Goal: Task Accomplishment & Management: Manage account settings

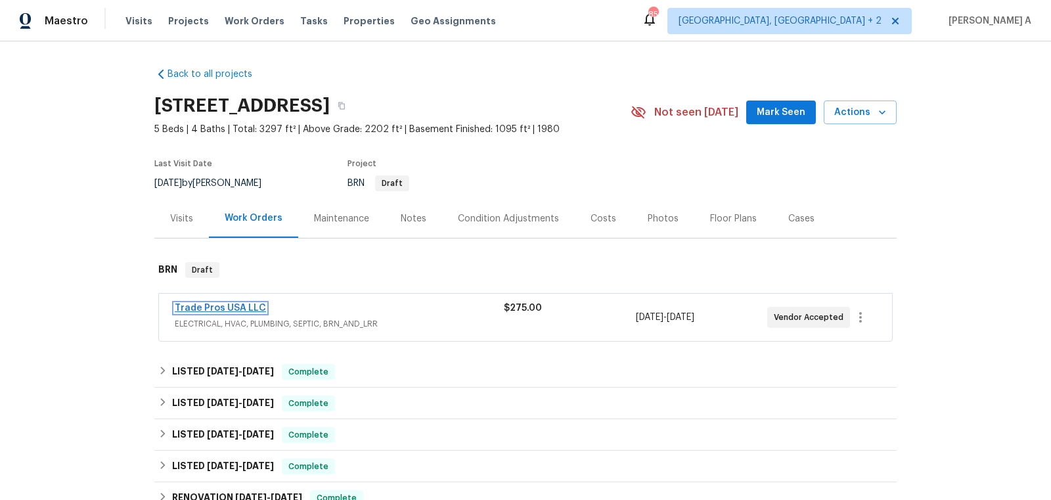
click at [224, 307] on link "Trade Pros USA LLC" at bounding box center [220, 308] width 91 height 9
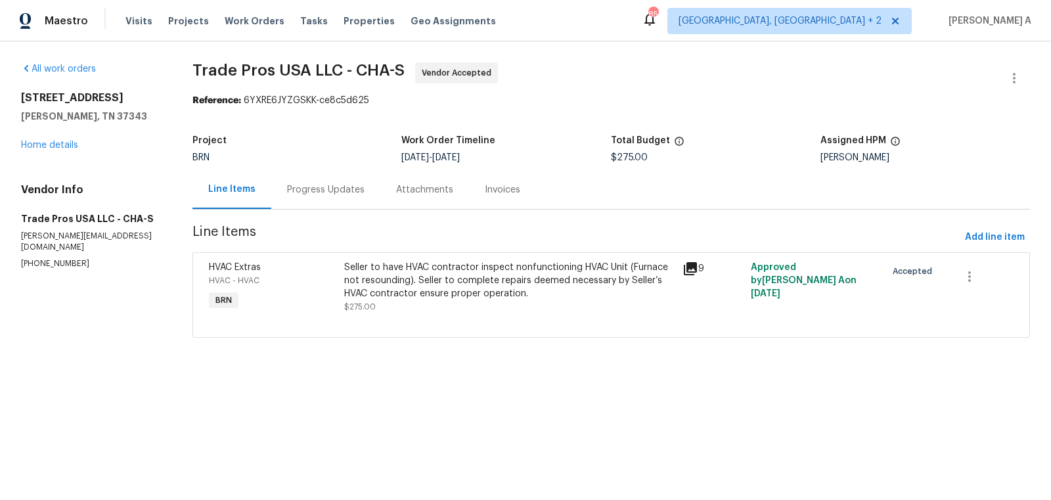
click at [315, 198] on div "Progress Updates" at bounding box center [325, 189] width 109 height 39
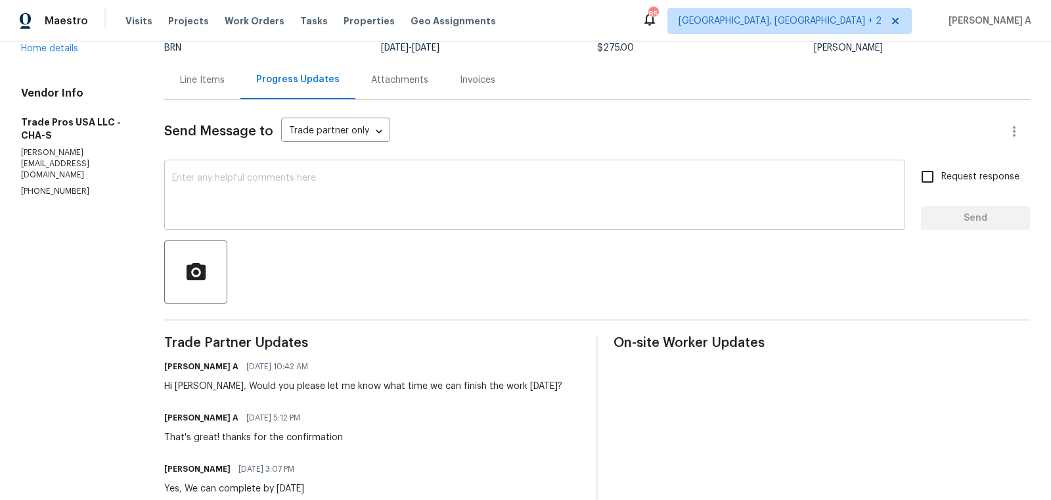
scroll to position [188, 0]
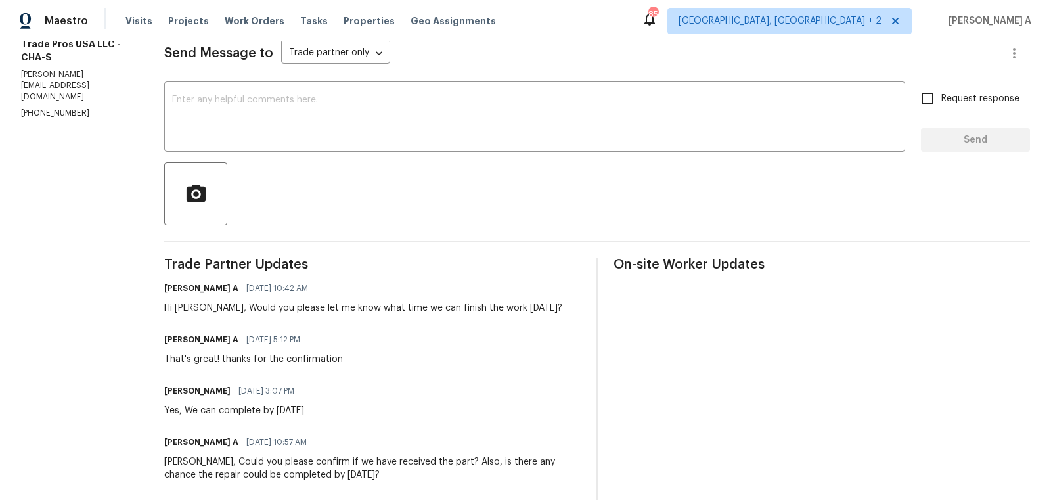
click at [357, 307] on div "Hi Trevor, Would you please let me know what time we can finish the work today?" at bounding box center [363, 308] width 398 height 13
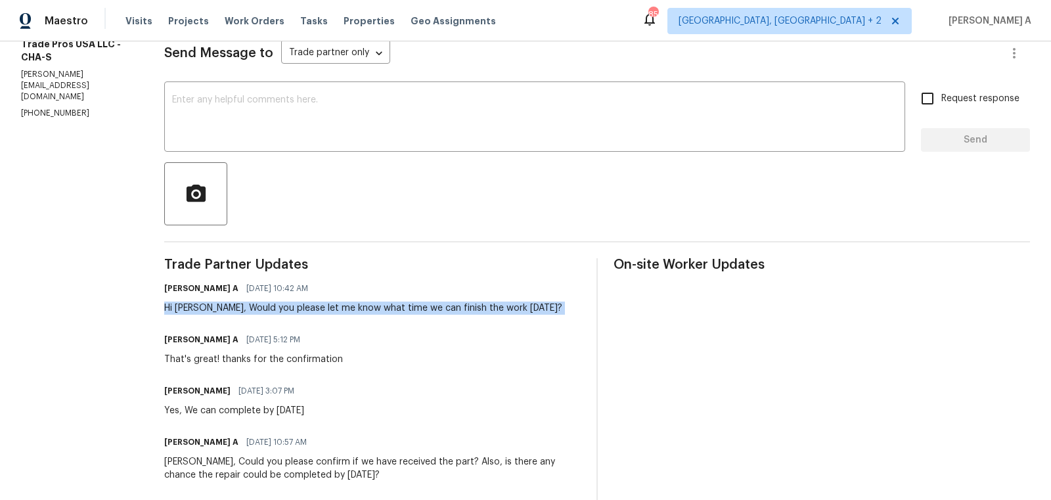
click at [357, 307] on div "Hi Trevor, Would you please let me know what time we can finish the work today?" at bounding box center [363, 308] width 398 height 13
copy div "Hi Trevor, Would you please let me know what time we can finish the work today?"
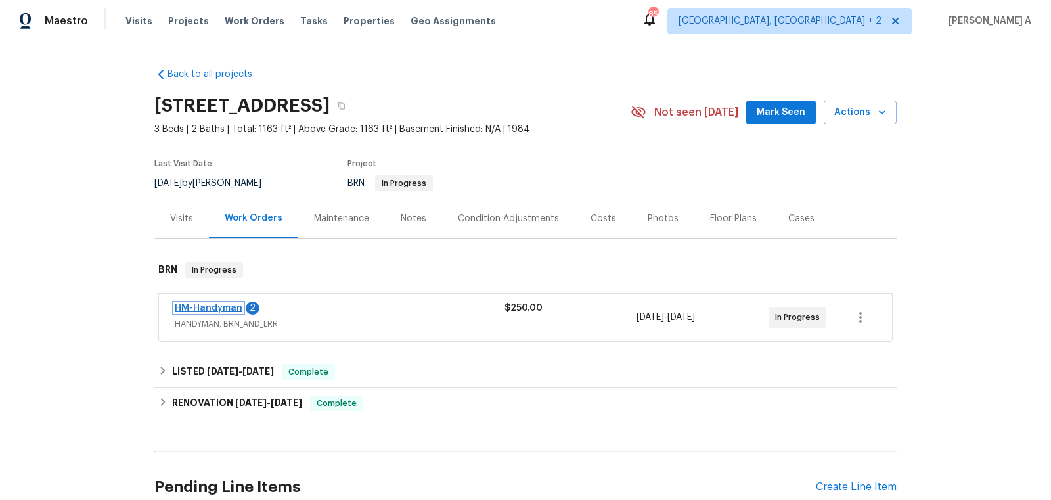
click at [226, 310] on link "HM-Handyman" at bounding box center [209, 308] width 68 height 9
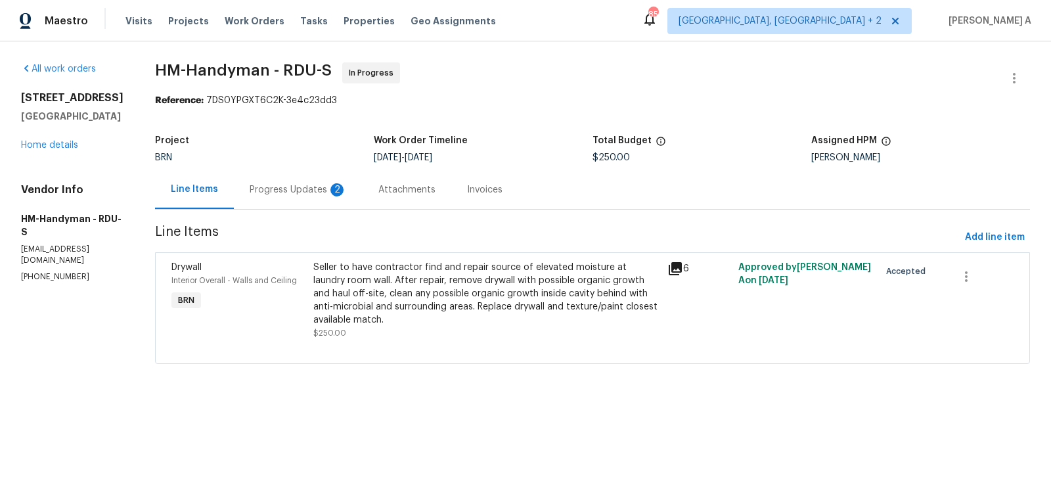
click at [333, 181] on div "Progress Updates 2" at bounding box center [298, 189] width 129 height 39
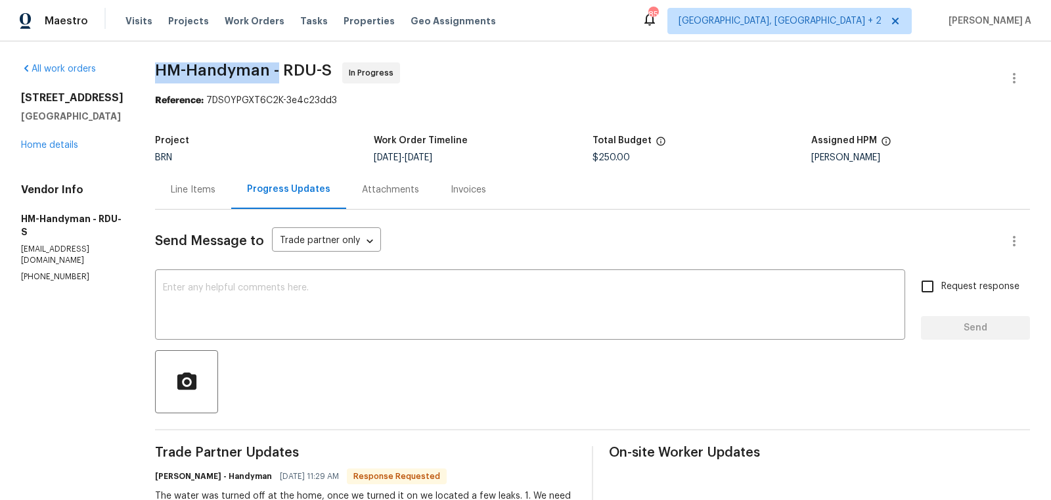
copy span "HM-Handyman -"
drag, startPoint x: 166, startPoint y: 74, endPoint x: 288, endPoint y: 74, distance: 121.5
click at [288, 74] on div "All work orders 27 Stonewall Way Durham, NC 27704 Home details Vendor Info HM-H…" at bounding box center [525, 445] width 1051 height 808
click at [200, 187] on div "Line Items" at bounding box center [193, 189] width 45 height 13
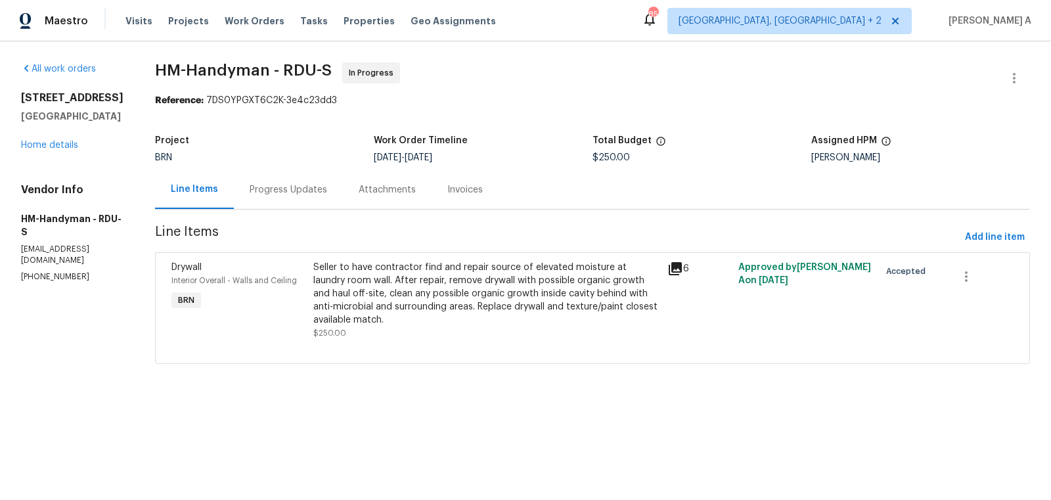
click at [493, 273] on div "Seller to have contractor find and repair source of elevated moisture at laundr…" at bounding box center [486, 294] width 346 height 66
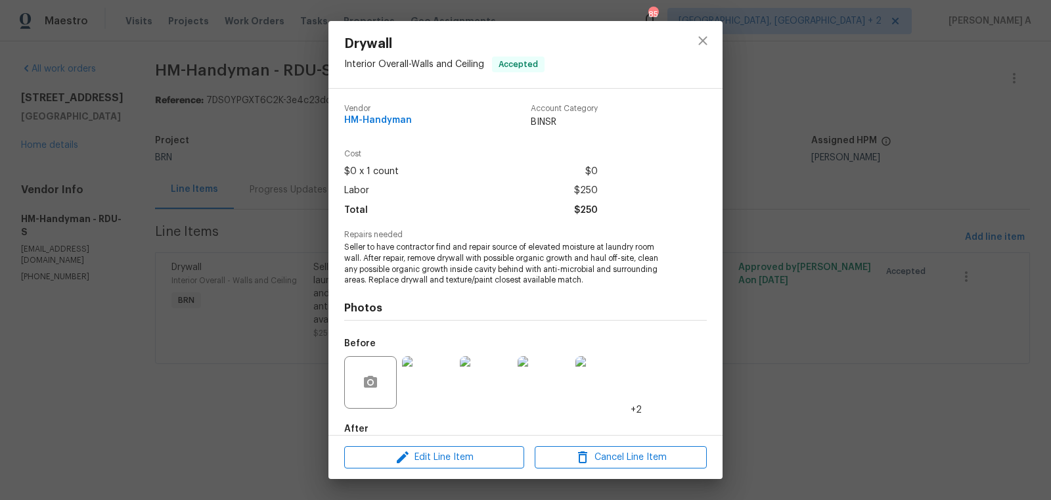
click at [466, 261] on span "Seller to have contractor find and repair source of elevated moisture at laundr…" at bounding box center [507, 264] width 327 height 44
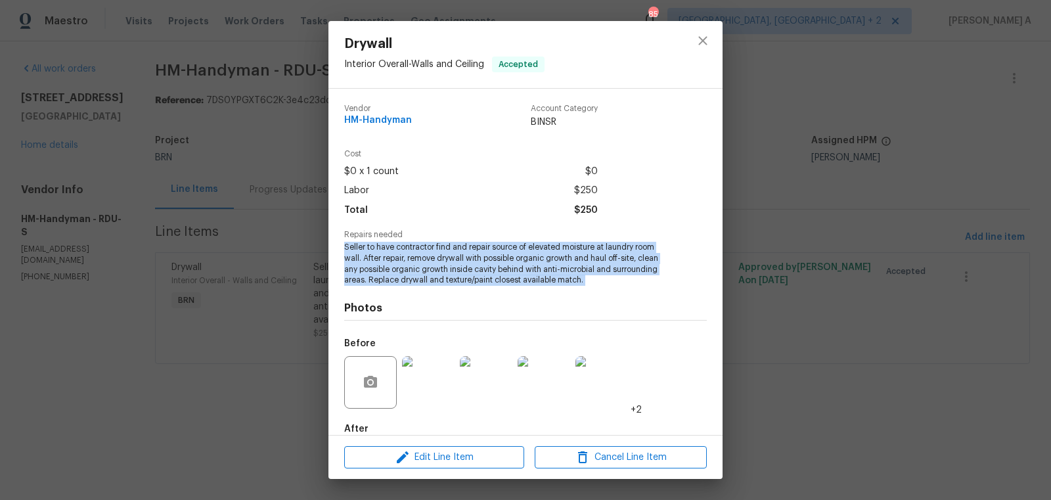
click at [466, 261] on span "Seller to have contractor find and repair source of elevated moisture at laundr…" at bounding box center [507, 264] width 327 height 44
copy span "Seller to have contractor find and repair source of elevated moisture at laundr…"
click at [697, 43] on icon "close" at bounding box center [703, 41] width 16 height 16
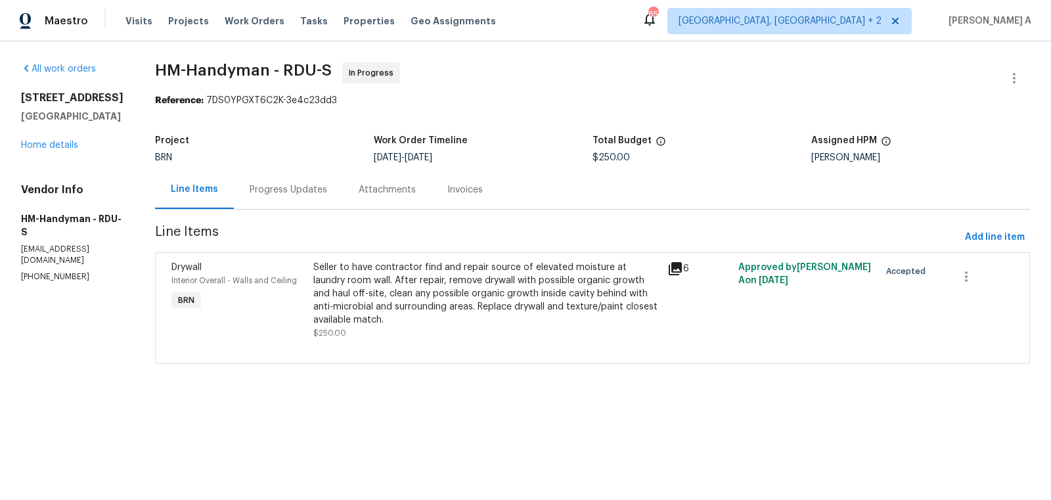
click at [308, 196] on div "Progress Updates" at bounding box center [288, 189] width 109 height 39
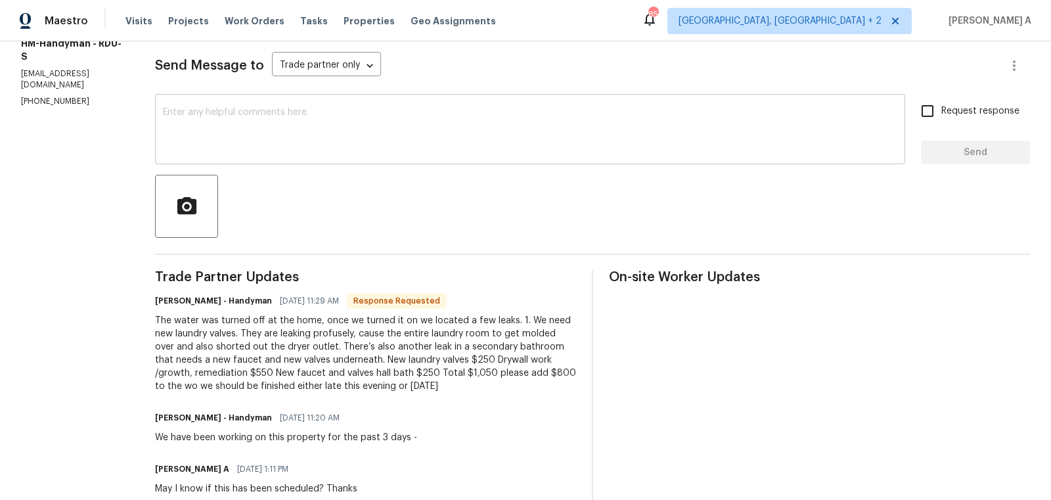
scroll to position [300, 0]
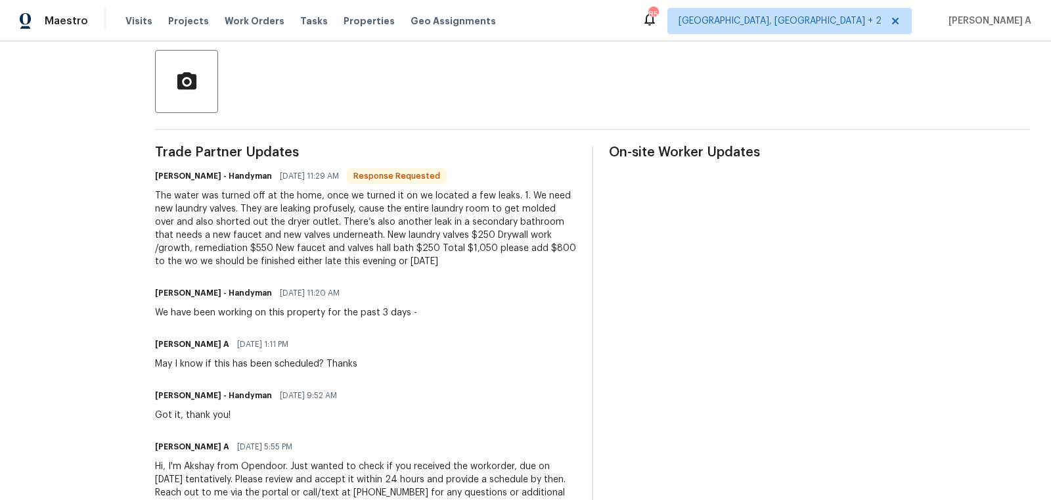
click at [361, 233] on div "The water was turned off at the home, once we turned it on we located a few lea…" at bounding box center [365, 228] width 421 height 79
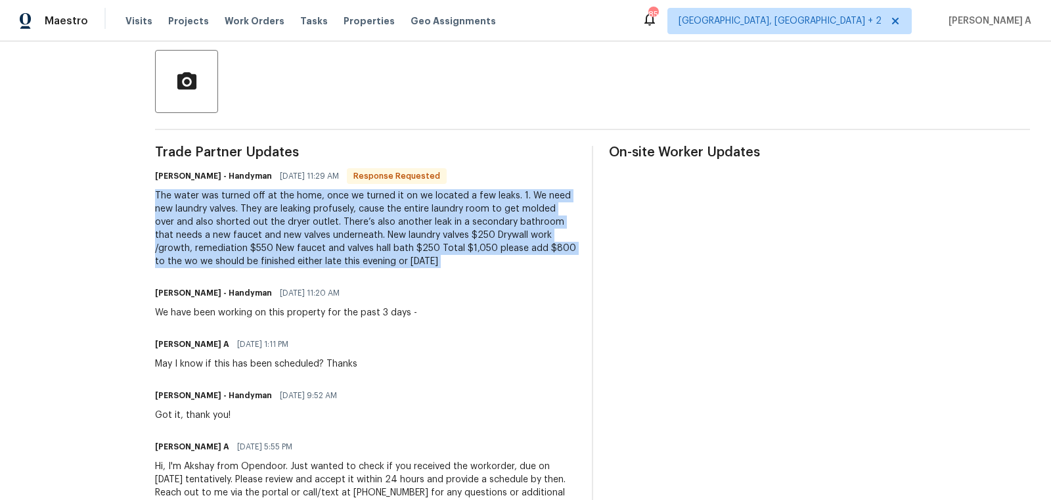
click at [361, 233] on div "The water was turned off at the home, once we turned it on we located a few lea…" at bounding box center [365, 228] width 421 height 79
copy div "The water was turned off at the home, once we turned it on we located a few lea…"
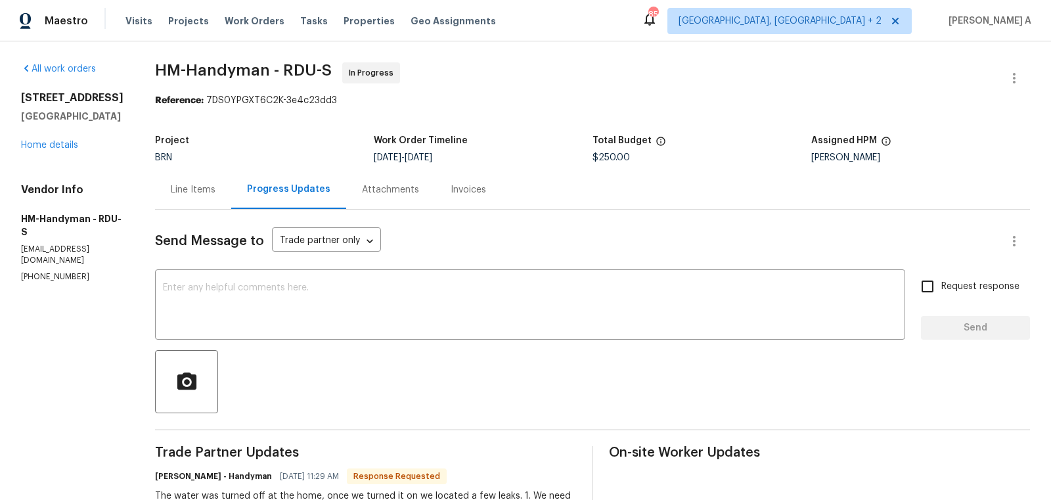
click at [617, 164] on div "Project BRN Work Order Timeline 9/30/2025 - 10/1/2025 Total Budget $250.00 Assi…" at bounding box center [592, 149] width 875 height 42
copy span "$250.00"
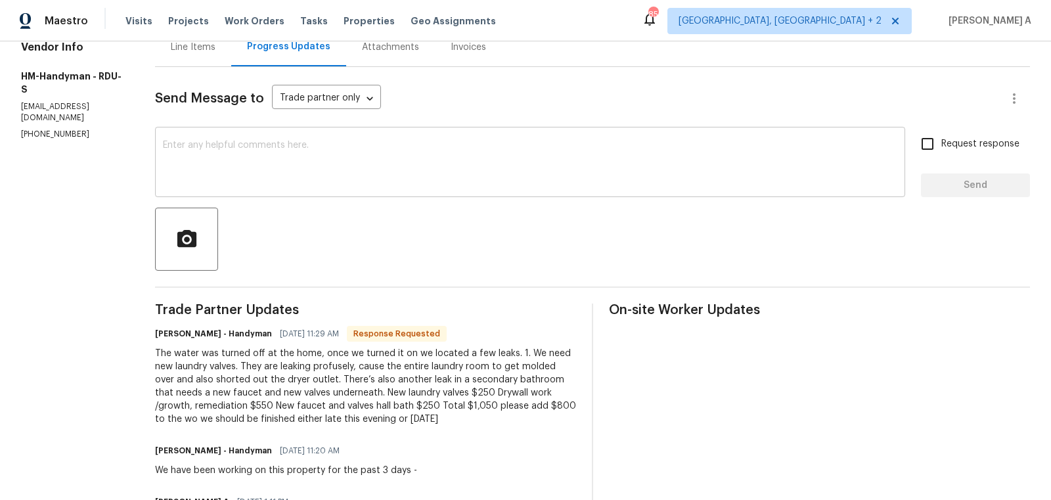
scroll to position [208, 0]
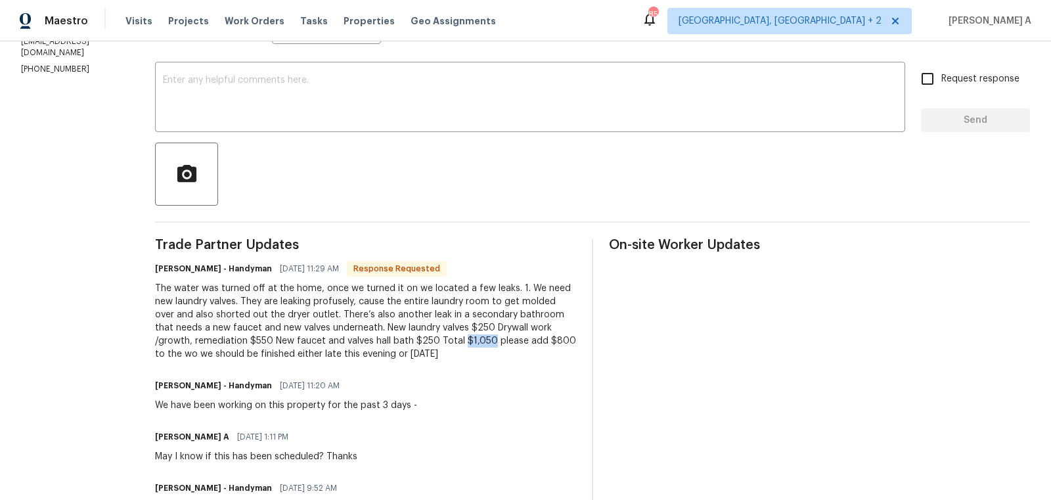
copy div "$1,050"
drag, startPoint x: 472, startPoint y: 340, endPoint x: 499, endPoint y: 342, distance: 27.0
click at [500, 342] on div "The water was turned off at the home, once we turned it on we located a few lea…" at bounding box center [365, 321] width 421 height 79
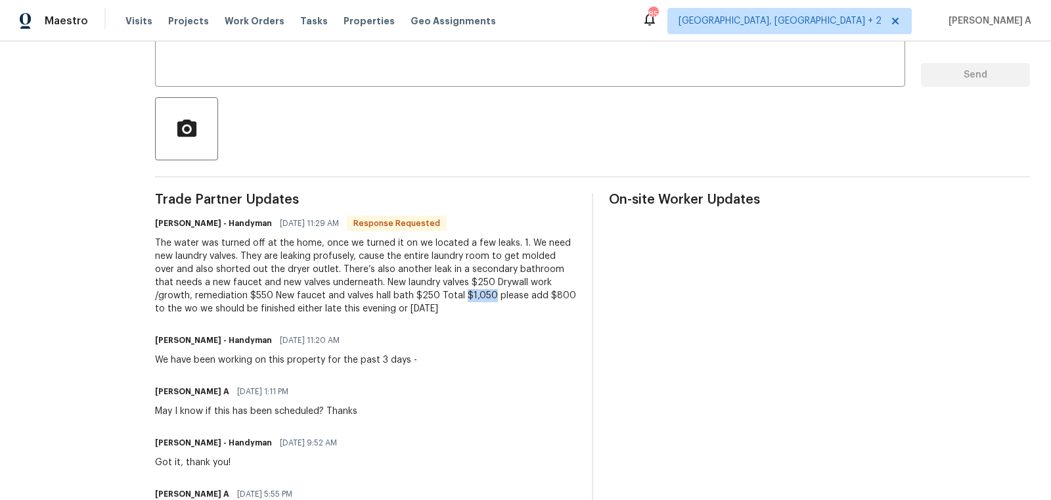
scroll to position [258, 0]
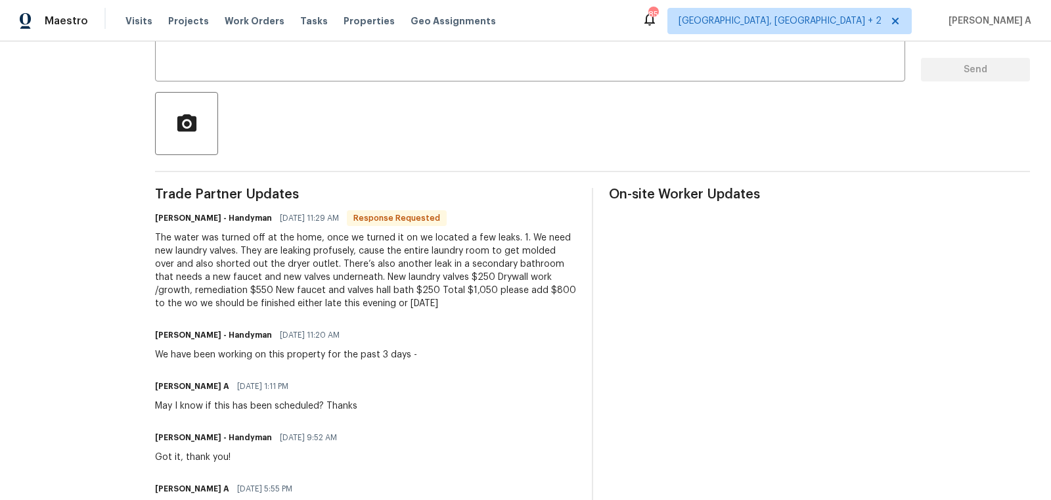
click at [263, 271] on div "The water was turned off at the home, once we turned it on we located a few lea…" at bounding box center [365, 270] width 421 height 79
drag, startPoint x: 162, startPoint y: 238, endPoint x: 381, endPoint y: 233, distance: 218.8
click at [381, 233] on div "All work orders 27 Stonewall Way Durham, NC 27704 Home details Vendor Info HM-H…" at bounding box center [525, 187] width 1051 height 808
click at [381, 233] on div "The water was turned off at the home, once we turned it on we located a few lea…" at bounding box center [365, 270] width 421 height 79
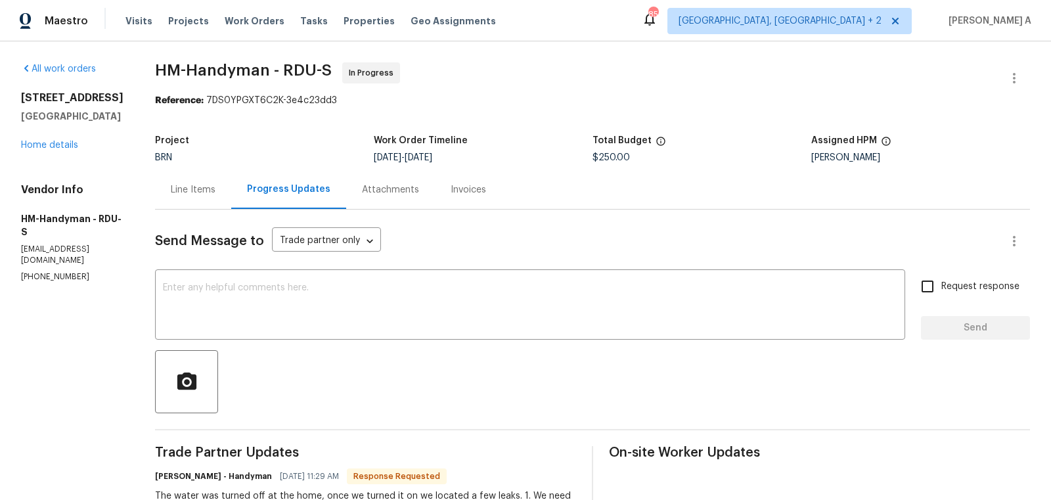
click at [207, 175] on div "Line Items" at bounding box center [193, 189] width 76 height 39
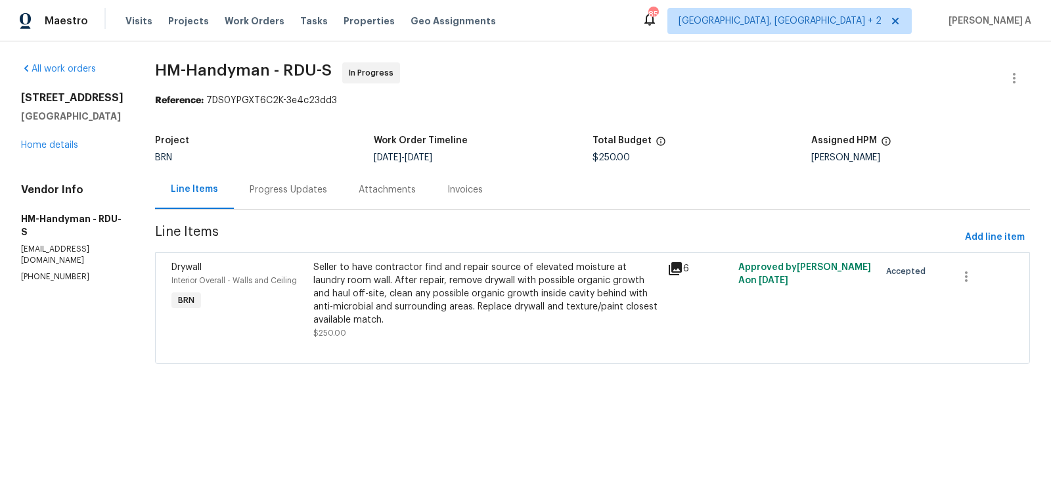
click at [292, 193] on div "Progress Updates" at bounding box center [289, 189] width 78 height 13
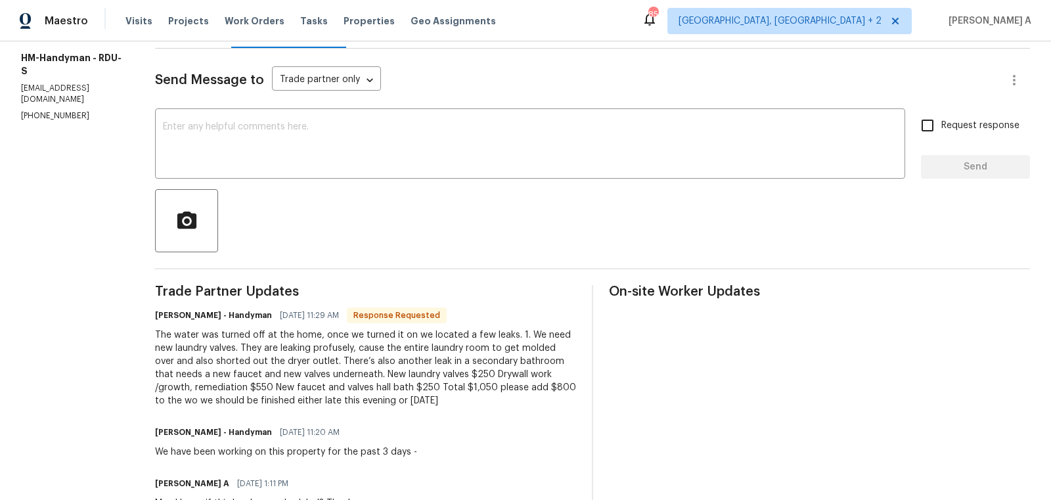
scroll to position [168, 0]
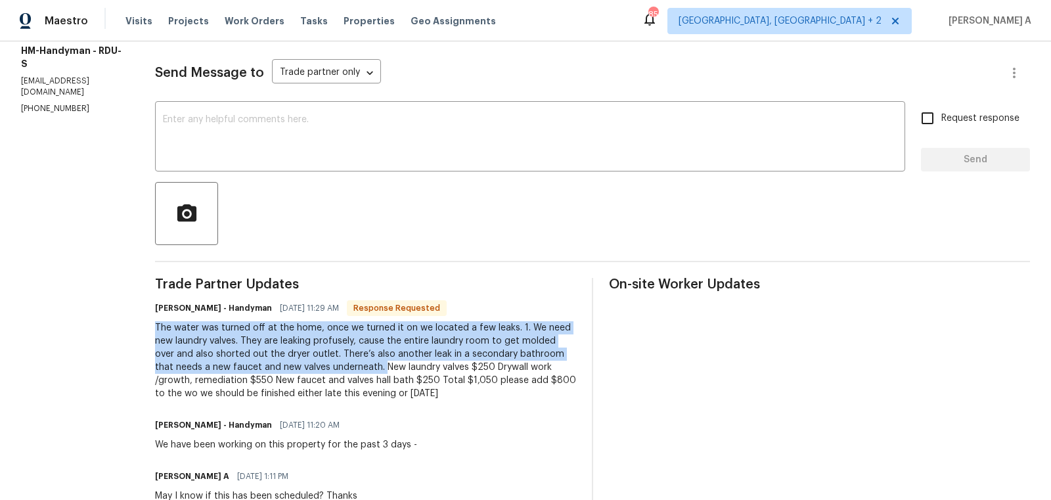
copy div "The water was turned off at the home, once we turned it on we located a few lea…"
drag, startPoint x: 162, startPoint y: 325, endPoint x: 407, endPoint y: 370, distance: 248.4
click at [401, 370] on div "All work orders 27 Stonewall Way Durham, NC 27704 Home details Vendor Info HM-H…" at bounding box center [525, 277] width 1051 height 808
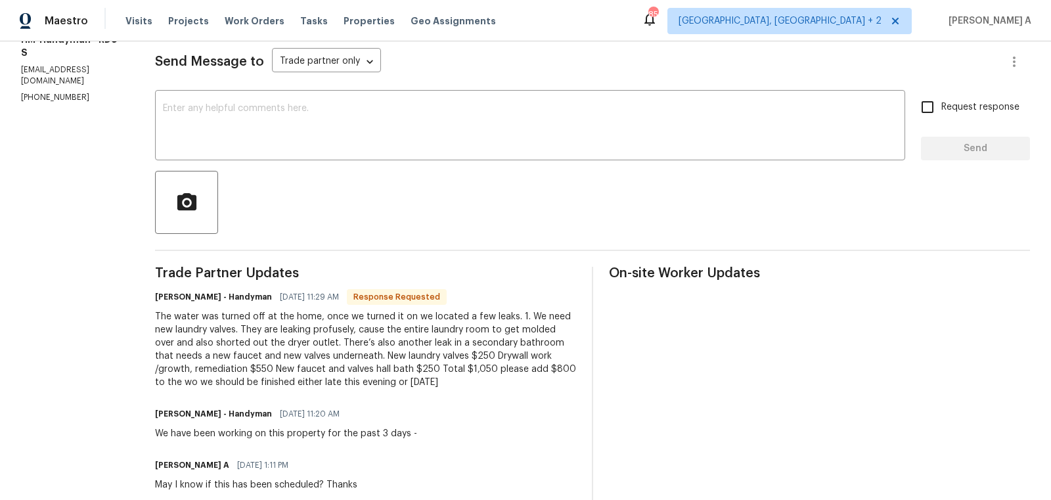
click at [420, 91] on div "Send Message to Trade partner only Trade partner only ​ x ​ Request response Se…" at bounding box center [592, 339] width 875 height 619
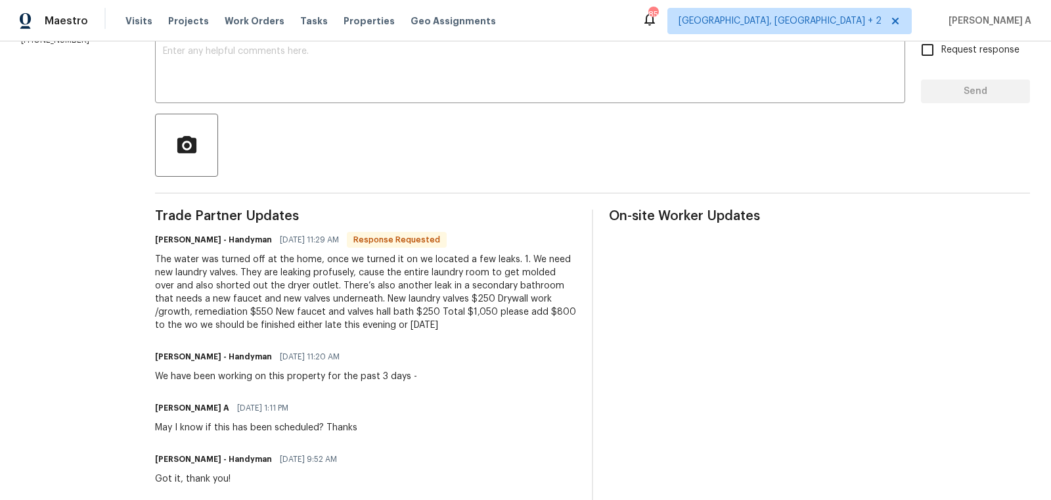
scroll to position [0, 0]
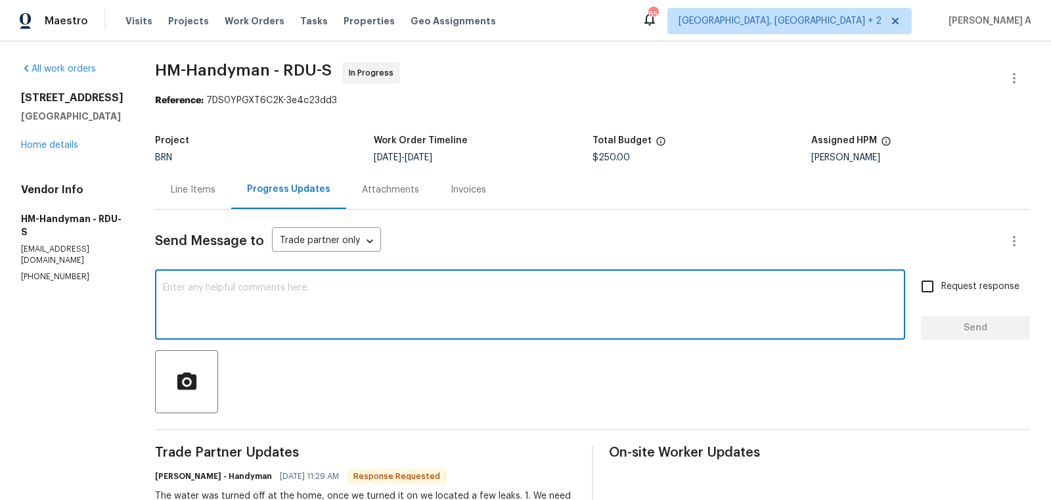
click at [237, 304] on textarea at bounding box center [530, 306] width 734 height 46
click at [237, 304] on textarea "Let me check this and keep you posted shortly." at bounding box center [530, 306] width 734 height 46
click at [0, 0] on icon "Paraphrase text" at bounding box center [0, 0] width 0 height 0
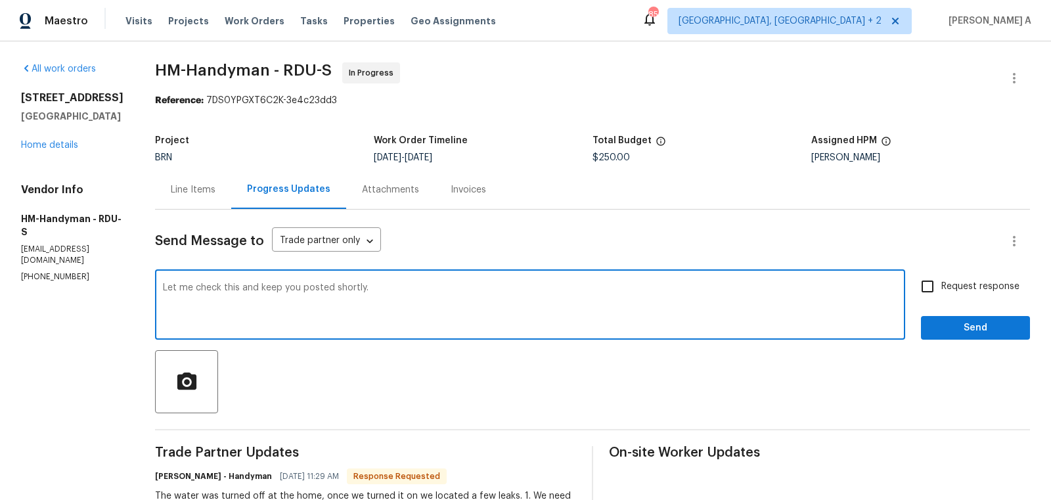
scroll to position [21, 0]
click at [0, 0] on span "soon" at bounding box center [0, 0] width 0 height 0
type textarea "I'll look into this and get back to you as soon as possible. Thanks"
click at [928, 304] on div "Request response Send" at bounding box center [975, 306] width 109 height 67
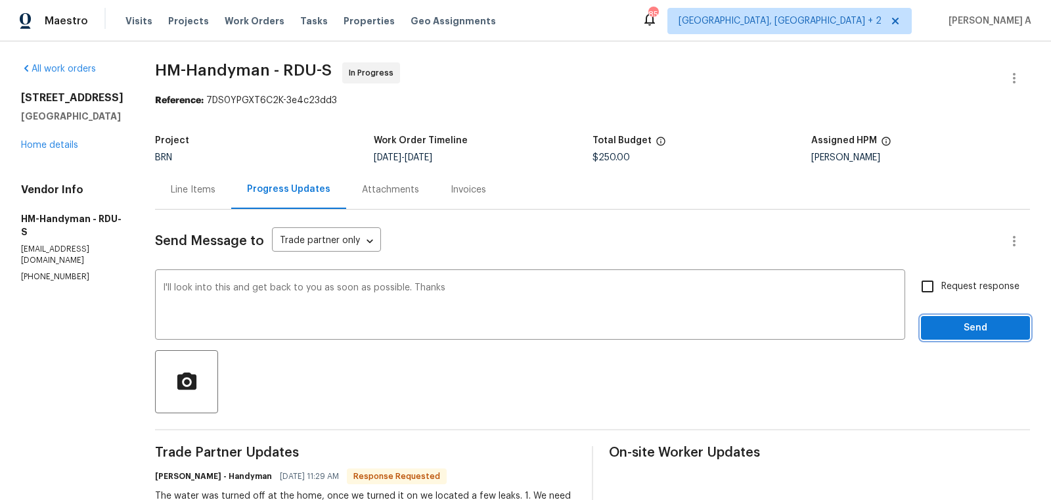
click at [958, 327] on span "Send" at bounding box center [976, 328] width 88 height 16
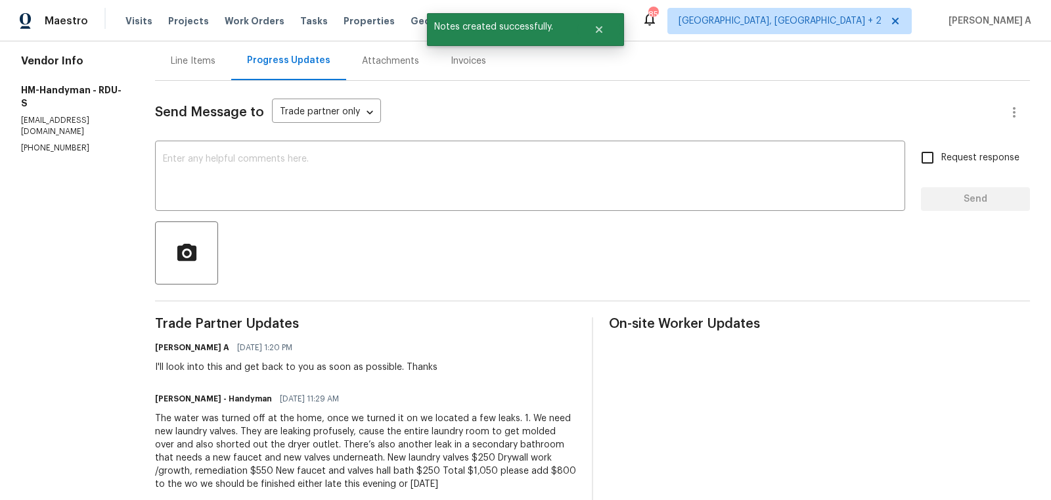
scroll to position [131, 0]
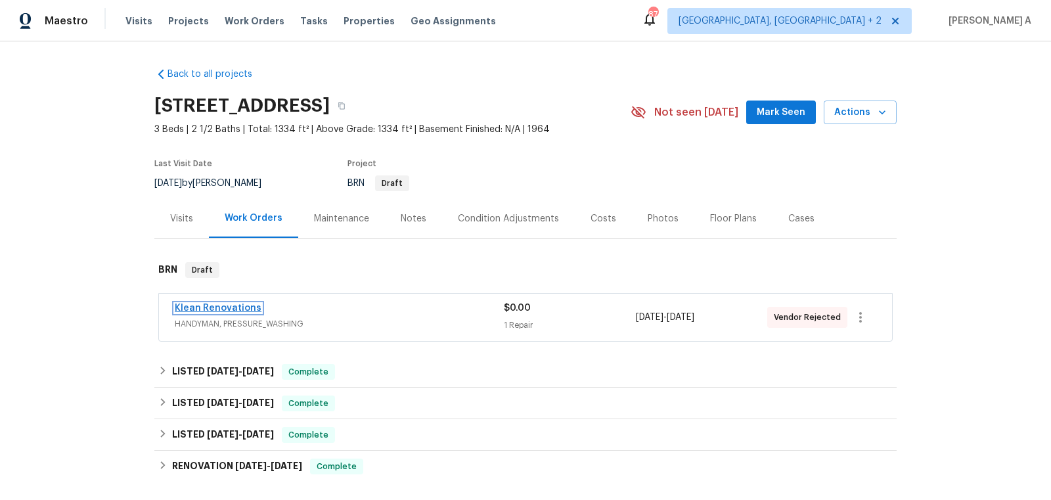
click at [227, 304] on link "Klean Renovations" at bounding box center [218, 308] width 87 height 9
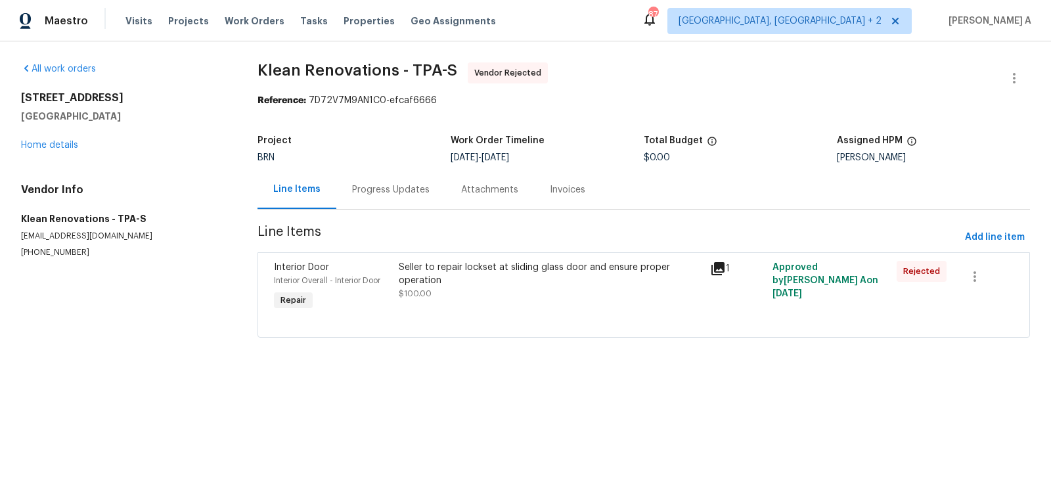
click at [357, 179] on div "Progress Updates" at bounding box center [390, 189] width 109 height 39
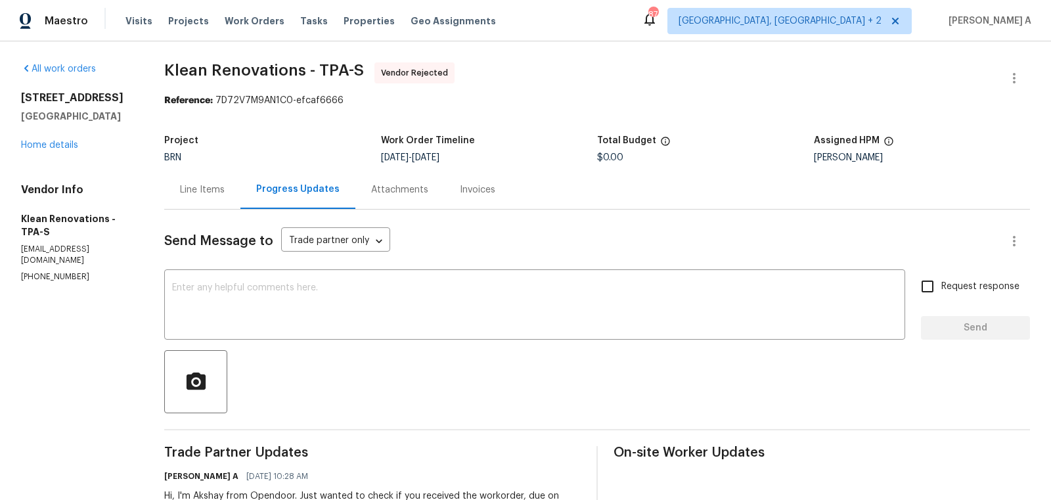
click at [193, 185] on div "Line Items" at bounding box center [202, 189] width 45 height 13
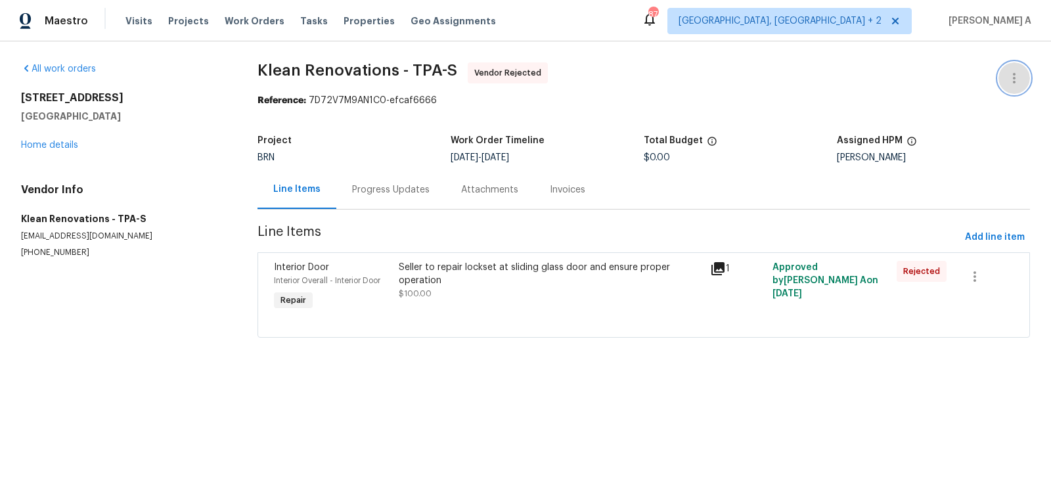
click at [1018, 73] on icon "button" at bounding box center [1014, 78] width 16 height 16
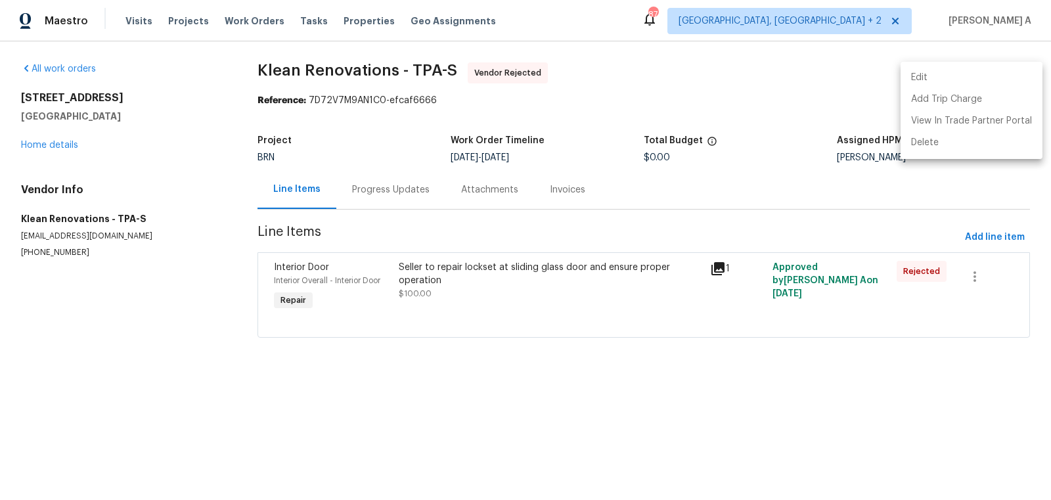
click at [989, 78] on li "Edit" at bounding box center [972, 78] width 142 height 22
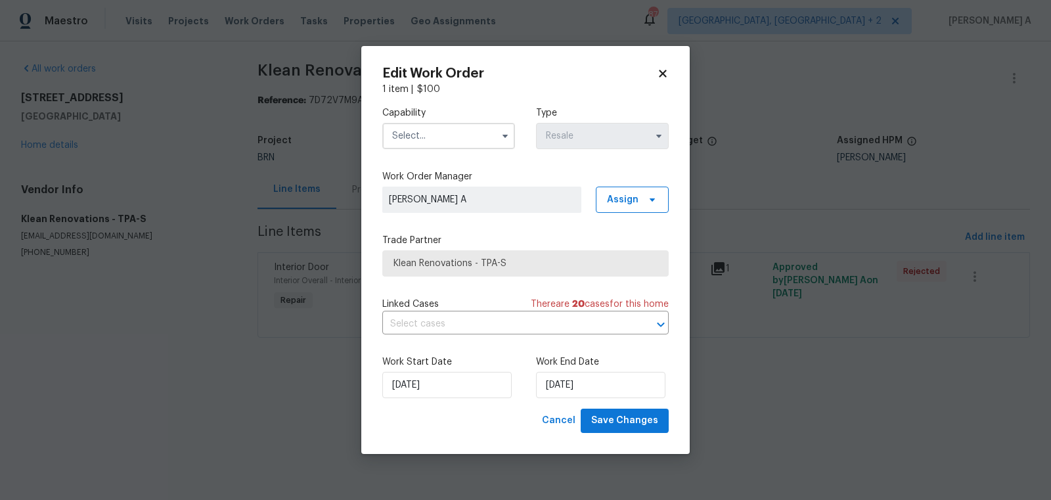
click at [457, 128] on input "text" at bounding box center [448, 136] width 133 height 26
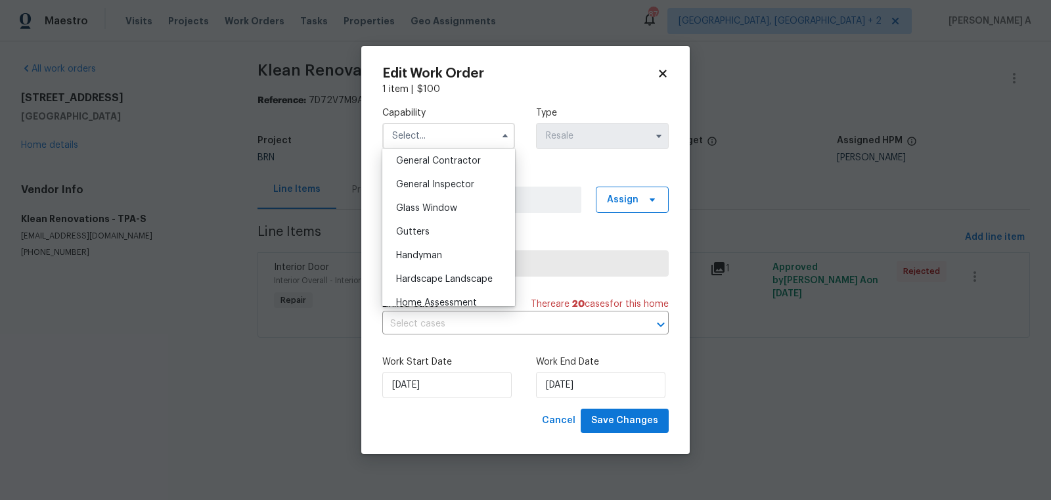
scroll to position [625, 0]
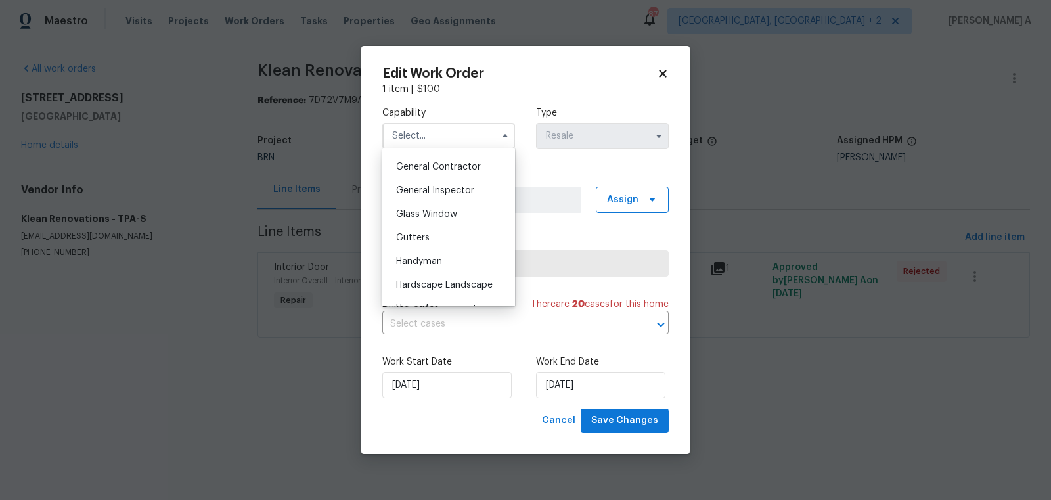
click at [447, 265] on div "Handyman" at bounding box center [449, 262] width 126 height 24
type input "Handyman"
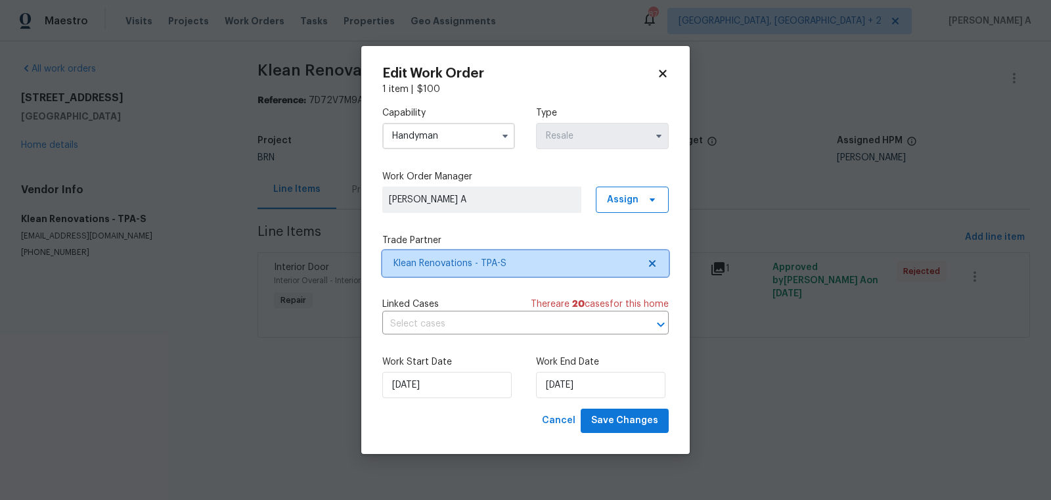
click at [646, 266] on span at bounding box center [650, 263] width 14 height 11
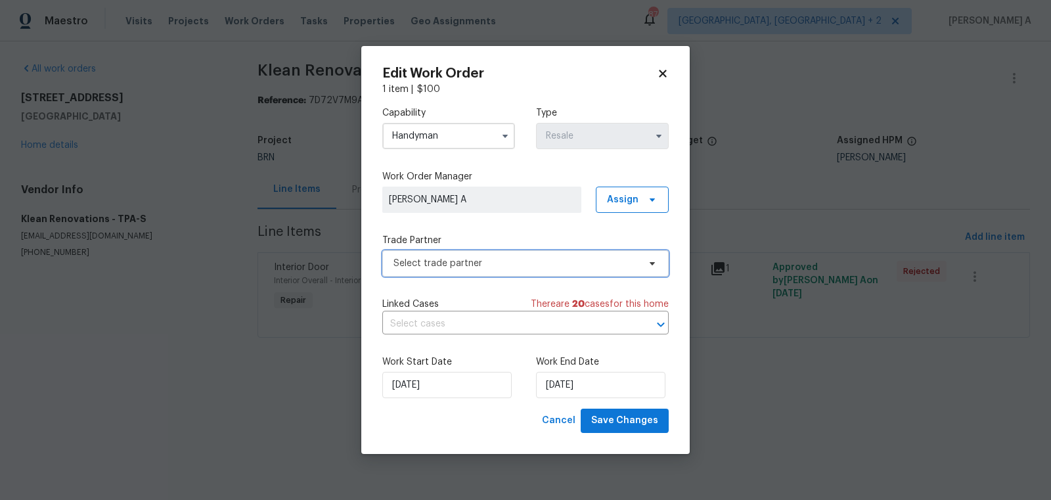
click at [627, 269] on span "Select trade partner" at bounding box center [525, 263] width 286 height 26
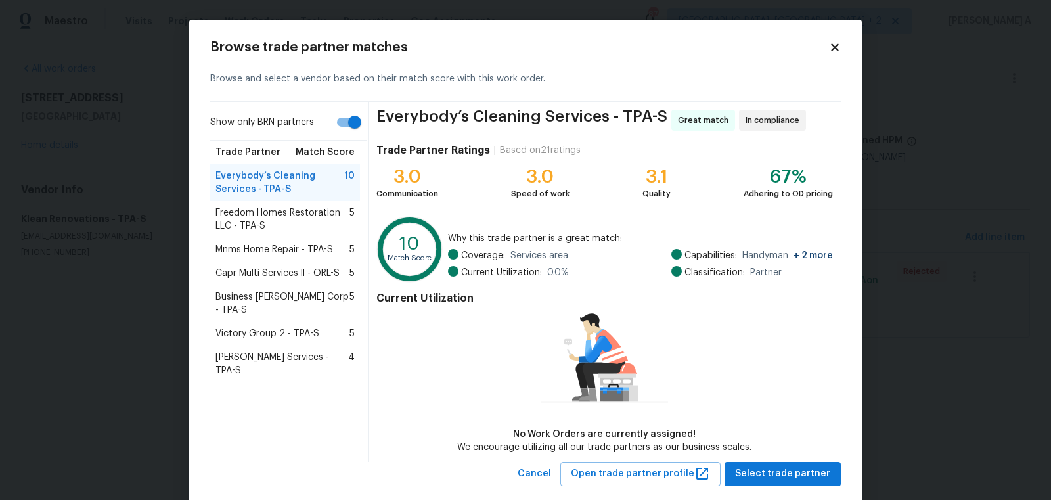
scroll to position [25, 0]
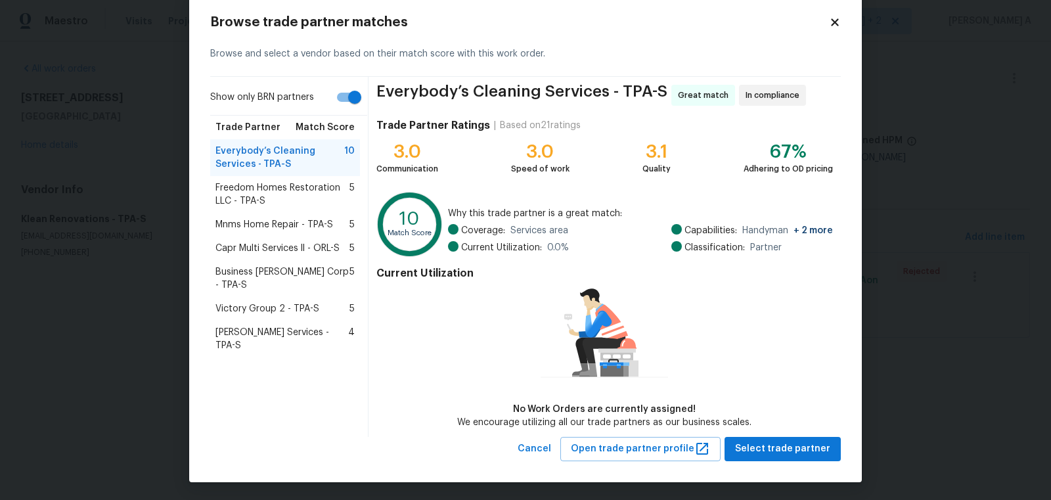
click at [269, 302] on span "Victory Group 2 - TPA-S" at bounding box center [267, 308] width 104 height 13
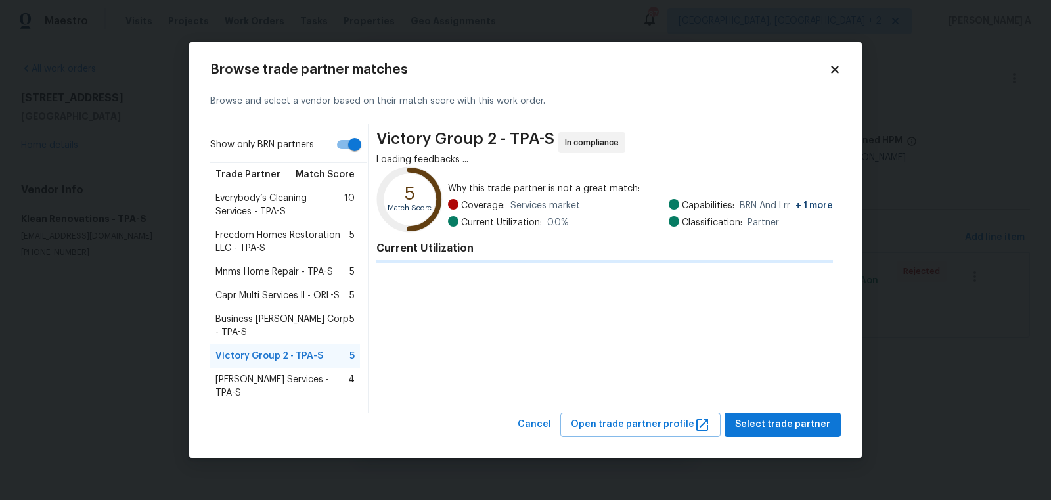
scroll to position [0, 0]
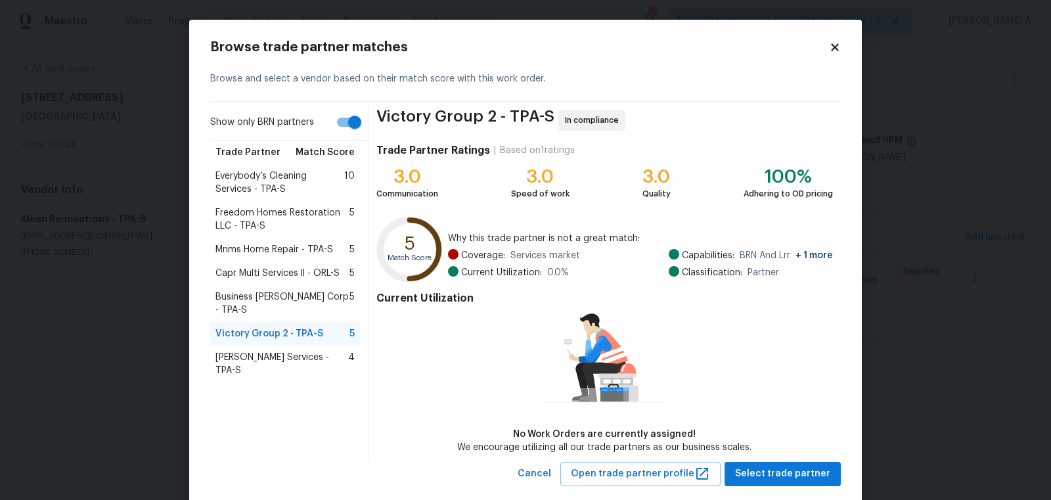
click at [282, 351] on span "Gabler Services - TPA-S" at bounding box center [281, 364] width 133 height 26
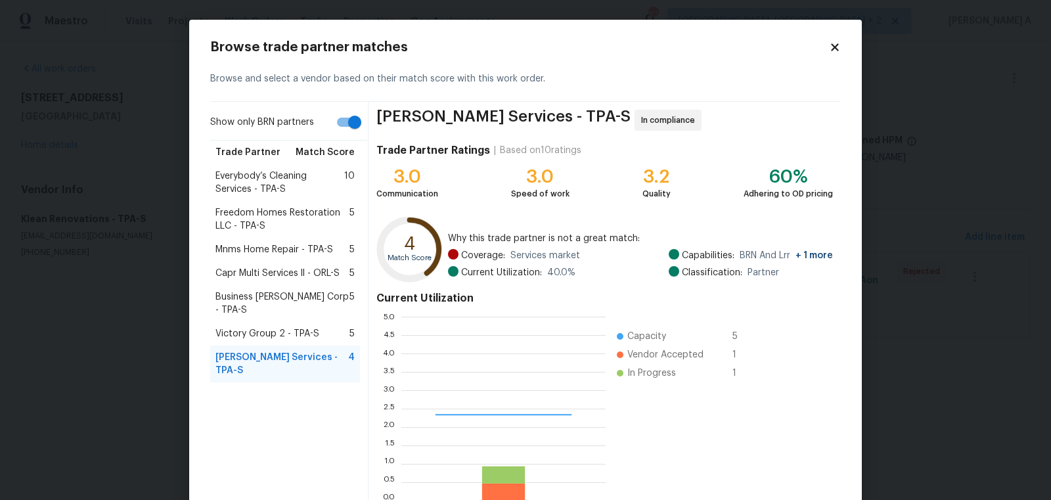
scroll to position [184, 204]
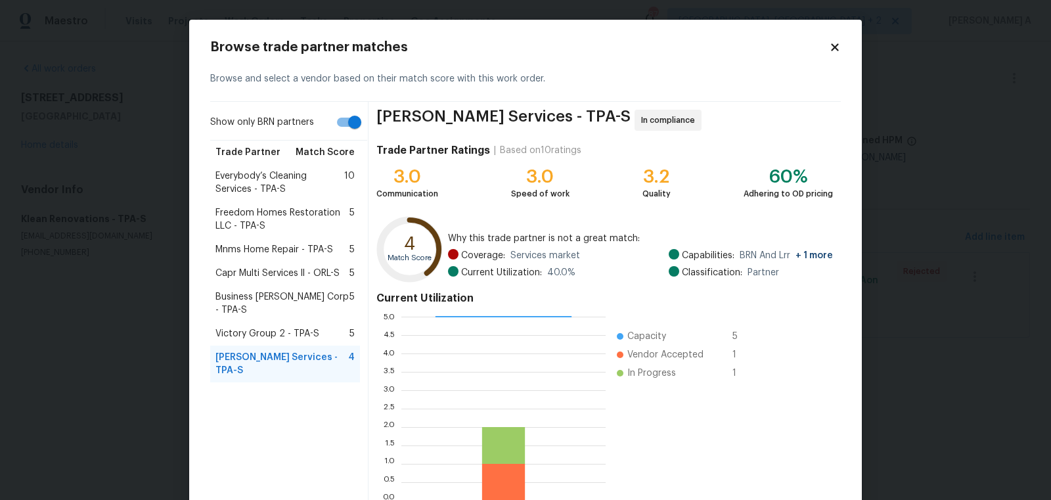
click at [297, 297] on span "Business Morel Corp - TPA-S" at bounding box center [282, 303] width 134 height 26
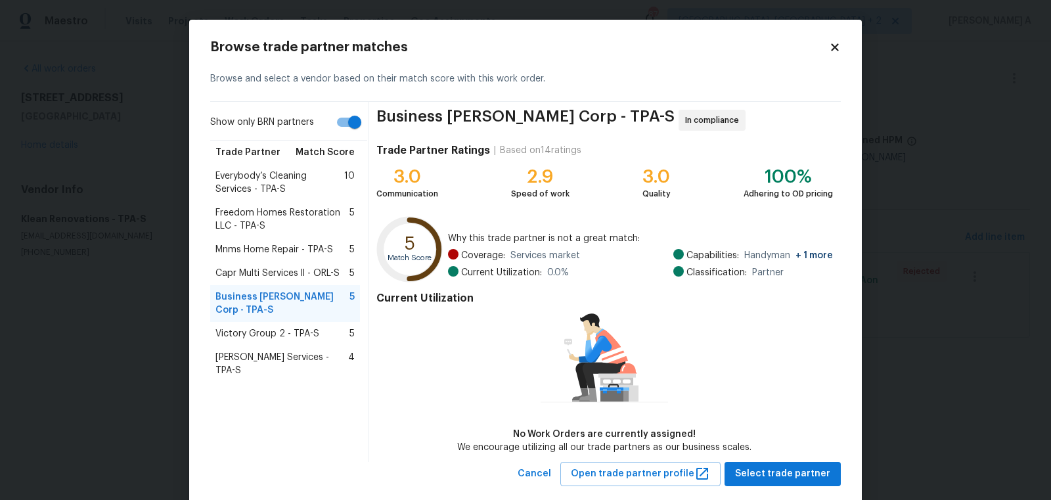
click at [842, 45] on div "Browse trade partner matches Browse and select a vendor based on their match sc…" at bounding box center [525, 263] width 673 height 487
click at [844, 43] on div "Browse trade partner matches Browse and select a vendor based on their match sc…" at bounding box center [525, 263] width 673 height 487
click at [838, 43] on icon at bounding box center [834, 46] width 7 height 7
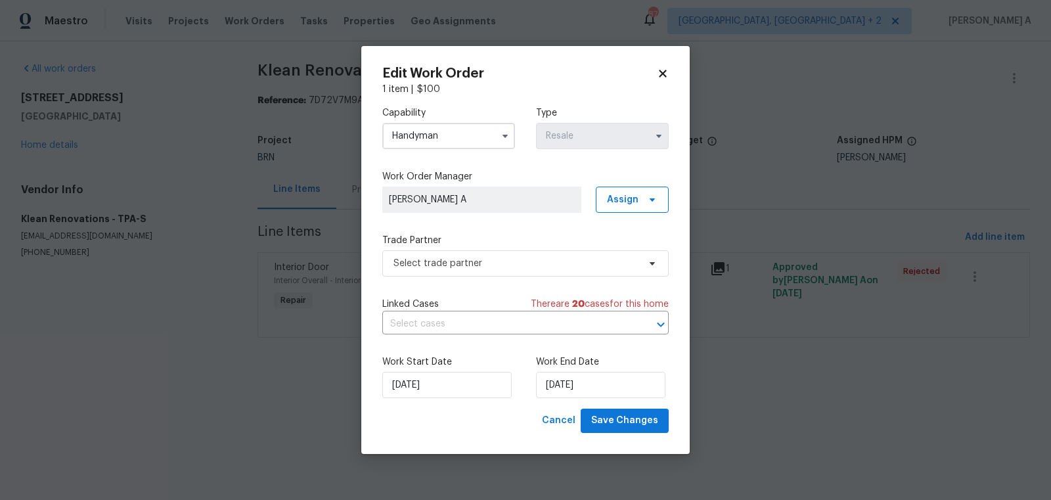
click at [655, 68] on h2 "Edit Work Order" at bounding box center [519, 73] width 275 height 13
click at [657, 68] on icon at bounding box center [663, 74] width 12 height 12
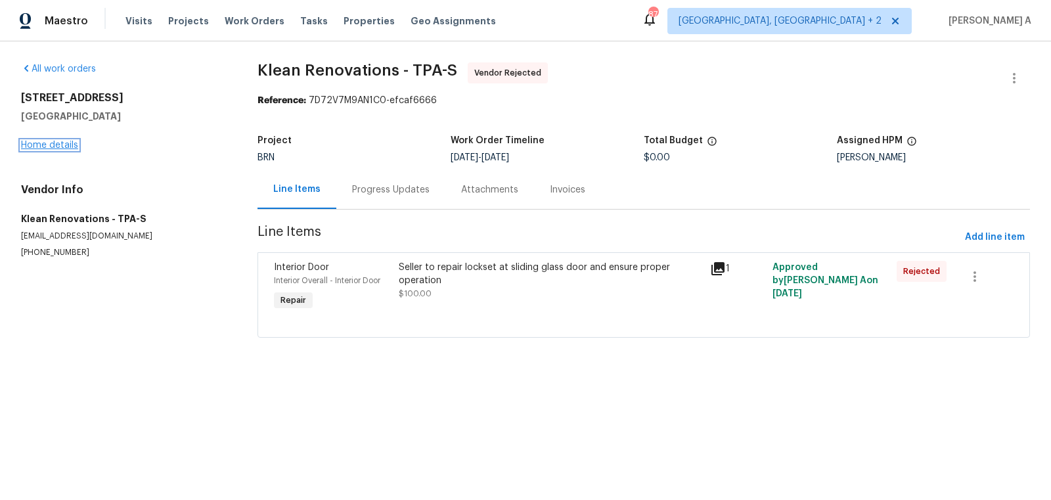
click at [62, 141] on link "Home details" at bounding box center [49, 145] width 57 height 9
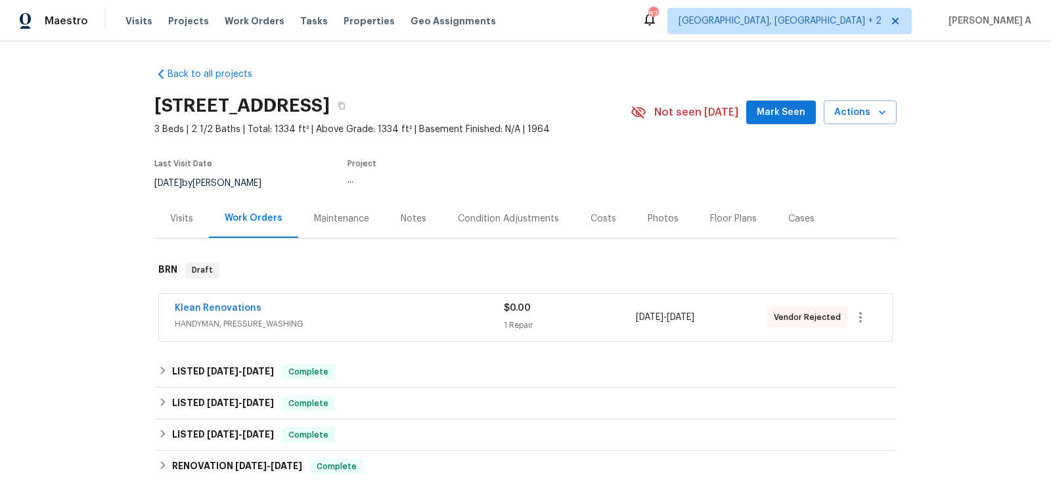
scroll to position [116, 0]
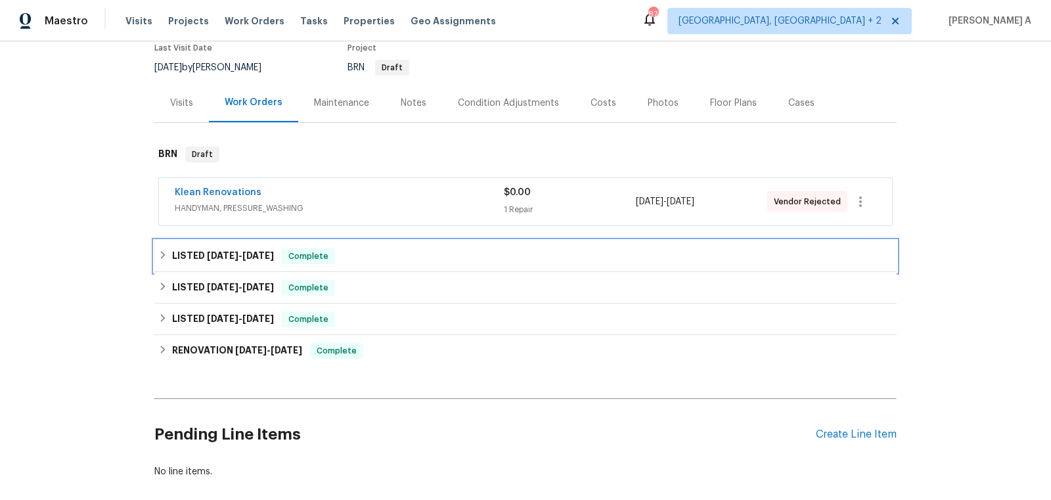
click at [340, 259] on div "LISTED 9/9/25 - 9/16/25 Complete" at bounding box center [525, 256] width 734 height 16
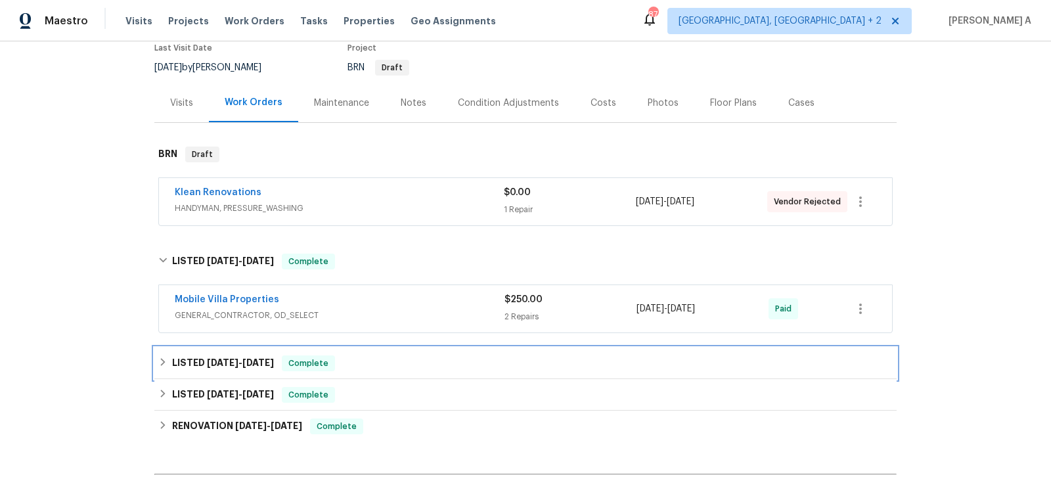
click at [353, 361] on div "LISTED 8/29/25 - 9/2/25 Complete" at bounding box center [525, 363] width 734 height 16
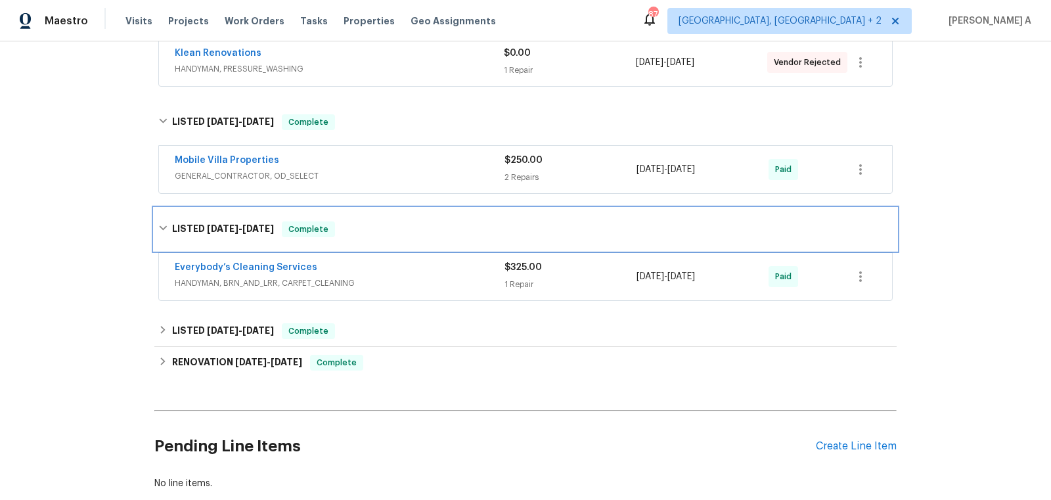
scroll to position [304, 0]
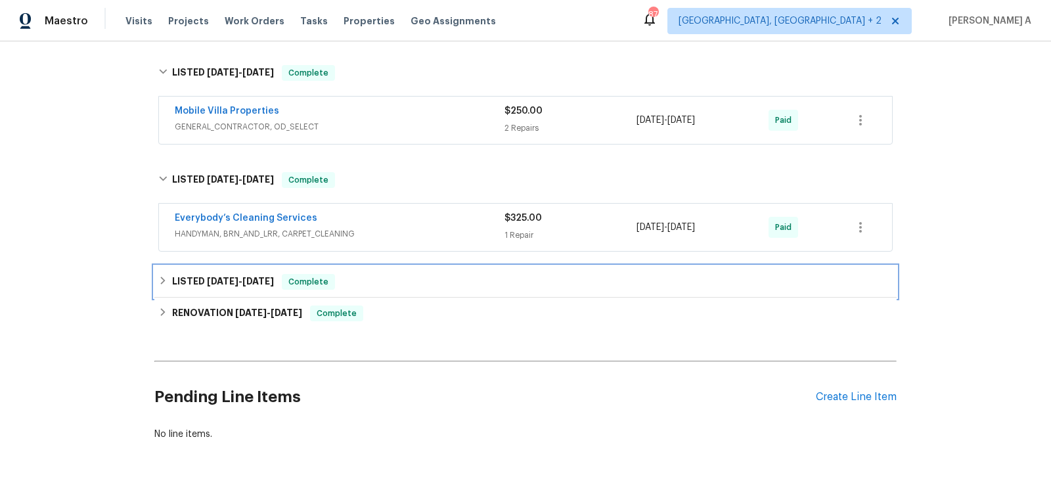
click at [338, 282] on div "LISTED 8/19/25 - 8/21/25 Complete" at bounding box center [525, 282] width 734 height 16
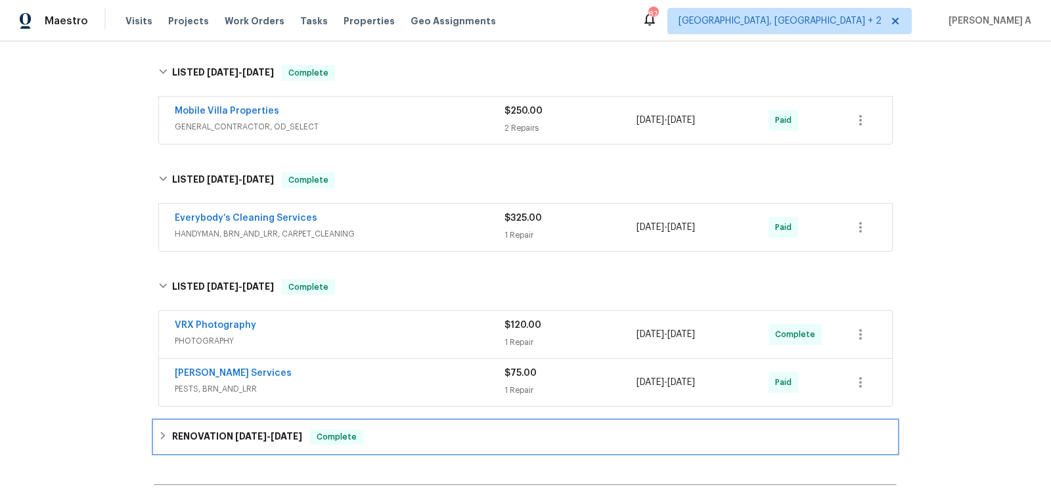
click at [353, 441] on div "RENOVATION 7/3/25 - 8/8/25 Complete" at bounding box center [525, 437] width 742 height 32
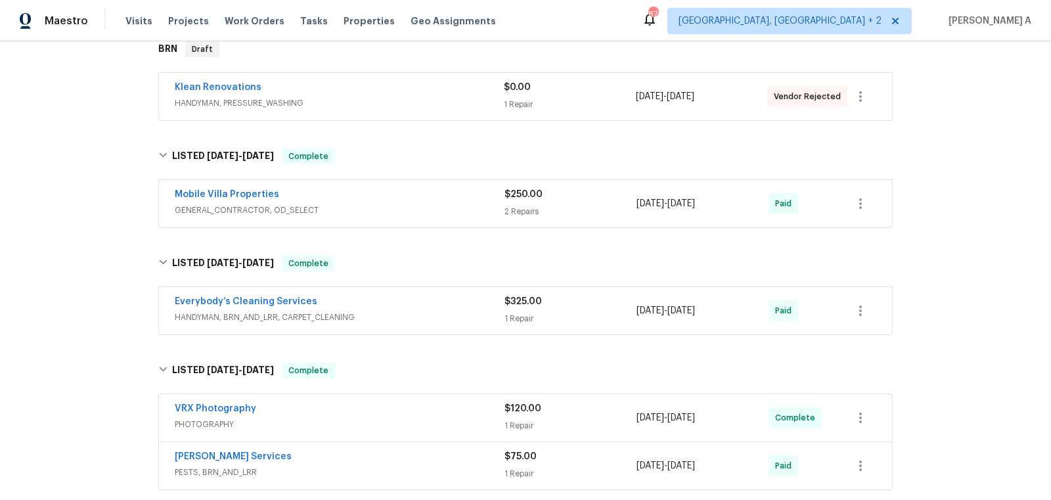
scroll to position [0, 0]
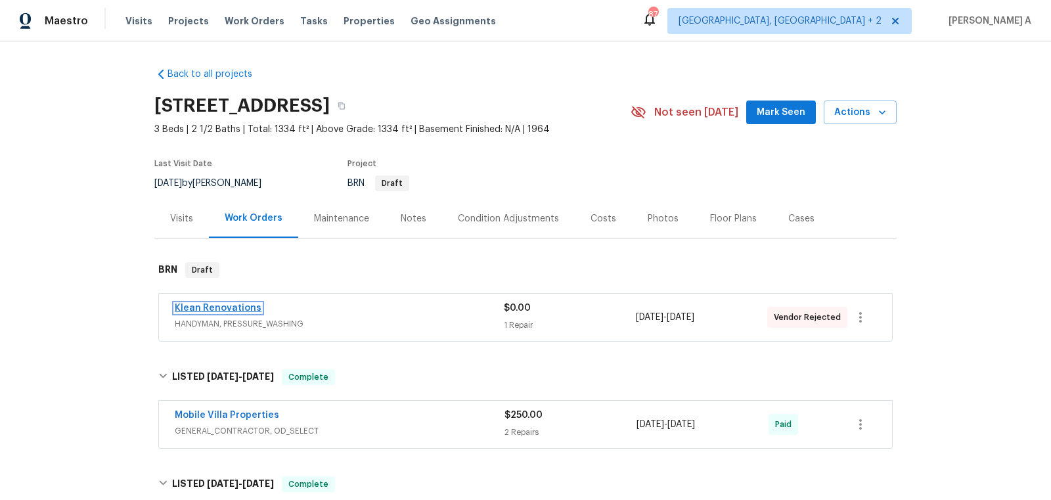
click at [219, 308] on link "Klean Renovations" at bounding box center [218, 308] width 87 height 9
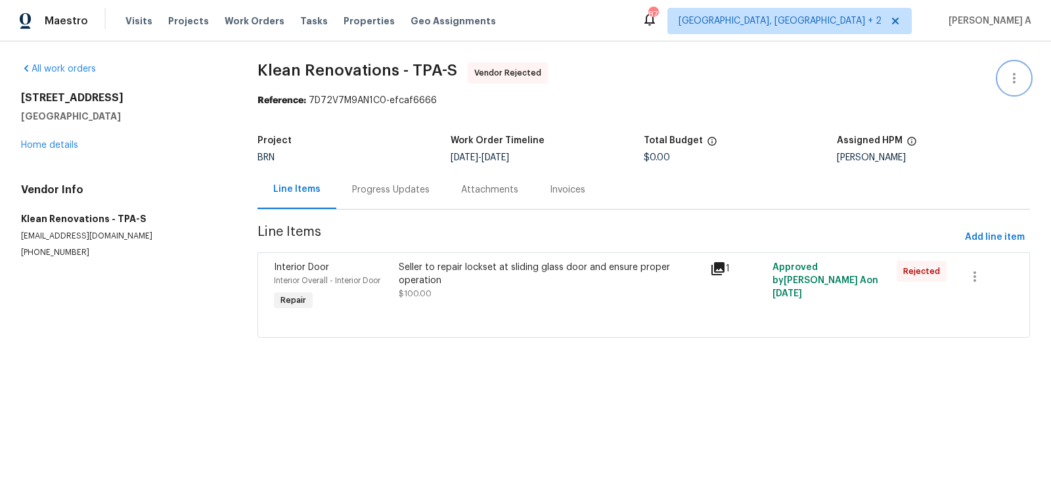
click at [1016, 88] on button "button" at bounding box center [1015, 78] width 32 height 32
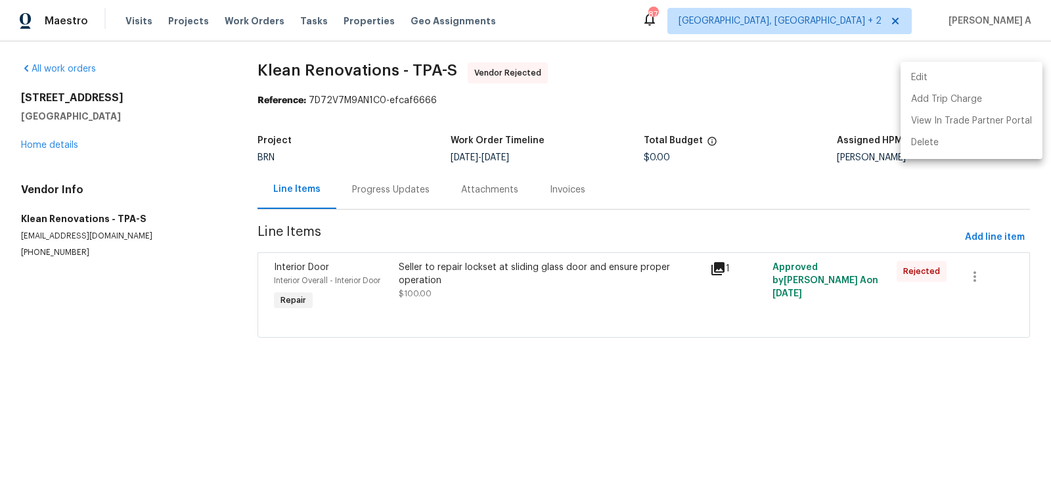
click at [987, 76] on li "Edit" at bounding box center [972, 78] width 142 height 22
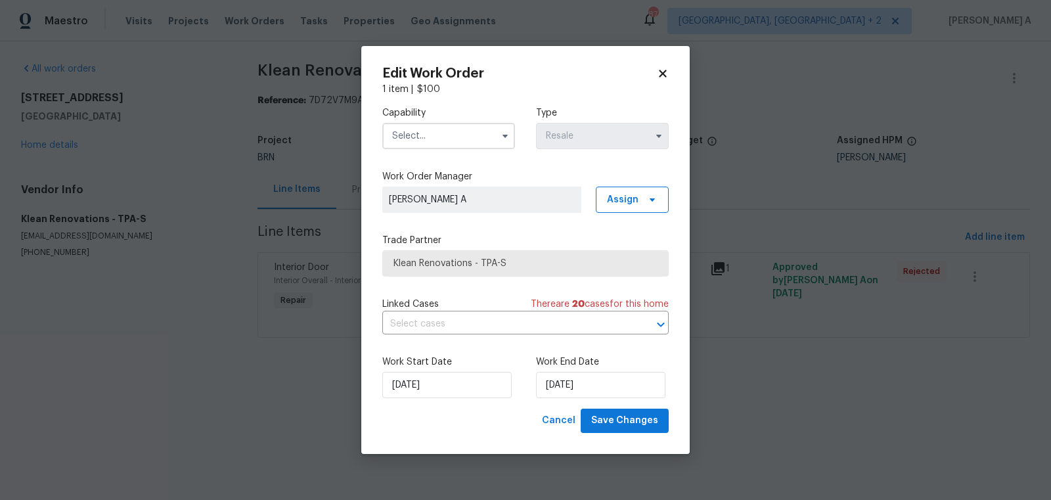
click at [456, 148] on input "text" at bounding box center [448, 136] width 133 height 26
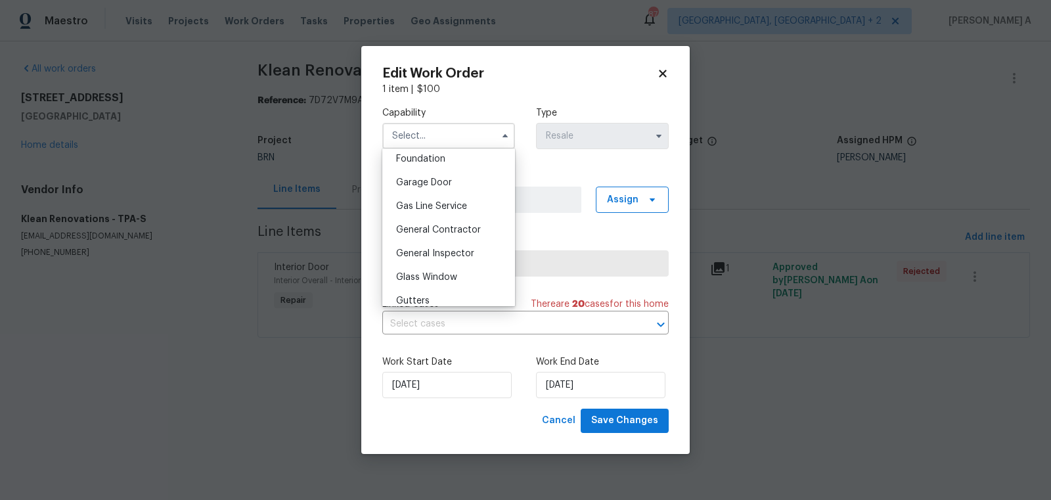
scroll to position [592, 0]
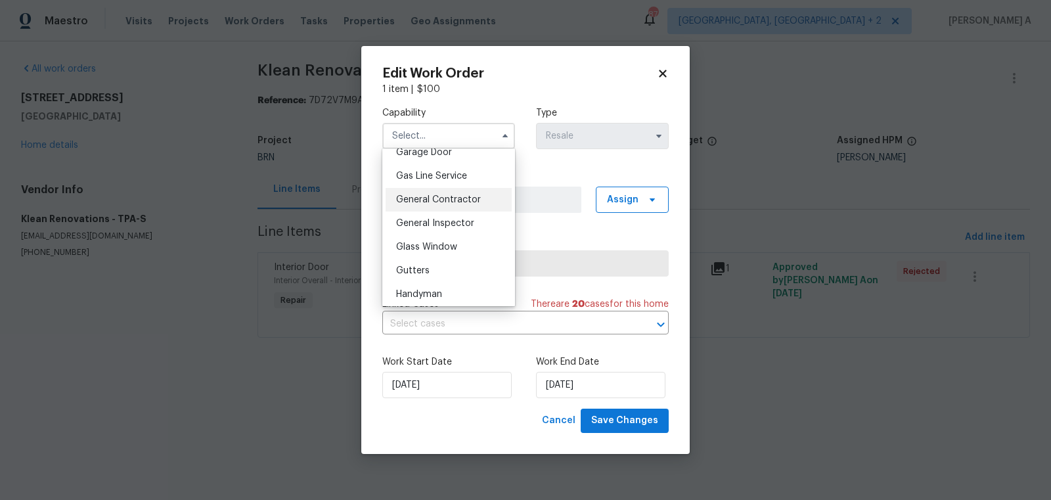
click at [447, 205] on div "General Contractor" at bounding box center [449, 200] width 126 height 24
type input "General Contractor"
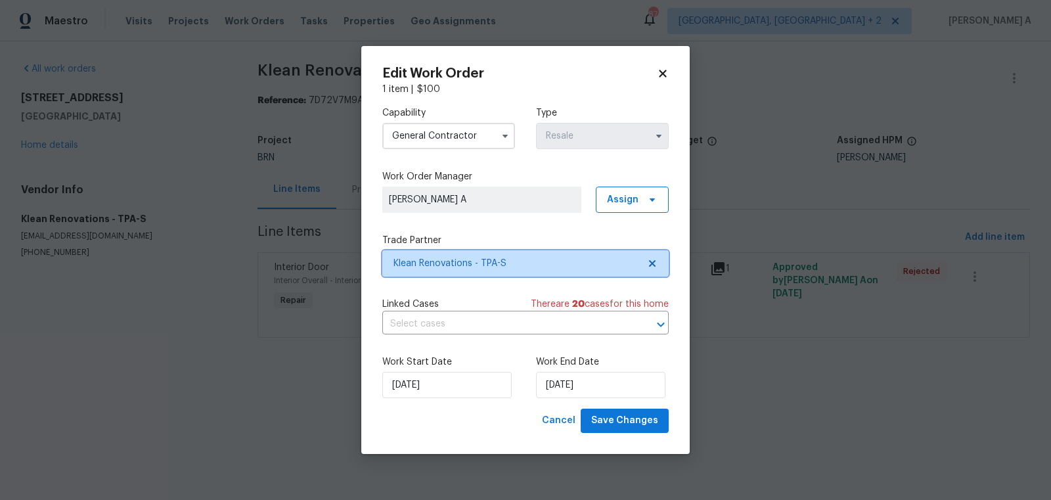
click at [651, 258] on icon at bounding box center [652, 263] width 11 height 11
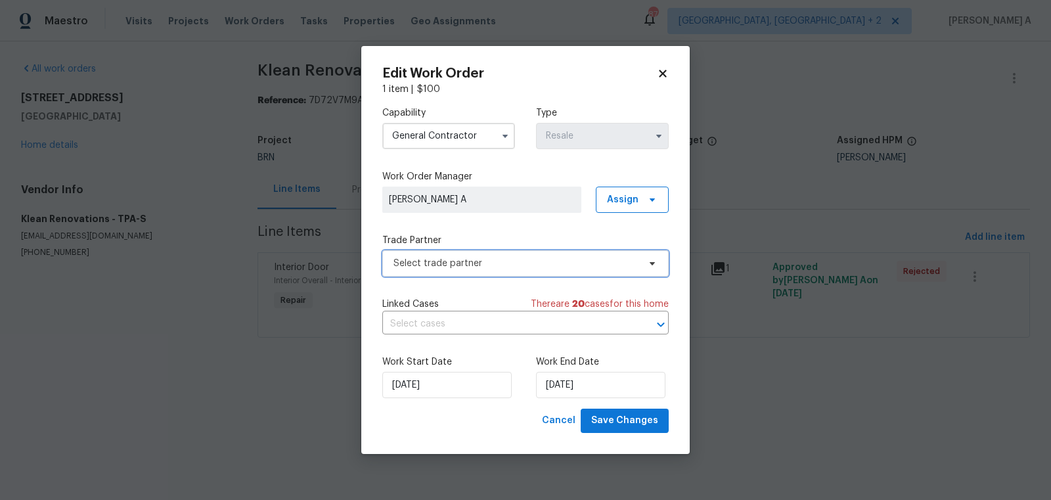
click at [580, 269] on span "Select trade partner" at bounding box center [516, 263] width 245 height 13
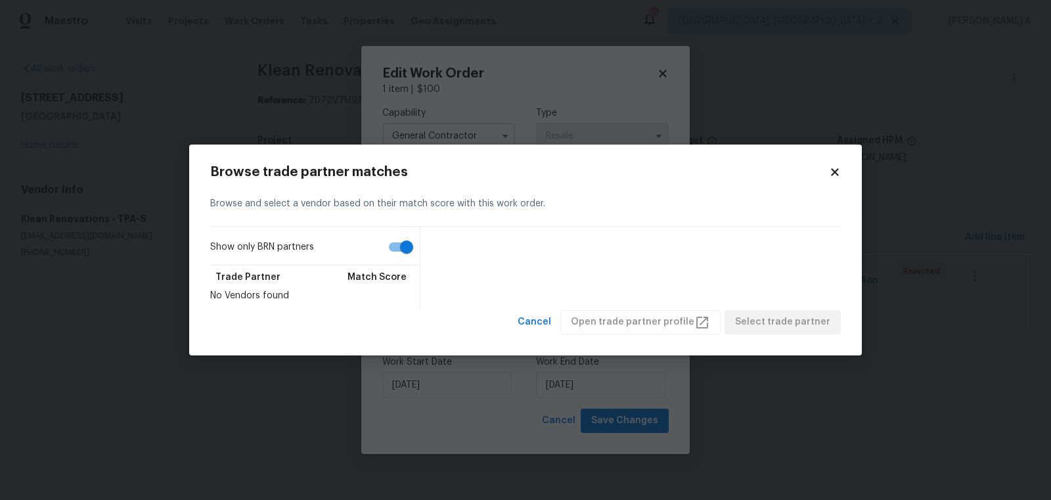
click at [390, 252] on input "Show only BRN partners" at bounding box center [406, 247] width 75 height 25
checkbox input "false"
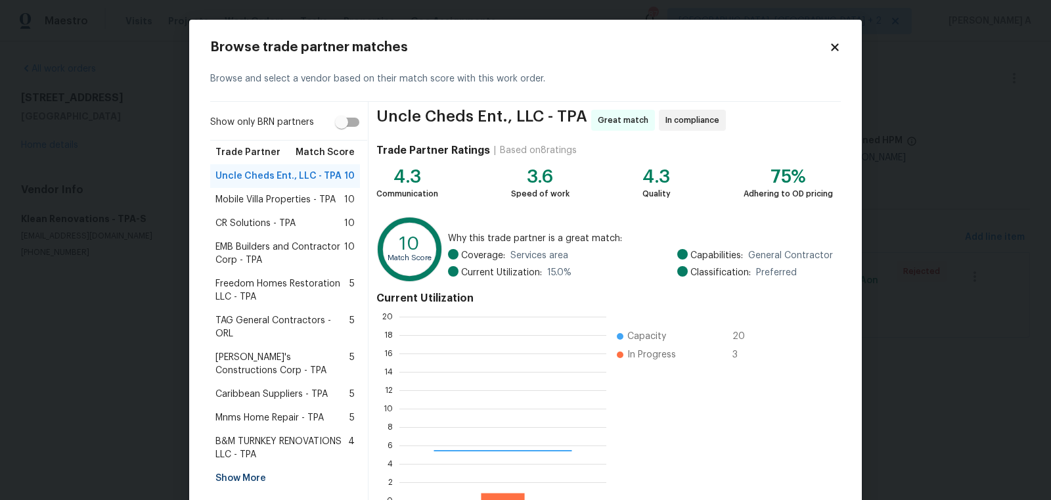
scroll to position [184, 207]
click at [324, 192] on div "Mobile Villa Properties - TPA 10" at bounding box center [285, 200] width 150 height 24
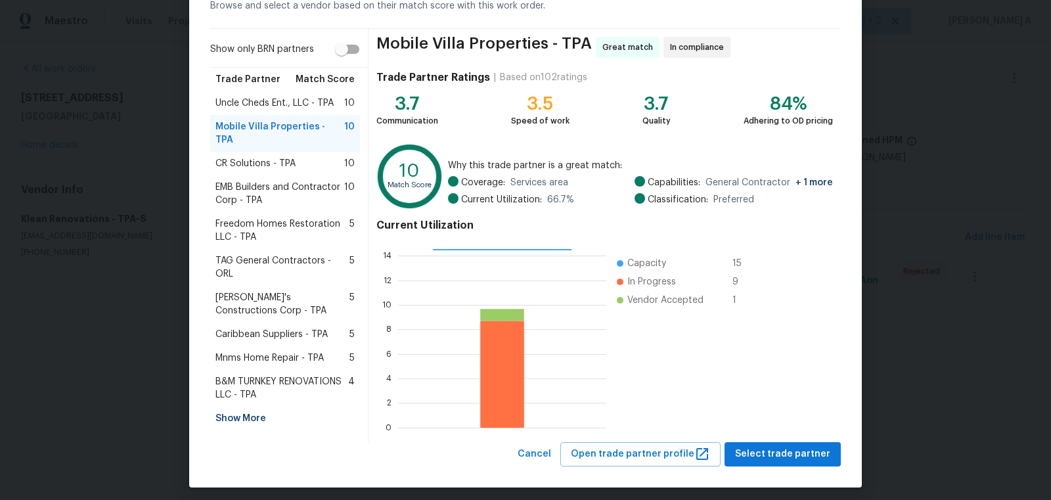
scroll to position [79, 0]
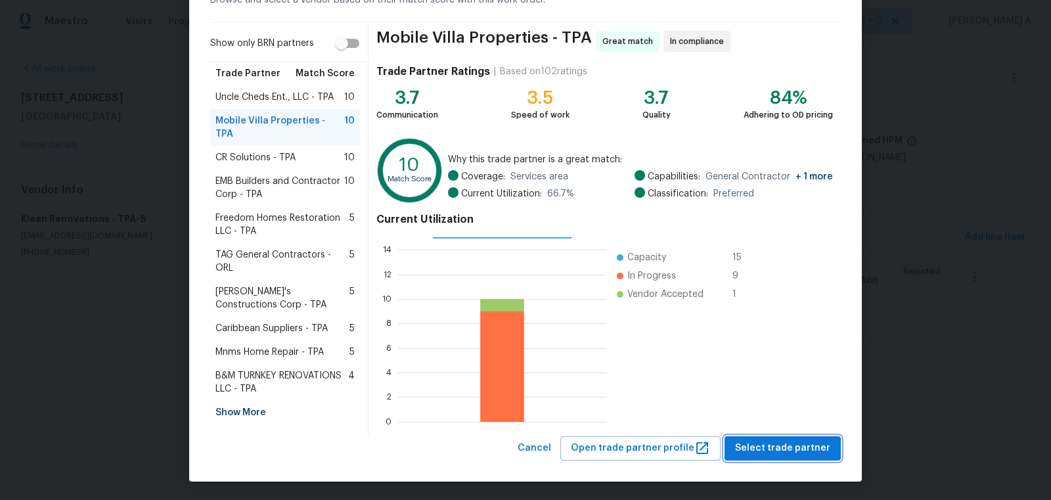
click at [792, 449] on span "Select trade partner" at bounding box center [782, 448] width 95 height 16
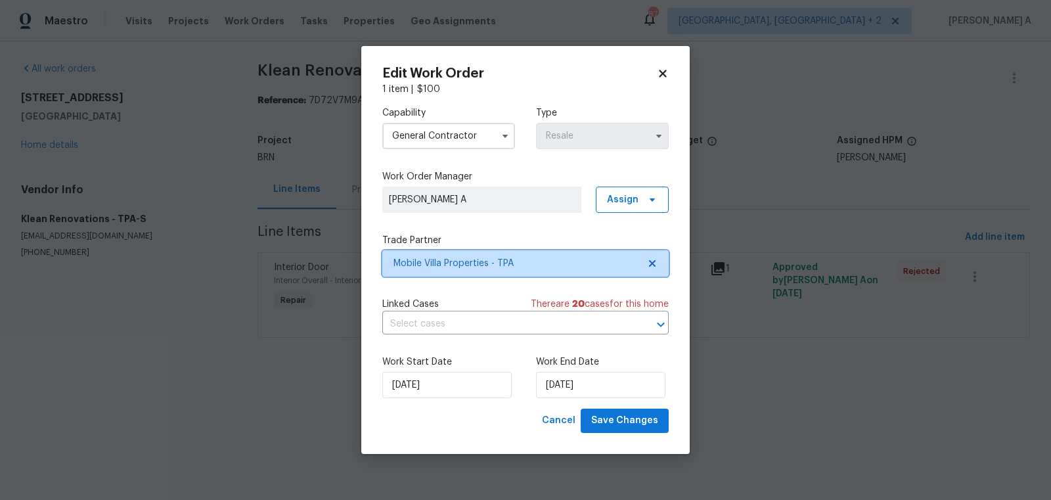
scroll to position [0, 0]
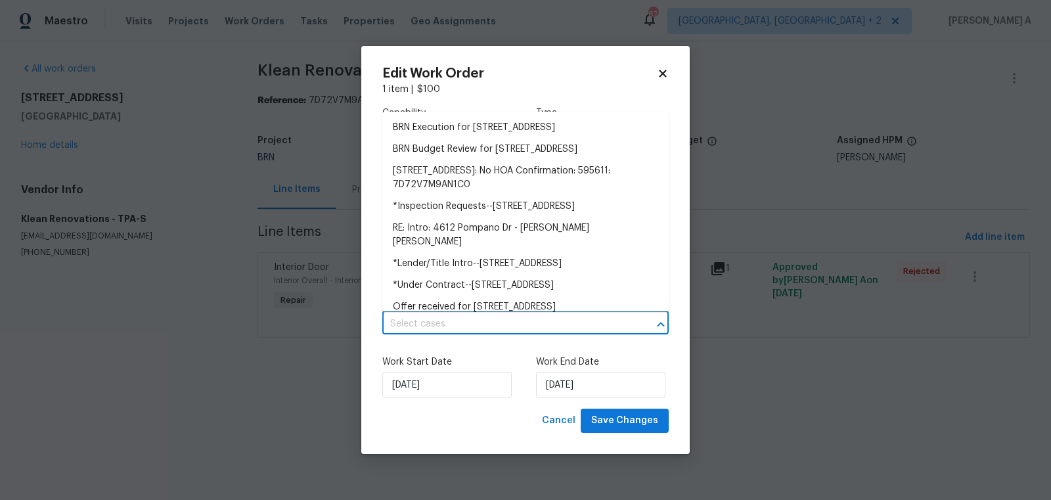
click at [480, 334] on input "text" at bounding box center [507, 324] width 250 height 20
click at [460, 133] on li "BRN Execution for 4612 Pompano Dr, Tampa, FL 33617" at bounding box center [525, 128] width 286 height 22
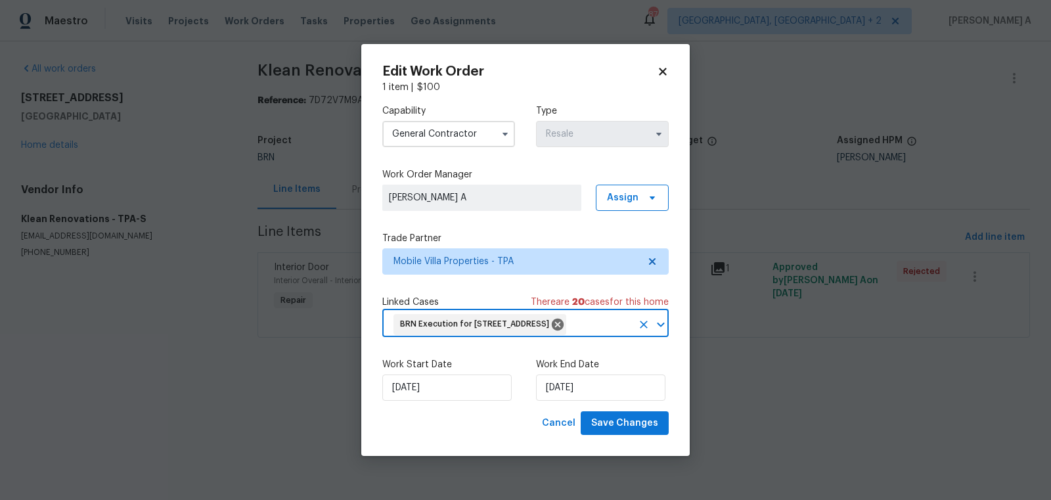
click at [428, 384] on div "Work Start Date 10/2/2025" at bounding box center [448, 379] width 133 height 43
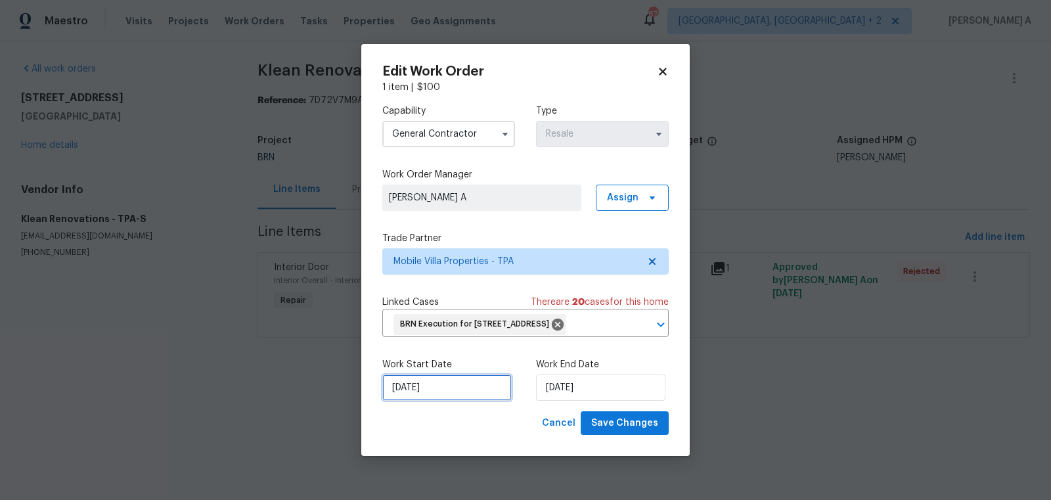
click at [432, 401] on input "[DATE]" at bounding box center [446, 387] width 129 height 26
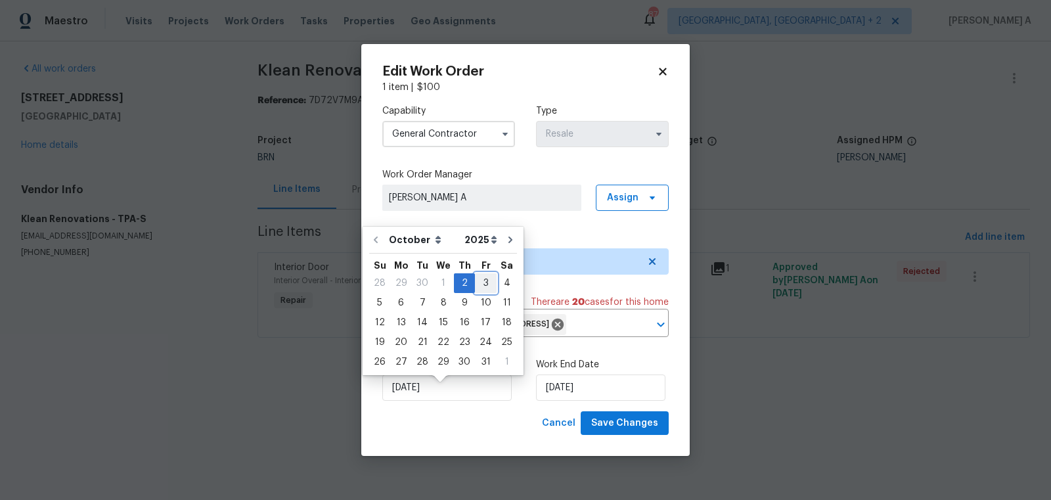
click at [476, 284] on div "3" at bounding box center [486, 283] width 22 height 18
type input "[DATE]"
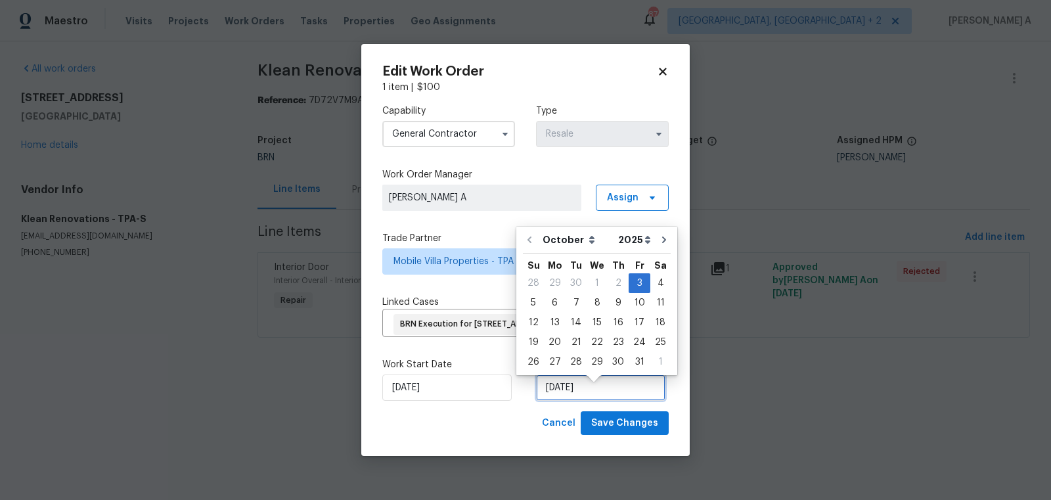
click at [576, 390] on input "[DATE]" at bounding box center [600, 387] width 129 height 26
click at [555, 305] on div "6" at bounding box center [555, 303] width 22 height 18
type input "10/6/2025"
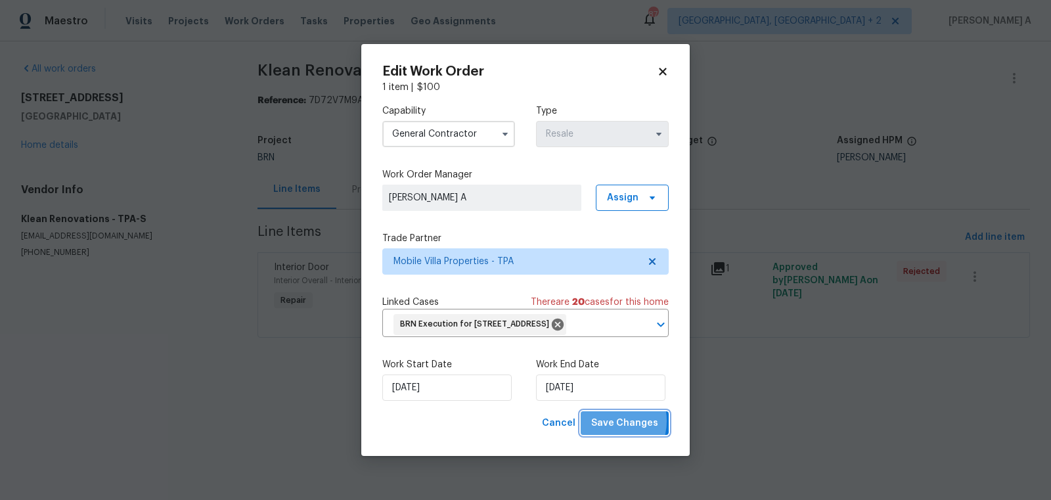
click at [610, 432] on span "Save Changes" at bounding box center [624, 423] width 67 height 16
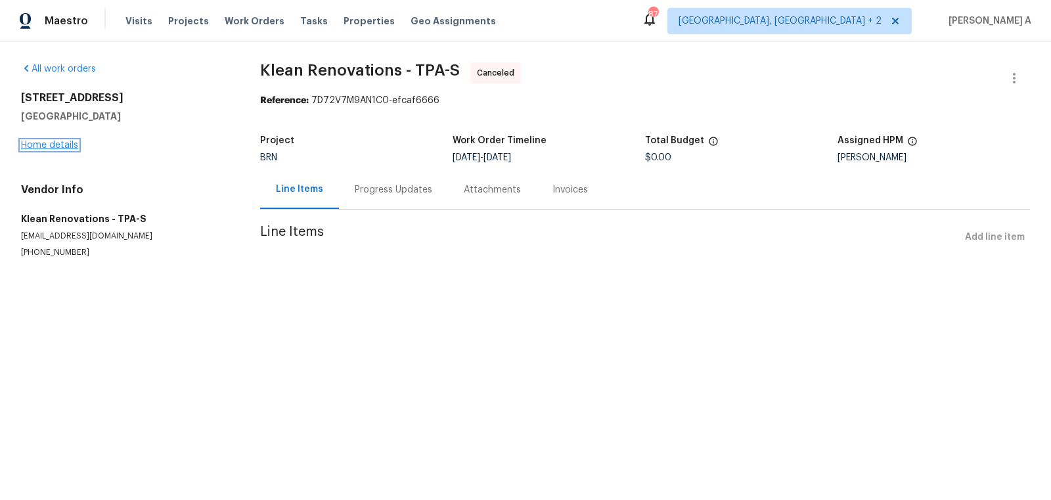
click at [61, 145] on link "Home details" at bounding box center [49, 145] width 57 height 9
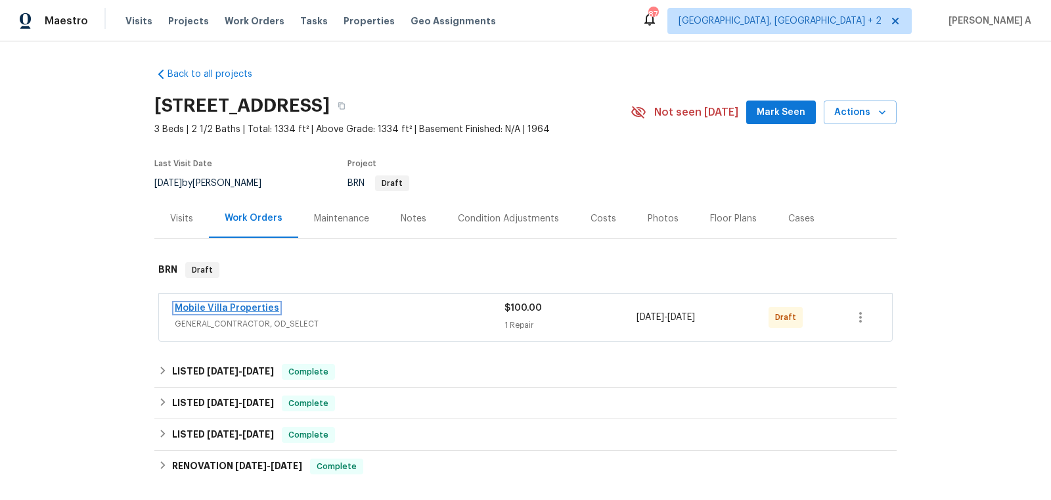
click at [256, 308] on link "Mobile Villa Properties" at bounding box center [227, 308] width 104 height 9
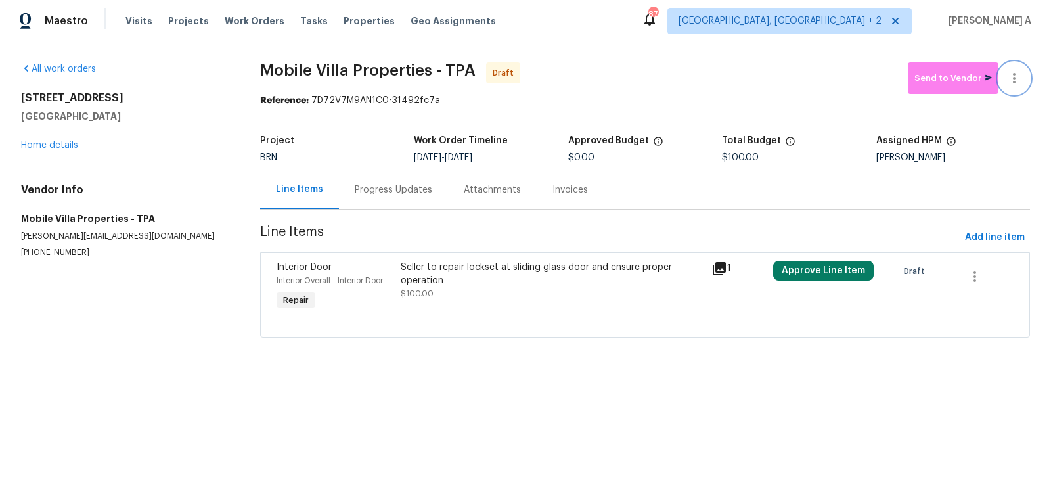
click at [1024, 75] on button "button" at bounding box center [1015, 78] width 32 height 32
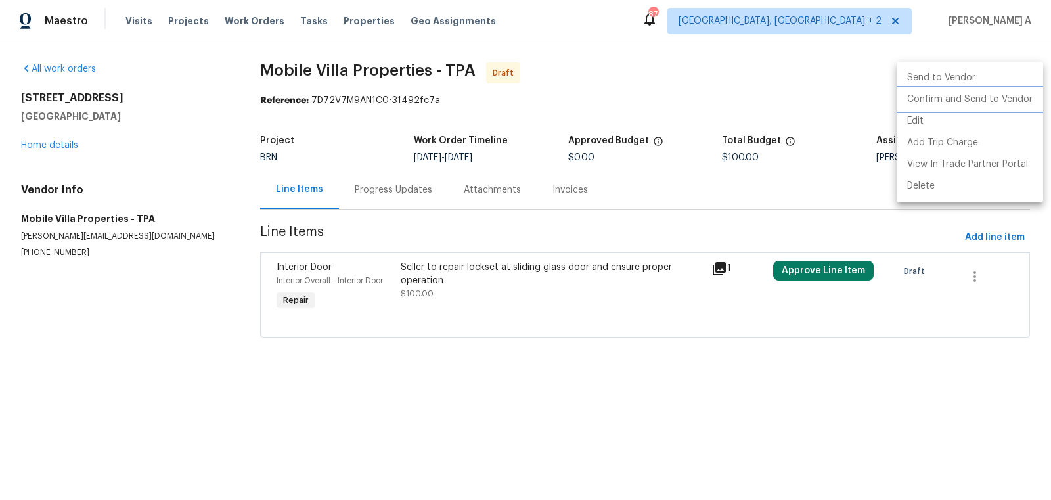
click at [1029, 93] on li "Confirm and Send to Vendor" at bounding box center [970, 100] width 147 height 22
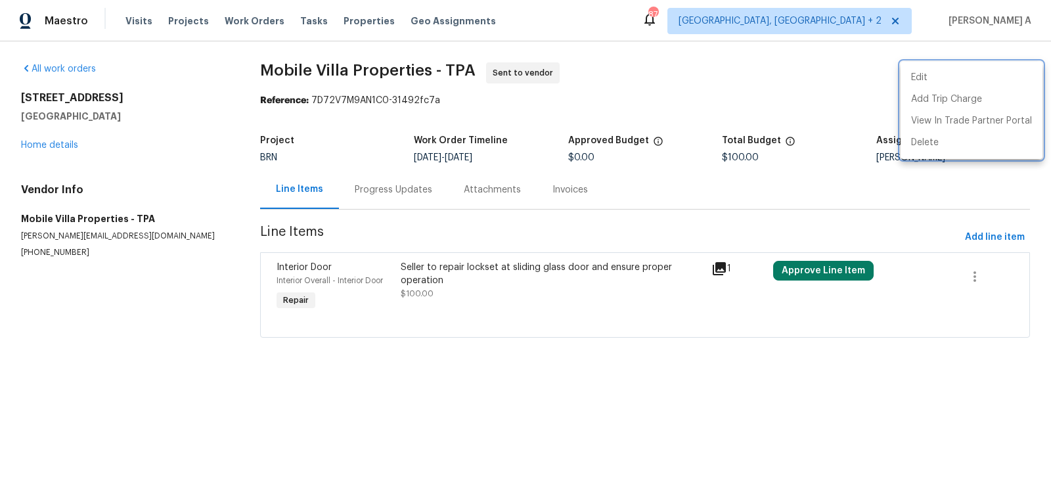
click at [375, 193] on div at bounding box center [525, 250] width 1051 height 500
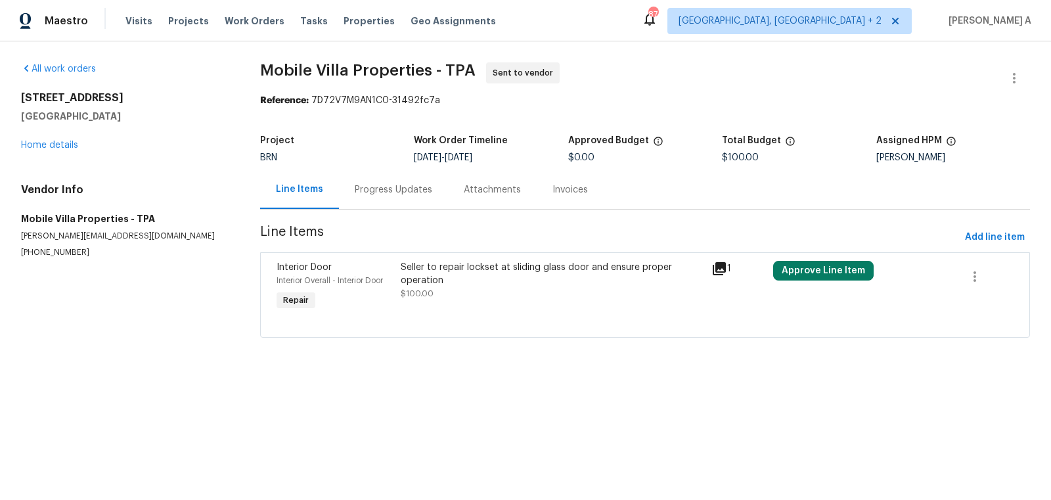
click at [380, 189] on div "Progress Updates" at bounding box center [394, 189] width 78 height 13
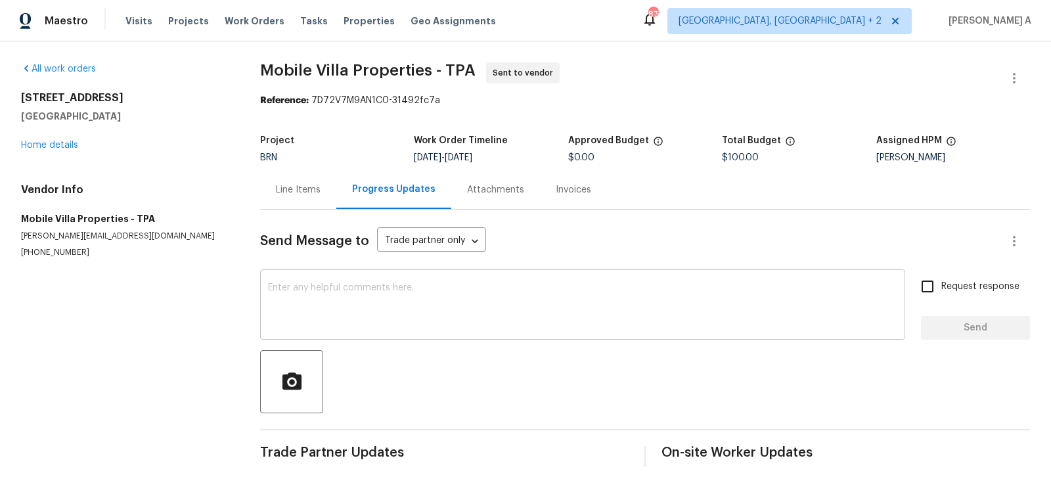
click at [278, 309] on textarea at bounding box center [582, 306] width 629 height 46
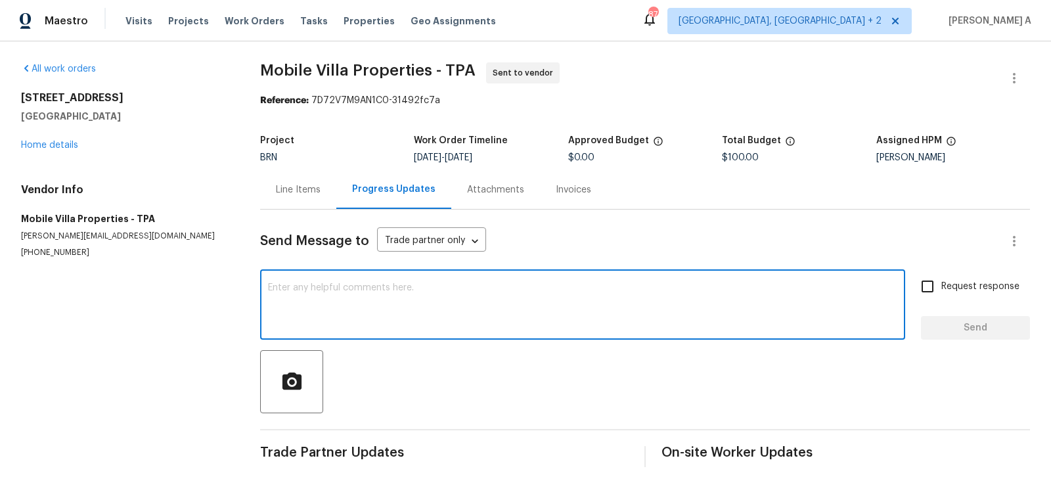
paste textarea "Hi, I'm Akshay from Opendoor. Just wanted to check if you received the workorde…"
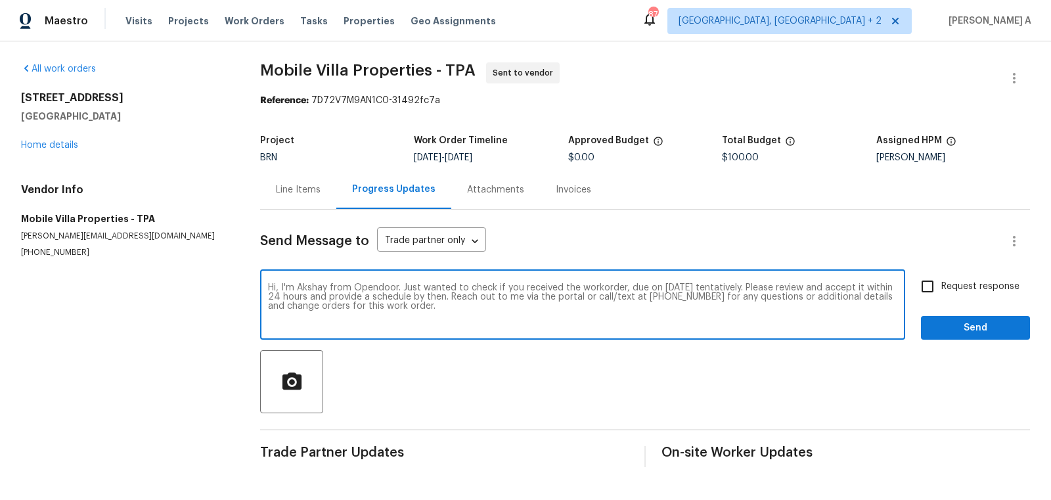
click at [679, 288] on textarea "Hi, I'm Akshay from Opendoor. Just wanted to check if you received the workorde…" at bounding box center [582, 306] width 629 height 46
type textarea "Hi, I'm Akshay from Opendoor. Just wanted to check if you received the workorde…"
click at [924, 294] on input "Request response" at bounding box center [928, 287] width 28 height 28
checkbox input "true"
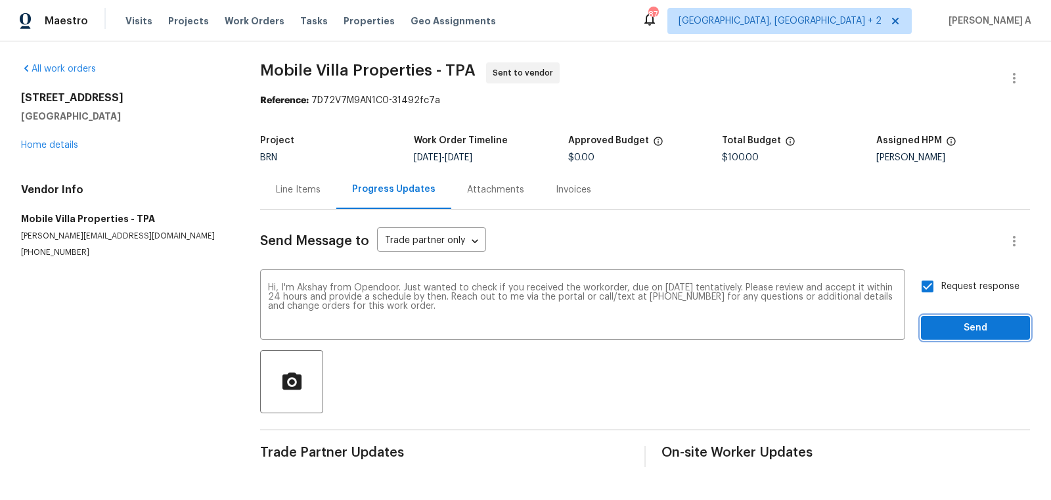
click at [960, 326] on span "Send" at bounding box center [976, 328] width 88 height 16
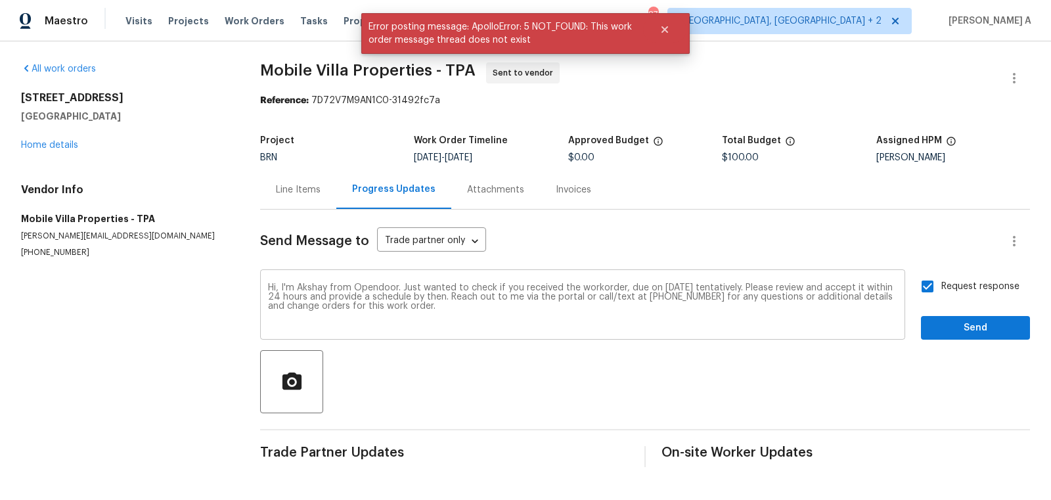
click at [564, 296] on textarea "Hi, I'm Akshay from Opendoor. Just wanted to check if you received the workorde…" at bounding box center [582, 306] width 629 height 46
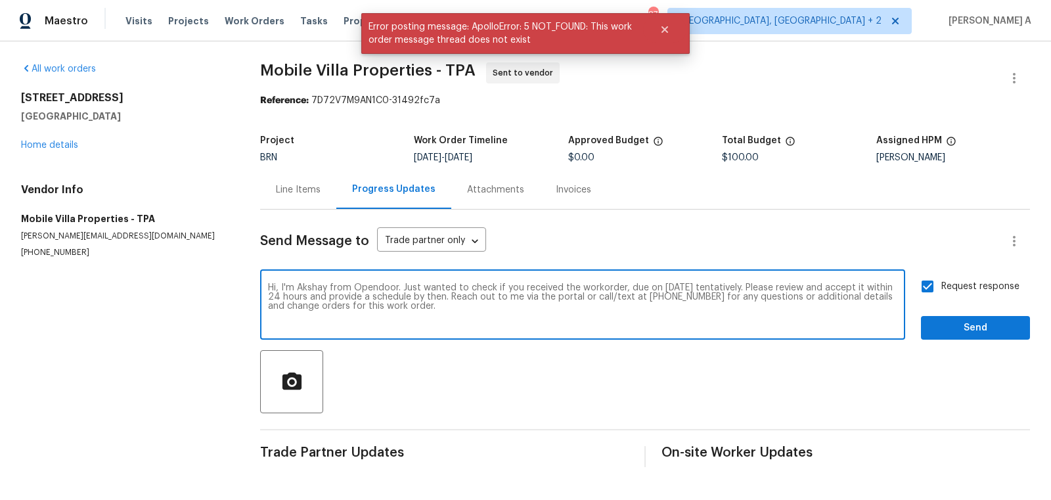
click at [564, 296] on textarea "Hi, I'm Akshay from Opendoor. Just wanted to check if you received the workorde…" at bounding box center [582, 306] width 629 height 46
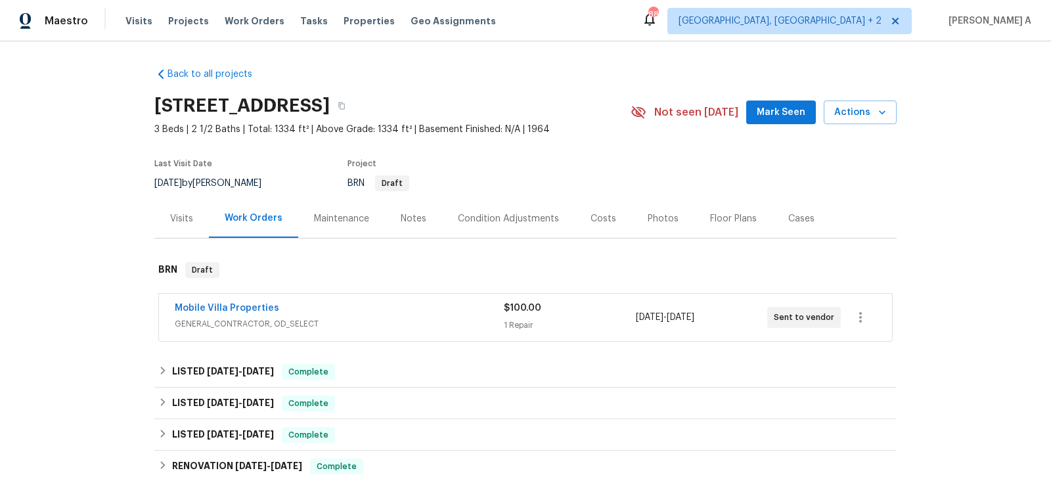
click at [249, 317] on span "GENERAL_CONTRACTOR, OD_SELECT" at bounding box center [339, 323] width 329 height 13
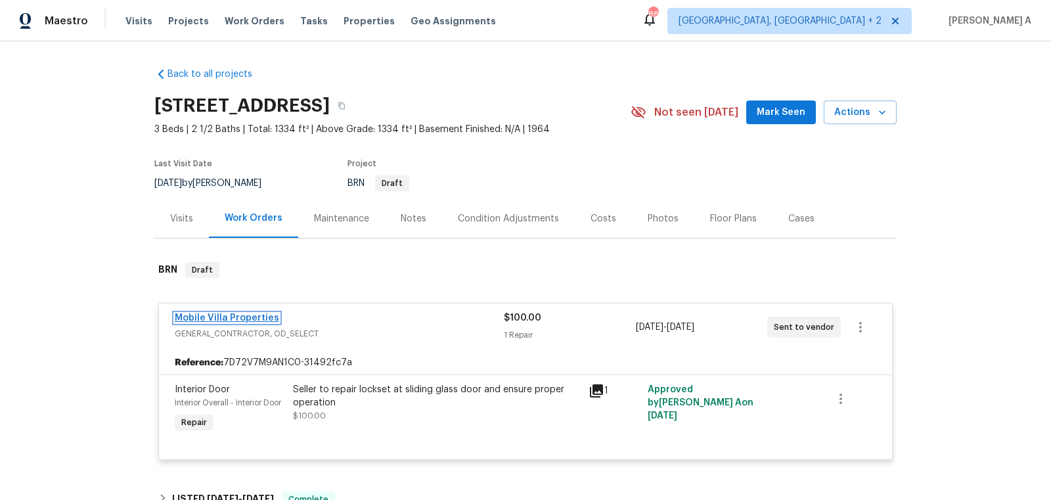
click at [248, 319] on link "Mobile Villa Properties" at bounding box center [227, 317] width 104 height 9
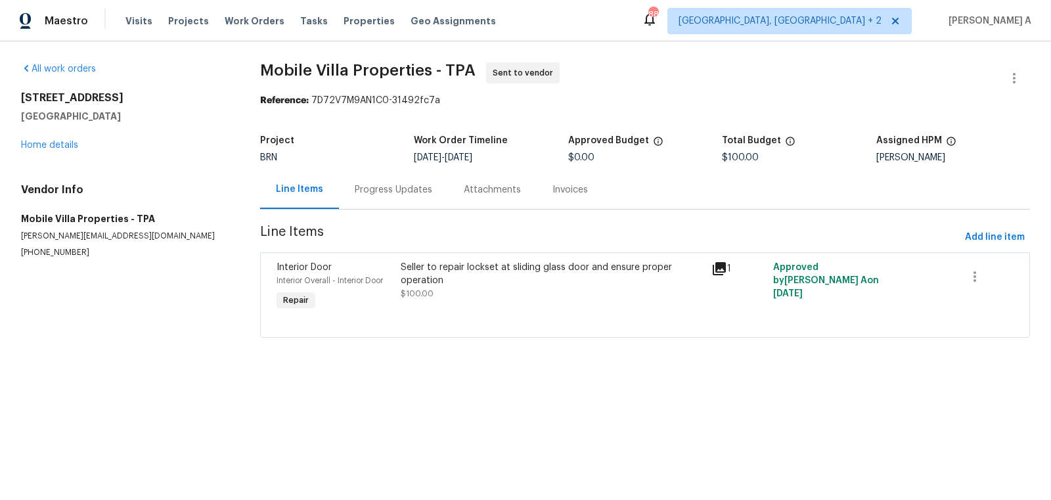
click at [381, 175] on div "Progress Updates" at bounding box center [393, 189] width 109 height 39
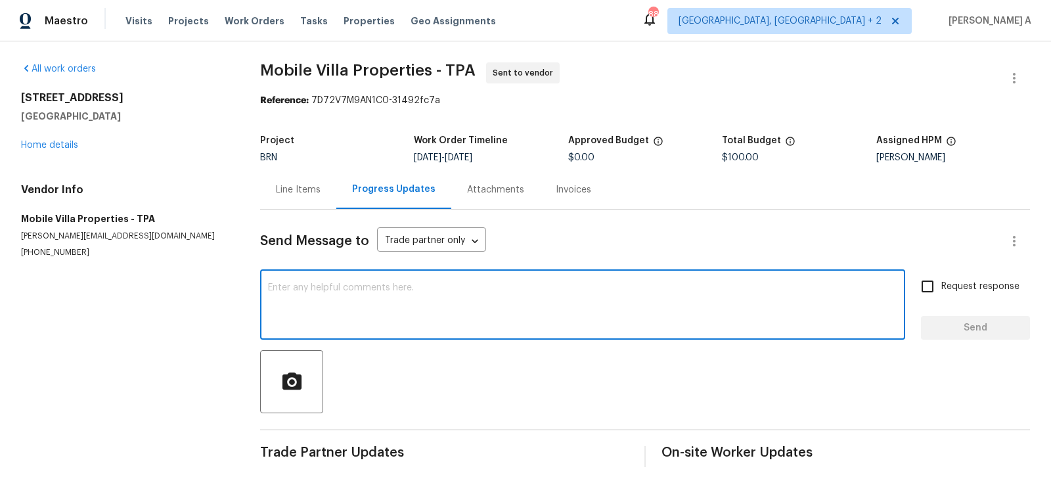
click at [471, 307] on textarea at bounding box center [582, 306] width 629 height 46
paste textarea "Hi, I'm Akshay from Opendoor. Just wanted to check if you received the workorde…"
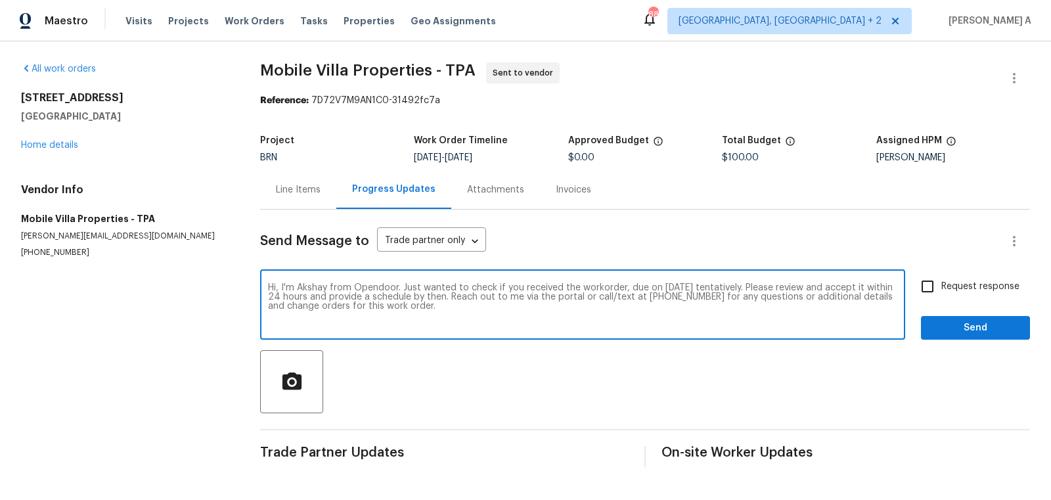
type textarea "Hi, I'm Akshay from Opendoor. Just wanted to check if you received the workorde…"
click at [944, 294] on label "Request response" at bounding box center [967, 287] width 106 height 28
click at [941, 294] on input "Request response" at bounding box center [928, 287] width 28 height 28
checkbox input "true"
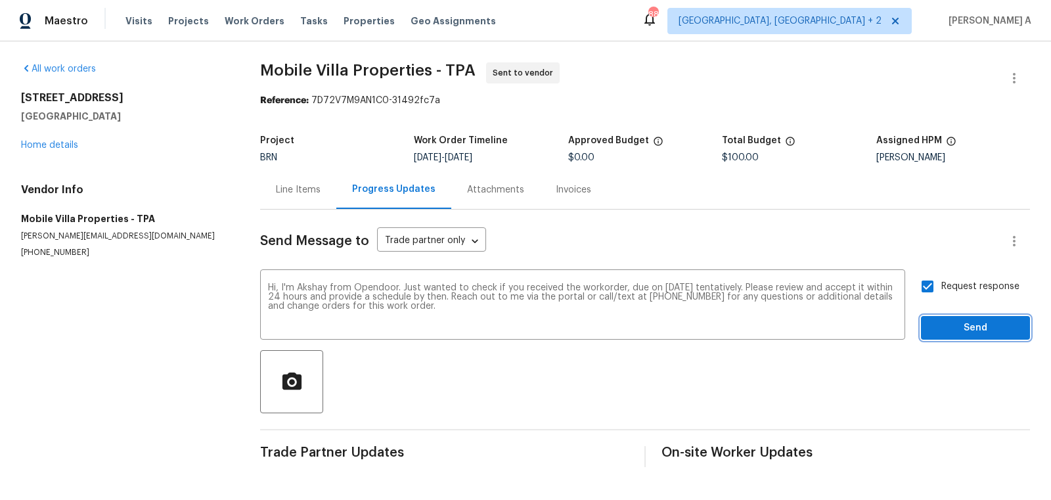
click at [955, 327] on span "Send" at bounding box center [976, 328] width 88 height 16
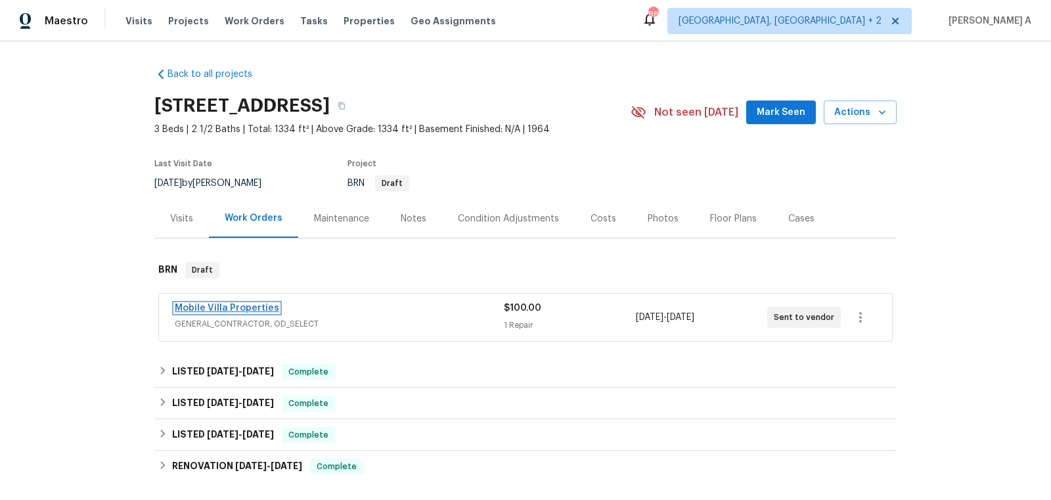
click at [240, 307] on link "Mobile Villa Properties" at bounding box center [227, 308] width 104 height 9
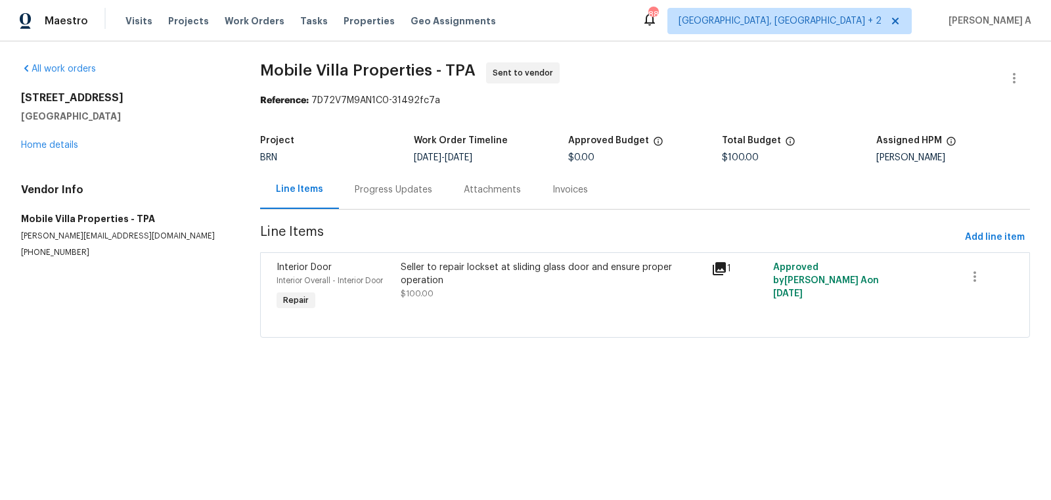
click at [351, 185] on div "Progress Updates" at bounding box center [393, 189] width 109 height 39
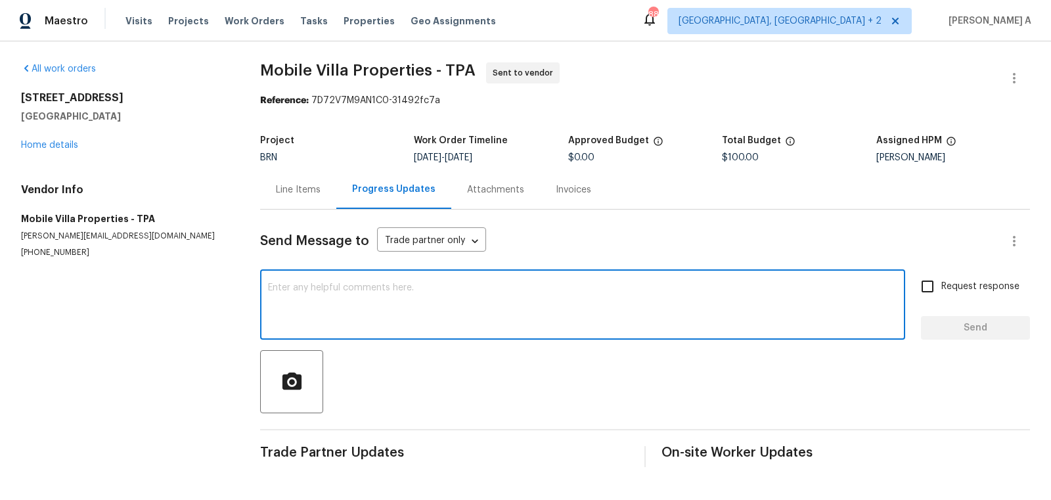
click at [545, 308] on textarea at bounding box center [582, 306] width 629 height 46
paste textarea "Mobile Villa Properties"
type textarea "Mobile Villa Properties"
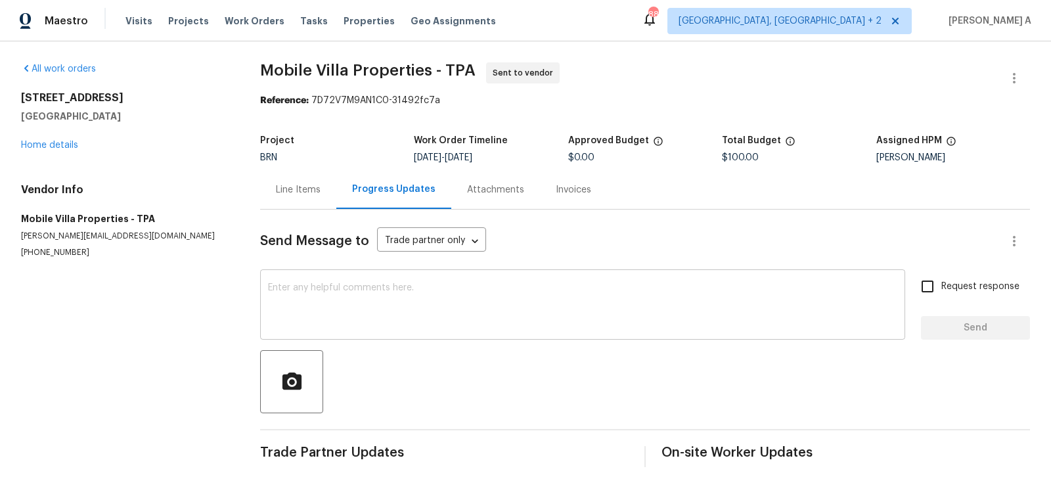
click at [312, 305] on textarea at bounding box center [582, 306] width 629 height 46
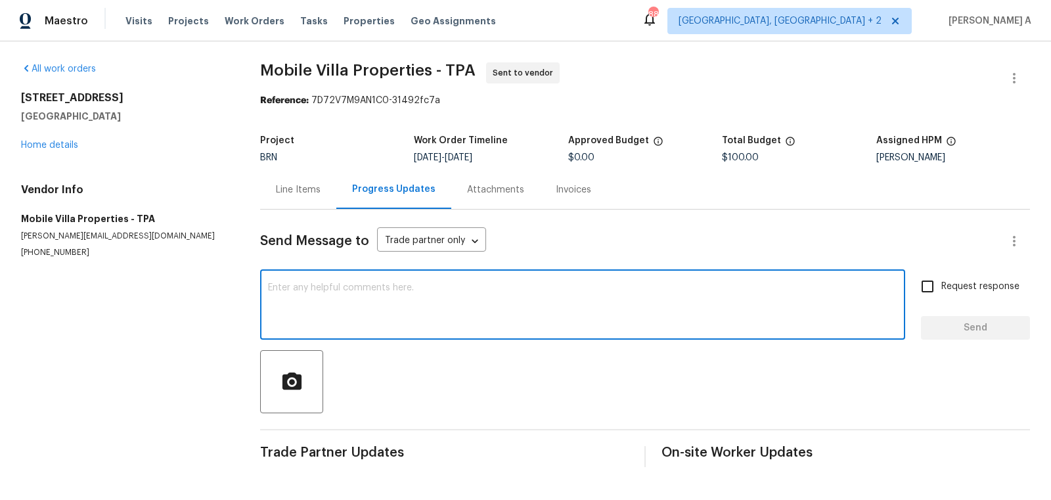
click at [312, 305] on textarea at bounding box center [582, 306] width 629 height 46
paste textarea "Hi, I'm Akshay from Opendoor. Just wanted to check if you received the workorde…"
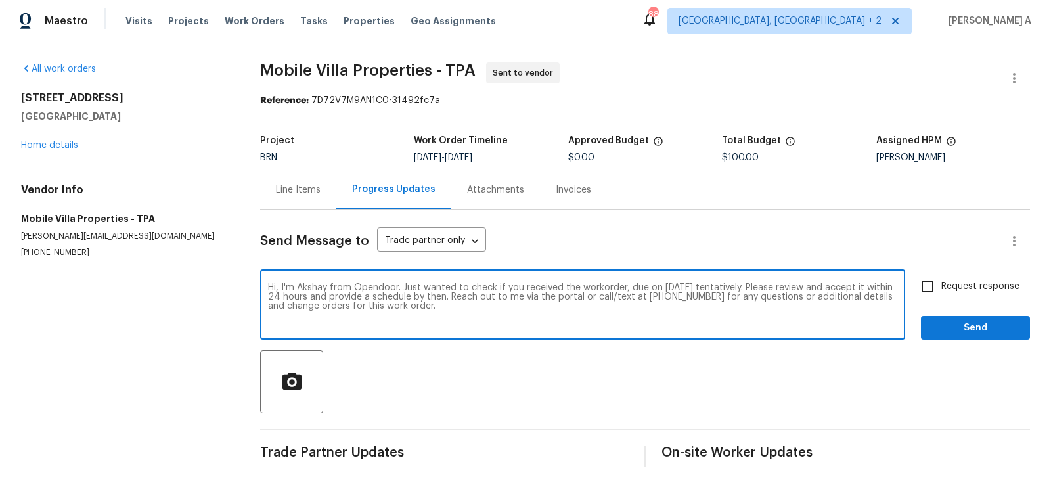
click at [683, 289] on textarea "Hi, I'm Akshay from Opendoor. Just wanted to check if you received the workorde…" at bounding box center [582, 306] width 629 height 46
type textarea "Hi, I'm Akshay from Opendoor. Just wanted to check if you received the workorde…"
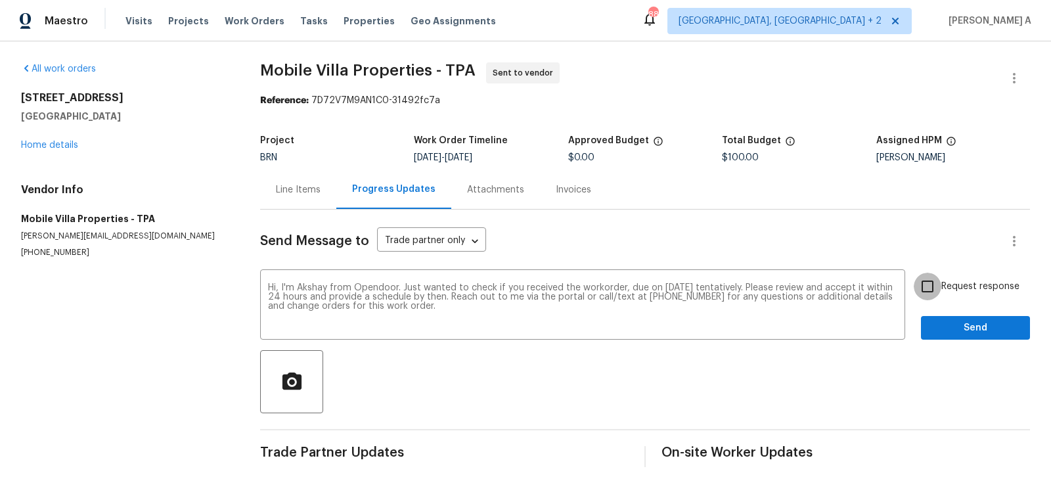
click at [926, 293] on input "Request response" at bounding box center [928, 287] width 28 height 28
checkbox input "true"
click at [959, 331] on span "Send" at bounding box center [976, 328] width 88 height 16
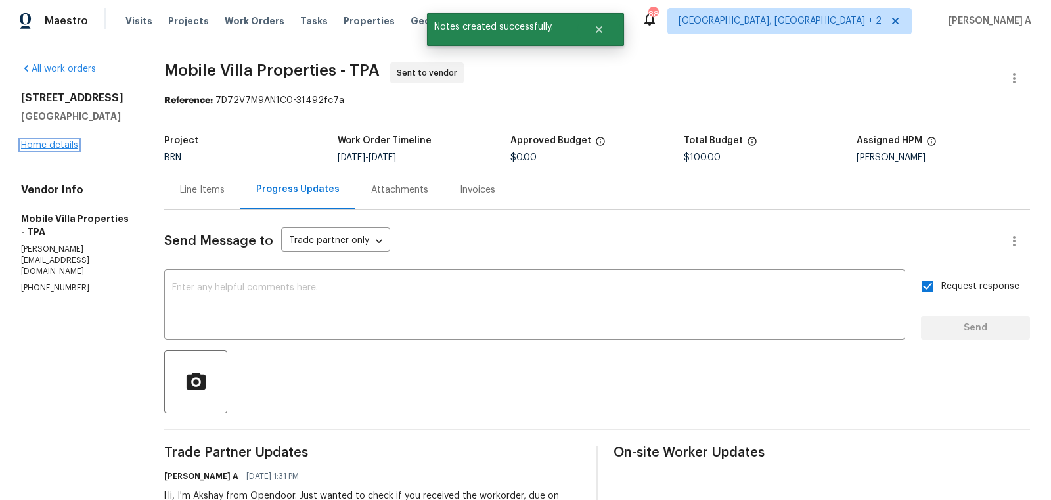
click at [58, 141] on link "Home details" at bounding box center [49, 145] width 57 height 9
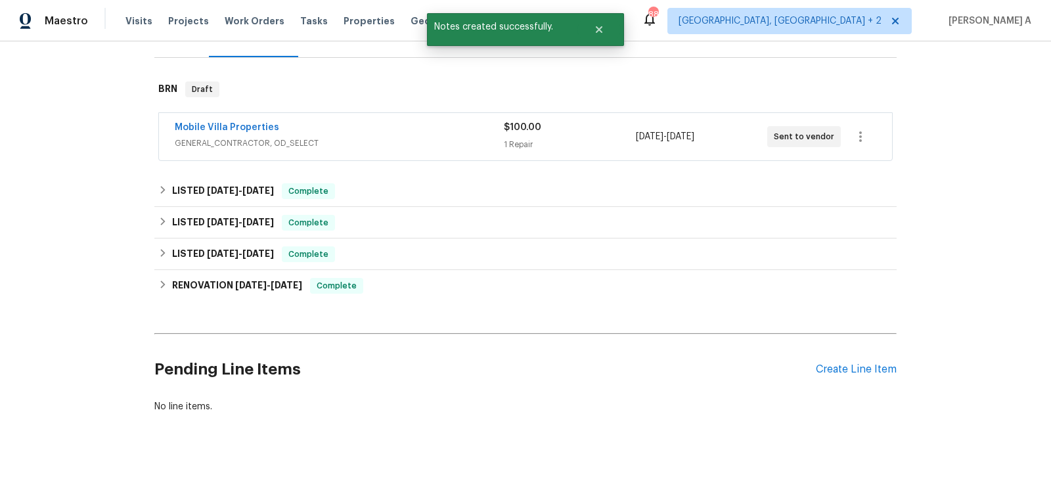
scroll to position [181, 0]
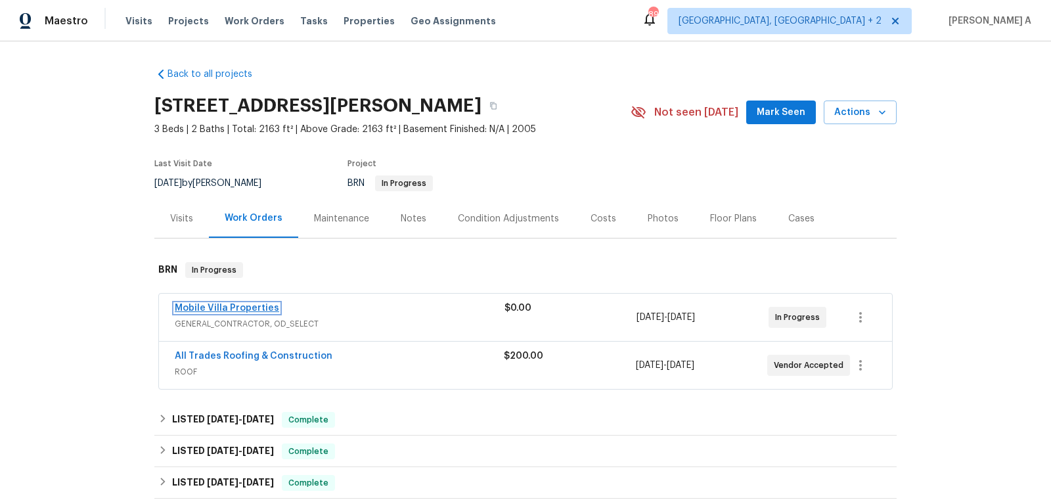
click at [235, 309] on link "Mobile Villa Properties" at bounding box center [227, 308] width 104 height 9
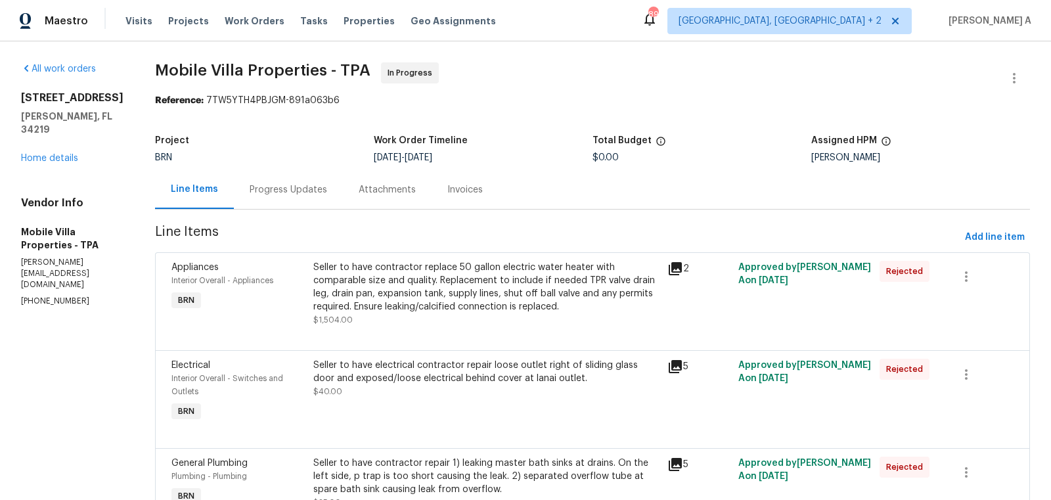
click at [268, 178] on div "Progress Updates" at bounding box center [288, 189] width 109 height 39
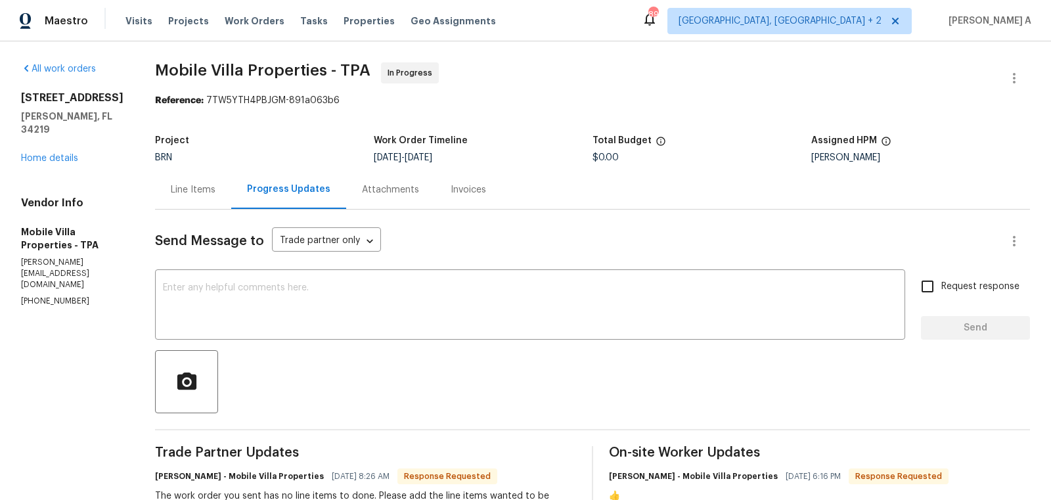
click at [155, 174] on div "Line Items" at bounding box center [193, 189] width 76 height 39
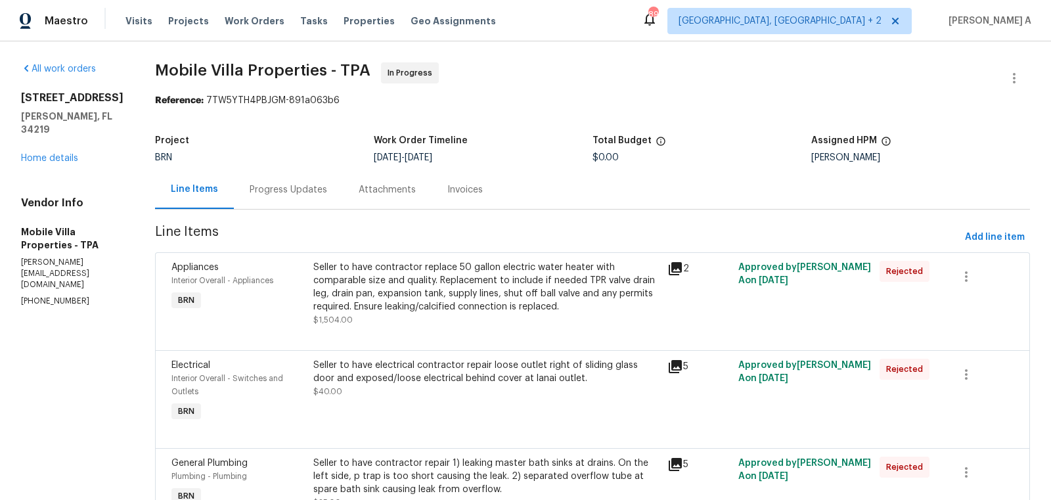
click at [282, 196] on div "Progress Updates" at bounding box center [288, 189] width 109 height 39
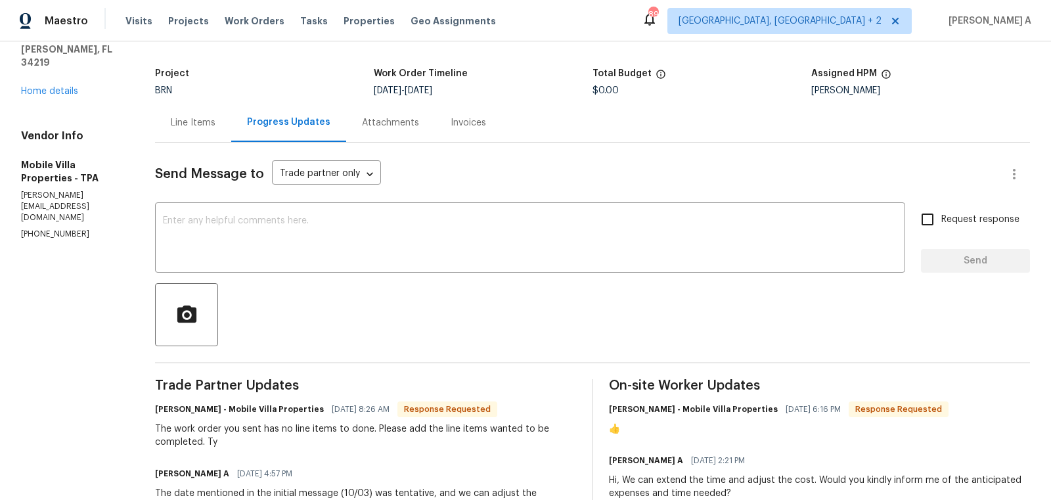
scroll to position [70, 0]
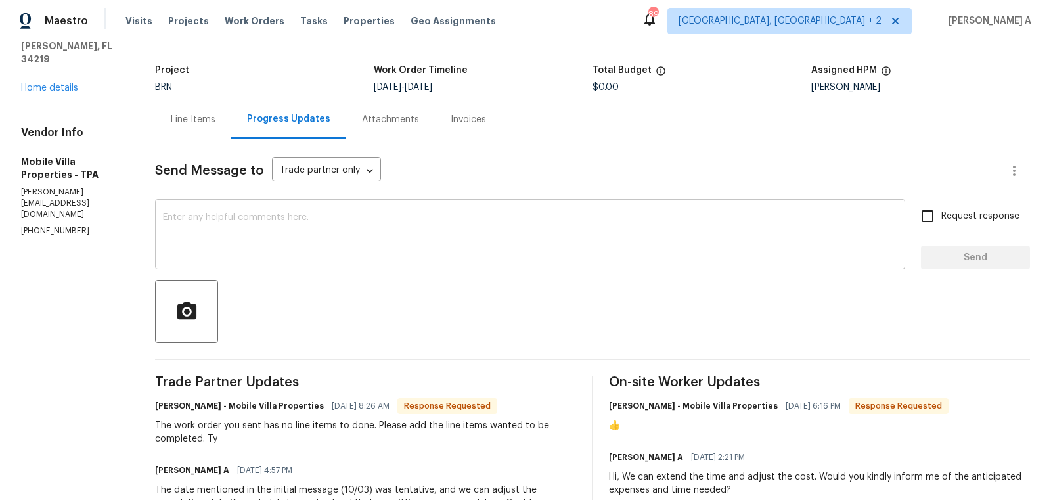
click at [275, 244] on textarea at bounding box center [530, 236] width 734 height 46
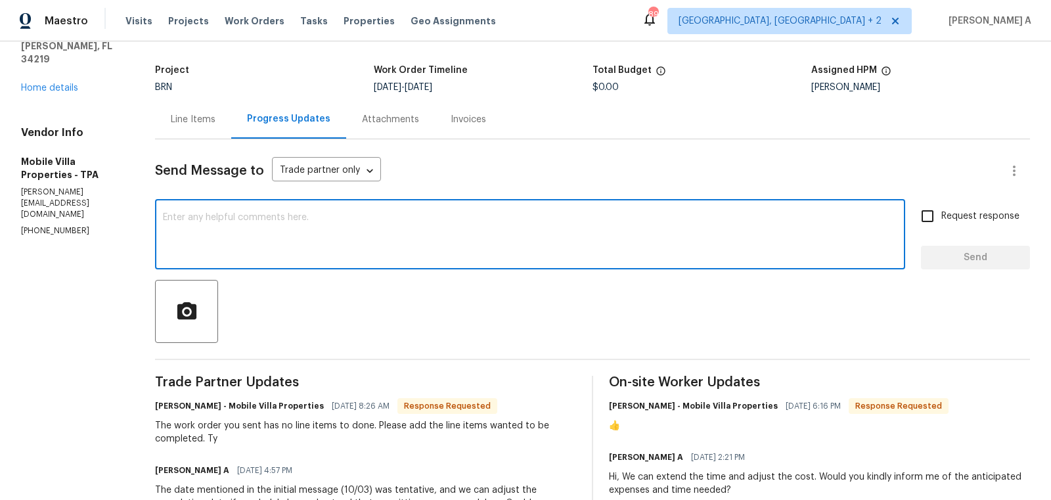
type textarea "S"
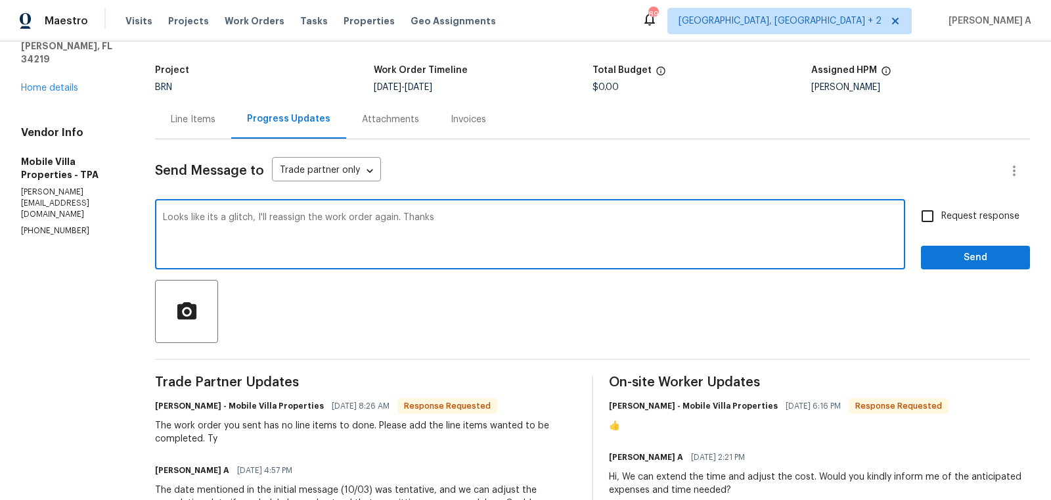
click at [0, 0] on span "Replace with" at bounding box center [0, 0] width 0 height 0
click at [261, 223] on textarea "Looks like it's a glitch; I'll reassign the work order again. Thanks" at bounding box center [530, 236] width 734 height 46
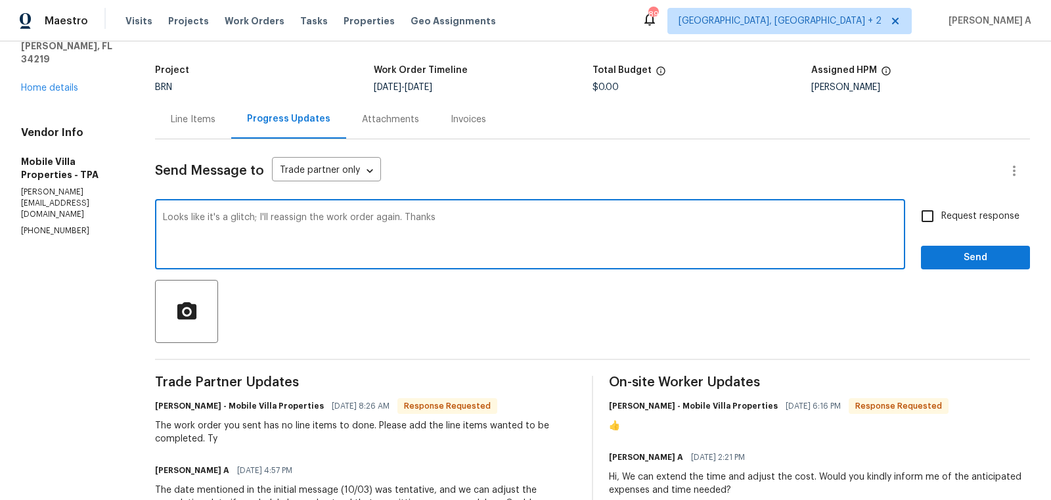
click at [0, 0] on icon "Paraphrase text" at bounding box center [0, 0] width 0 height 0
click at [0, 0] on li "It appears to be a glitch; I'll reassign the work order again." at bounding box center [0, 0] width 0 height 0
click at [286, 242] on textarea "It appears to be a glitch; I'll reassign the work order again. Thanks" at bounding box center [530, 236] width 734 height 46
type textarea "It appears to be a glitch; I'll reassign the work order again. Thanks"
click at [924, 213] on input "Request response" at bounding box center [928, 216] width 28 height 28
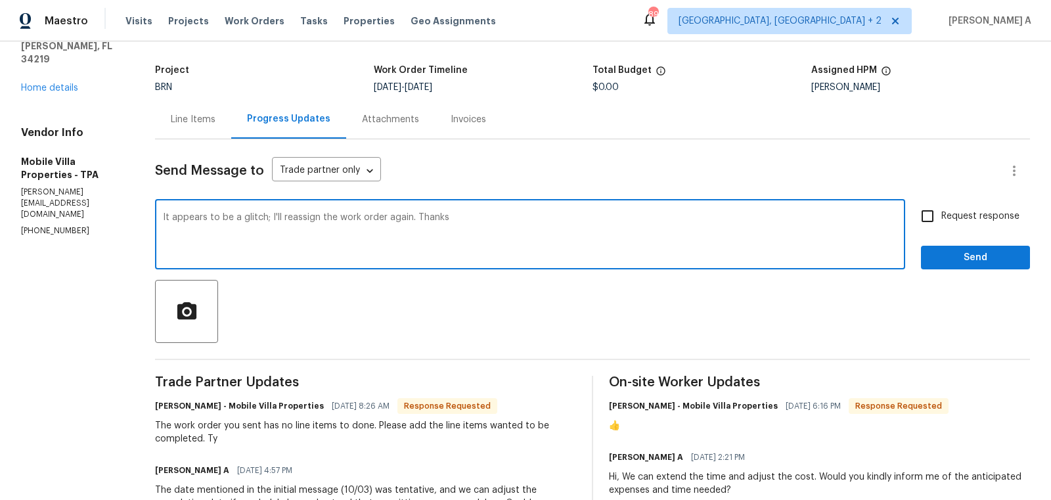
checkbox input "true"
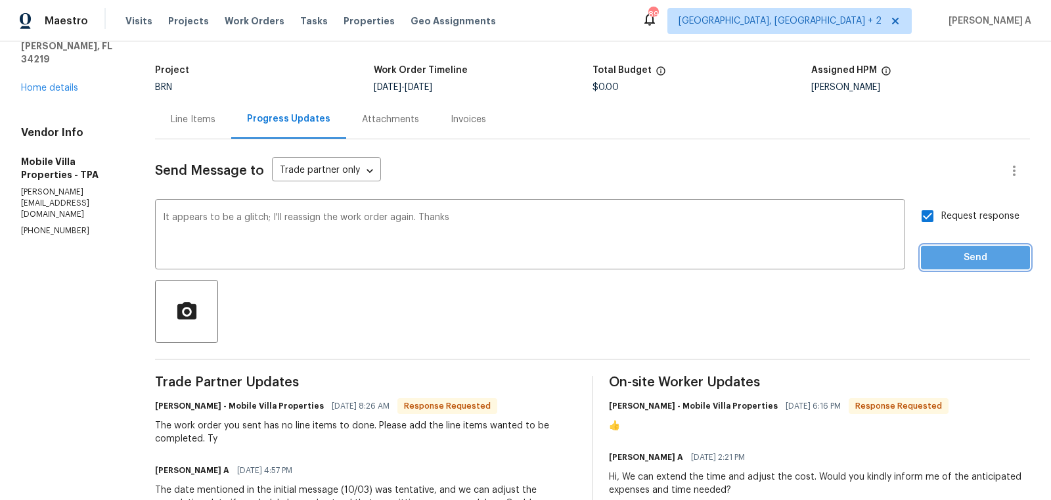
click at [985, 262] on span "Send" at bounding box center [976, 258] width 88 height 16
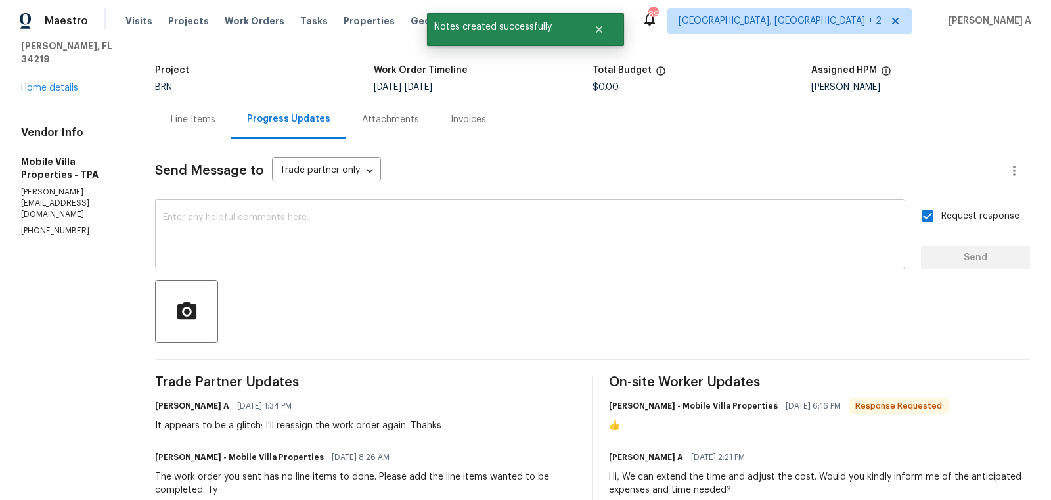
scroll to position [0, 0]
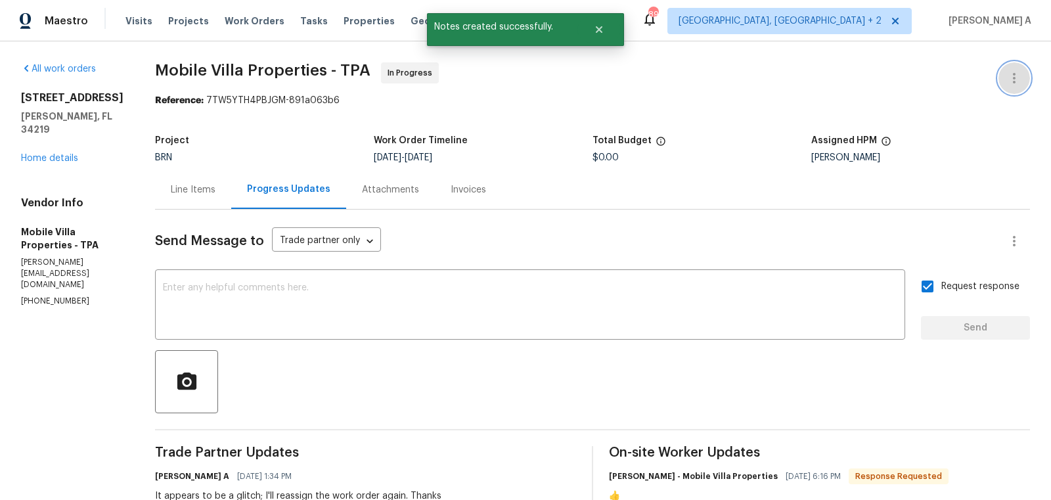
click at [1012, 76] on icon "button" at bounding box center [1014, 78] width 16 height 16
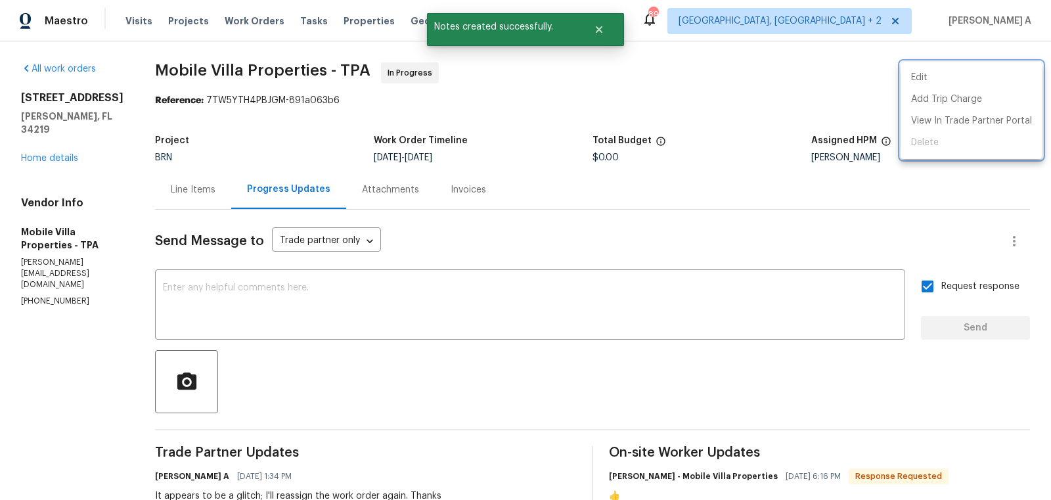
click at [790, 103] on div at bounding box center [525, 250] width 1051 height 500
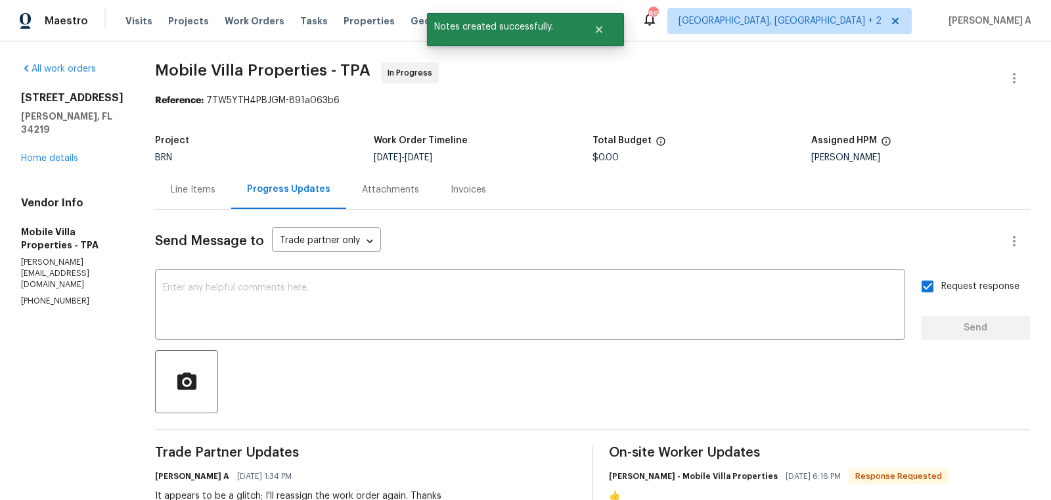
click at [155, 183] on div "Line Items" at bounding box center [193, 189] width 76 height 39
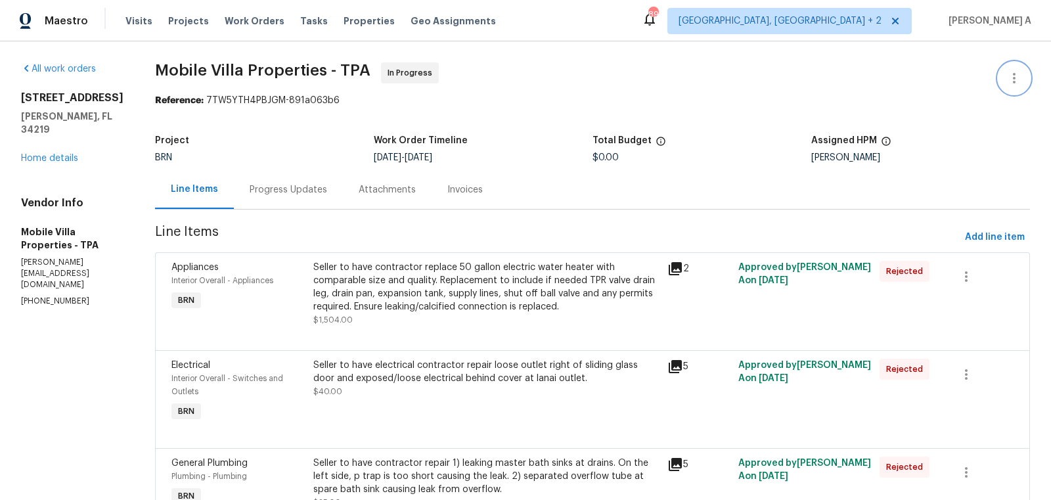
click at [1014, 80] on icon "button" at bounding box center [1014, 78] width 3 height 11
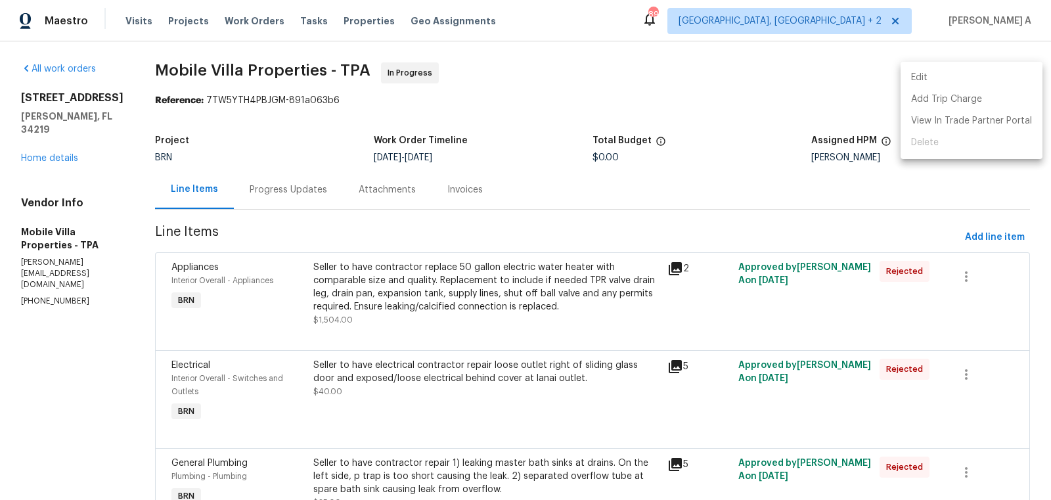
click at [984, 82] on li "Edit" at bounding box center [972, 78] width 142 height 22
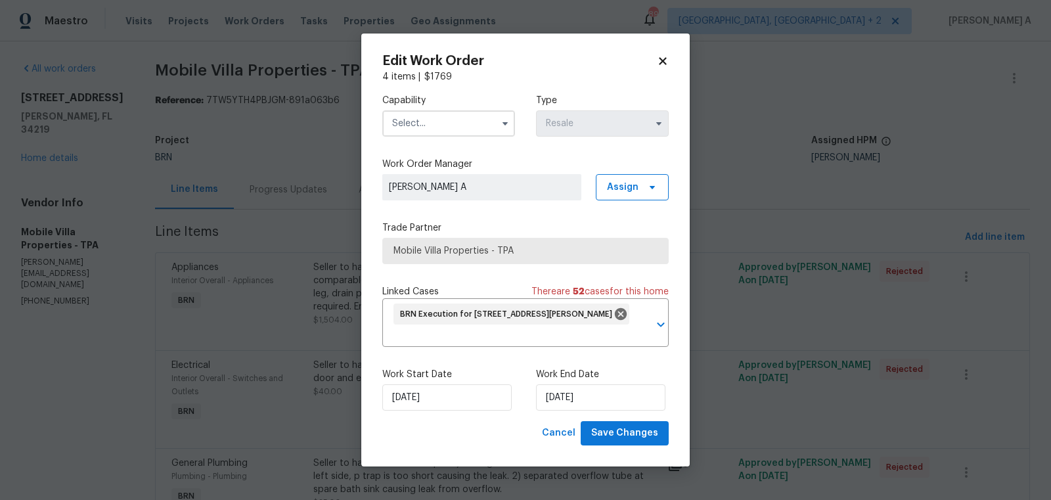
click at [470, 122] on input "text" at bounding box center [448, 123] width 133 height 26
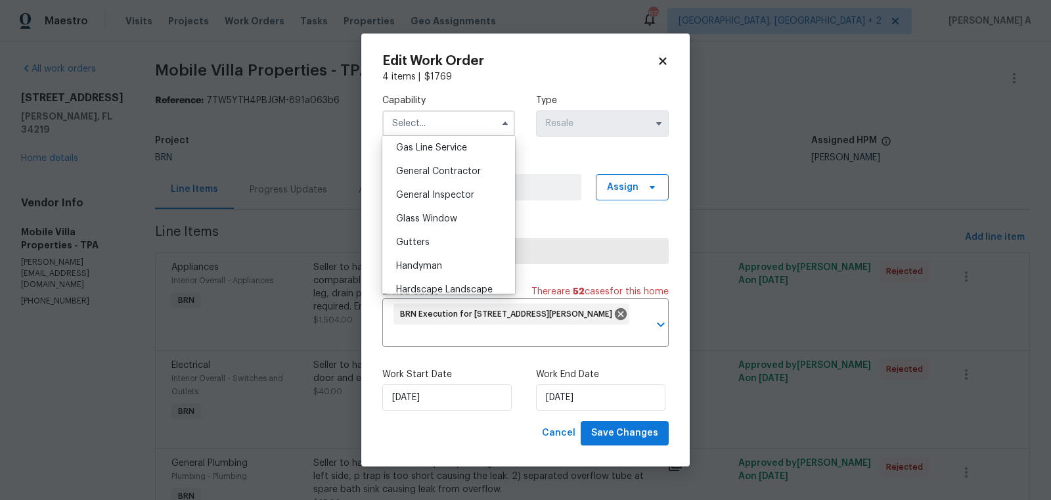
scroll to position [622, 0]
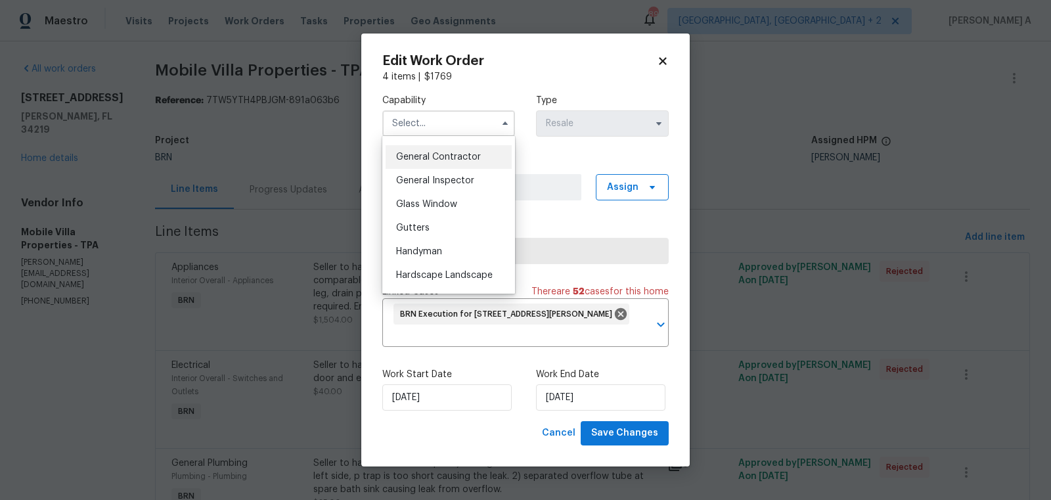
click at [458, 156] on span "General Contractor" at bounding box center [438, 156] width 85 height 9
type input "General Contractor"
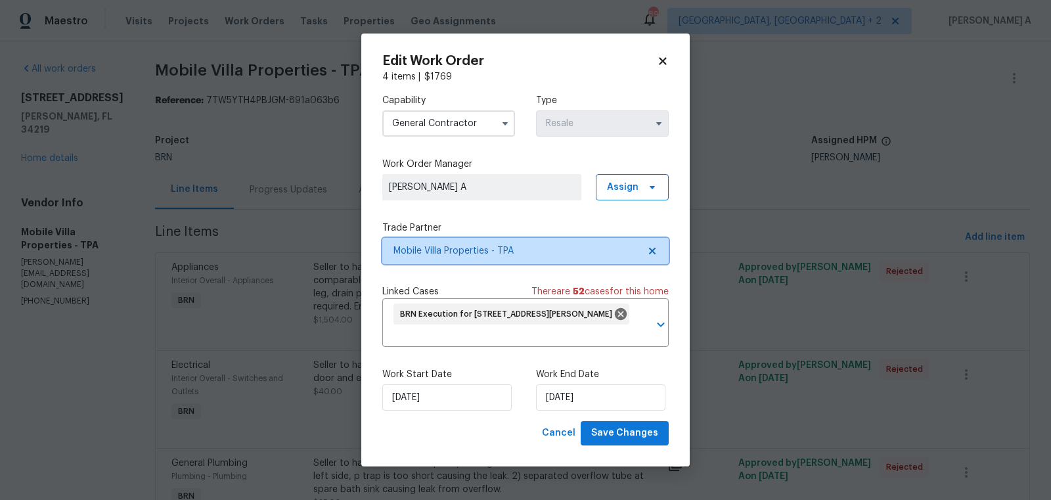
click at [658, 248] on span "Mobile Villa Properties - TPA" at bounding box center [525, 251] width 286 height 26
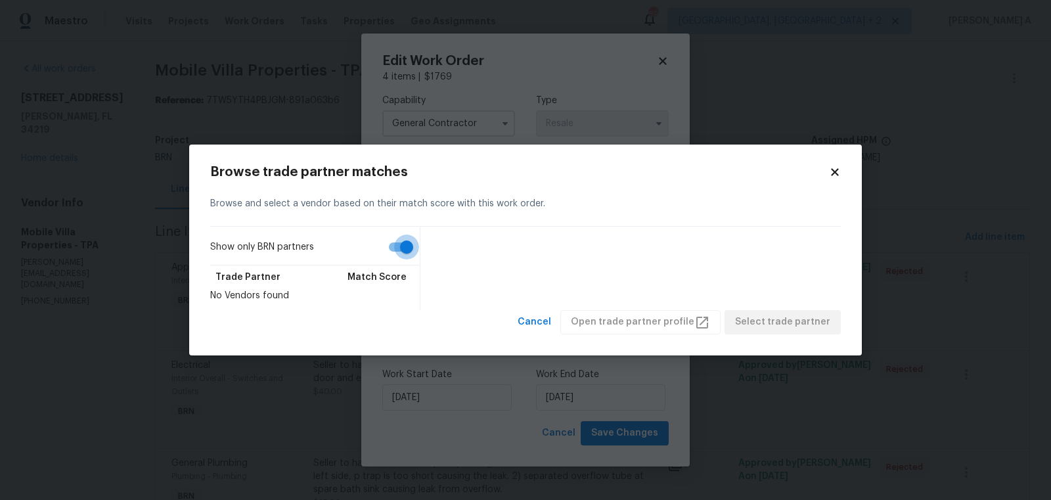
click at [403, 248] on input "Show only BRN partners" at bounding box center [406, 247] width 75 height 25
checkbox input "false"
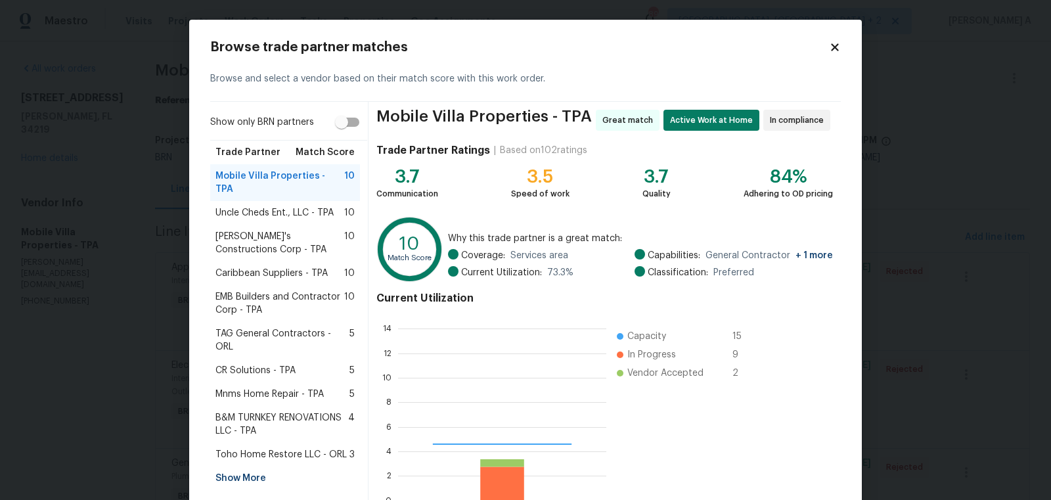
scroll to position [184, 208]
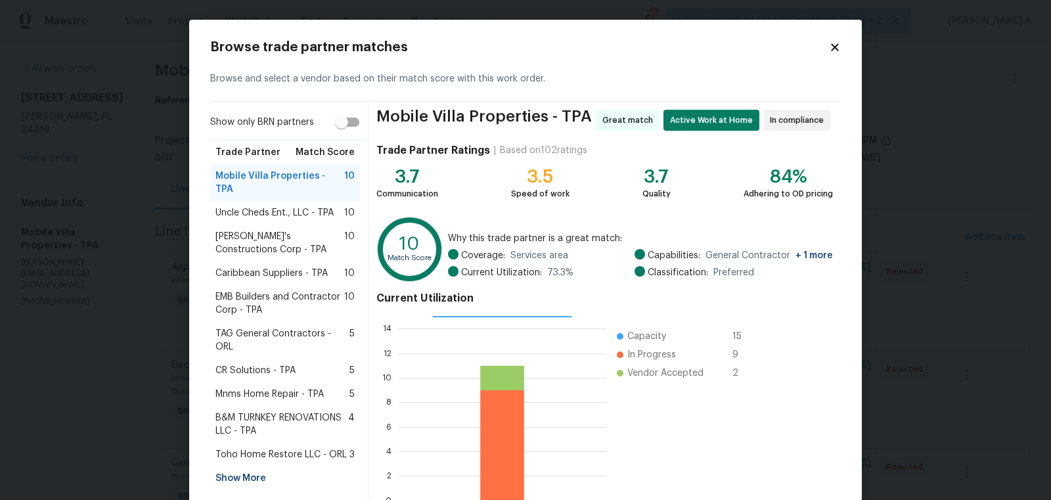
click at [302, 290] on span "EMB Builders and Contractor Corp - TPA" at bounding box center [279, 303] width 129 height 26
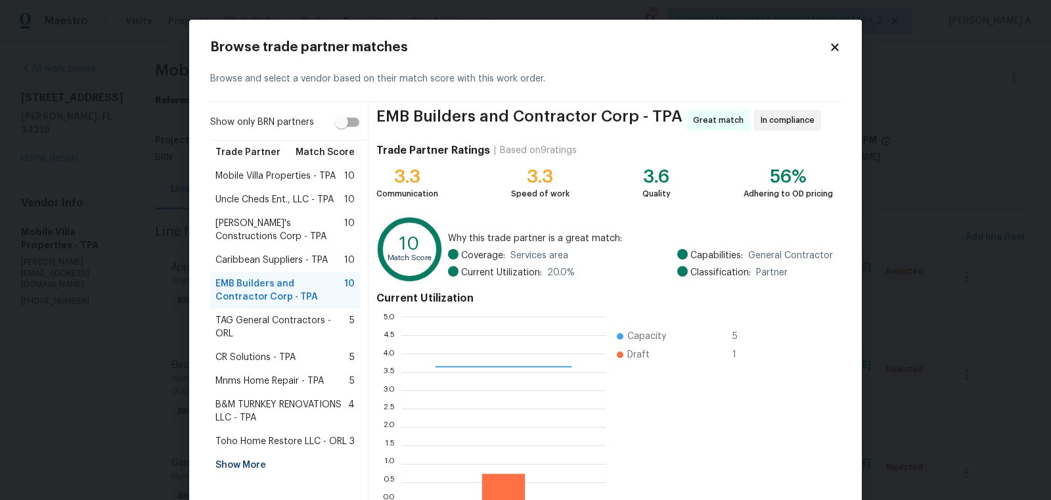
scroll to position [79, 0]
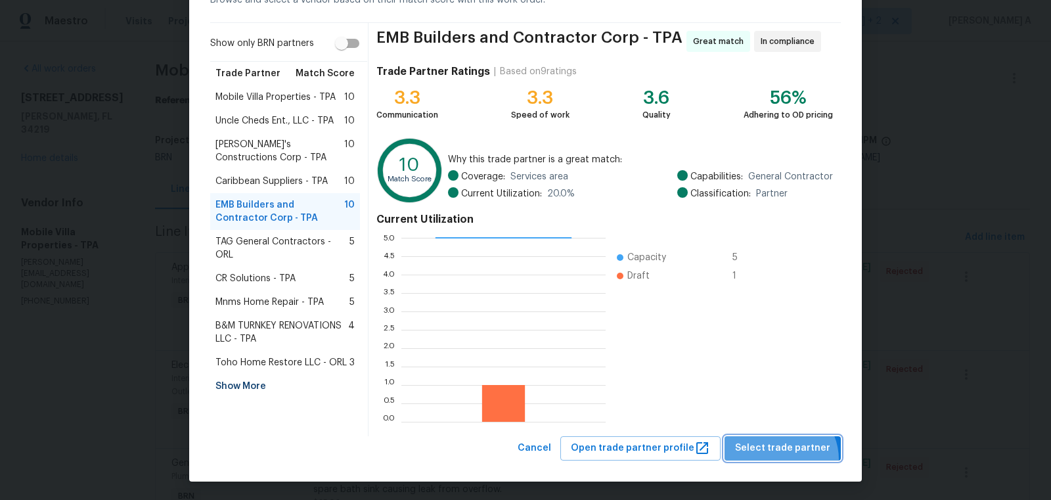
click at [784, 458] on button "Select trade partner" at bounding box center [783, 448] width 116 height 24
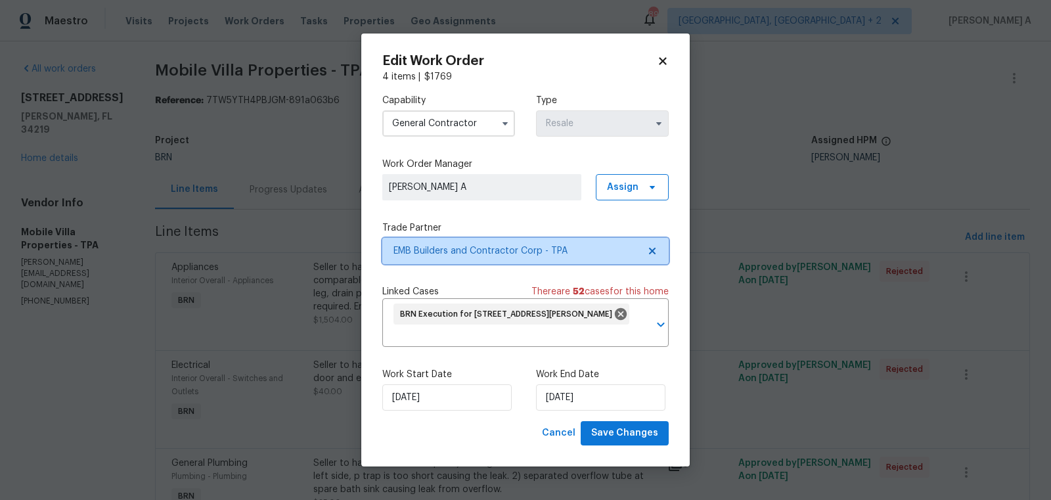
scroll to position [0, 0]
click at [650, 436] on span "Save Changes" at bounding box center [624, 433] width 67 height 16
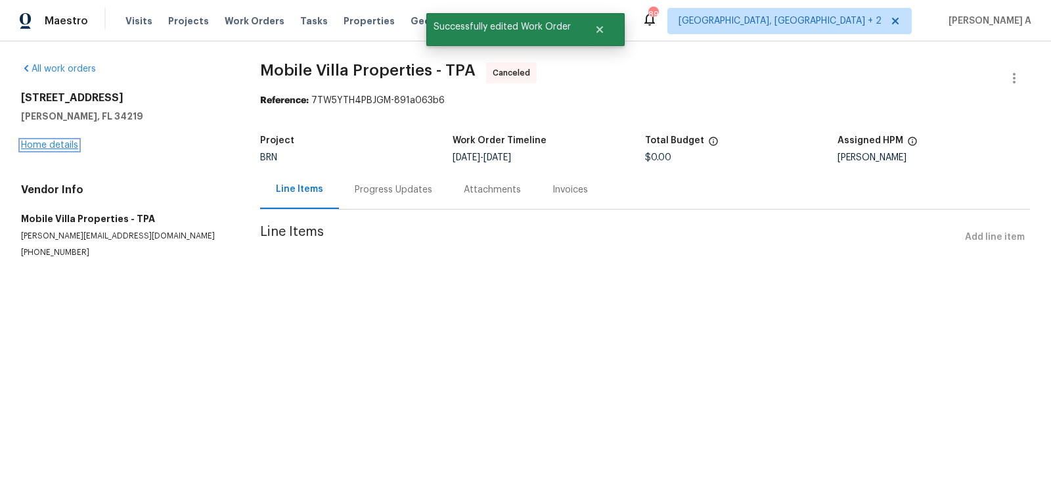
click at [63, 143] on link "Home details" at bounding box center [49, 145] width 57 height 9
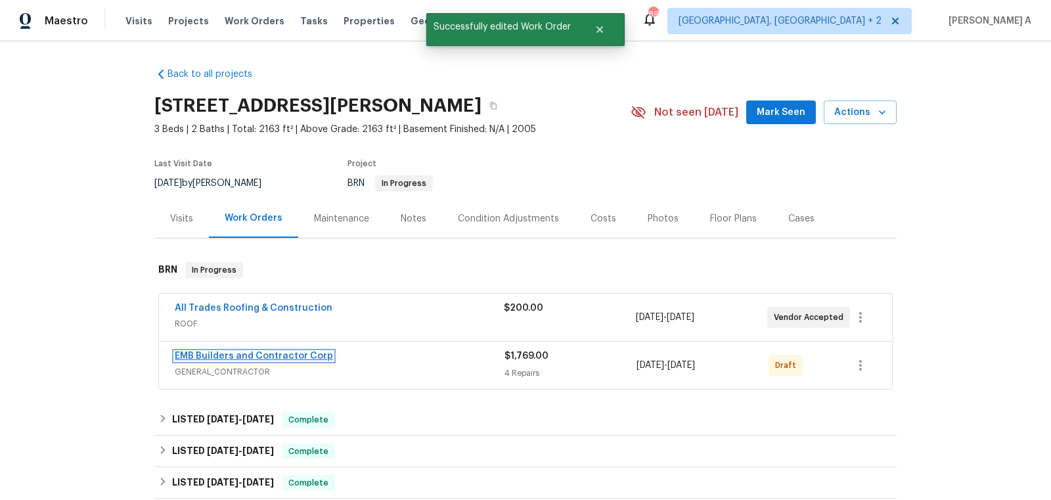
click at [286, 356] on link "EMB Builders and Contractor Corp" at bounding box center [254, 355] width 158 height 9
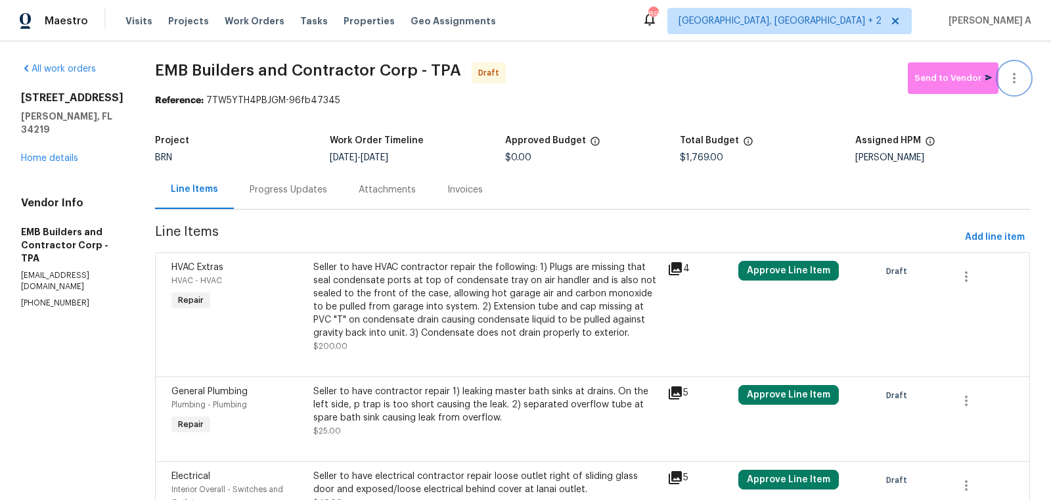
click at [1023, 70] on button "button" at bounding box center [1015, 78] width 32 height 32
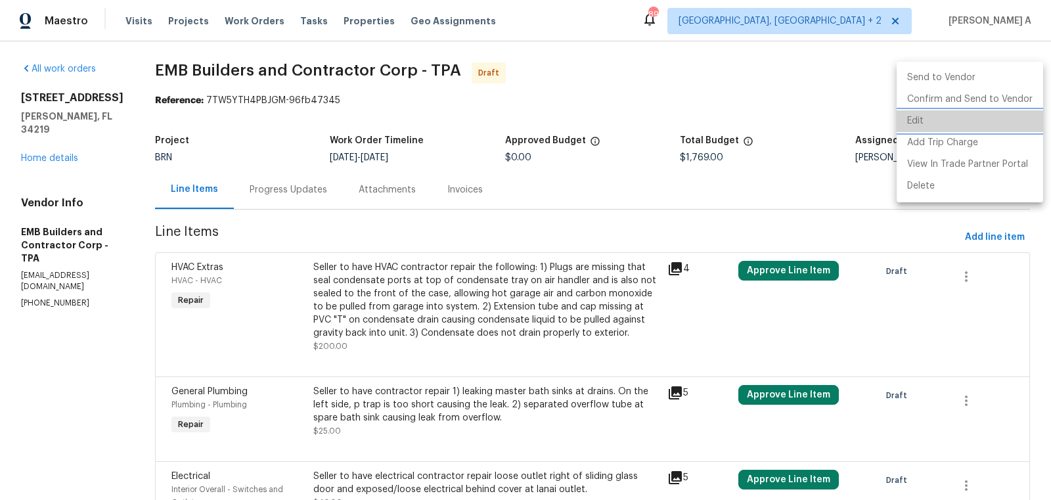
click at [970, 124] on li "Edit" at bounding box center [970, 121] width 147 height 22
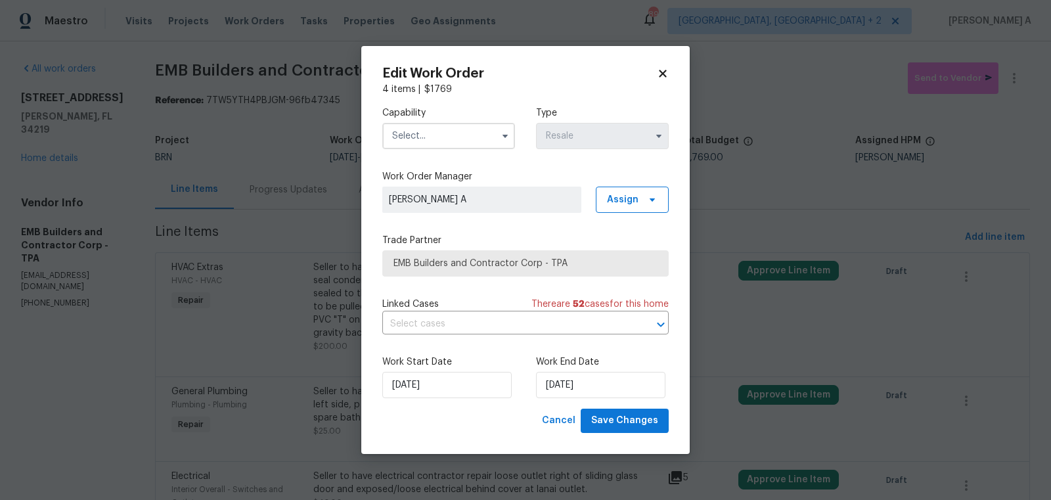
click at [452, 131] on input "text" at bounding box center [448, 136] width 133 height 26
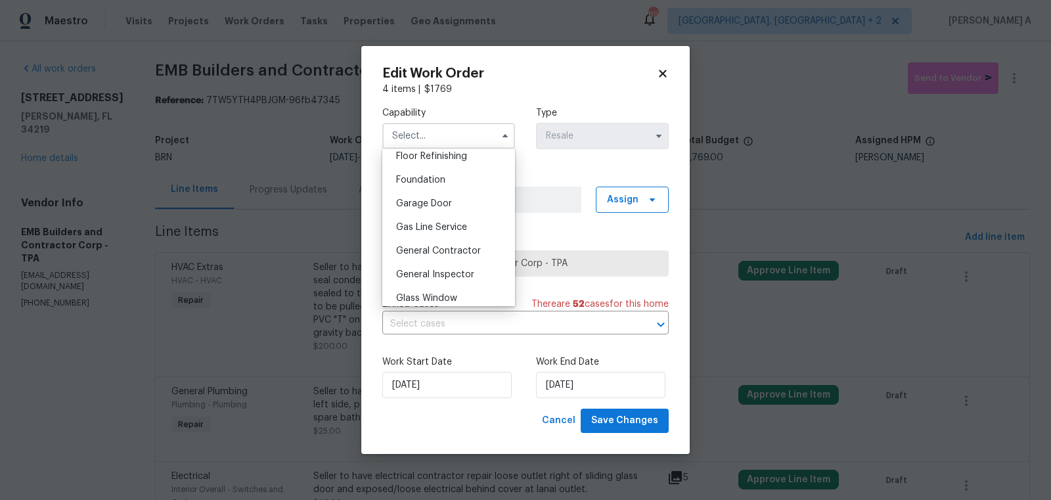
scroll to position [553, 0]
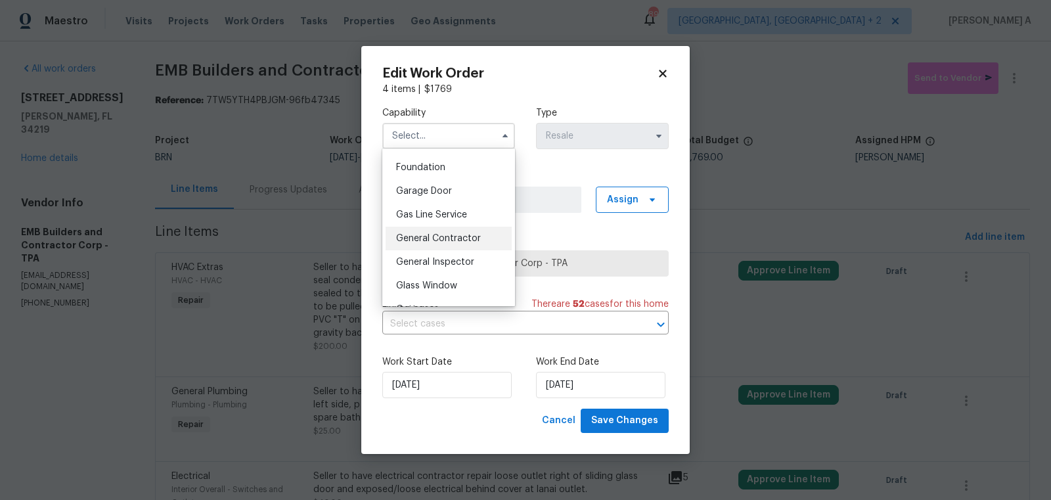
click at [445, 240] on span "General Contractor" at bounding box center [438, 238] width 85 height 9
type input "General Contractor"
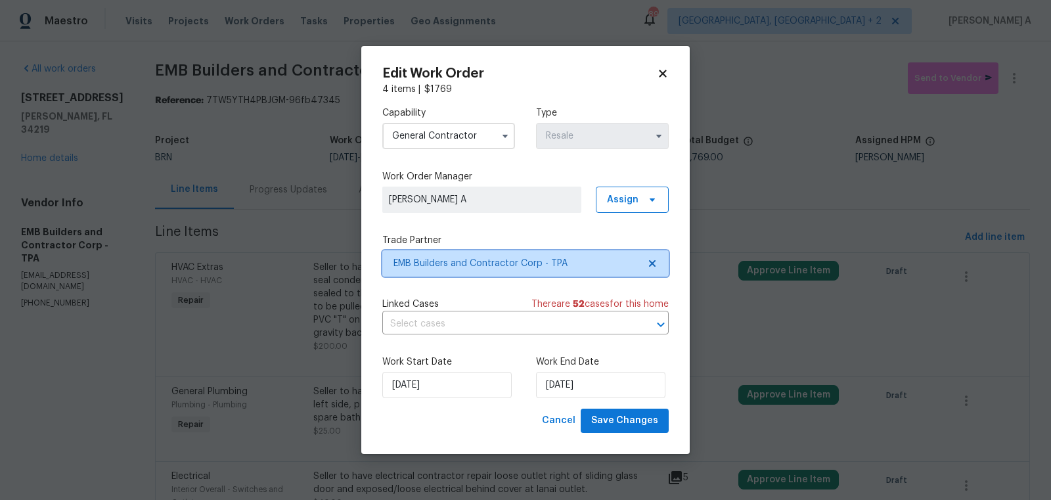
click at [656, 269] on span "EMB Builders and Contractor Corp - TPA" at bounding box center [525, 263] width 286 height 26
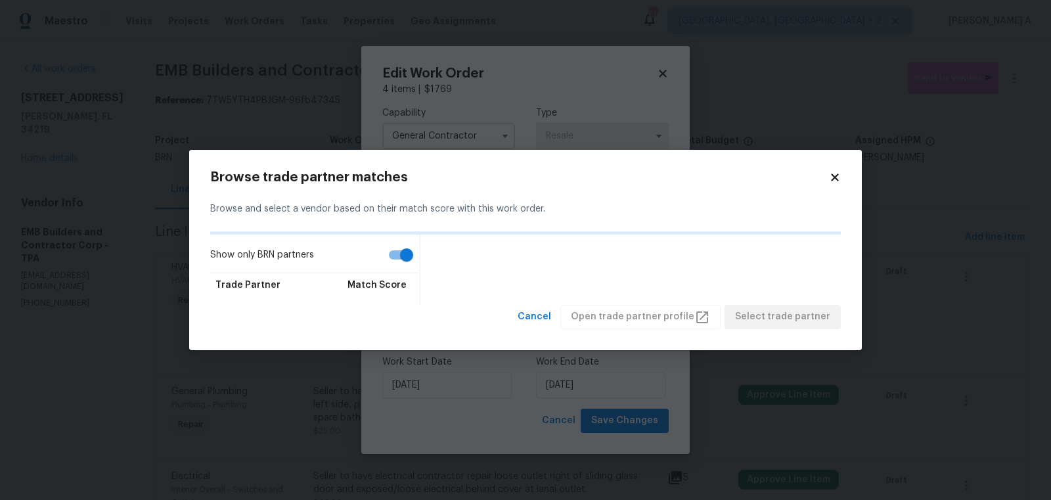
click at [399, 250] on input "Show only BRN partners" at bounding box center [406, 254] width 75 height 25
checkbox input "false"
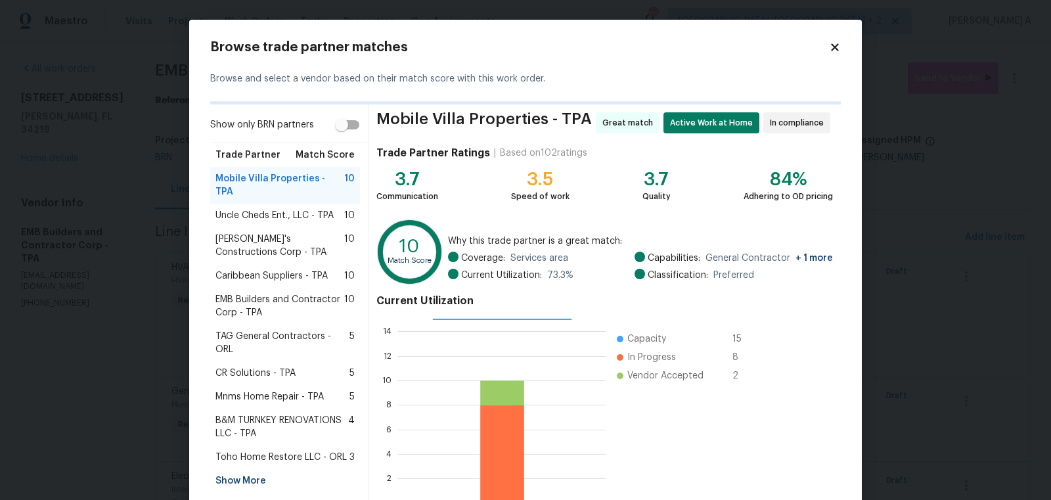
scroll to position [81, 0]
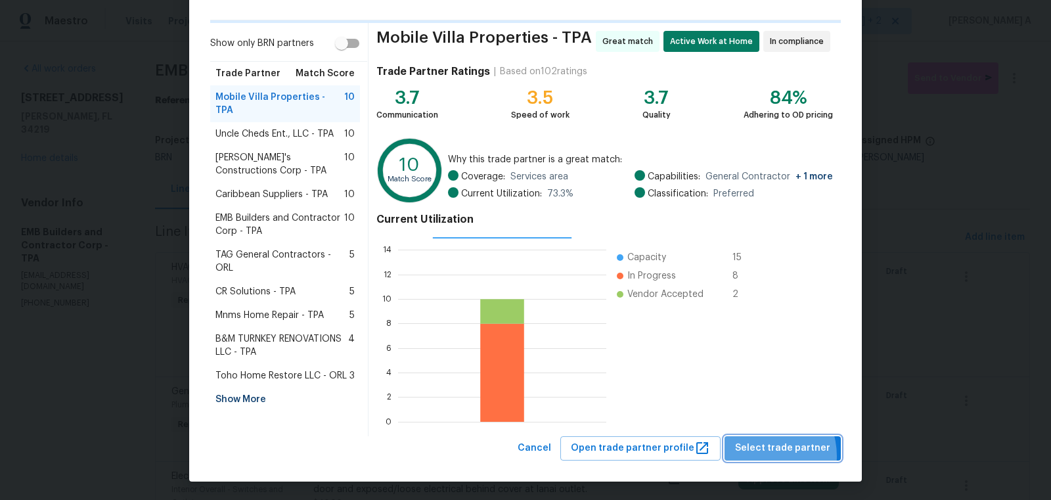
click at [764, 455] on button "Select trade partner" at bounding box center [783, 448] width 116 height 24
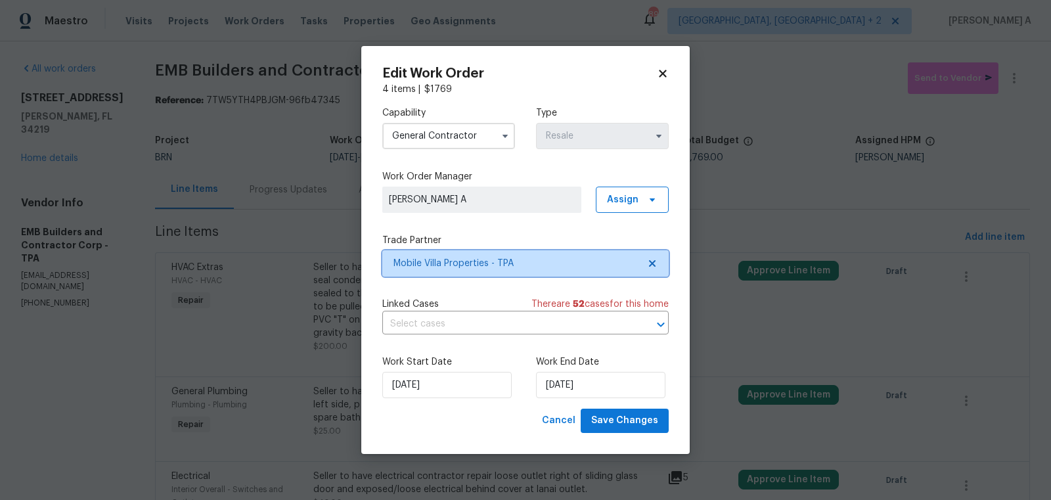
scroll to position [0, 0]
click at [472, 325] on input "text" at bounding box center [507, 324] width 250 height 20
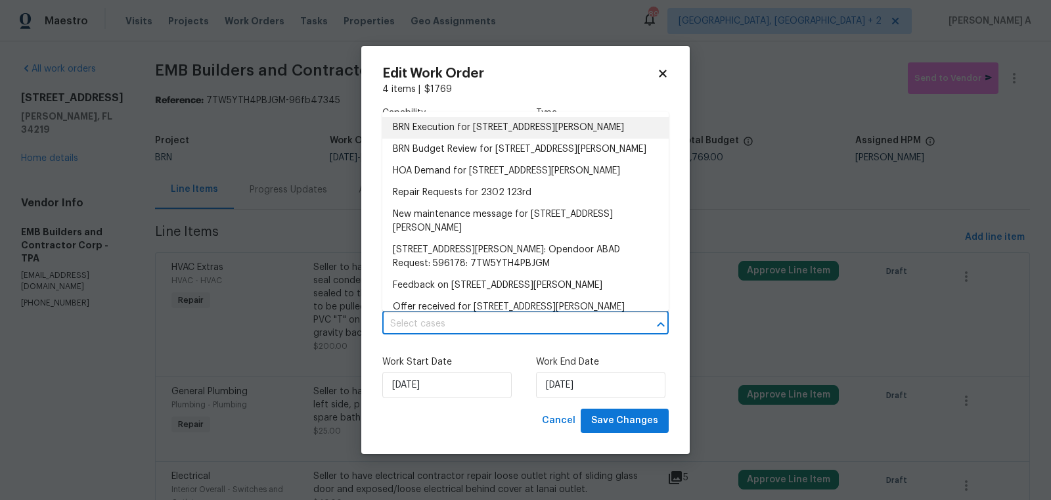
click at [487, 124] on li "BRN Execution for 2302 123rd Pl E, Parrish, FL 34219" at bounding box center [525, 128] width 286 height 22
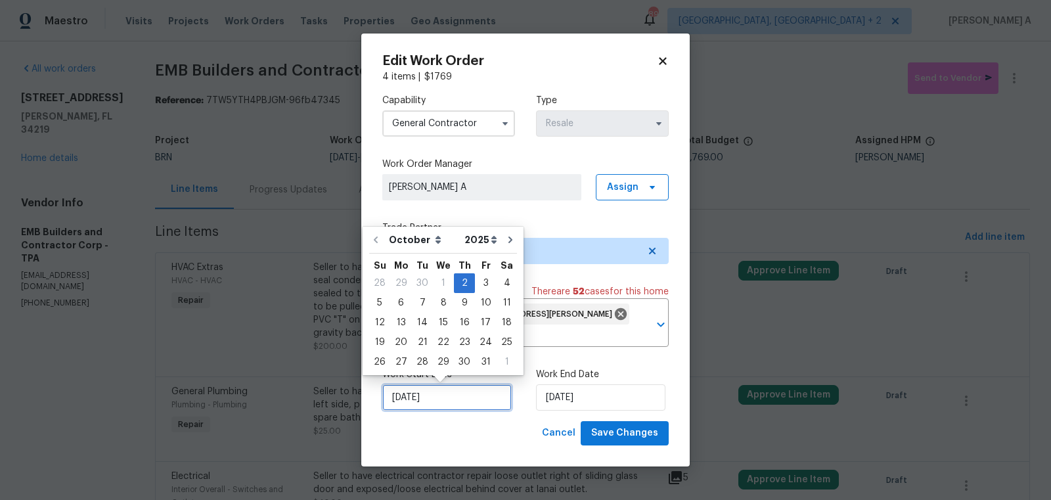
click at [424, 399] on input "[DATE]" at bounding box center [446, 397] width 129 height 26
click at [486, 280] on div "3" at bounding box center [486, 283] width 22 height 18
type input "[DATE]"
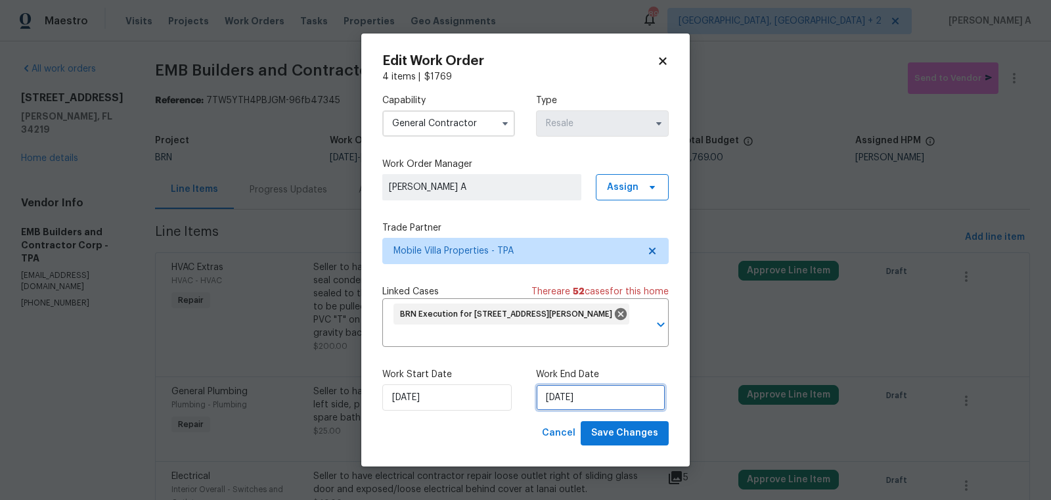
click at [597, 397] on input "10/8/2025" at bounding box center [600, 397] width 129 height 26
click at [495, 373] on label "Work Start Date" at bounding box center [448, 374] width 133 height 13
click at [625, 435] on span "Save Changes" at bounding box center [624, 433] width 67 height 16
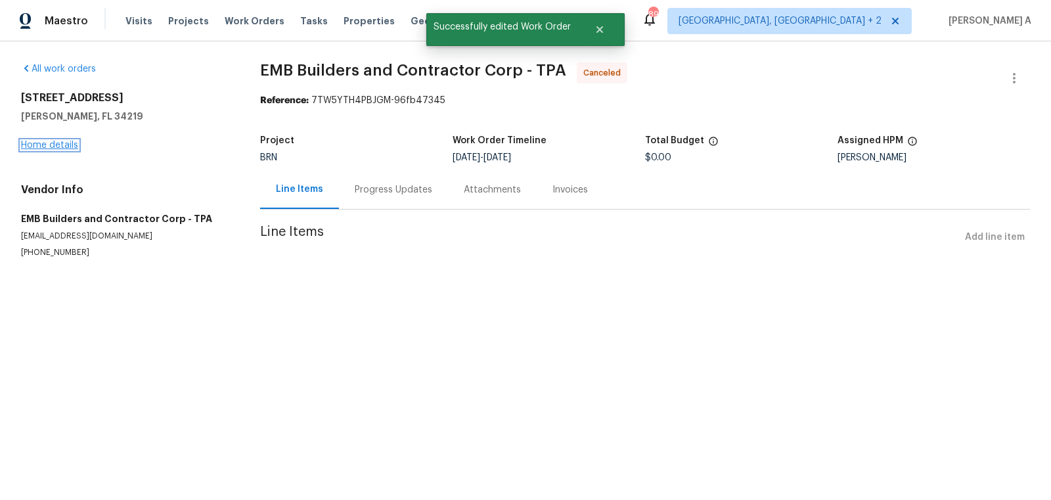
click at [58, 143] on link "Home details" at bounding box center [49, 145] width 57 height 9
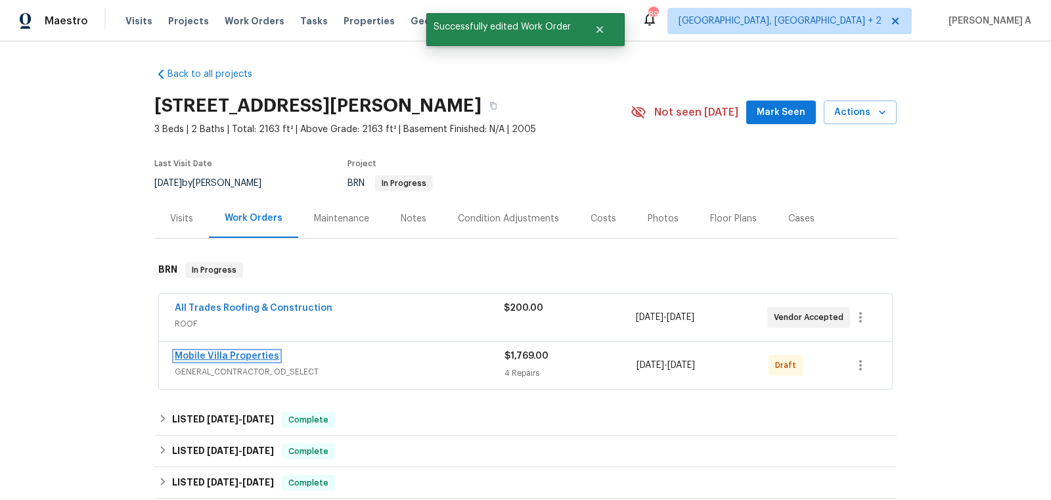
click at [244, 359] on link "Mobile Villa Properties" at bounding box center [227, 355] width 104 height 9
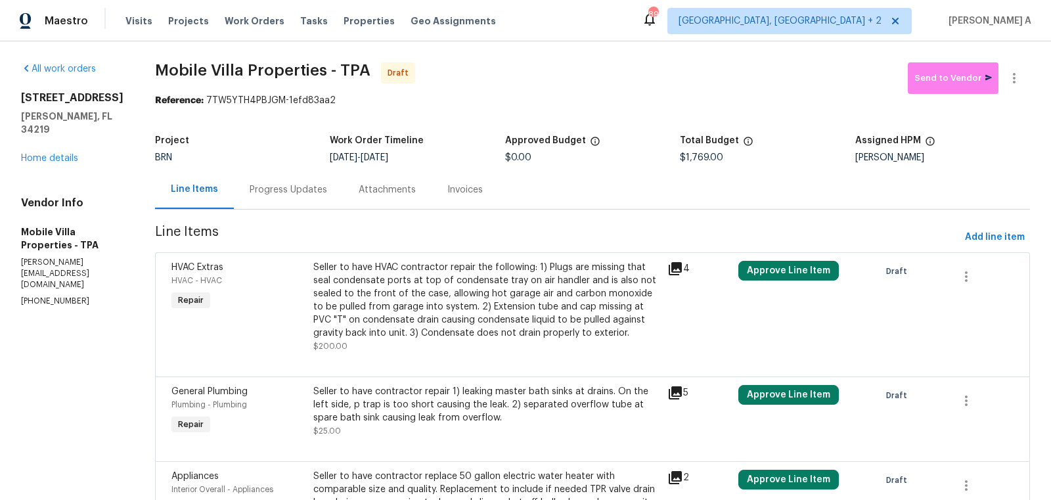
click at [285, 186] on div "Progress Updates" at bounding box center [289, 189] width 78 height 13
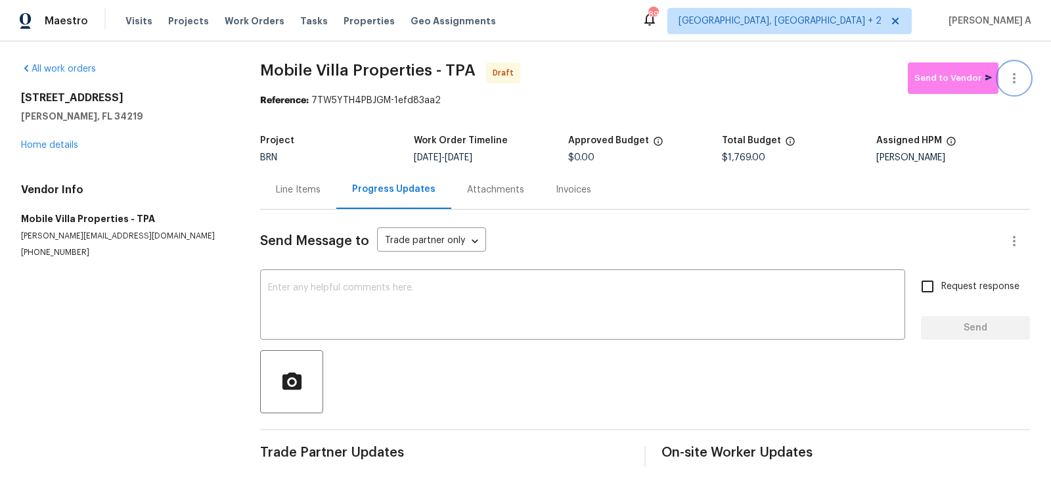
click at [1022, 78] on icon "button" at bounding box center [1014, 78] width 16 height 16
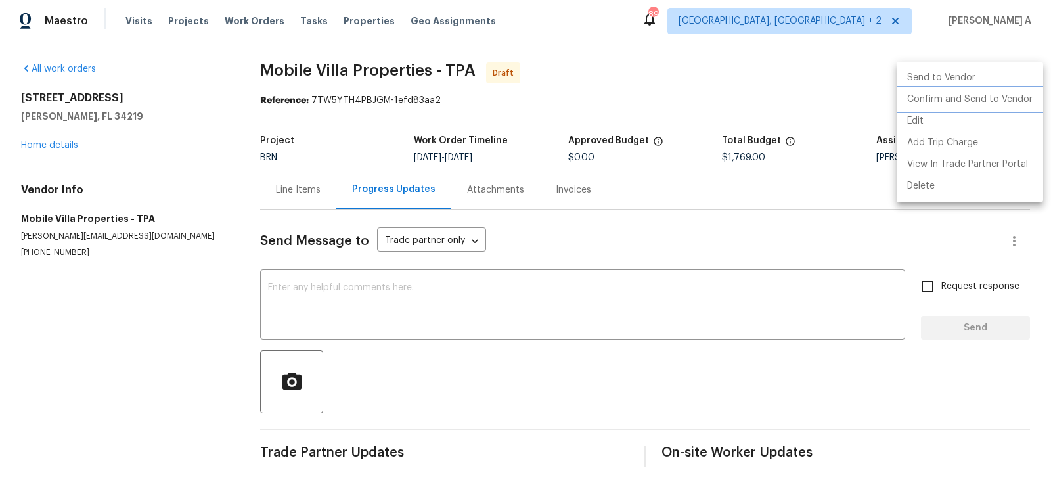
click at [1024, 99] on li "Confirm and Send to Vendor" at bounding box center [970, 100] width 147 height 22
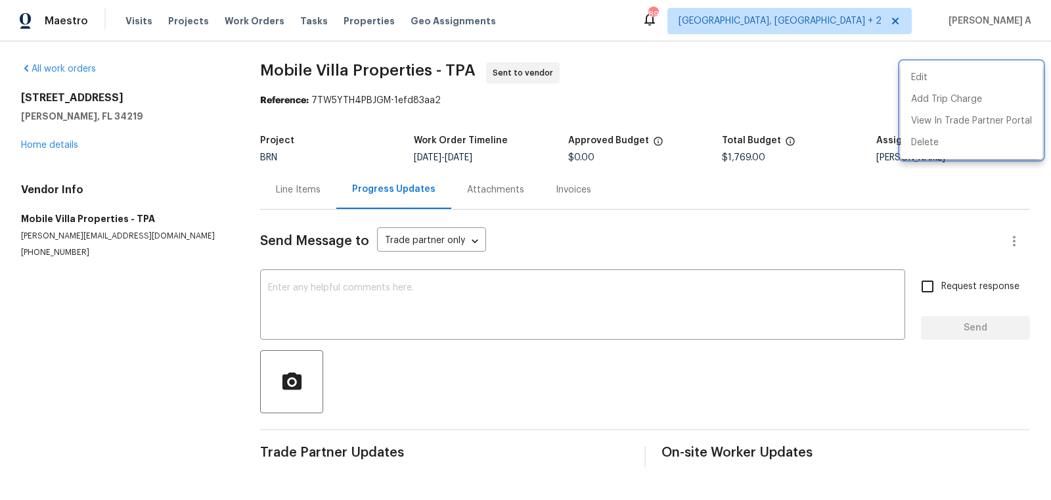
click at [407, 305] on div at bounding box center [525, 250] width 1051 height 500
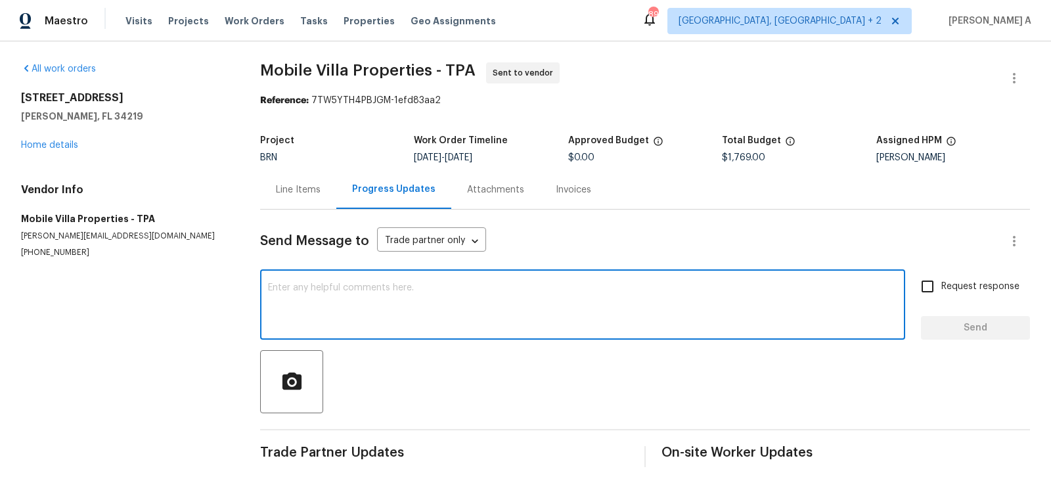
click at [335, 311] on textarea at bounding box center [582, 306] width 629 height 46
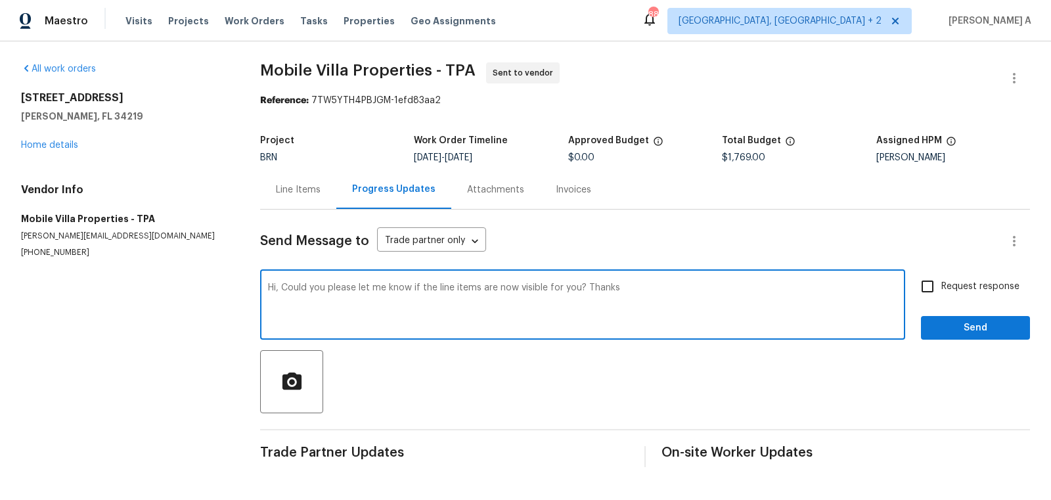
click at [335, 311] on textarea "Hi, Could you please let me know if the line items are now visible for you? Tha…" at bounding box center [582, 306] width 629 height 46
click at [0, 0] on icon "Paraphrase text" at bounding box center [0, 0] width 0 height 0
click at [0, 0] on icon "Text is too long. Try paraphrasing shorter sections." at bounding box center [0, 0] width 0 height 0
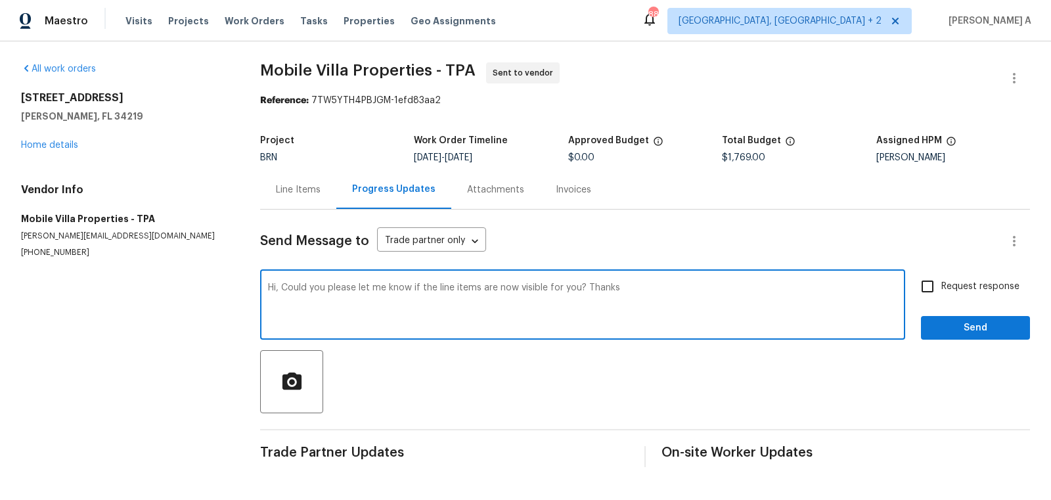
click at [568, 321] on textarea "Hi, Could you please let me know if the line items are now visible for you? Tha…" at bounding box center [582, 306] width 629 height 46
type textarea "Hi, Could you please let me know if the line items are now visible for you? Tha…"
click at [952, 297] on label "Request response" at bounding box center [967, 287] width 106 height 28
click at [941, 297] on input "Request response" at bounding box center [928, 287] width 28 height 28
checkbox input "true"
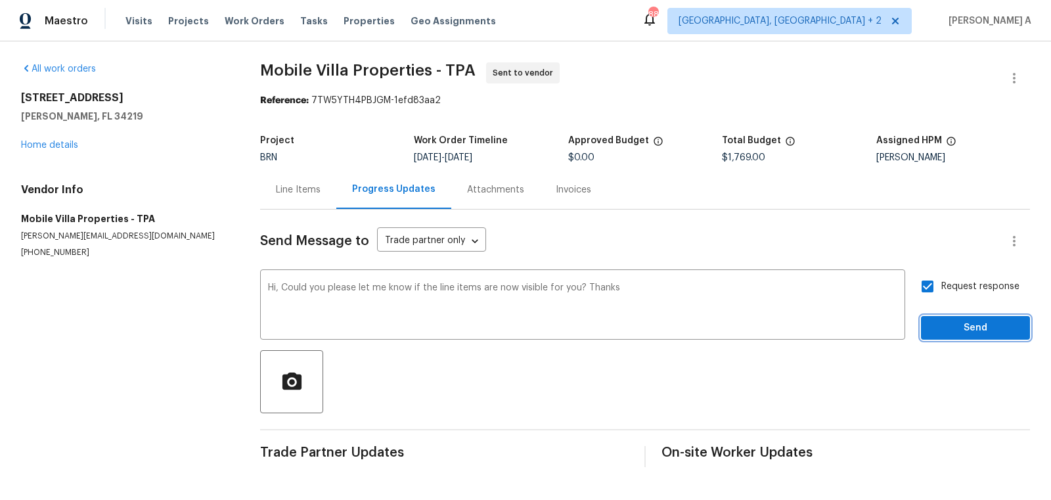
click at [976, 328] on span "Send" at bounding box center [976, 328] width 88 height 16
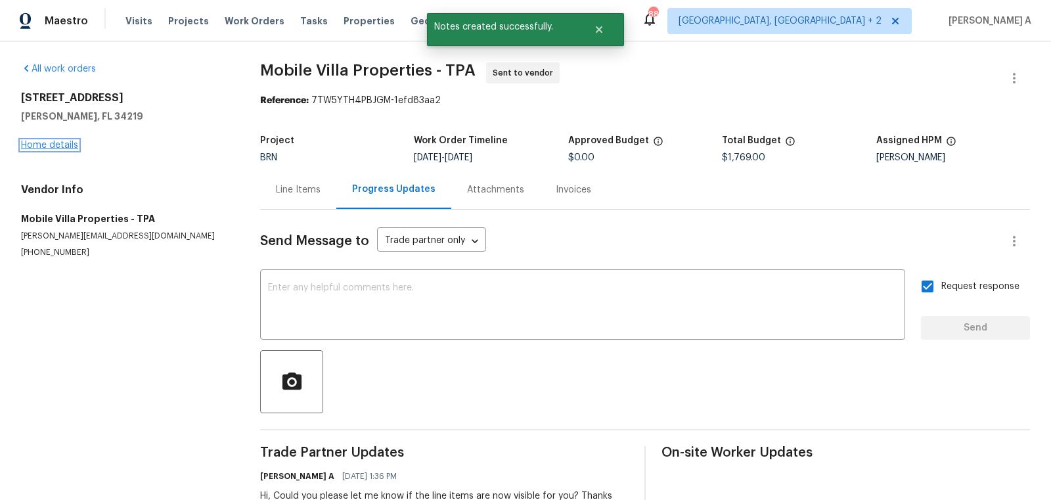
click at [55, 145] on link "Home details" at bounding box center [49, 145] width 57 height 9
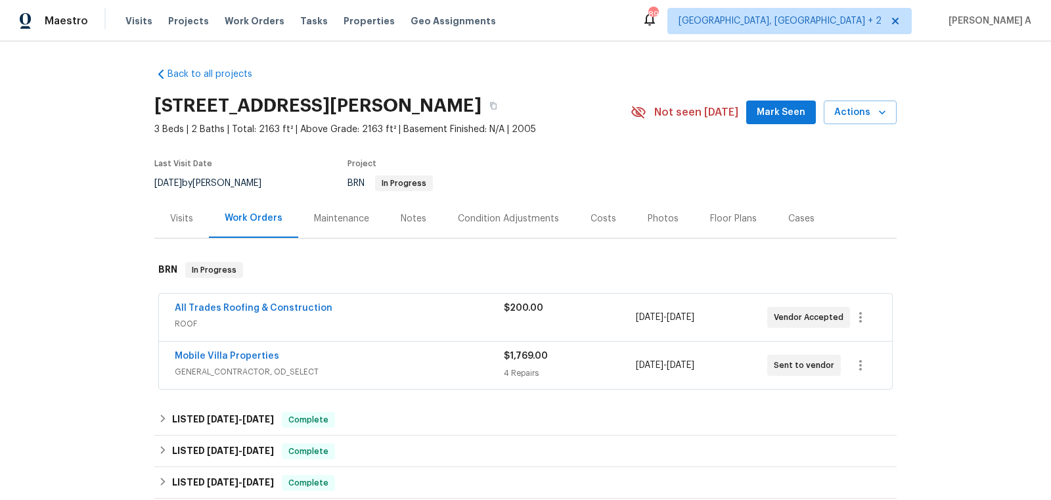
click at [230, 312] on span "All Trades Roofing & Construction" at bounding box center [254, 308] width 158 height 13
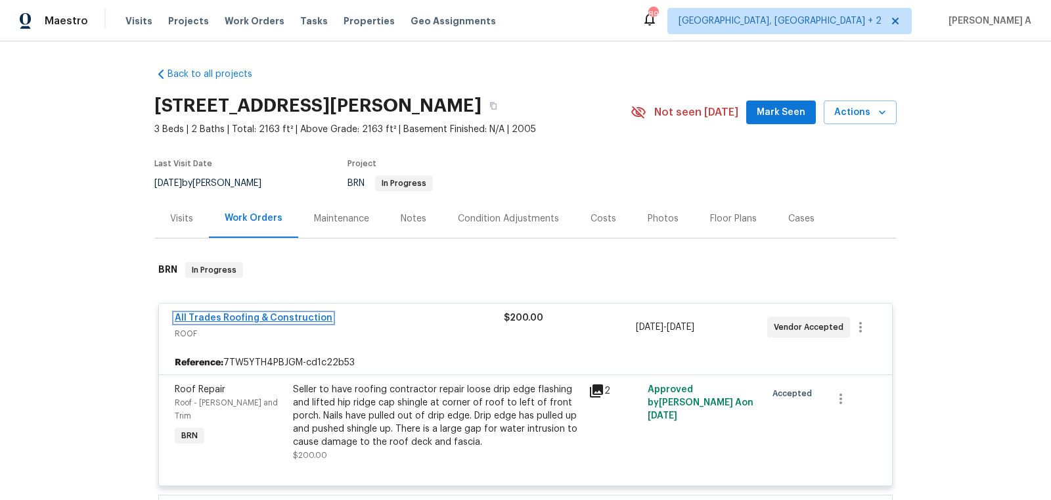
click at [265, 317] on link "All Trades Roofing & Construction" at bounding box center [254, 317] width 158 height 9
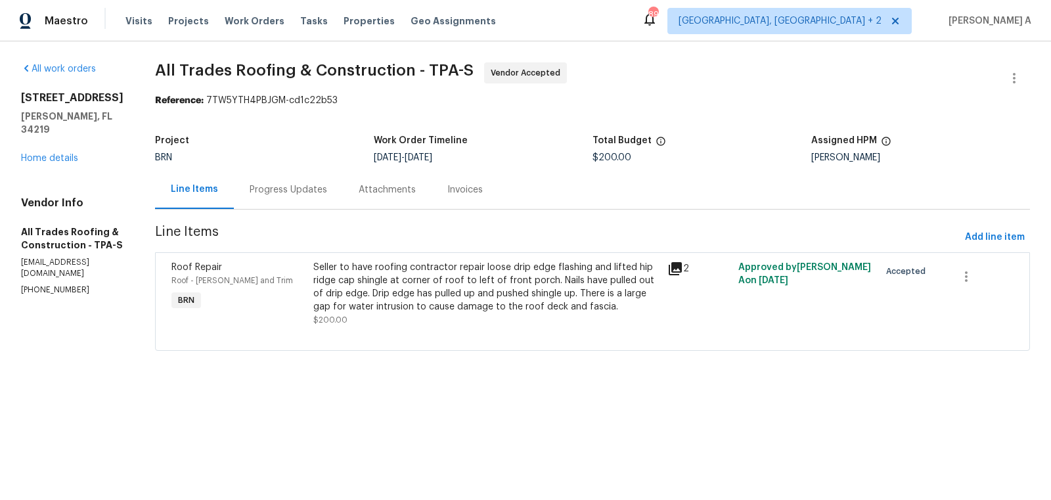
click at [281, 186] on div "Progress Updates" at bounding box center [289, 189] width 78 height 13
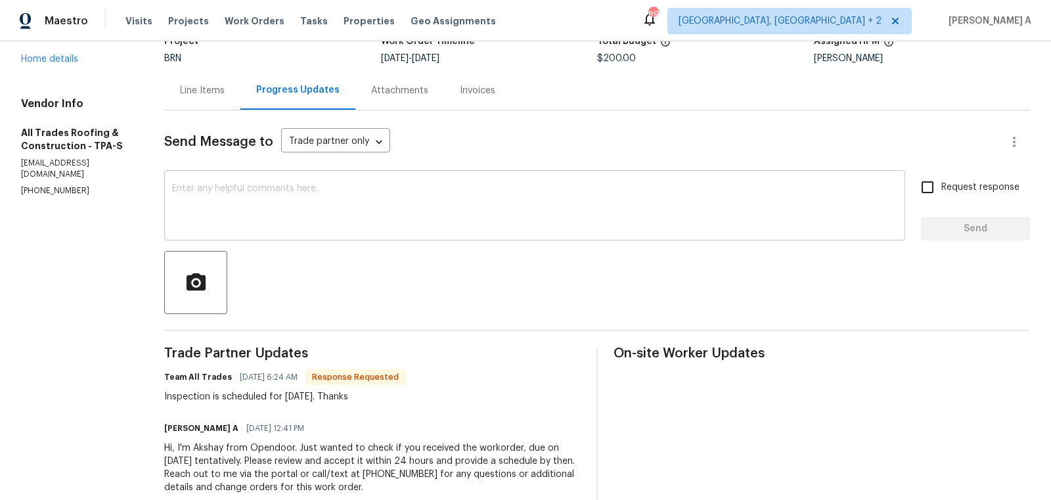
scroll to position [129, 0]
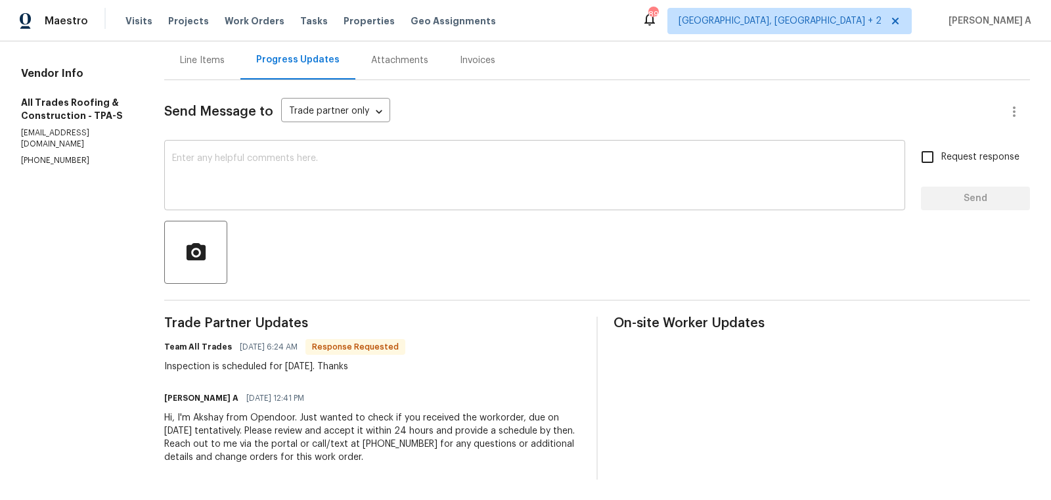
click at [446, 178] on textarea at bounding box center [534, 177] width 725 height 46
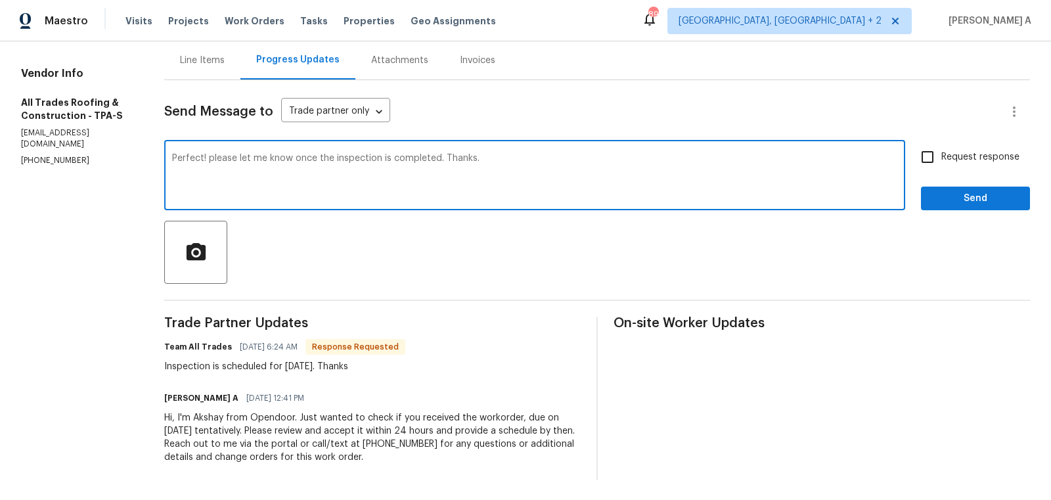
click at [446, 178] on textarea "Perfect! please let me know once the inspection is completed. Thanks." at bounding box center [534, 177] width 725 height 46
click at [0, 0] on icon "Paraphrase text" at bounding box center [0, 0] width 0 height 0
click at [0, 0] on icon "Text is too long. Try paraphrasing shorter sections." at bounding box center [0, 0] width 0 height 0
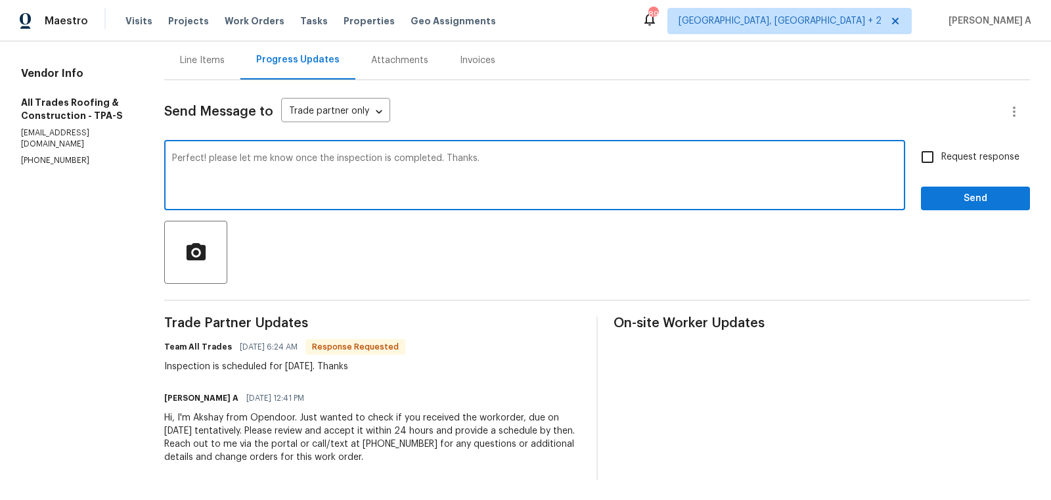
scroll to position [21, 0]
click at [0, 0] on icon "Standard" at bounding box center [0, 0] width 0 height 0
click at [673, 169] on textarea "Perfect! please let me know once the inspection is completed. Thanks." at bounding box center [534, 177] width 725 height 46
type textarea "Perfect! please let me know once the inspection is completed. Thanks."
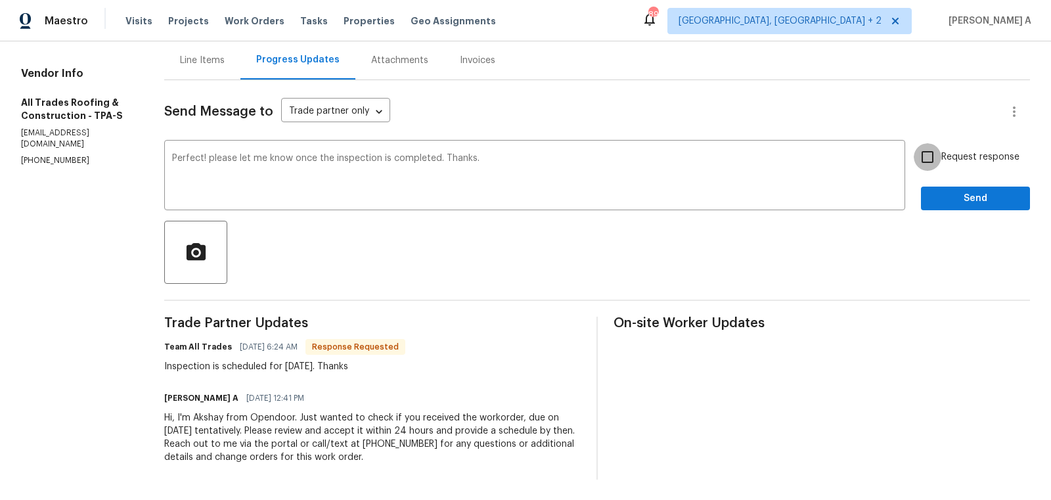
click at [925, 145] on input "Request response" at bounding box center [928, 157] width 28 height 28
checkbox input "true"
click at [985, 199] on span "Send" at bounding box center [976, 199] width 88 height 16
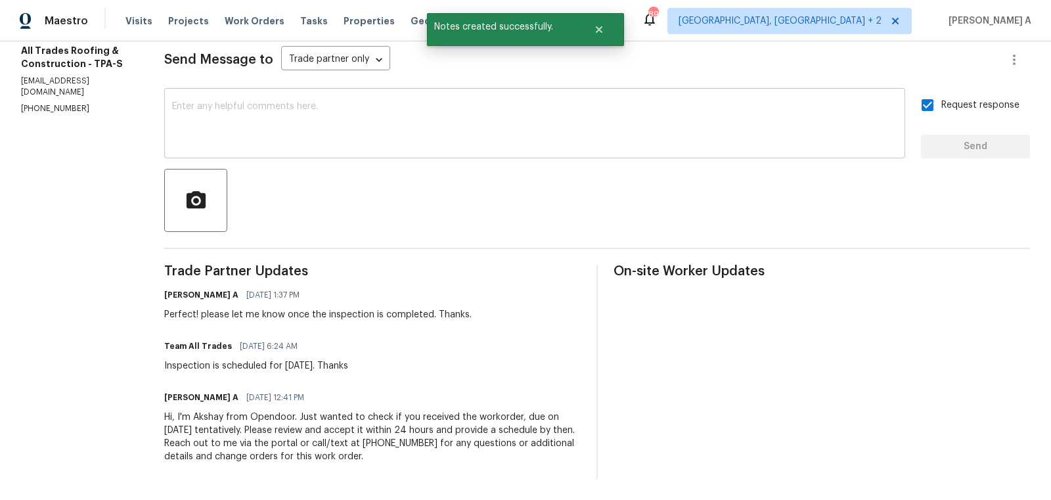
scroll to position [0, 0]
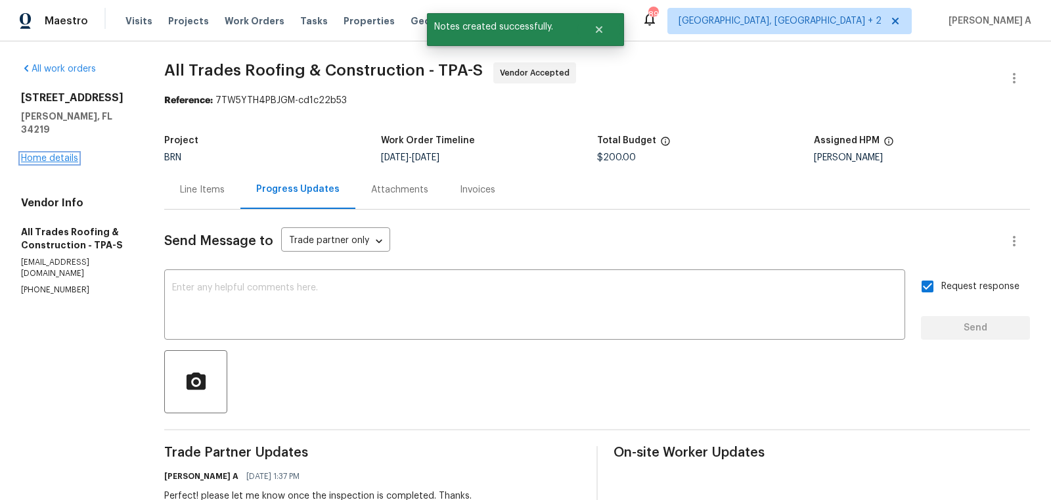
click at [32, 154] on link "Home details" at bounding box center [49, 158] width 57 height 9
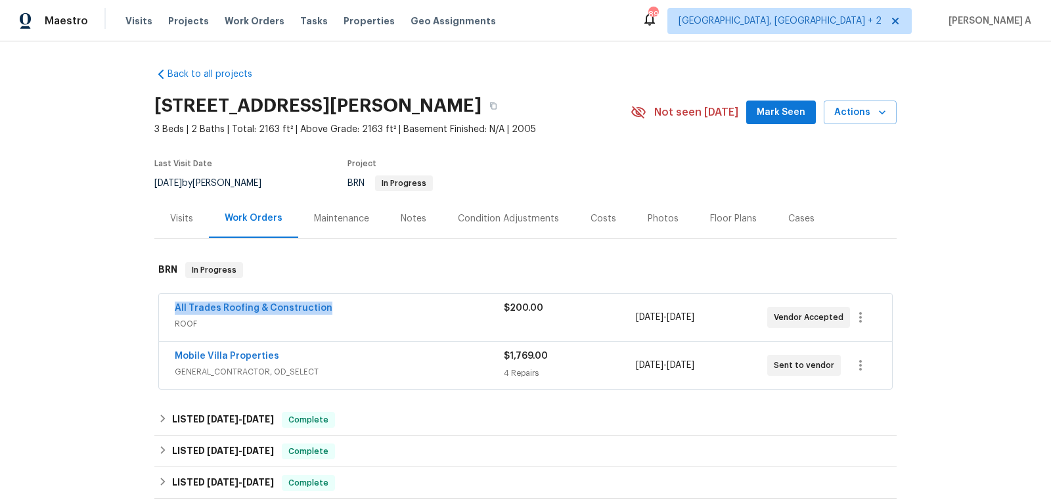
drag, startPoint x: 164, startPoint y: 305, endPoint x: 338, endPoint y: 305, distance: 174.1
click at [338, 305] on div "All Trades Roofing & Construction ROOF $200.00 10/2/2025 - 10/3/2025 Vendor Acc…" at bounding box center [525, 317] width 733 height 47
copy link "All Trades Roofing & Construction"
click at [234, 359] on link "Mobile Villa Properties" at bounding box center [227, 355] width 104 height 9
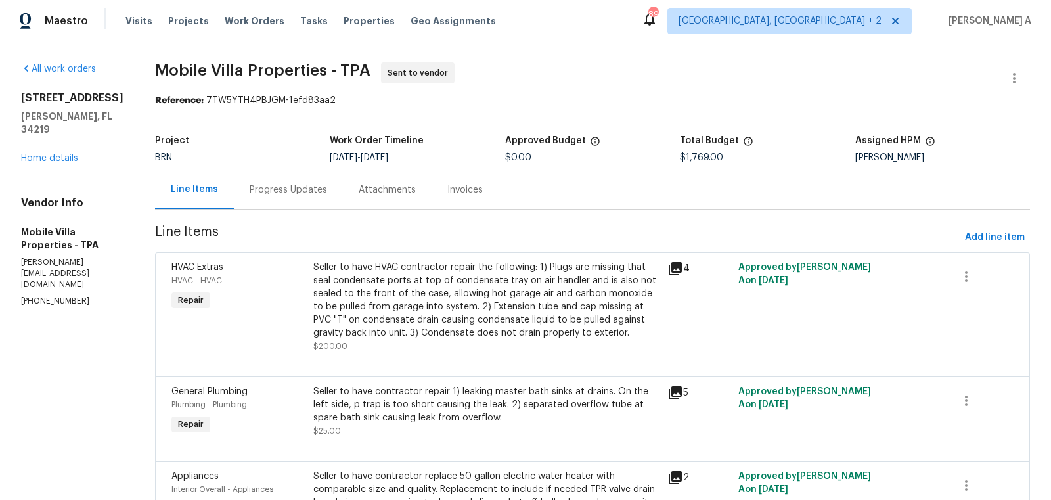
click at [245, 160] on div "BRN" at bounding box center [242, 157] width 175 height 9
click at [275, 187] on div "Progress Updates" at bounding box center [289, 189] width 78 height 13
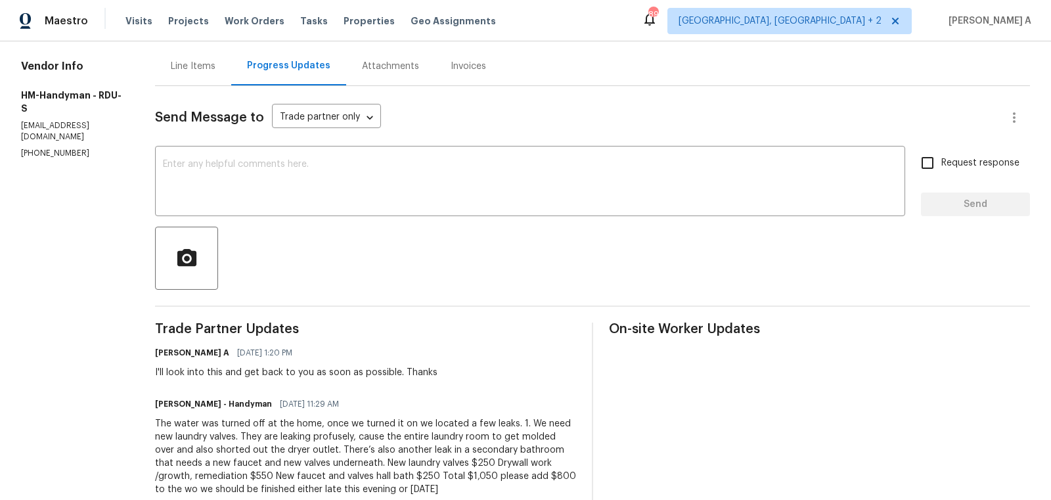
scroll to position [119, 0]
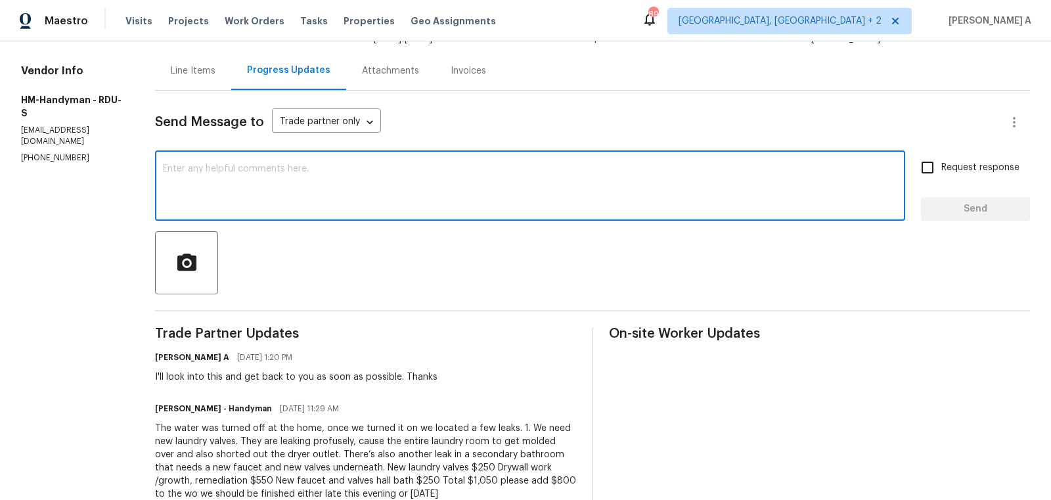
click at [318, 183] on textarea at bounding box center [530, 187] width 734 height 46
paste textarea "only want the laundry area repairs done"
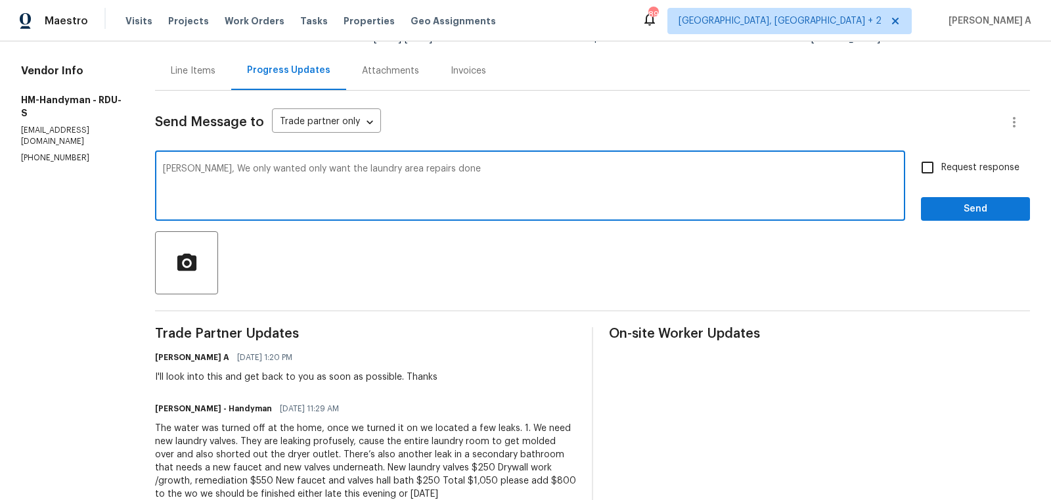
drag, startPoint x: 417, startPoint y: 171, endPoint x: 470, endPoint y: 171, distance: 53.2
click at [470, 171] on textarea "[PERSON_NAME], We only wanted only want the laundry area repairs done" at bounding box center [530, 187] width 734 height 46
click at [0, 0] on span "Remove" at bounding box center [0, 0] width 0 height 0
click at [409, 169] on textarea "[PERSON_NAME], We only wanted the laundry area repairs." at bounding box center [530, 187] width 734 height 46
paste textarea "only for laundry repairs at $800 total"
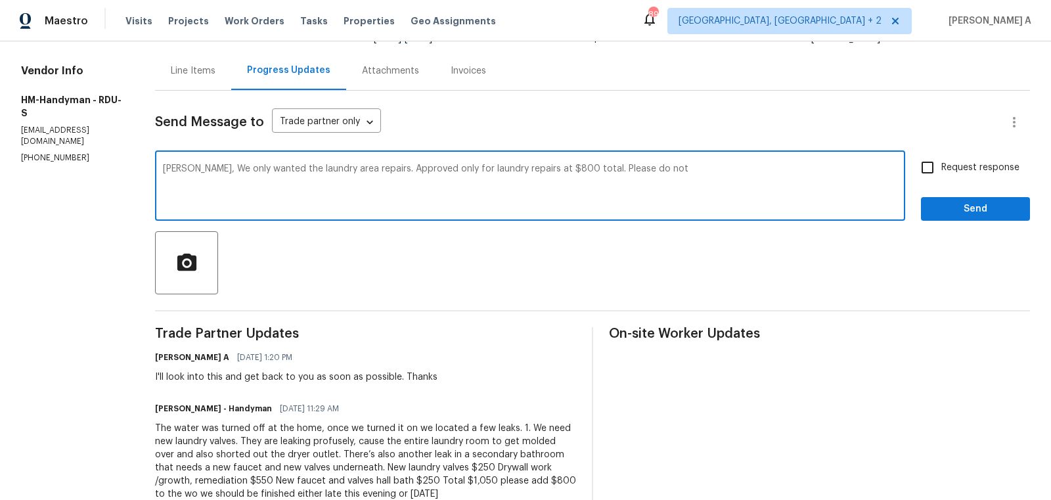
paste textarea "anything in the bathroom"
click at [643, 171] on textarea "[PERSON_NAME], We only wanted the laundry area repairs. Approved only for laund…" at bounding box center [530, 187] width 734 height 46
click at [692, 175] on textarea "[PERSON_NAME], We only wanted the laundry area repairs. Approved only for laund…" at bounding box center [530, 187] width 734 height 46
click at [782, 169] on textarea "[PERSON_NAME], We only wanted the laundry area repairs. Approved only for laund…" at bounding box center [530, 187] width 734 height 46
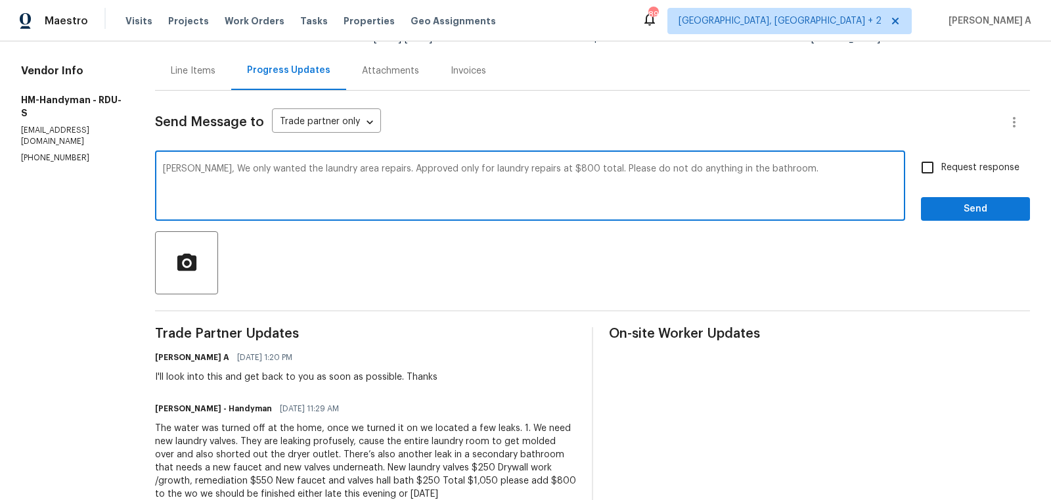
click at [782, 169] on textarea "[PERSON_NAME], We only wanted the laundry area repairs. Approved only for laund…" at bounding box center [530, 187] width 734 height 46
click at [0, 0] on icon "Paraphrase text" at bounding box center [0, 0] width 0 height 0
click at [0, 0] on icon "Text is too long. Try paraphrasing shorter sections." at bounding box center [0, 0] width 0 height 0
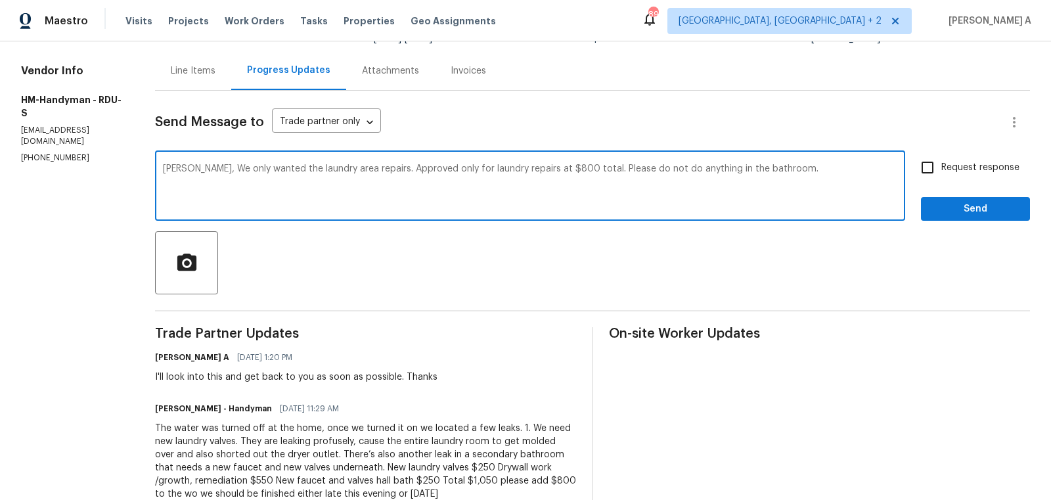
click at [0, 0] on icon "Text is too long. Try paraphrasing shorter sections." at bounding box center [0, 0] width 0 height 0
click at [0, 0] on span "totaling" at bounding box center [0, 0] width 0 height 0
click at [562, 203] on textarea "[PERSON_NAME], We only wanted the laundry area repairs. Only laundry repairs to…" at bounding box center [530, 187] width 734 height 46
click at [687, 169] on textarea "[PERSON_NAME], We only wanted the laundry area repairs. Only laundry repairs to…" at bounding box center [530, 187] width 734 height 46
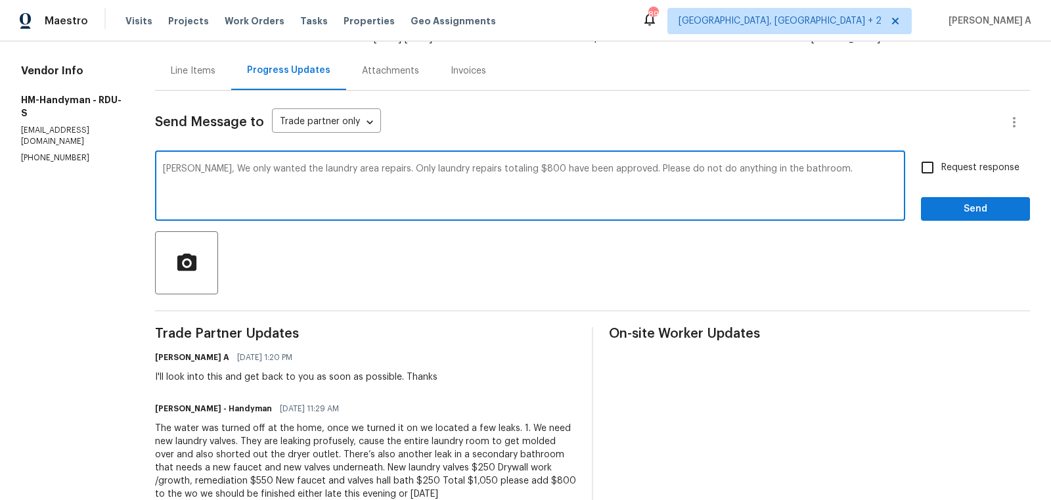
click at [690, 170] on textarea "[PERSON_NAME], We only wanted the laundry area repairs. Only laundry repairs to…" at bounding box center [530, 187] width 734 height 46
type textarea "[PERSON_NAME], We only wanted the laundry area repairs. Only laundry repairs to…"
click at [936, 164] on input "Request response" at bounding box center [928, 168] width 28 height 28
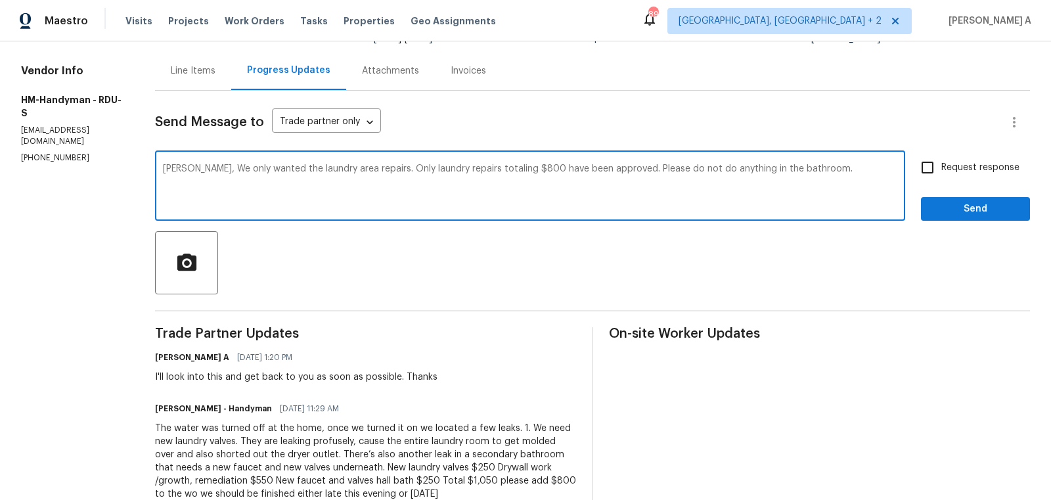
checkbox input "true"
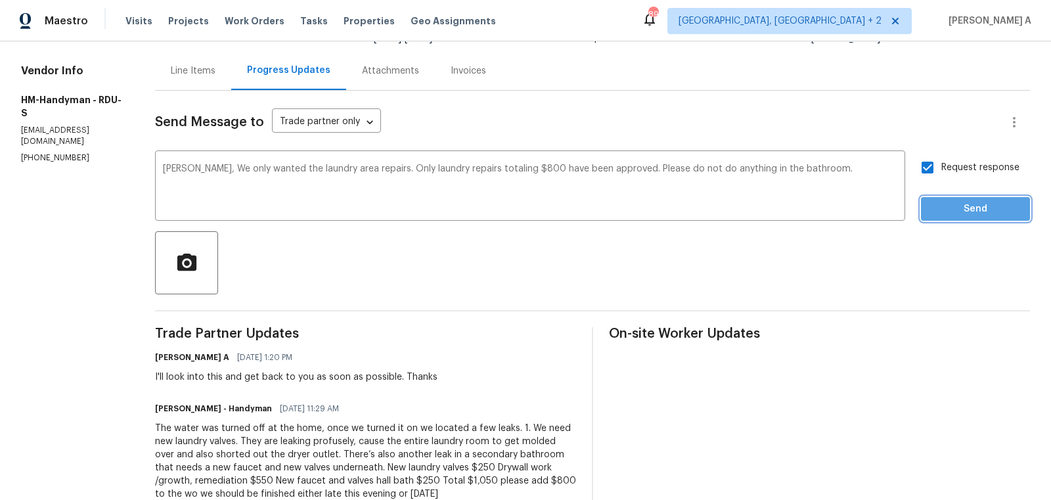
click at [963, 212] on span "Send" at bounding box center [976, 209] width 88 height 16
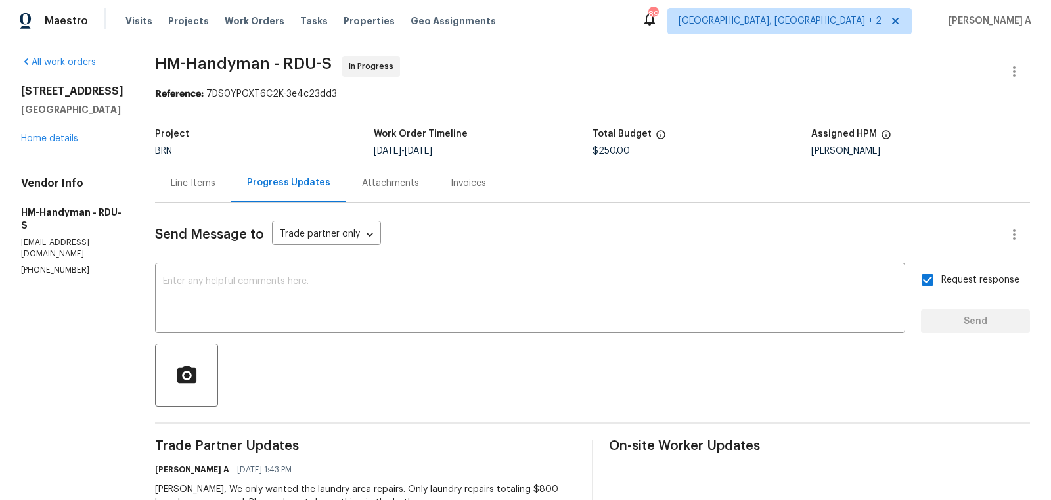
scroll to position [0, 0]
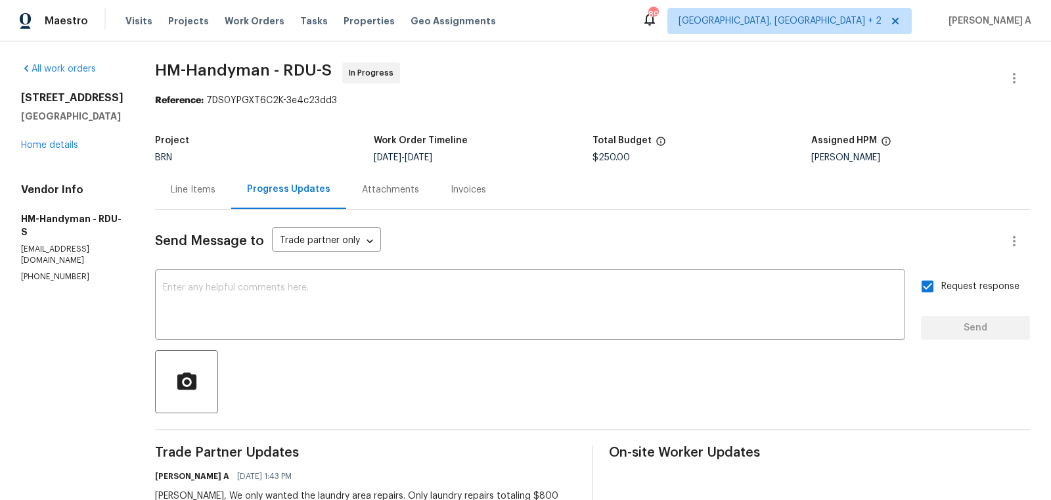
click at [204, 173] on div "Line Items" at bounding box center [193, 189] width 76 height 39
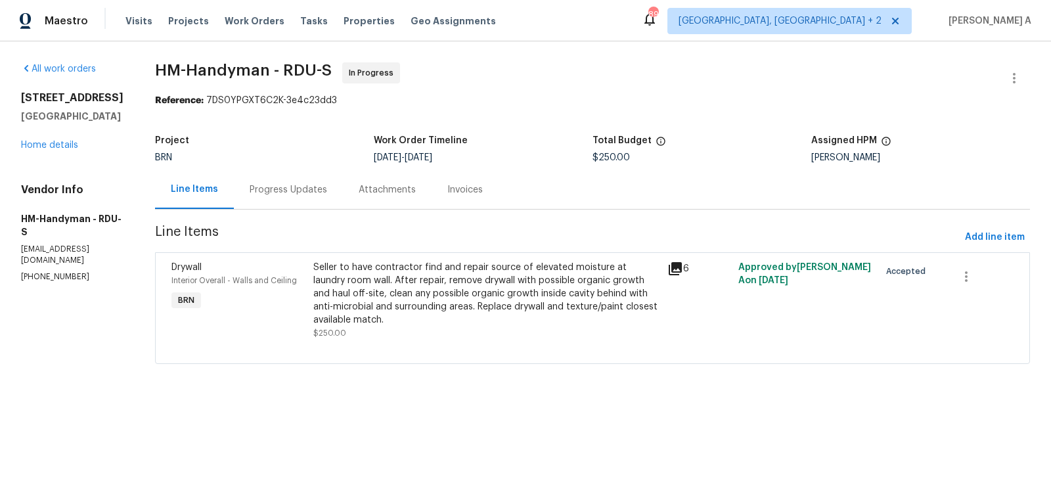
click at [515, 294] on div "Seller to have contractor find and repair source of elevated moisture at laundr…" at bounding box center [486, 294] width 346 height 66
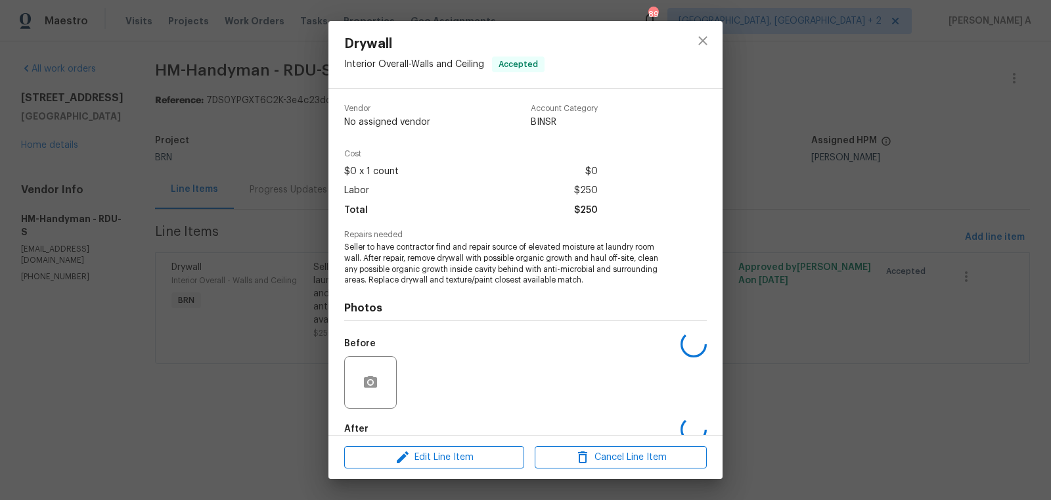
scroll to position [72, 0]
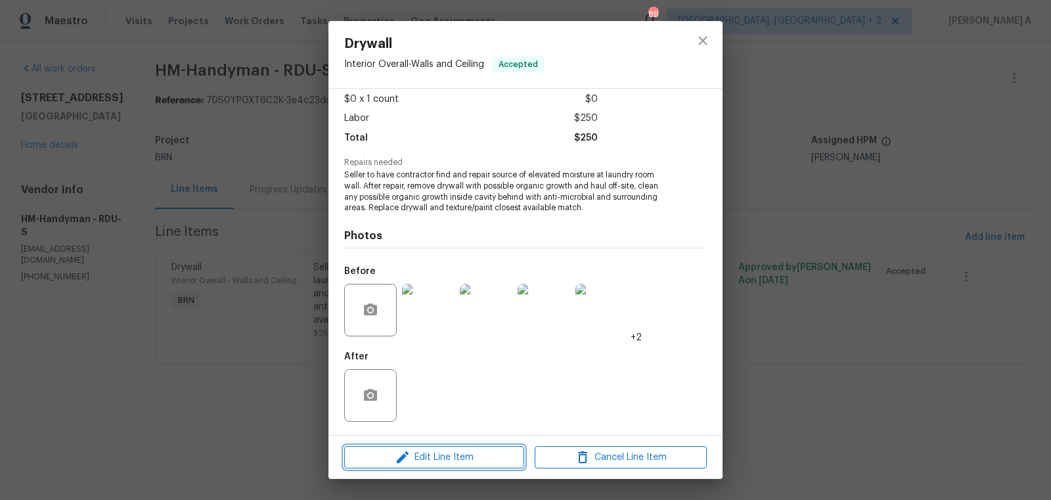
click at [454, 462] on span "Edit Line Item" at bounding box center [434, 457] width 172 height 16
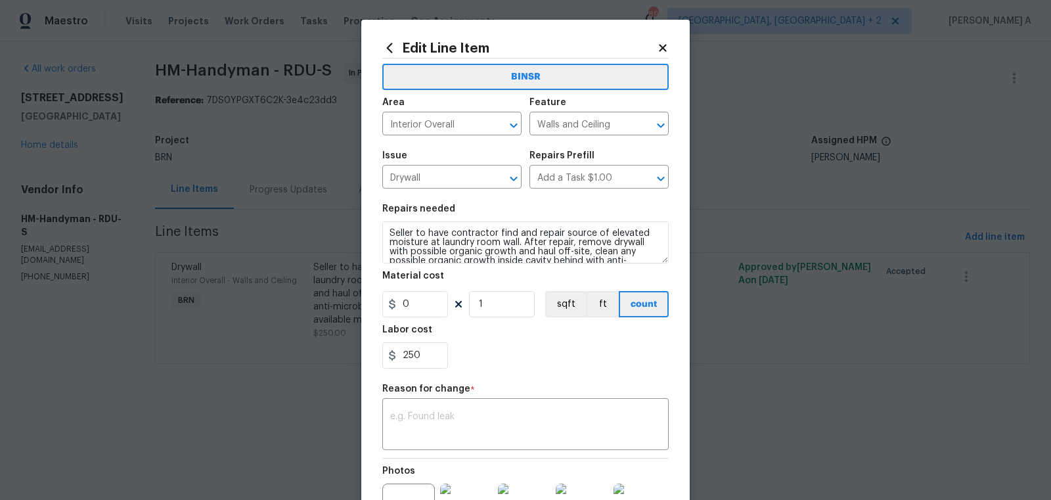
drag, startPoint x: 429, startPoint y: 370, endPoint x: 384, endPoint y: 355, distance: 47.2
click at [384, 355] on section "Repairs needed Seller to have contractor find and repair source of elevated moi…" at bounding box center [525, 286] width 286 height 180
click at [408, 363] on input "250" at bounding box center [415, 355] width 66 height 26
type input "800"
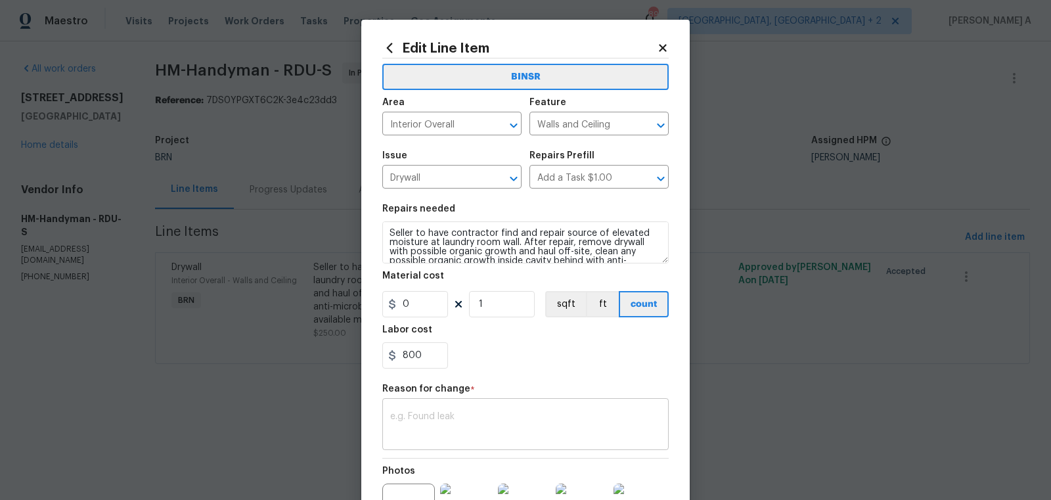
click at [464, 440] on div "x ​" at bounding box center [525, 425] width 286 height 49
click at [466, 419] on textarea at bounding box center [525, 426] width 271 height 28
paste textarea "(AK) Updated cost per BR team’s approval."
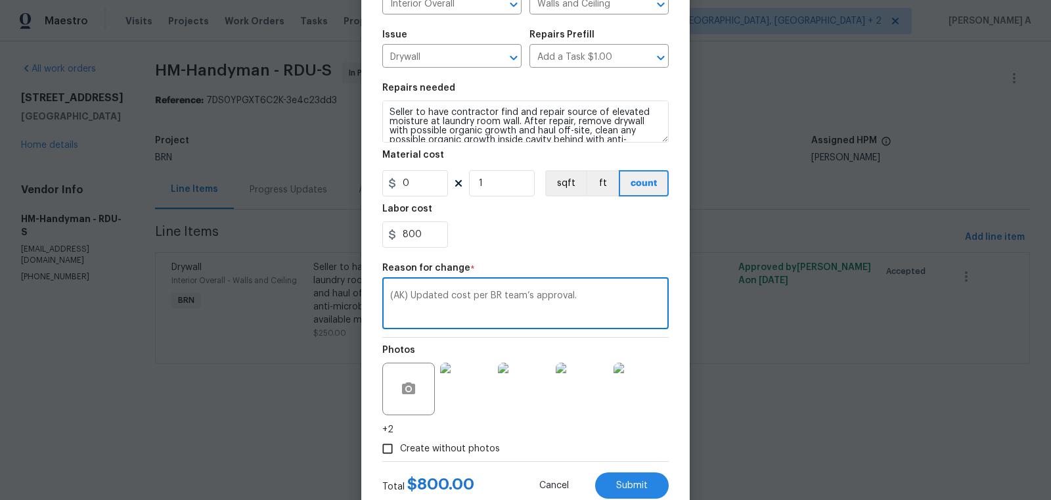
scroll to position [160, 0]
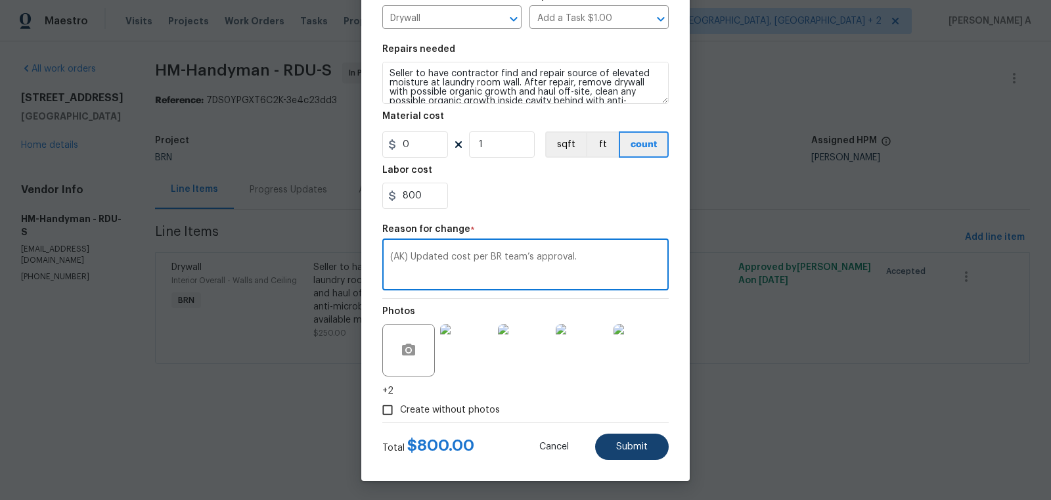
type textarea "(AK) Updated cost per BR team’s approval."
click at [625, 452] on button "Submit" at bounding box center [632, 447] width 74 height 26
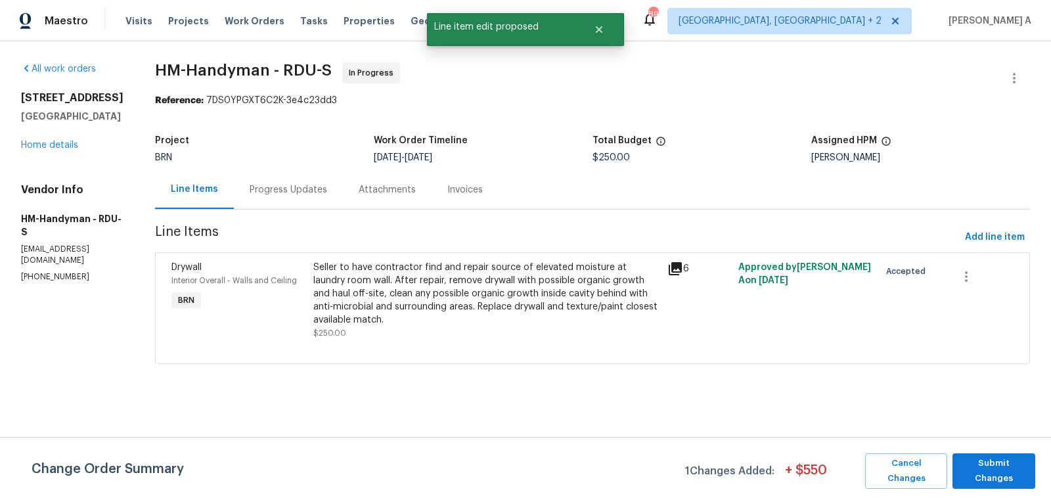
scroll to position [0, 0]
click at [1017, 454] on button "Submit Changes" at bounding box center [994, 470] width 83 height 35
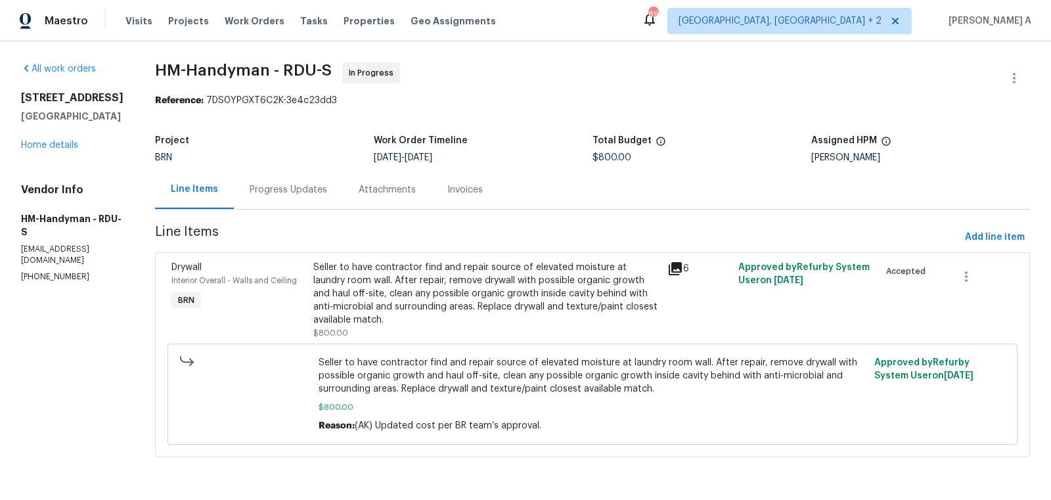
click at [291, 200] on div "Progress Updates" at bounding box center [288, 189] width 109 height 39
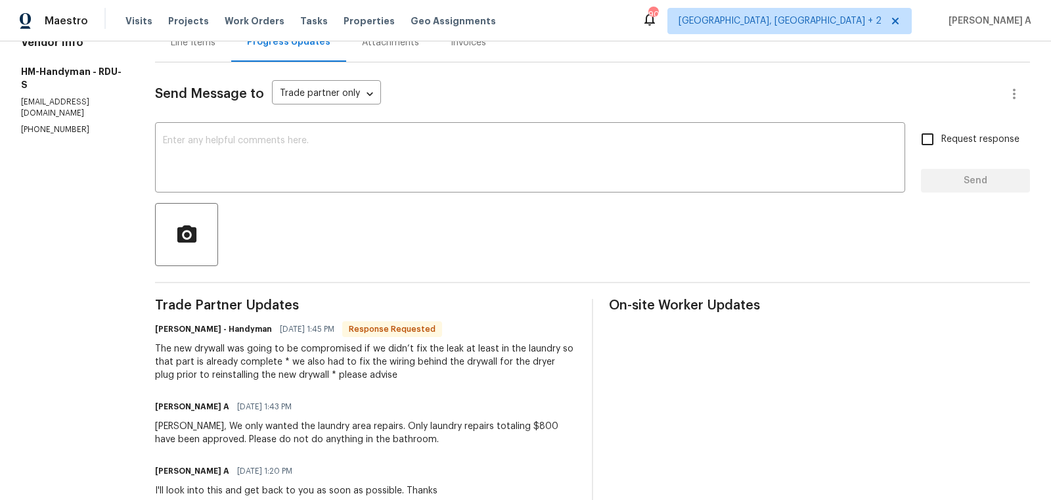
scroll to position [160, 0]
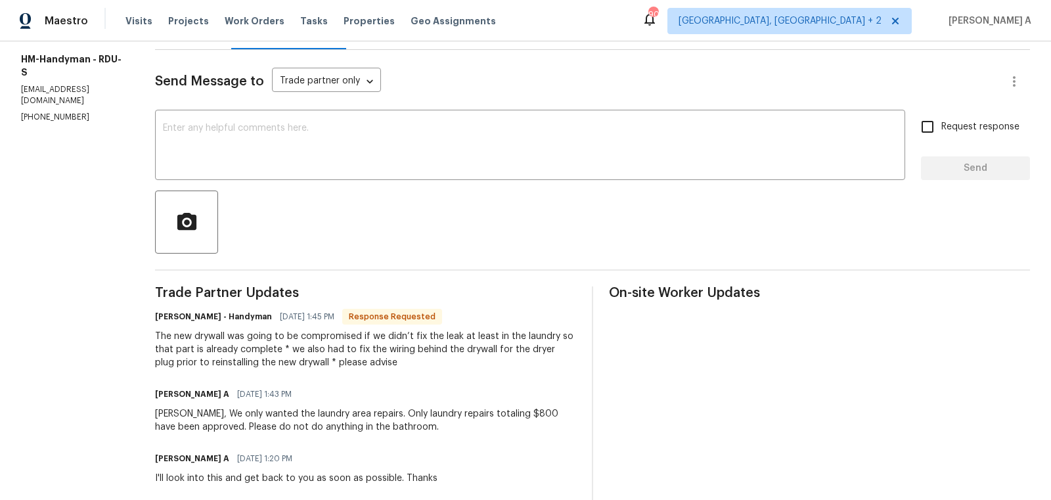
click at [457, 348] on div "The new drywall was going to be compromised if we didn’t fix the leak at least …" at bounding box center [365, 349] width 421 height 39
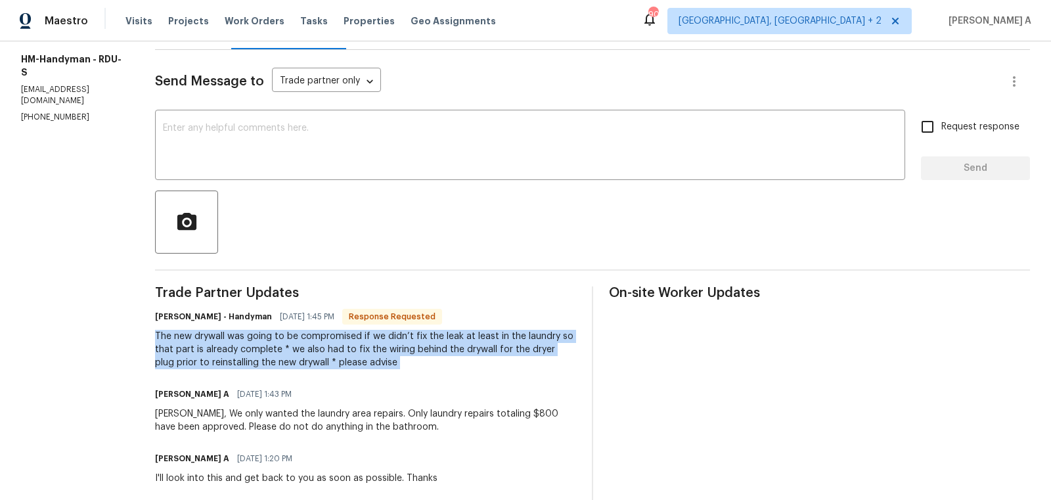
click at [457, 348] on div "The new drywall was going to be compromised if we didn’t fix the leak at least …" at bounding box center [365, 349] width 421 height 39
copy div "The new drywall was going to be compromised if we didn’t fix the leak at least …"
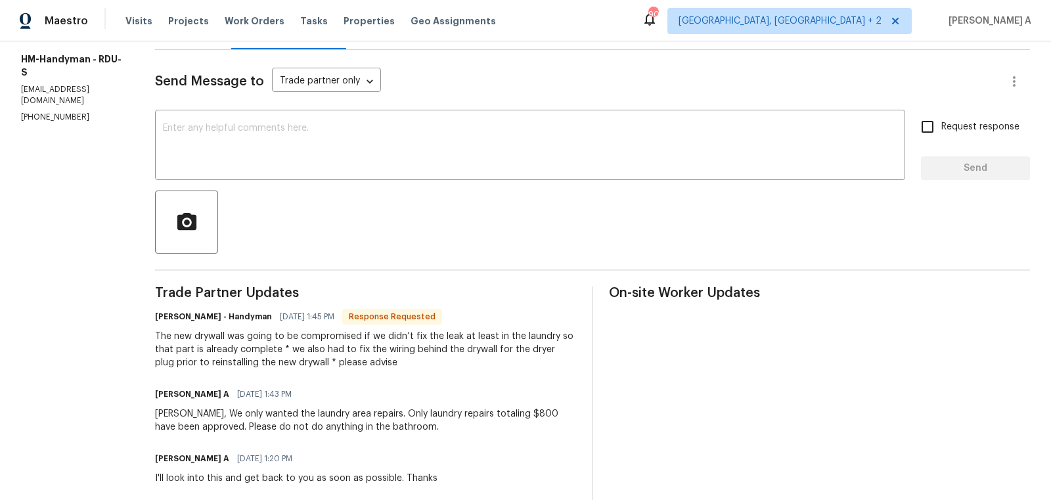
click at [516, 340] on div "The new drywall was going to be compromised if we didn’t fix the leak at least …" at bounding box center [365, 349] width 421 height 39
click at [428, 403] on div "[PERSON_NAME] A [DATE] 1:43 PM [PERSON_NAME], We only wanted the laundry area r…" at bounding box center [365, 409] width 421 height 49
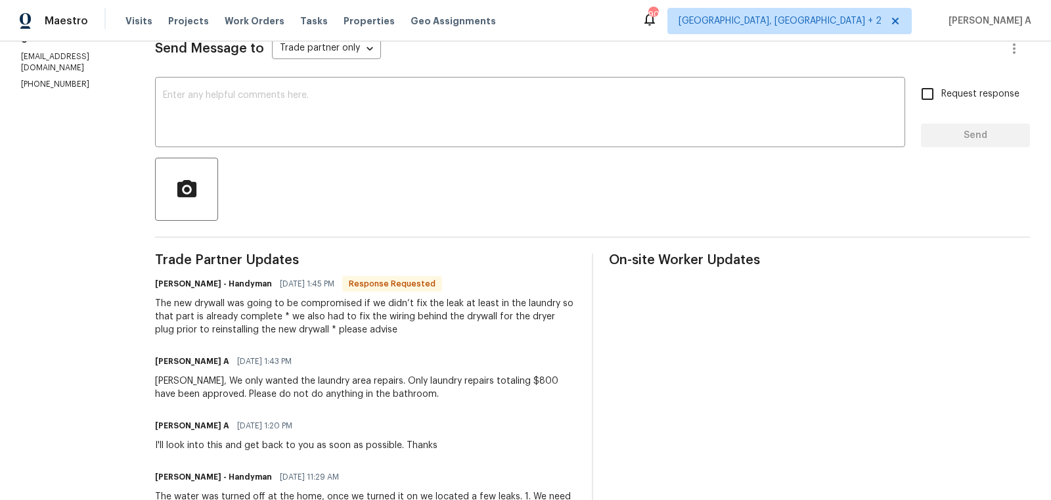
scroll to position [183, 0]
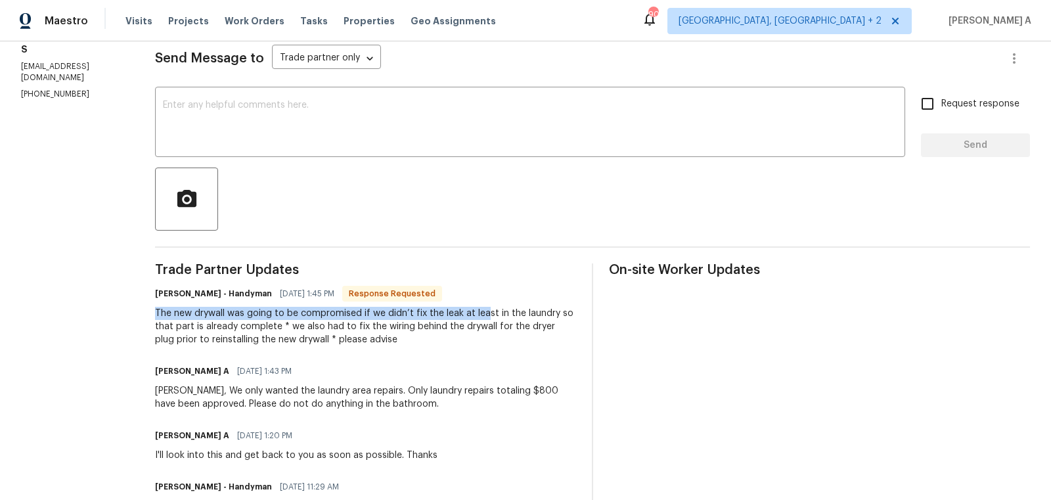
drag, startPoint x: 158, startPoint y: 317, endPoint x: 495, endPoint y: 314, distance: 336.4
click at [495, 314] on div "All work orders [STREET_ADDRESS] Home details Vendor Info HM-Handyman - RDU-S […" at bounding box center [525, 359] width 1051 height 1001
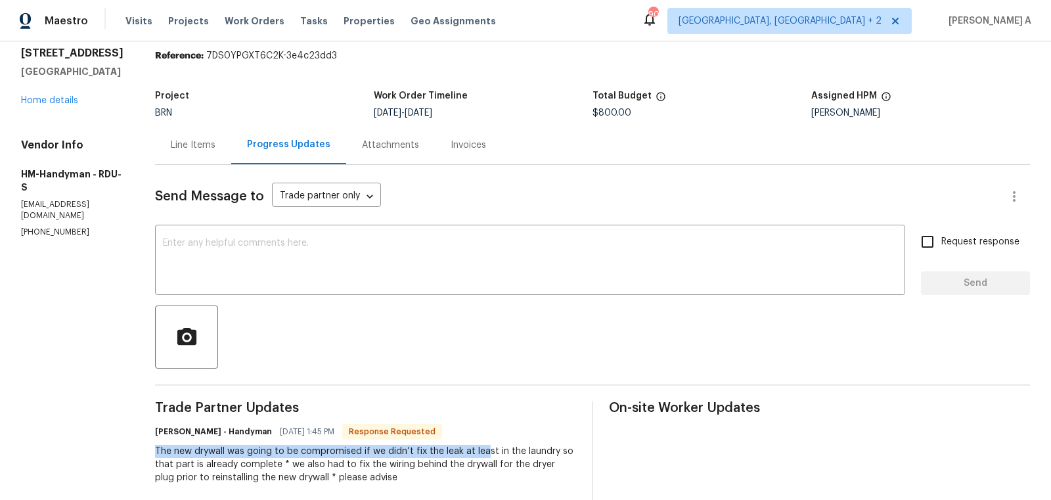
scroll to position [0, 0]
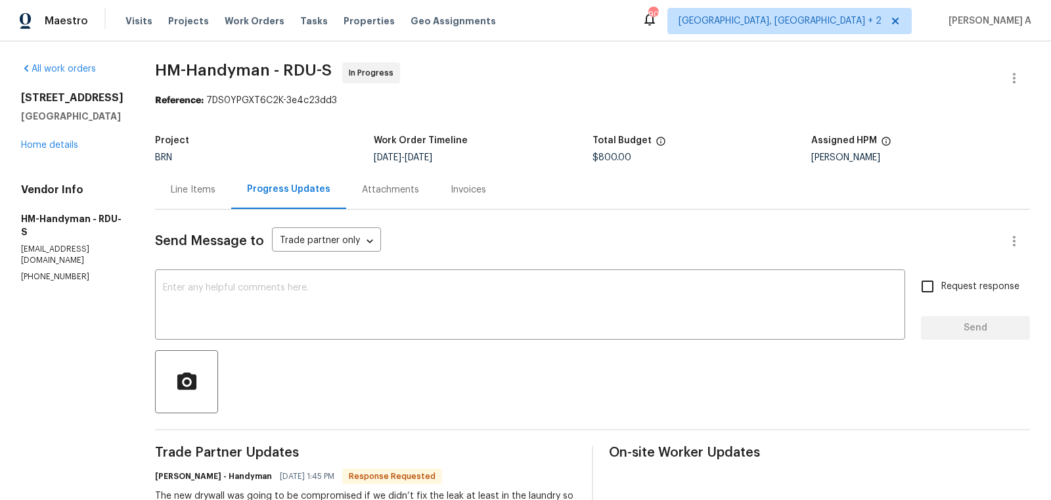
click at [173, 180] on div "Line Items" at bounding box center [193, 189] width 76 height 39
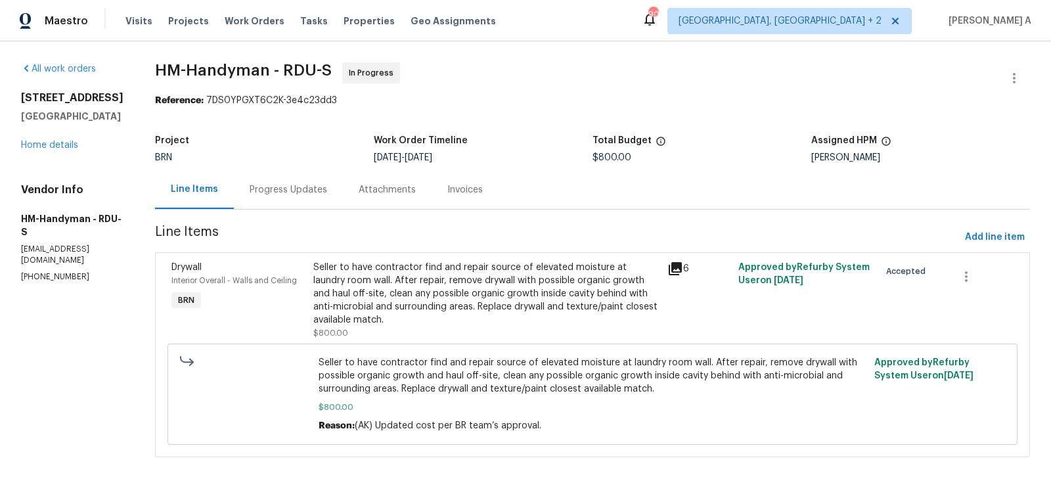
click at [294, 192] on div "Progress Updates" at bounding box center [289, 189] width 78 height 13
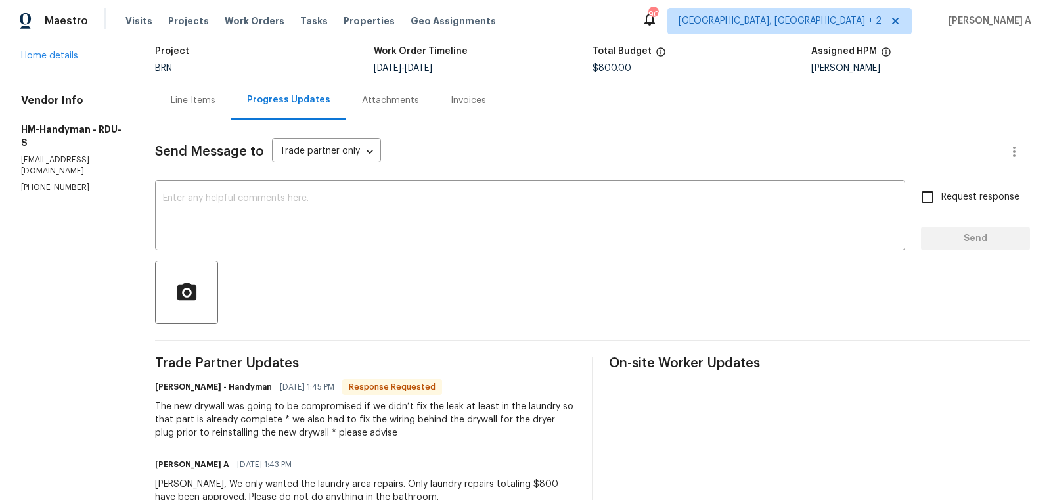
scroll to position [117, 0]
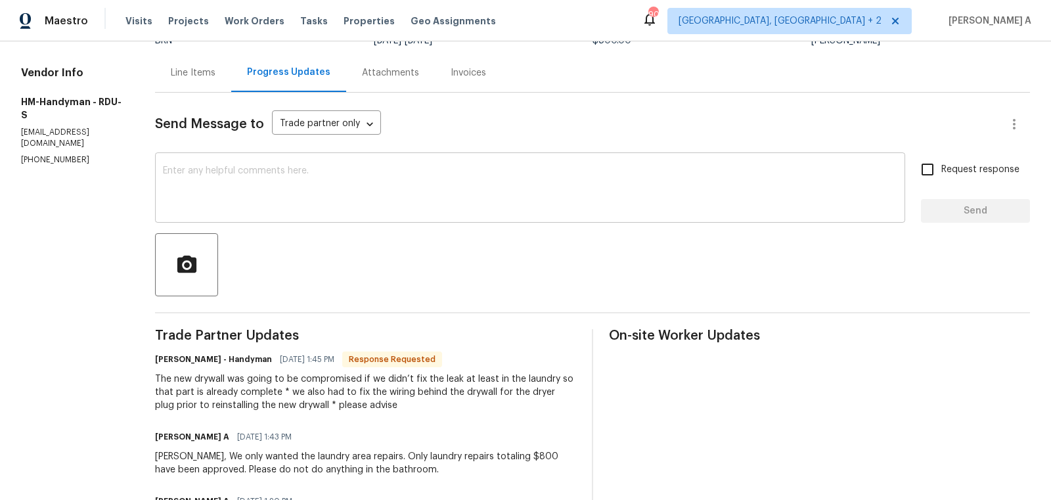
click at [279, 198] on textarea at bounding box center [530, 189] width 734 height 46
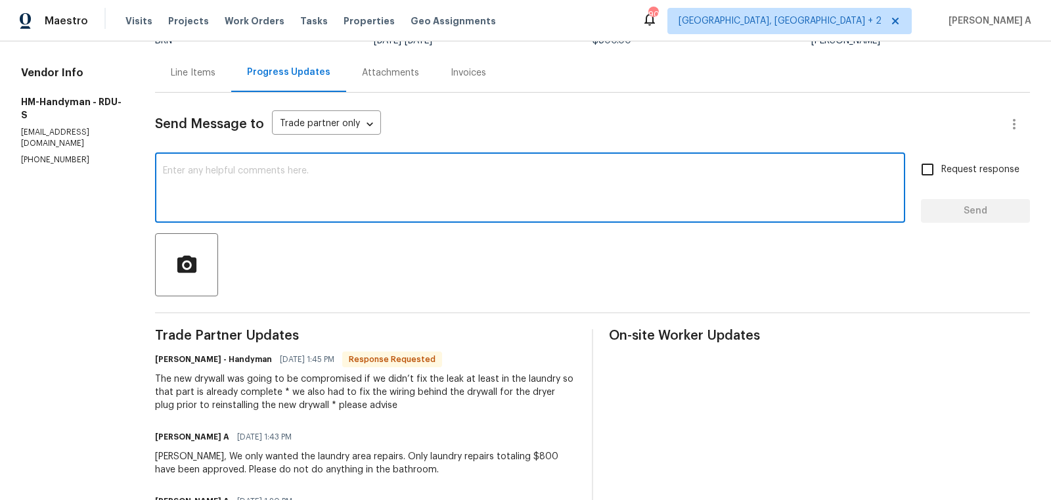
paste textarea "hose items are approved as they're all part of the same issue. We don't want th…"
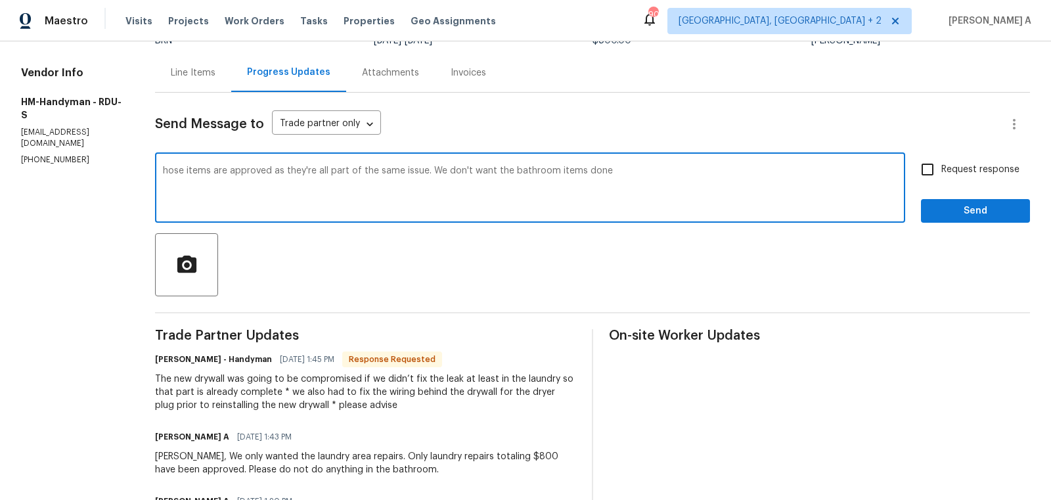
click at [177, 166] on textarea "hose items are approved as they're all part of the same issue. We don't want th…" at bounding box center [530, 189] width 734 height 46
click at [0, 0] on span "Add Punctuation" at bounding box center [0, 0] width 0 height 0
click at [638, 174] on textarea "Those items are approved, as they're all part of the same issue. We don't want …" at bounding box center [530, 189] width 734 height 46
type textarea "Those items are approved, as they're all part of the same issue. We don't want …"
click at [925, 177] on input "Request response" at bounding box center [928, 170] width 28 height 28
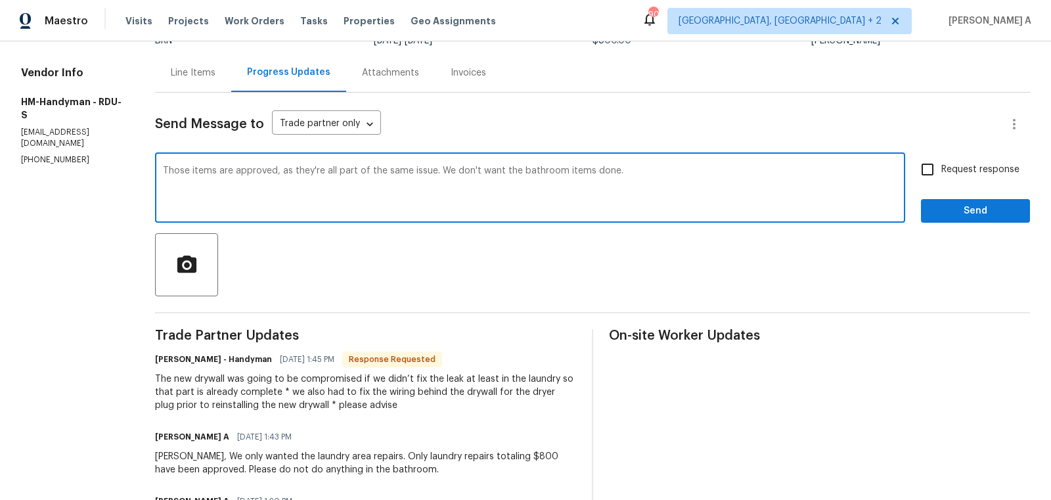
checkbox input "true"
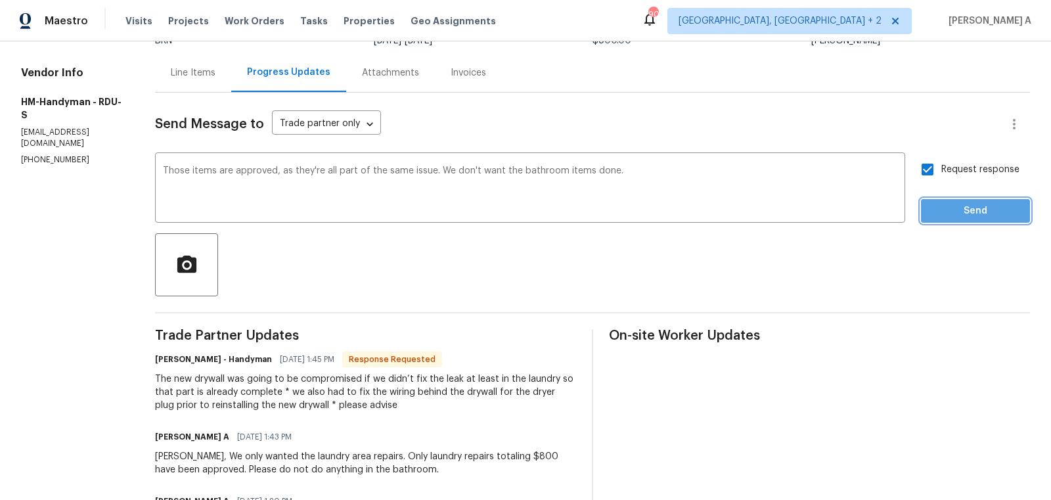
click at [957, 207] on span "Send" at bounding box center [976, 211] width 88 height 16
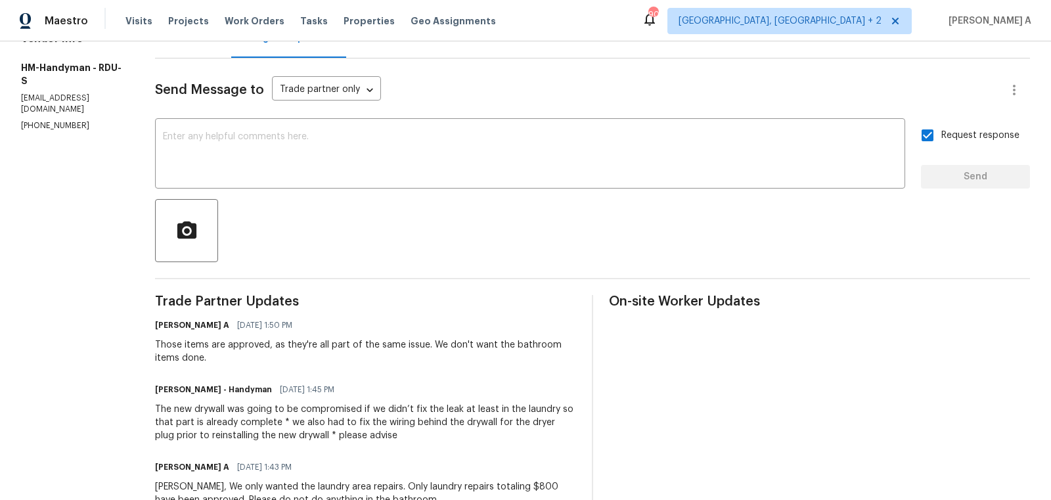
scroll to position [0, 0]
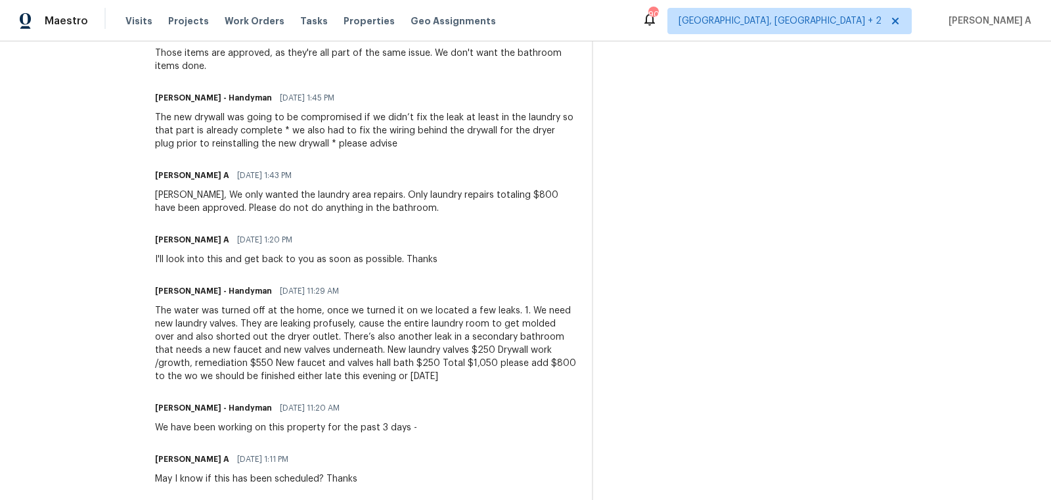
scroll to position [448, 0]
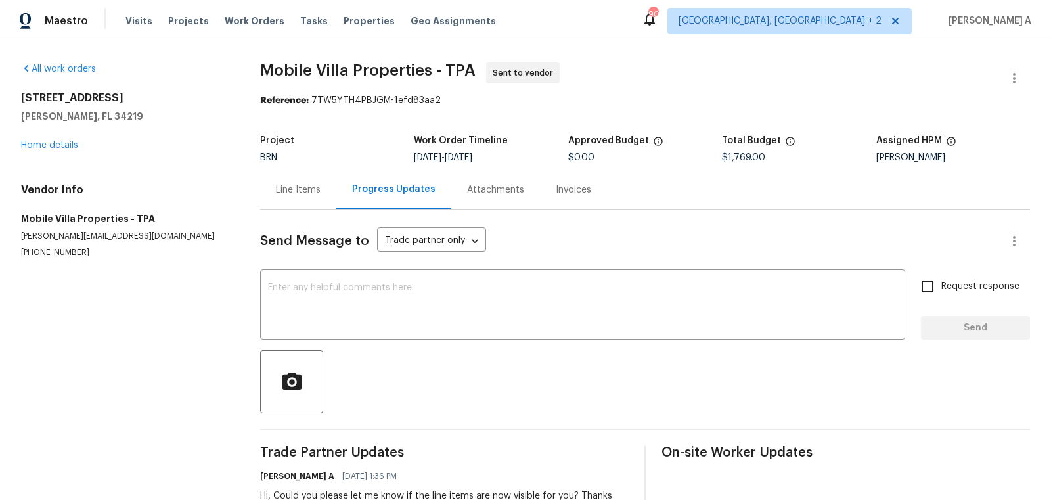
click at [307, 183] on div "Line Items" at bounding box center [298, 189] width 45 height 13
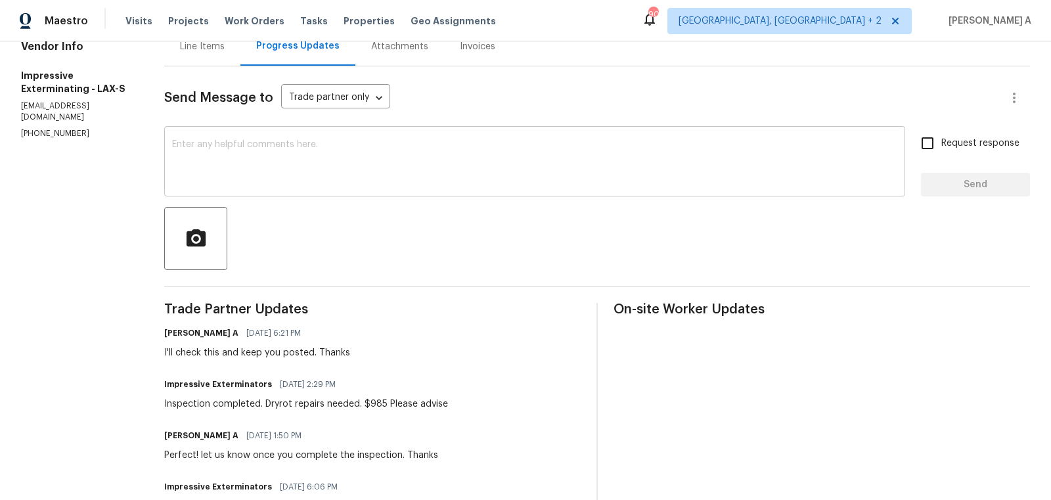
scroll to position [156, 0]
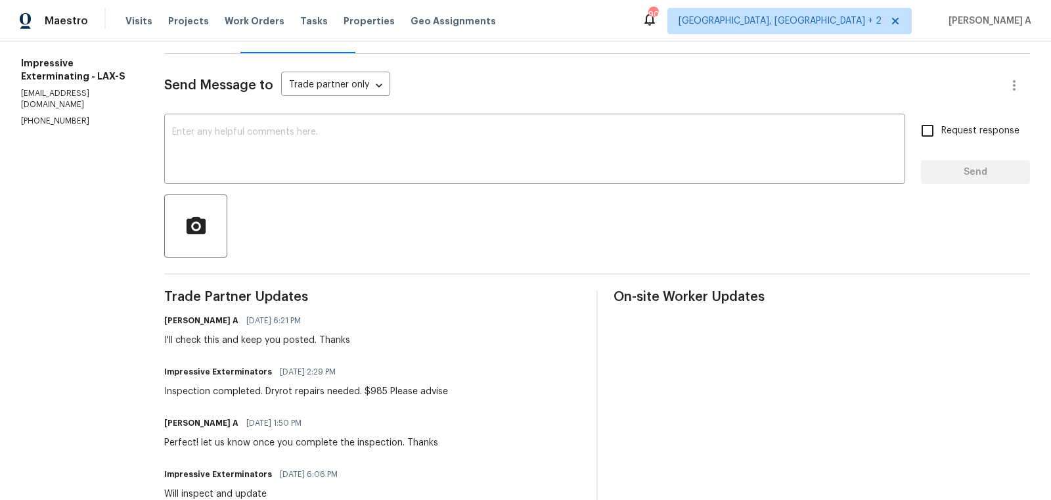
click at [375, 388] on div "Inspection completed. Dryrot repairs needed. $985 Please advise" at bounding box center [306, 391] width 284 height 13
copy div "985"
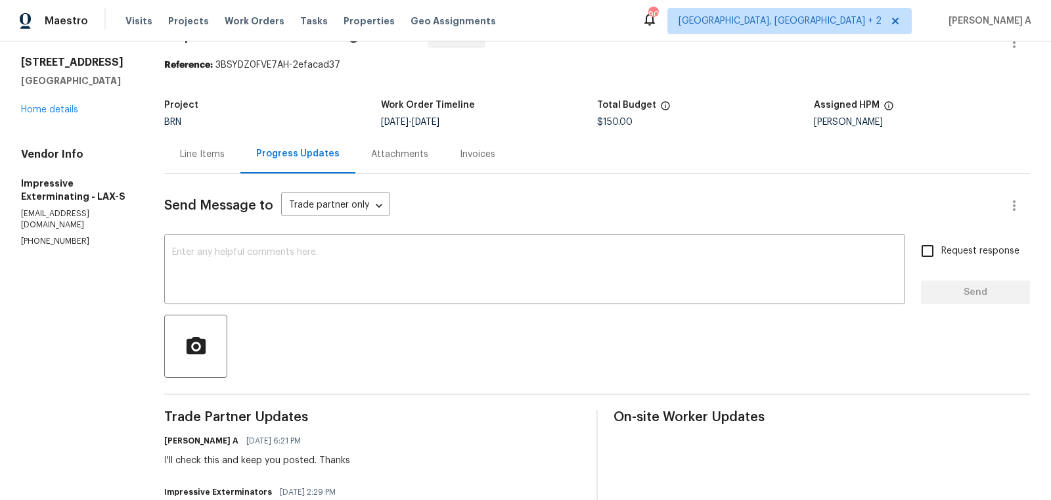
scroll to position [0, 0]
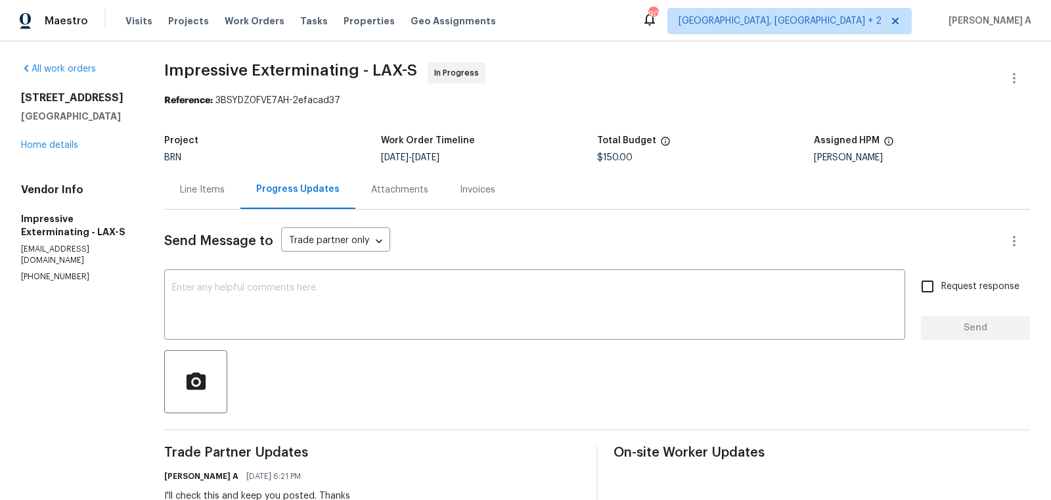
click at [196, 194] on div "Line Items" at bounding box center [202, 189] width 45 height 13
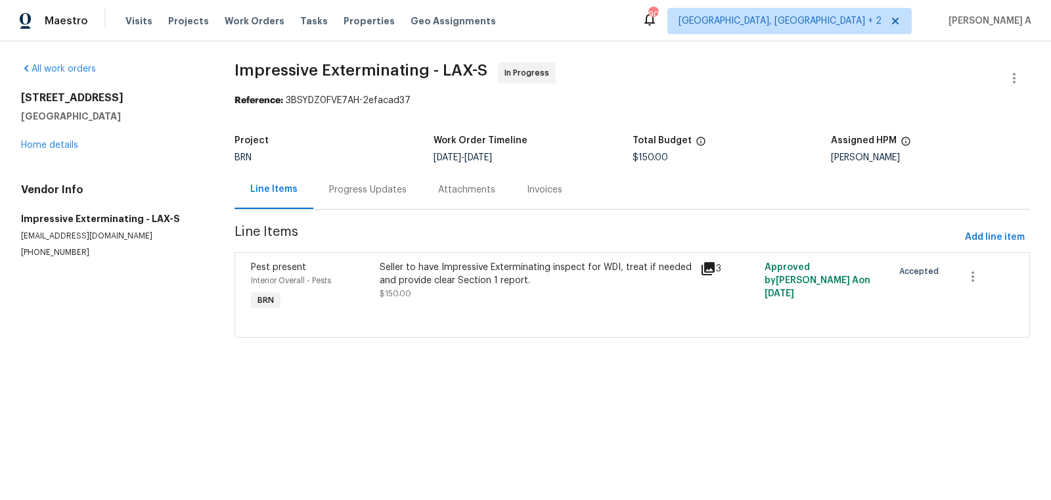
click at [463, 279] on div "Seller to have Impressive Exterminating inspect for WDI, treat if needed and pr…" at bounding box center [536, 274] width 313 height 26
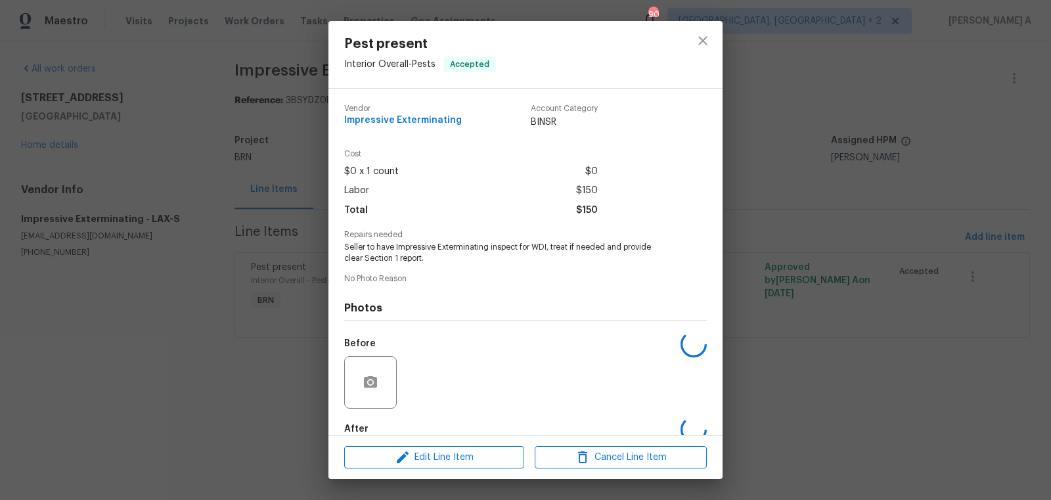
scroll to position [72, 0]
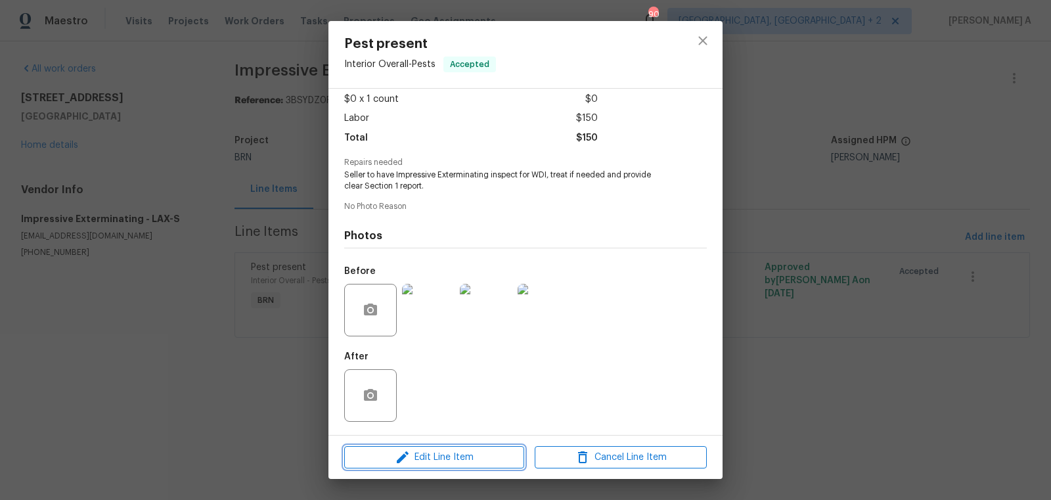
click at [462, 449] on span "Edit Line Item" at bounding box center [434, 457] width 172 height 16
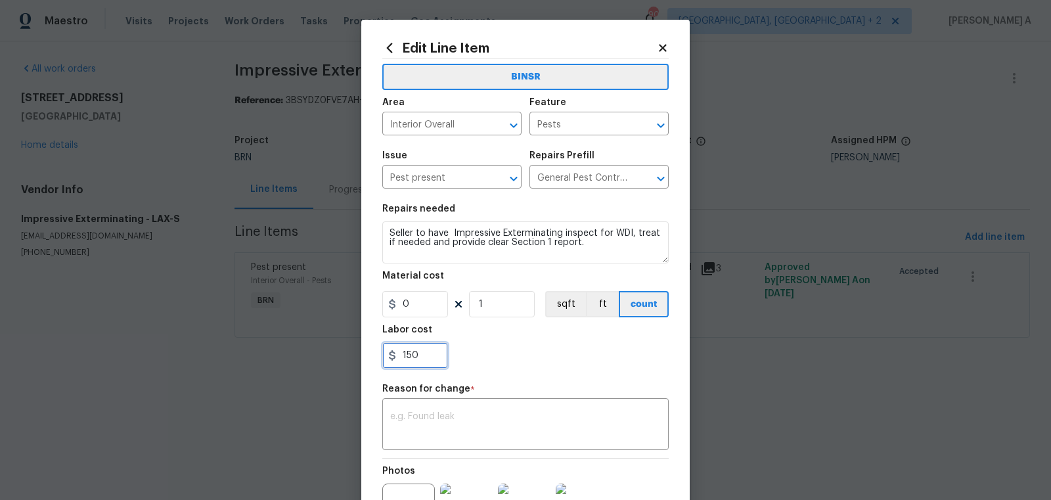
drag, startPoint x: 433, startPoint y: 352, endPoint x: 359, endPoint y: 348, distance: 74.3
click at [359, 349] on div "Edit Line Item BINSR Area Interior Overall ​ Feature Pests ​ Issue Pest present…" at bounding box center [525, 250] width 1051 height 500
paste input "985"
type input "985"
click at [477, 459] on div "Photos" at bounding box center [525, 501] width 286 height 85
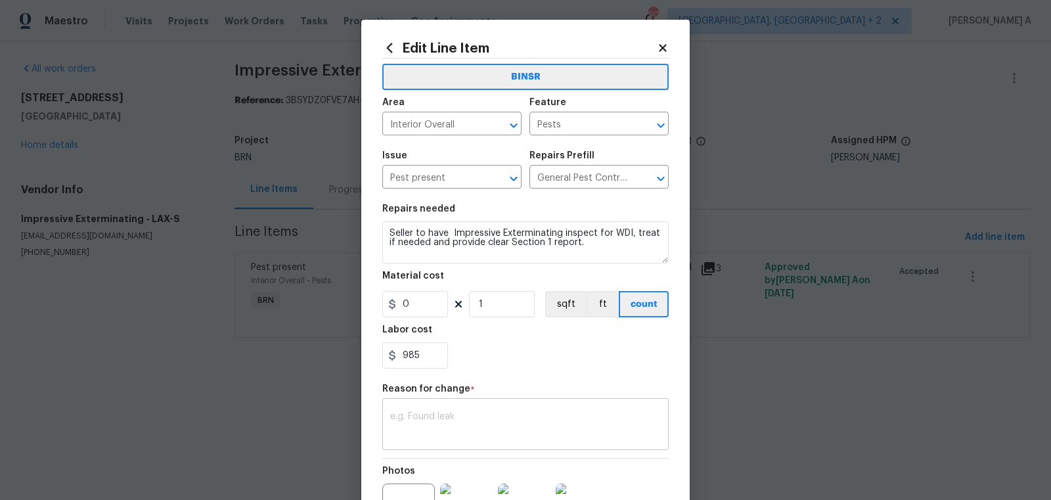
click at [480, 426] on textarea at bounding box center [525, 426] width 271 height 28
click at [482, 432] on textarea at bounding box center [525, 426] width 271 height 28
paste textarea "(AK) Updated cost per BR team’s approval."
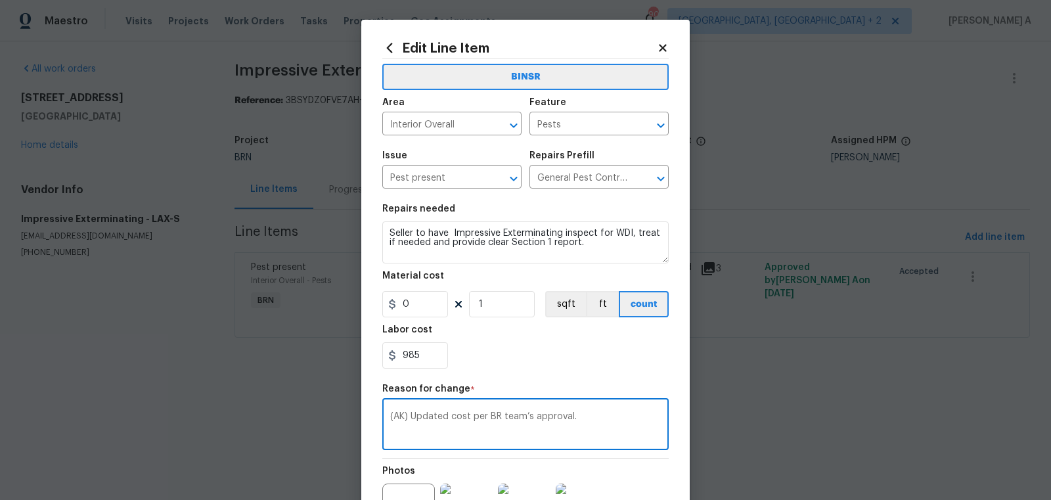
scroll to position [147, 0]
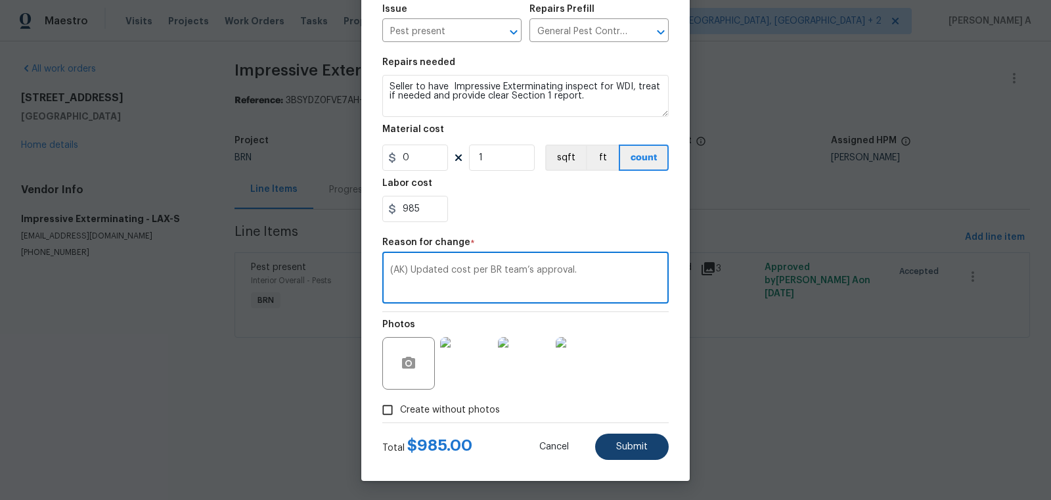
type textarea "(AK) Updated cost per BR team’s approval."
click at [643, 449] on span "Submit" at bounding box center [632, 447] width 32 height 10
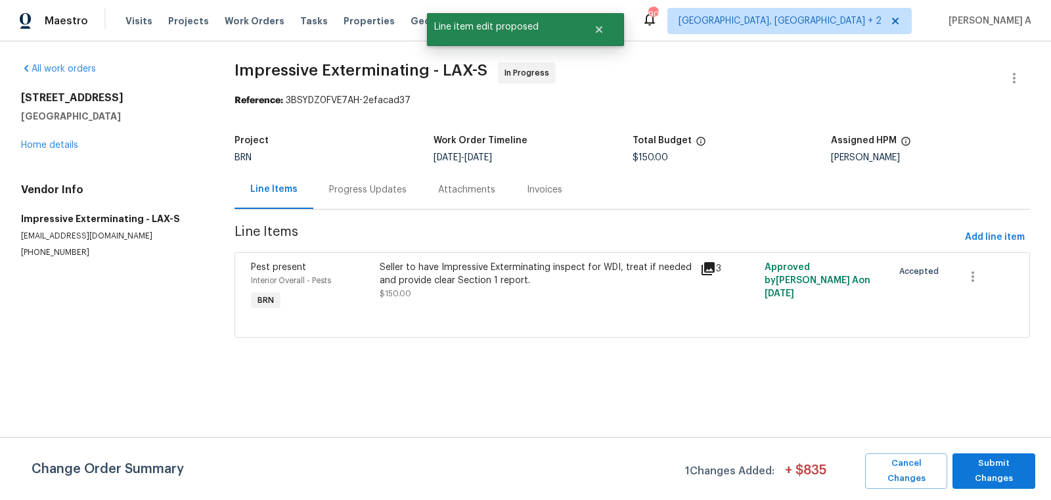
scroll to position [0, 0]
click at [1008, 466] on span "Submit Changes" at bounding box center [994, 471] width 70 height 30
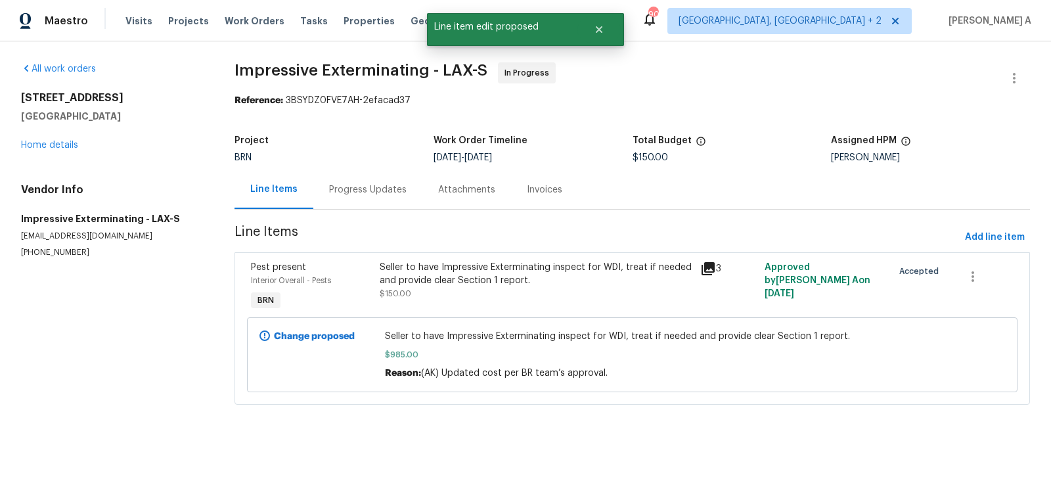
click at [353, 200] on div "Progress Updates" at bounding box center [367, 189] width 109 height 39
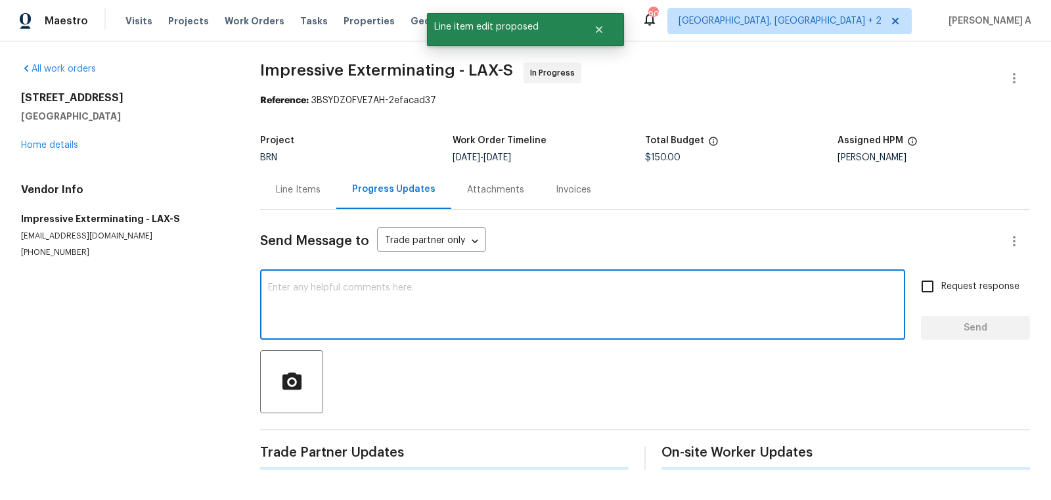
click at [372, 303] on textarea at bounding box center [582, 306] width 629 height 46
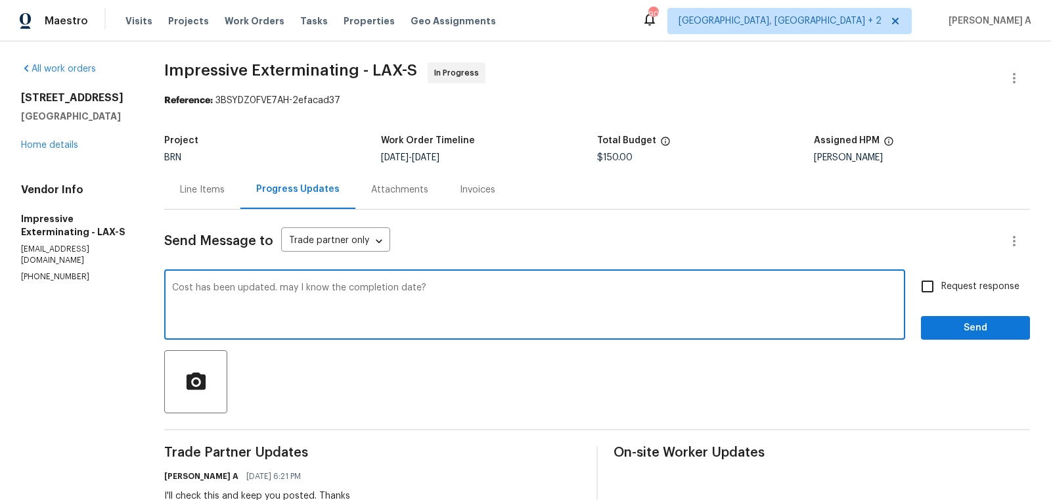
click at [372, 303] on textarea "Cost has been updated. may I know the completion date?" at bounding box center [534, 306] width 725 height 46
click at [0, 0] on icon "Paraphrase text" at bounding box center [0, 0] width 0 height 0
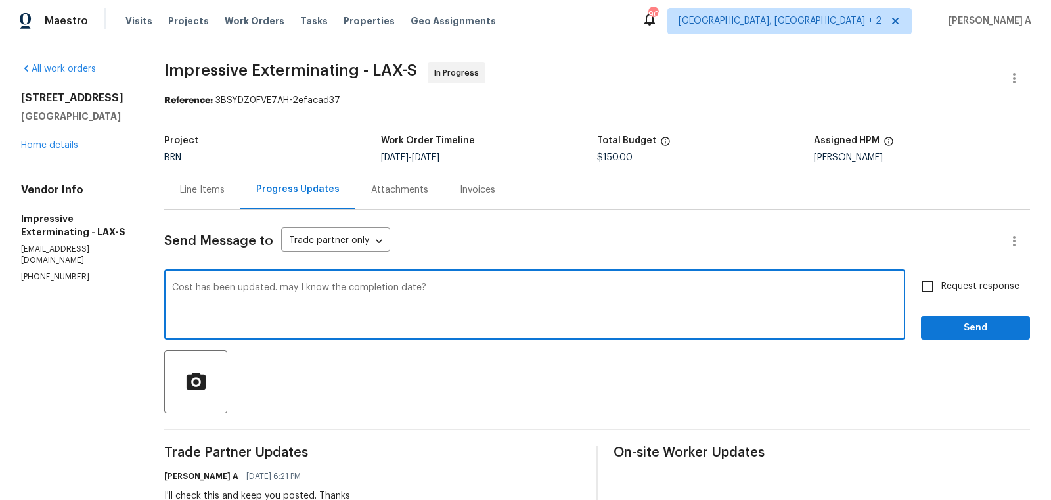
click at [0, 0] on icon "Text is too long. Try paraphrasing shorter sections." at bounding box center [0, 0] width 0 height 0
click at [0, 0] on li "May I know when it will be finished?" at bounding box center [0, 0] width 0 height 0
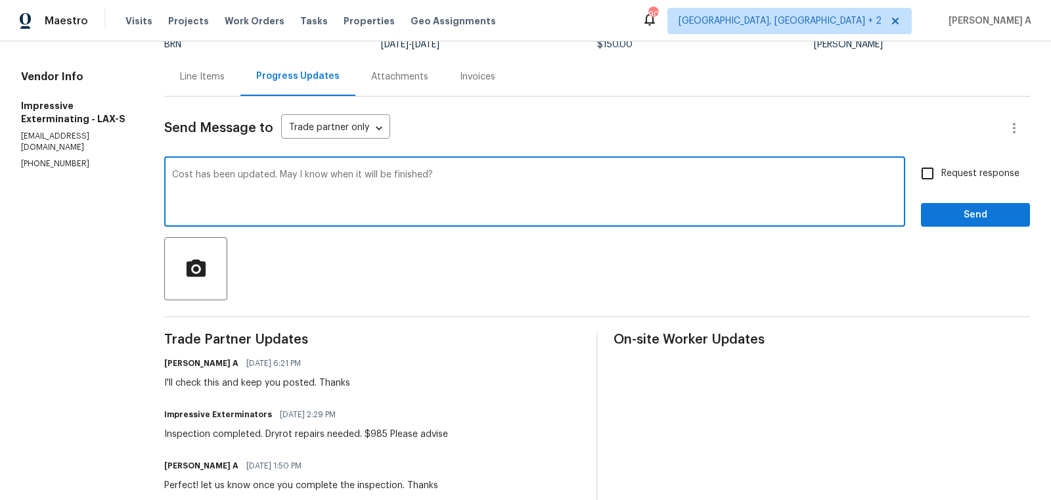
scroll to position [117, 0]
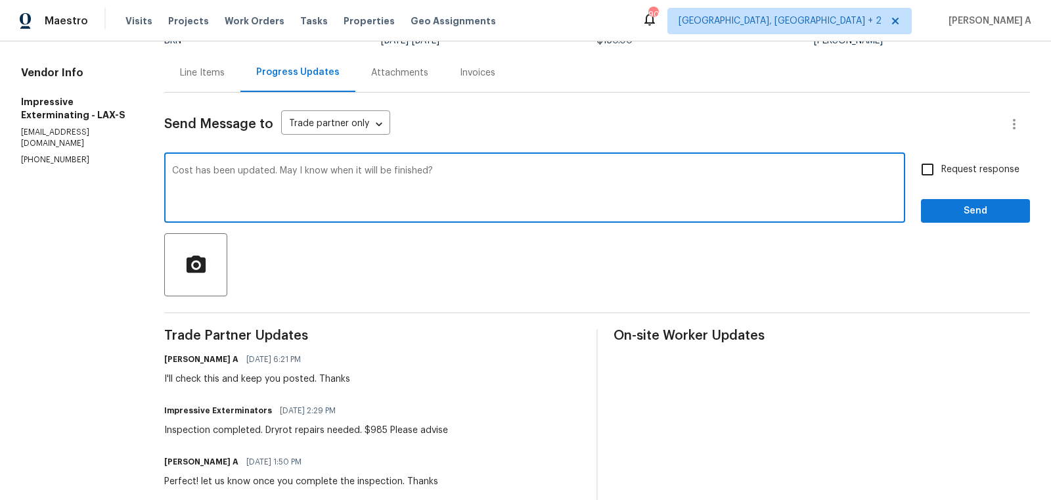
type textarea "Cost has been updated. May I know when it will be finished?"
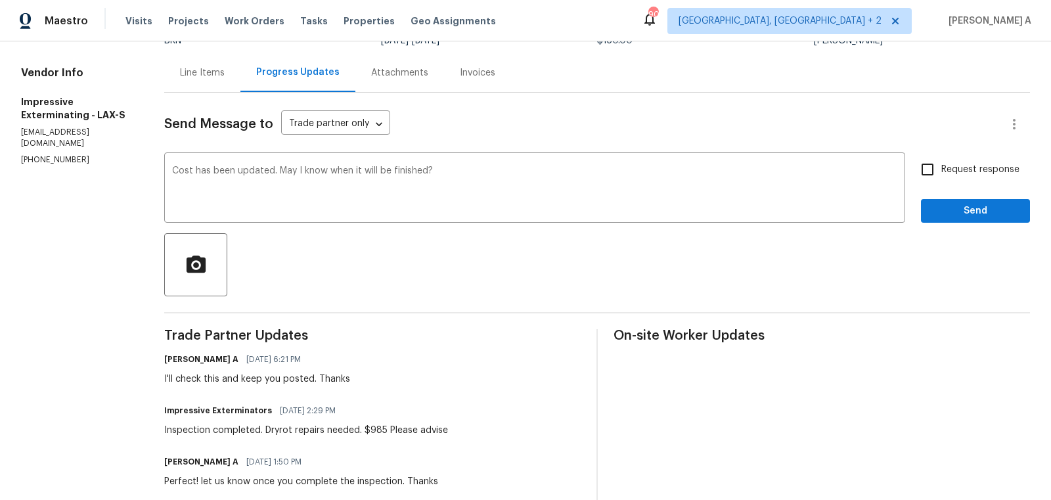
click at [945, 176] on label "Request response" at bounding box center [967, 170] width 106 height 28
click at [941, 176] on input "Request response" at bounding box center [928, 170] width 28 height 28
checkbox input "true"
click at [978, 214] on span "Send" at bounding box center [976, 211] width 88 height 16
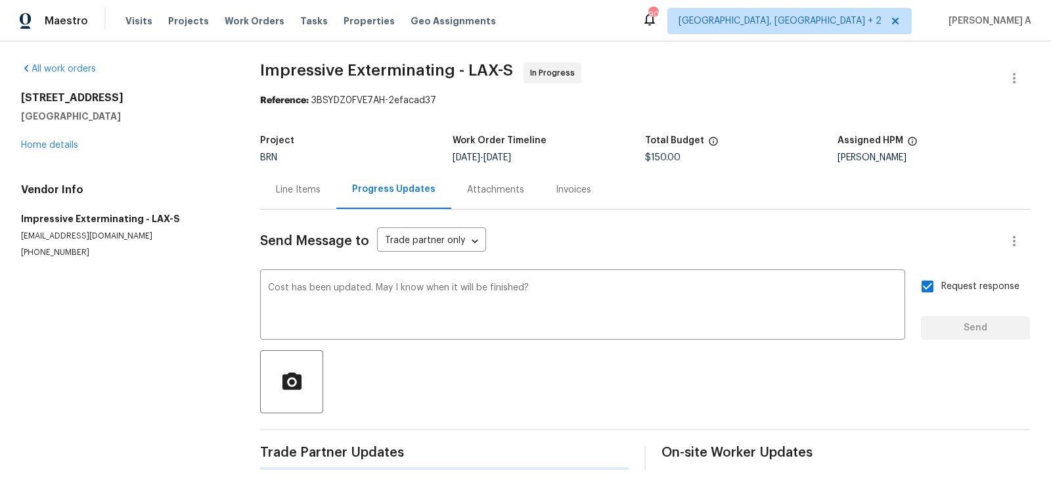
scroll to position [0, 0]
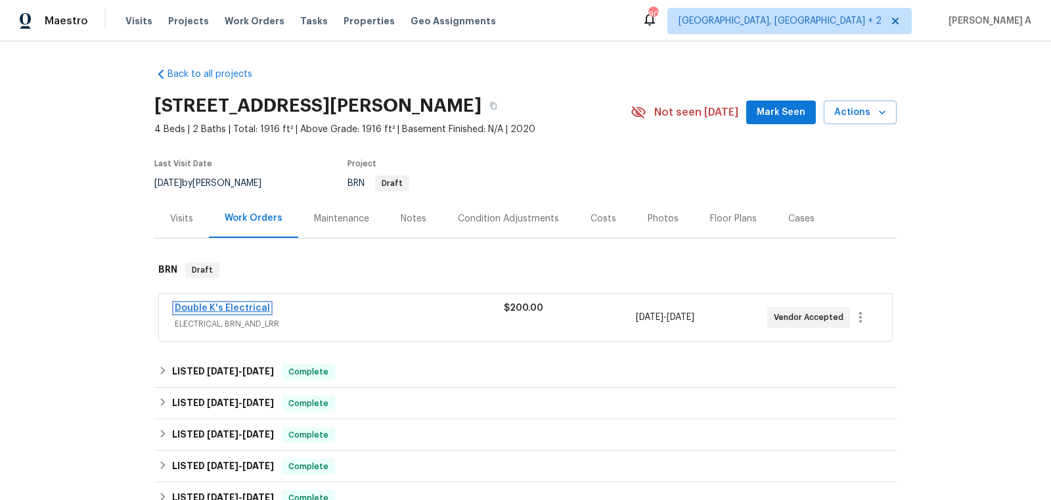
click at [231, 306] on link "Double K's Electrical" at bounding box center [222, 308] width 95 height 9
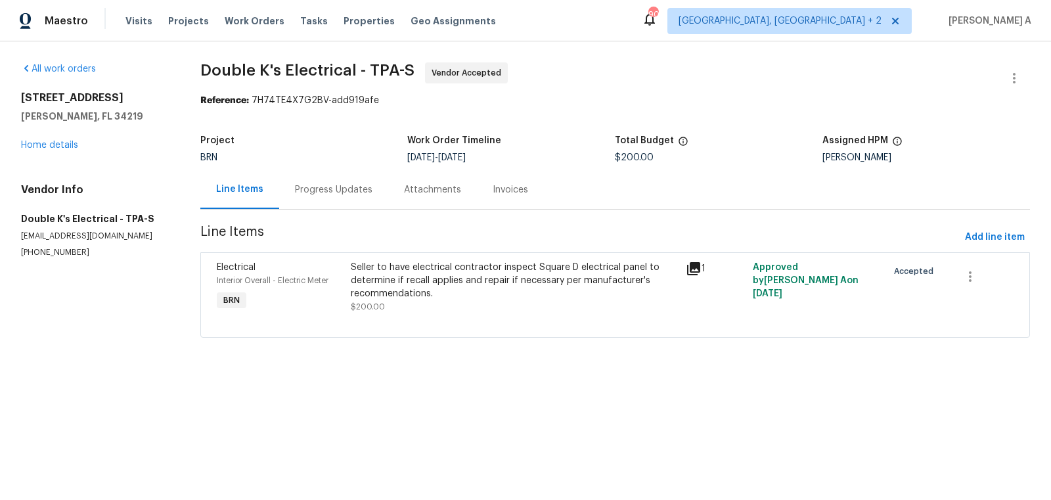
click at [307, 177] on div "Progress Updates" at bounding box center [333, 189] width 109 height 39
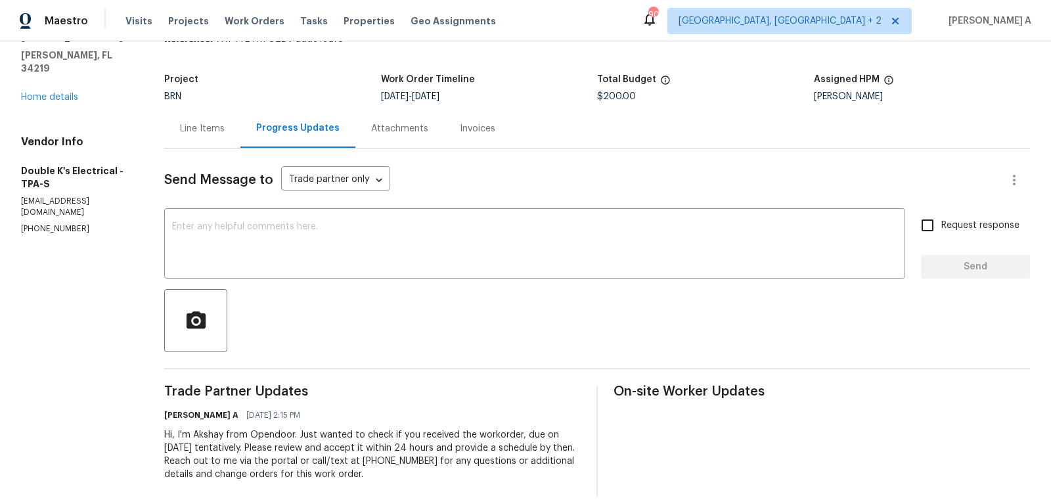
scroll to position [72, 0]
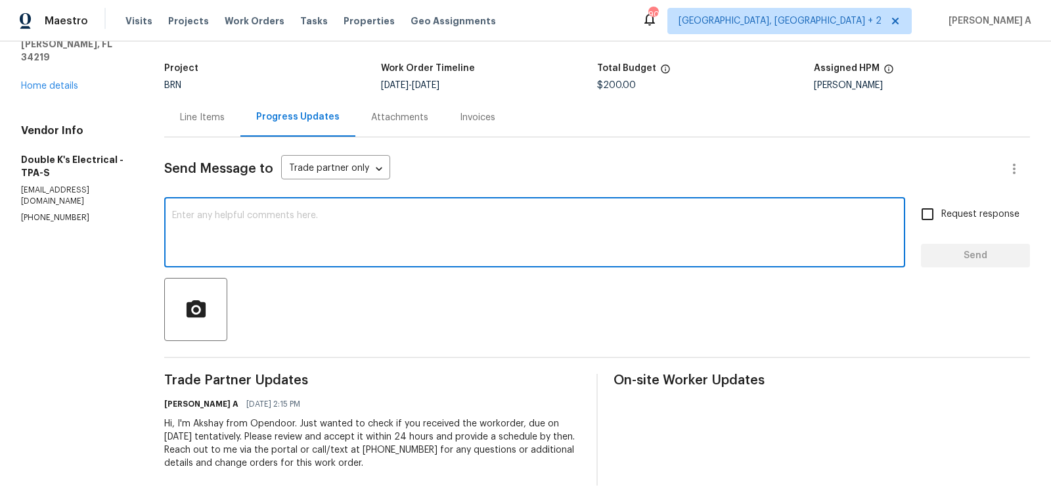
click at [363, 231] on textarea at bounding box center [534, 234] width 725 height 46
click at [307, 245] on textarea "Hi, Could you please let me know the completion date?" at bounding box center [534, 234] width 725 height 46
click at [0, 0] on icon "Paraphrase text" at bounding box center [0, 0] width 0 height 0
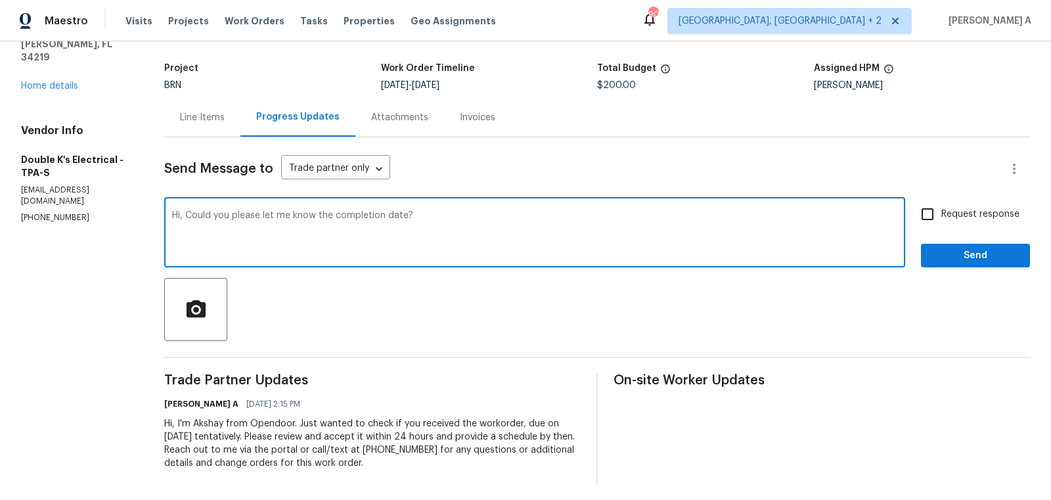
click at [0, 0] on icon "Text is too long. Try paraphrasing shorter sections." at bounding box center [0, 0] width 0 height 0
click at [615, 240] on textarea "Hi, Could you please let me know the completion date?" at bounding box center [534, 234] width 725 height 46
type textarea "Hi, Could you please let me know the completion date?"
click at [926, 225] on input "Request response" at bounding box center [928, 214] width 28 height 28
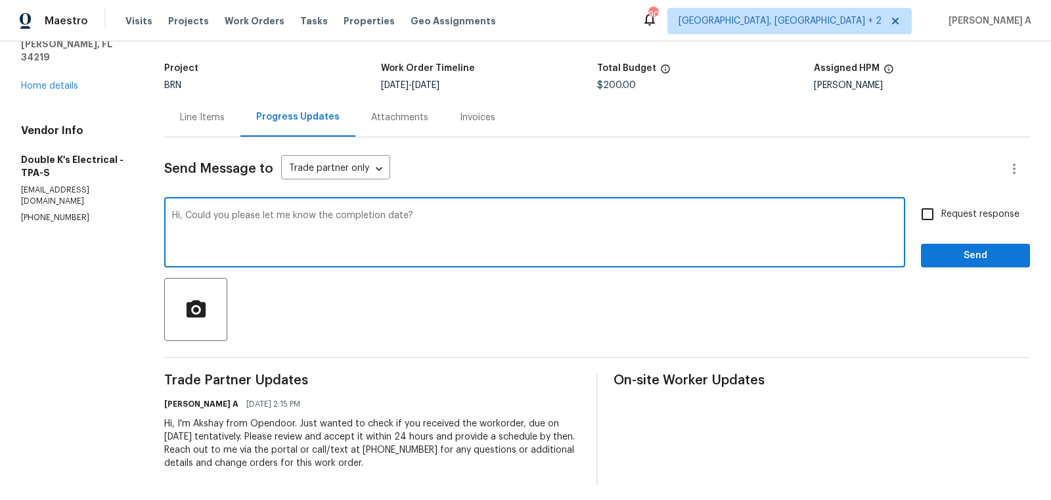
checkbox input "true"
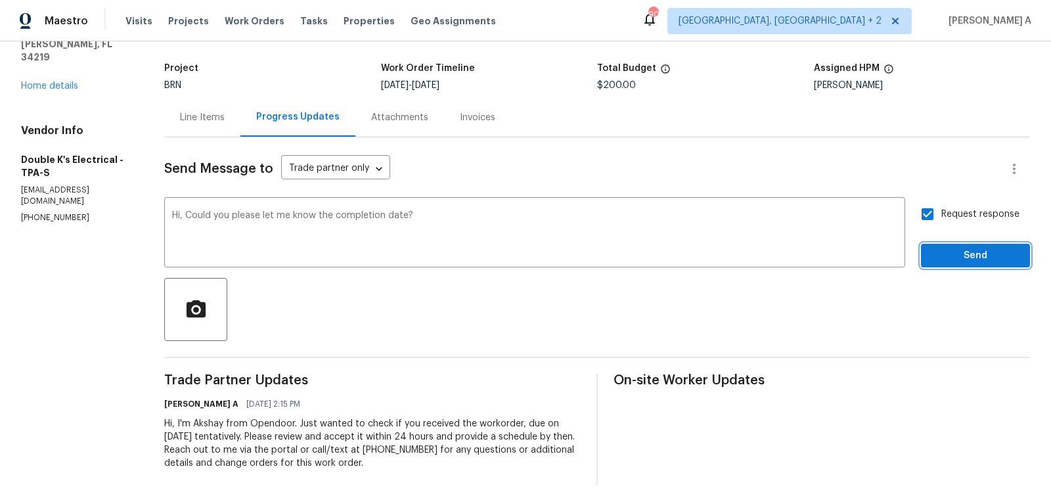
click at [967, 261] on span "Send" at bounding box center [976, 256] width 88 height 16
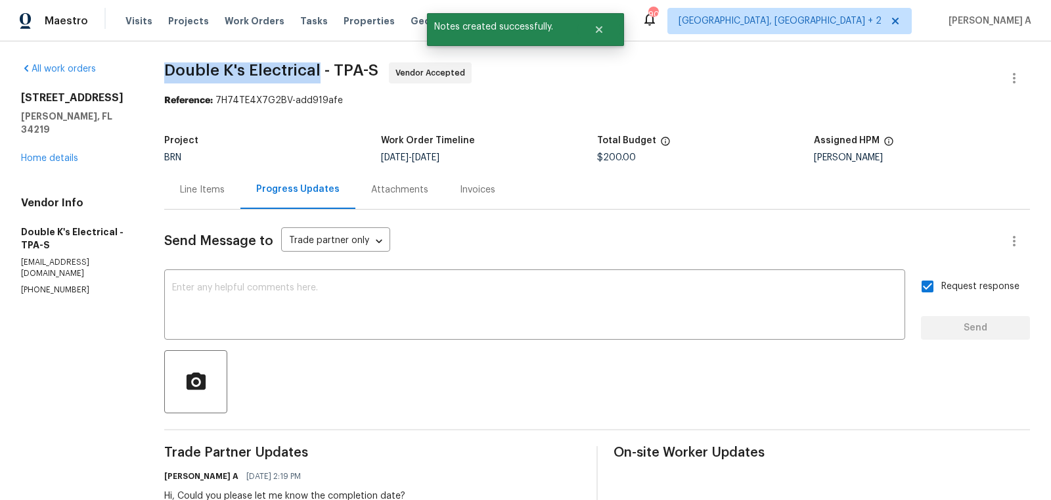
drag, startPoint x: 162, startPoint y: 66, endPoint x: 320, endPoint y: 68, distance: 157.7
click at [320, 68] on div "All work orders 12545 Ryegrass Loop Parrish, FL 34219 Home details Vendor Info …" at bounding box center [525, 335] width 1051 height 589
copy span "Double K's Electrical"
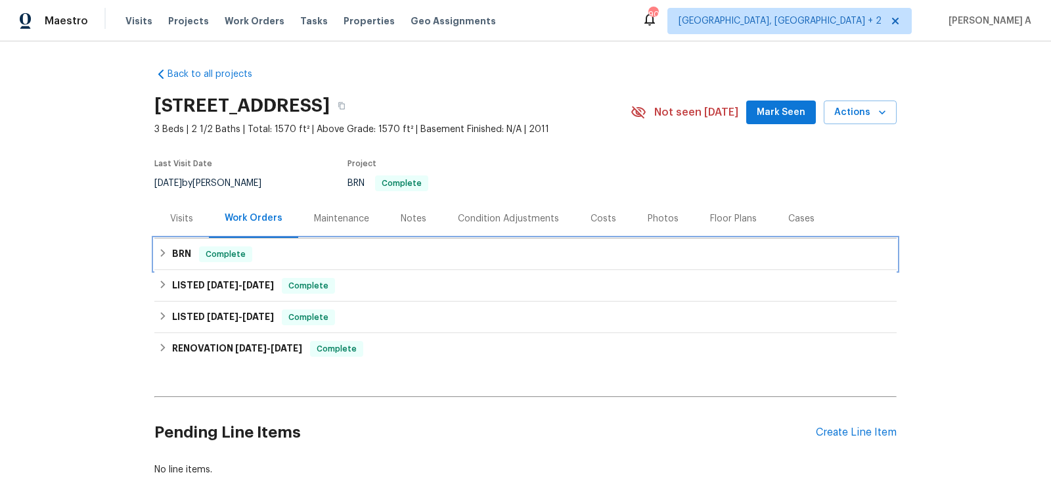
click at [238, 260] on span "Complete" at bounding box center [225, 254] width 51 height 13
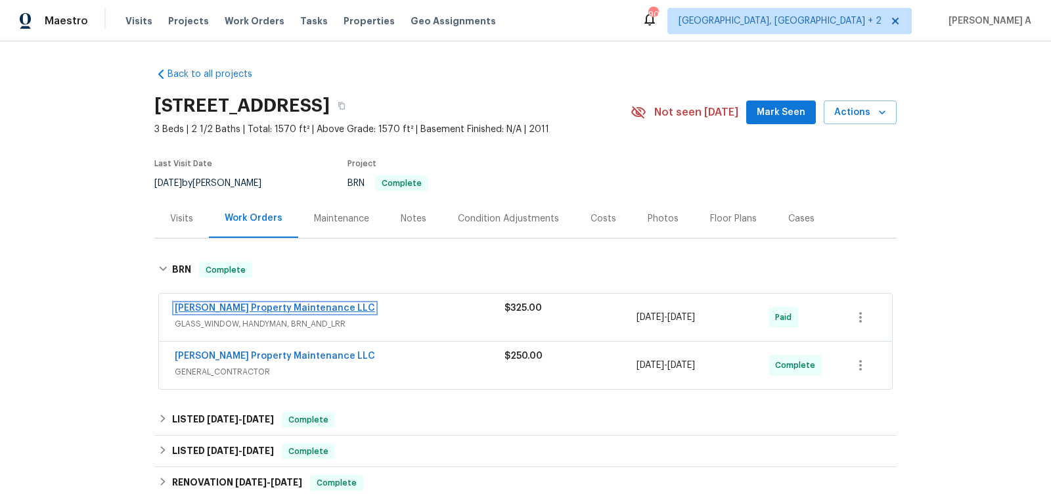
click at [256, 311] on link "[PERSON_NAME] Property Maintenance LLC" at bounding box center [275, 308] width 200 height 9
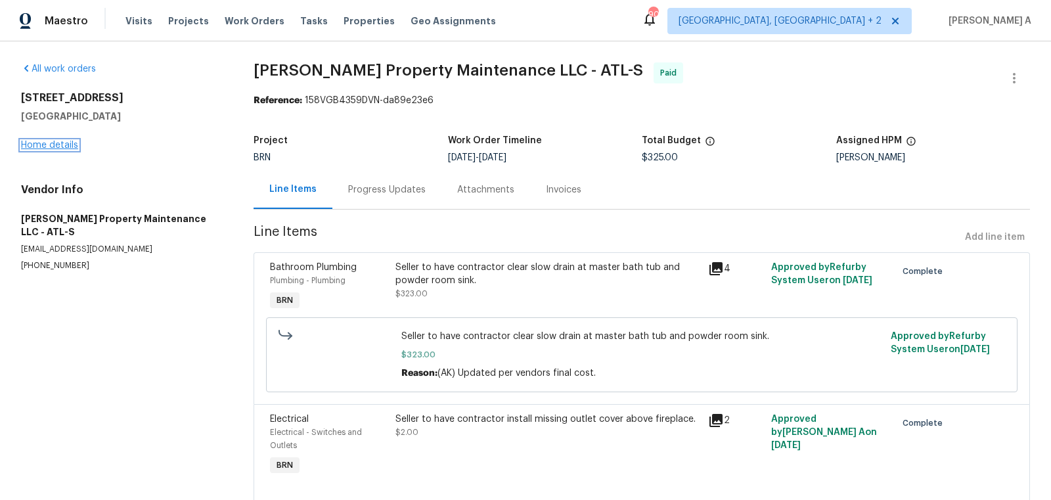
click at [63, 141] on link "Home details" at bounding box center [49, 145] width 57 height 9
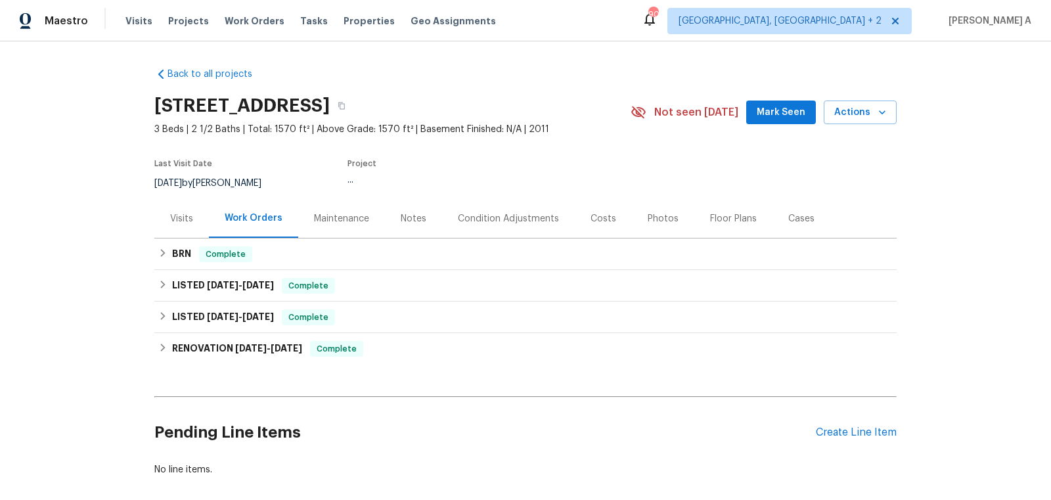
scroll to position [20, 0]
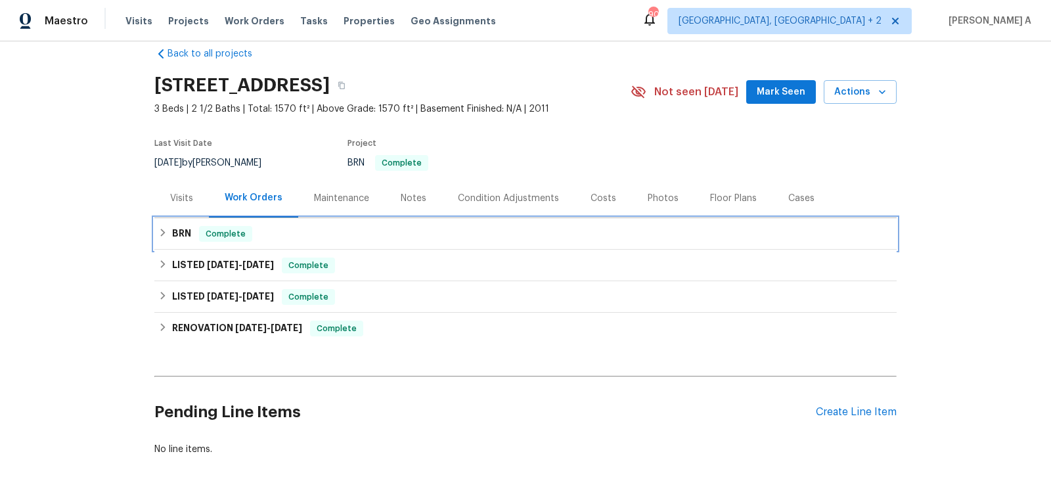
click at [341, 226] on div "BRN Complete" at bounding box center [525, 234] width 734 height 16
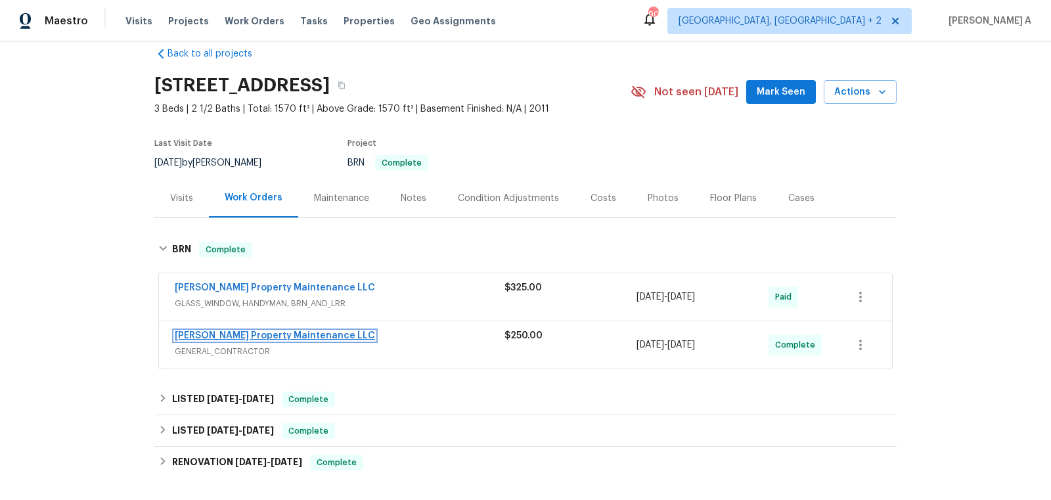
click at [269, 334] on link "[PERSON_NAME] Property Maintenance LLC" at bounding box center [275, 335] width 200 height 9
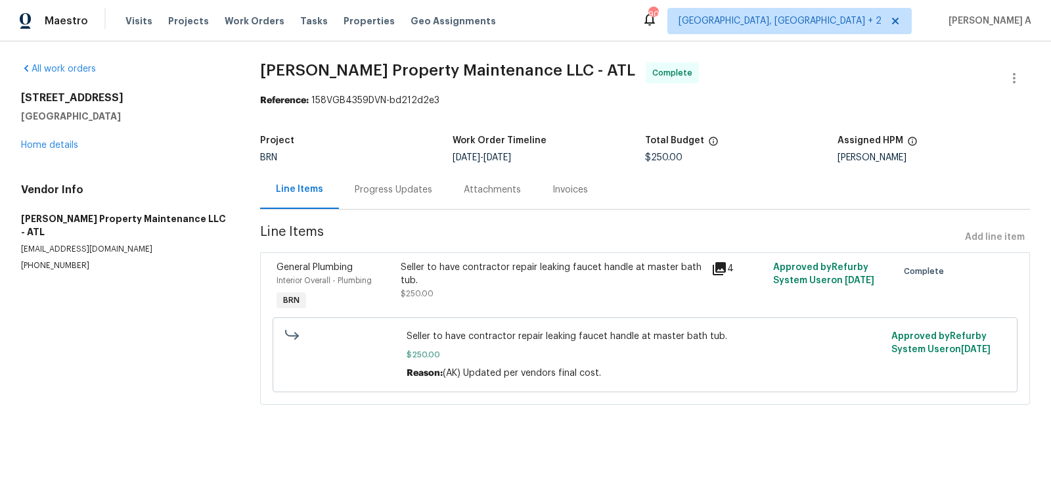
click at [554, 296] on div "Seller to have contractor repair leaking faucet handle at master bath tub. $250…" at bounding box center [552, 280] width 303 height 39
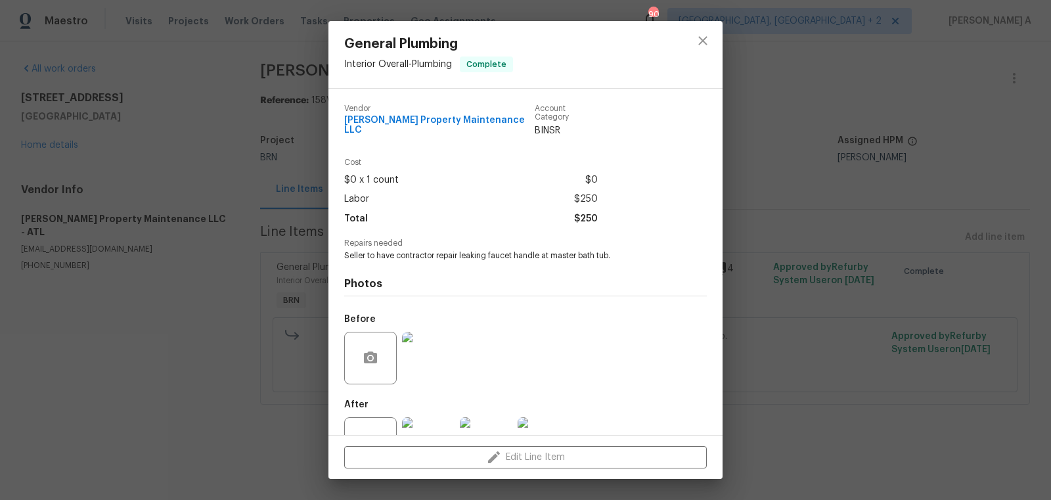
scroll to position [39, 0]
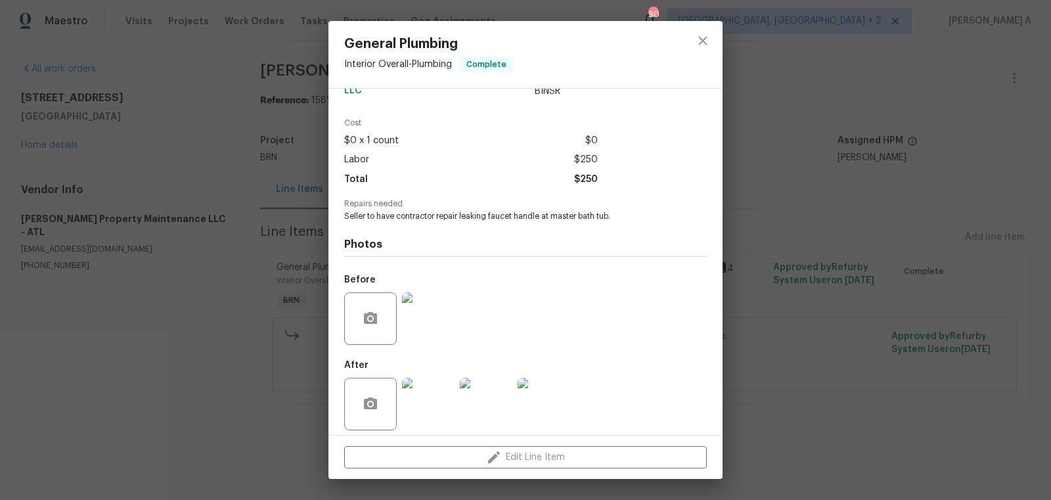
click at [426, 378] on img at bounding box center [428, 404] width 53 height 53
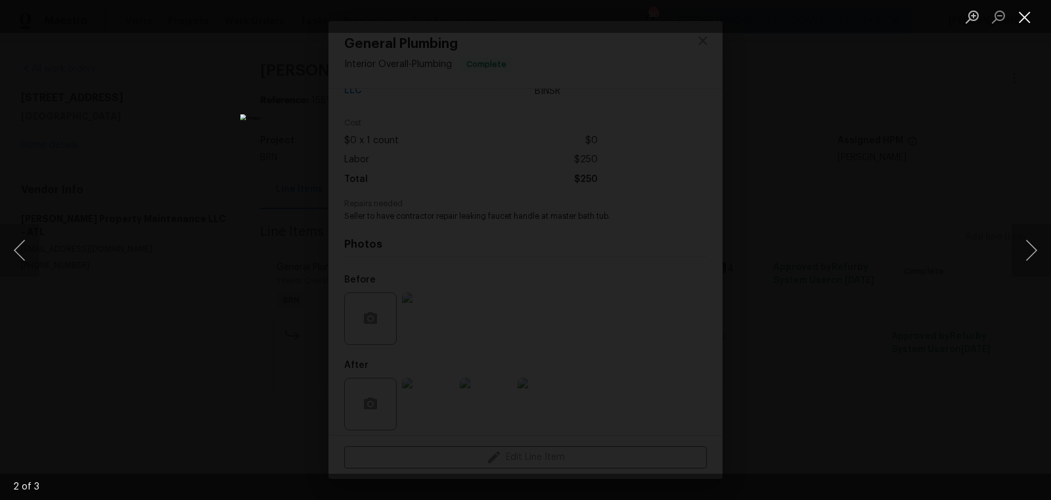
click at [1021, 17] on button "Close lightbox" at bounding box center [1025, 16] width 26 height 23
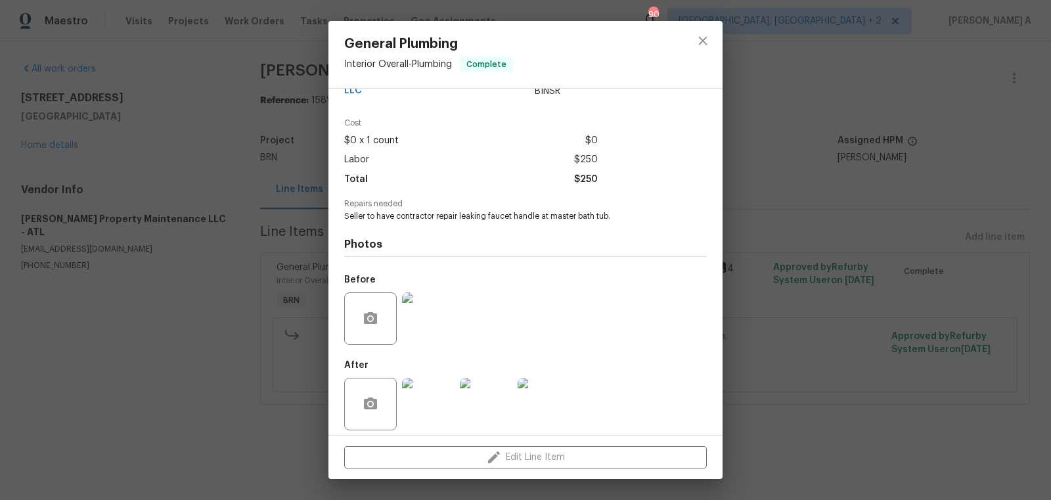
click at [721, 34] on div at bounding box center [702, 54] width 39 height 67
click at [707, 39] on icon "close" at bounding box center [703, 41] width 16 height 16
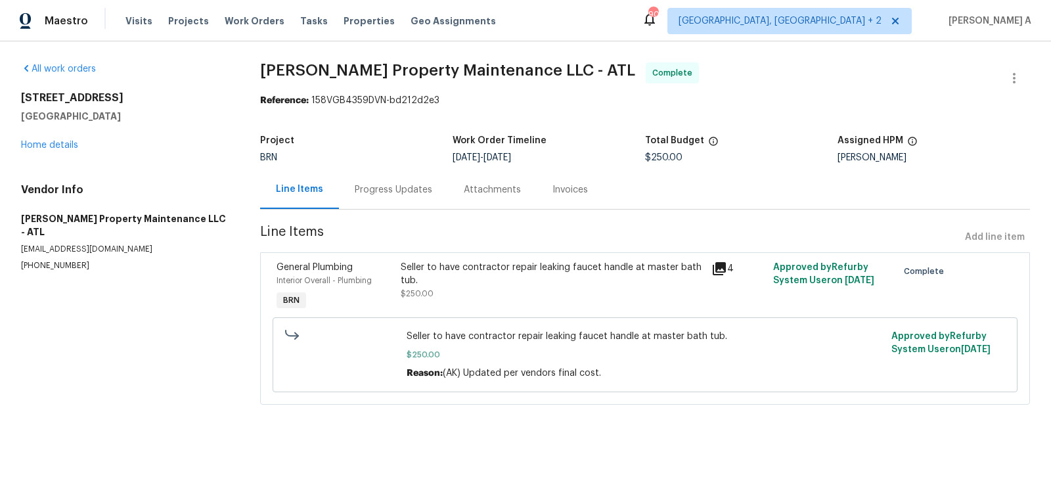
click at [366, 196] on div "Progress Updates" at bounding box center [393, 189] width 109 height 39
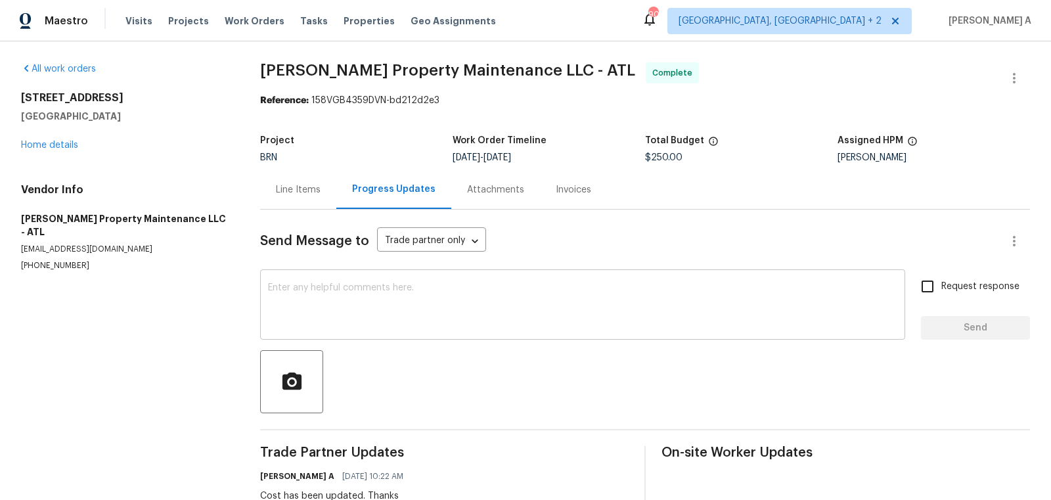
scroll to position [322, 0]
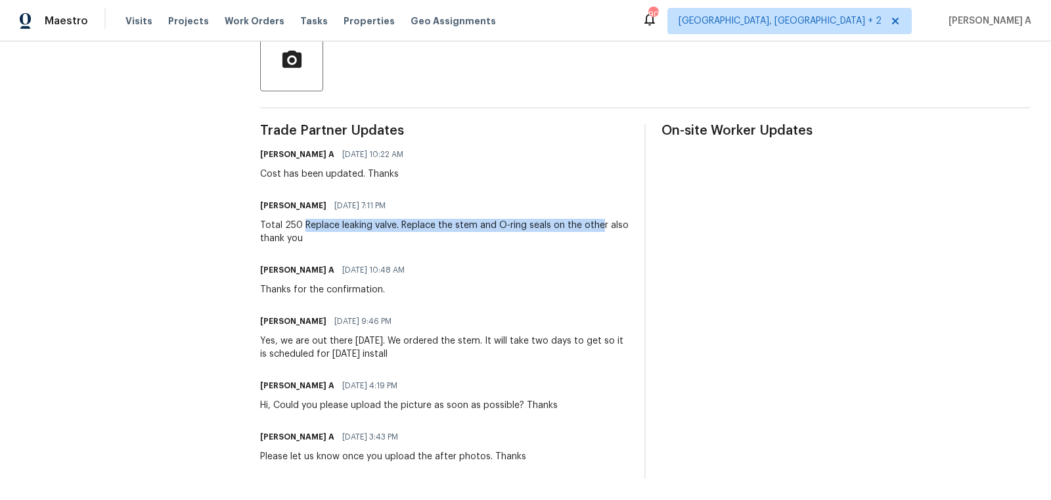
copy div "Replace leaking valve. Replace the stem and O-ring seals on the othe"
copy div "Replace leaking valve. Replace the stem and O-ring seals on the other"
drag, startPoint x: 304, startPoint y: 225, endPoint x: 601, endPoint y: 225, distance: 297.6
click at [601, 226] on div "Total 250 Replace leaking valve. Replace the stem and O-ring seals on the other…" at bounding box center [444, 232] width 369 height 26
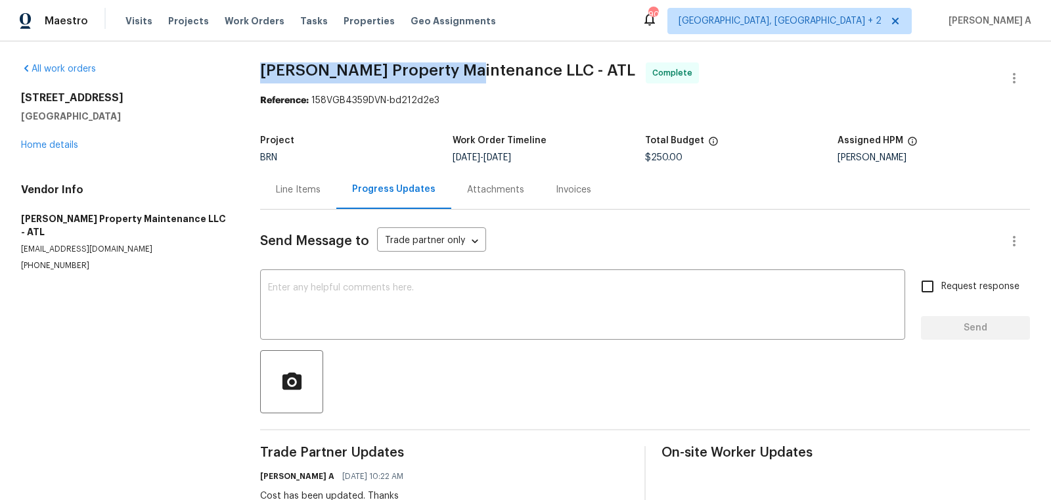
drag, startPoint x: 255, startPoint y: 70, endPoint x: 464, endPoint y: 70, distance: 209.6
click at [464, 70] on div "All work orders 2382 Capella Cir SW Atlanta, GA 30331 Home details Vendor Info …" at bounding box center [525, 431] width 1051 height 780
copy span "Glen Property Maintenance"
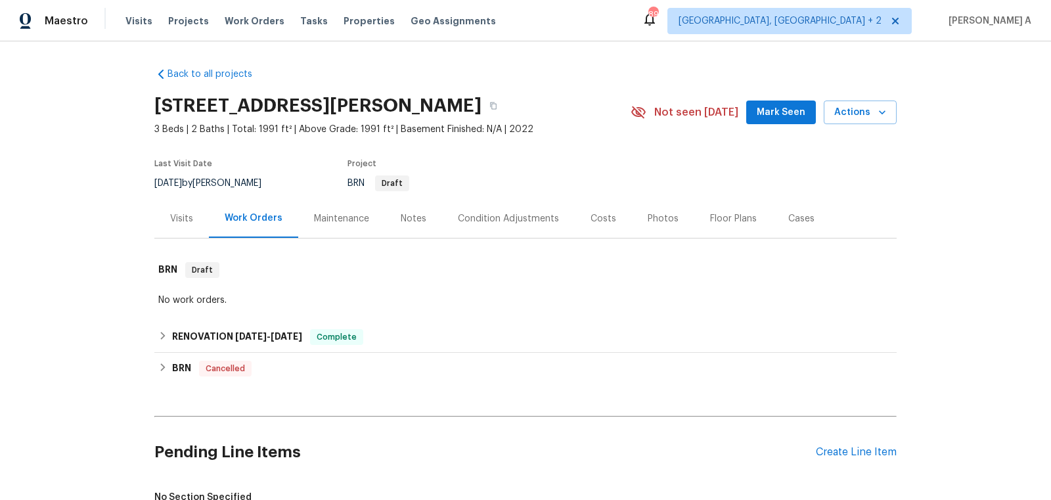
scroll to position [198, 0]
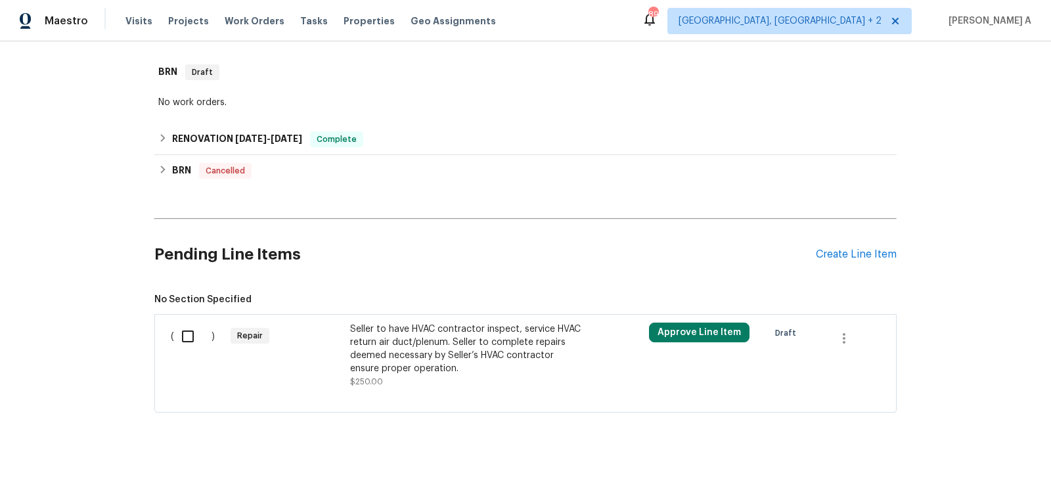
click at [451, 348] on div "Seller to have HVAC contractor inspect, service HVAC return air duct/plenum. Se…" at bounding box center [465, 349] width 231 height 53
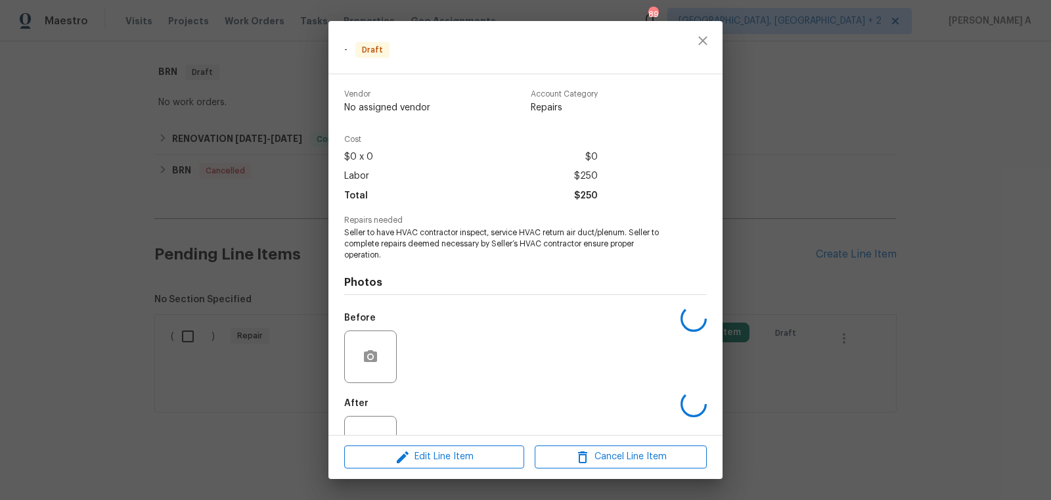
scroll to position [47, 0]
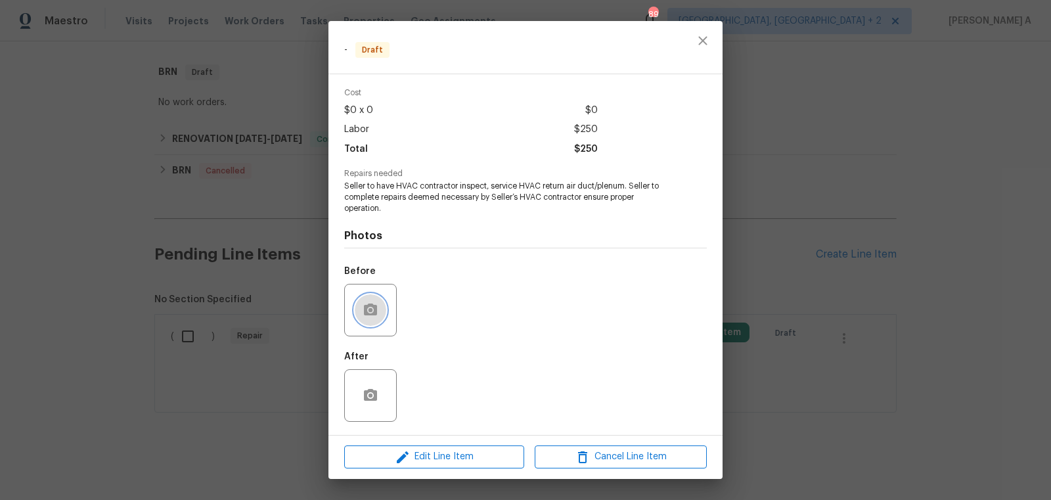
click at [376, 305] on icon "button" at bounding box center [371, 310] width 16 height 16
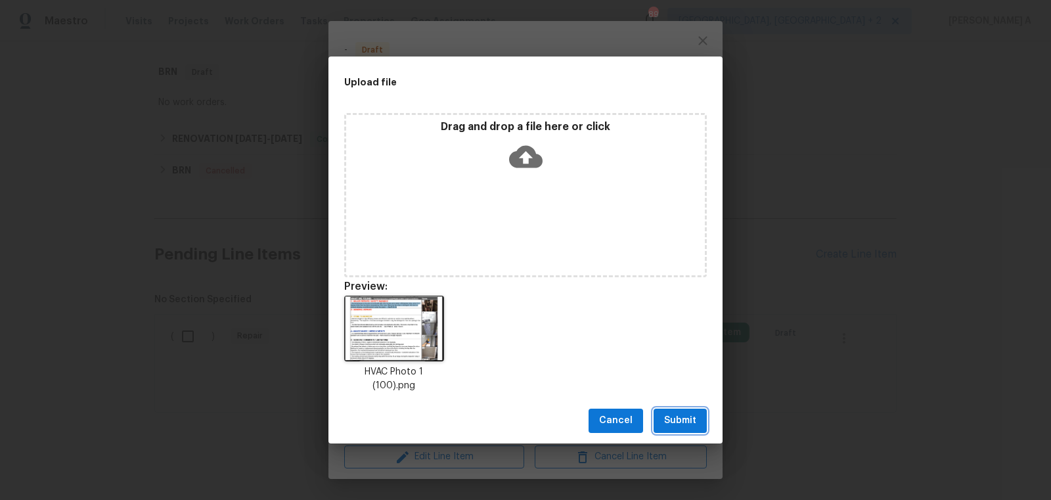
click at [677, 426] on span "Submit" at bounding box center [680, 421] width 32 height 16
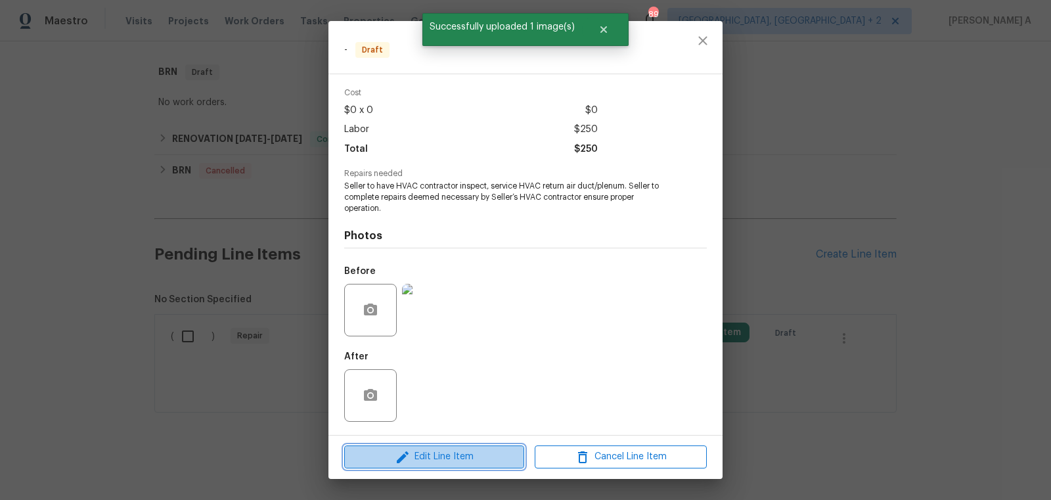
click at [457, 461] on span "Edit Line Item" at bounding box center [434, 457] width 172 height 16
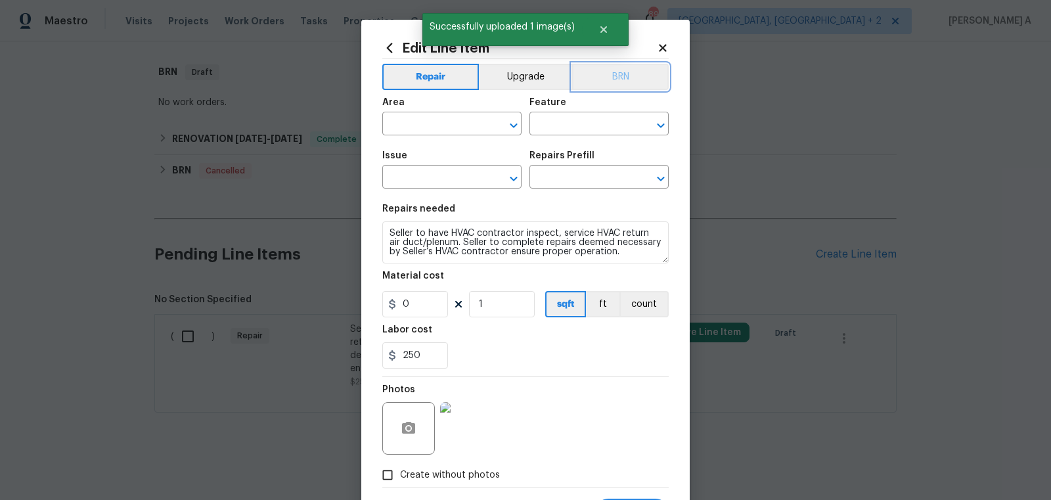
click at [611, 86] on button "BRN" at bounding box center [620, 77] width 97 height 26
click at [413, 127] on input "text" at bounding box center [433, 125] width 102 height 20
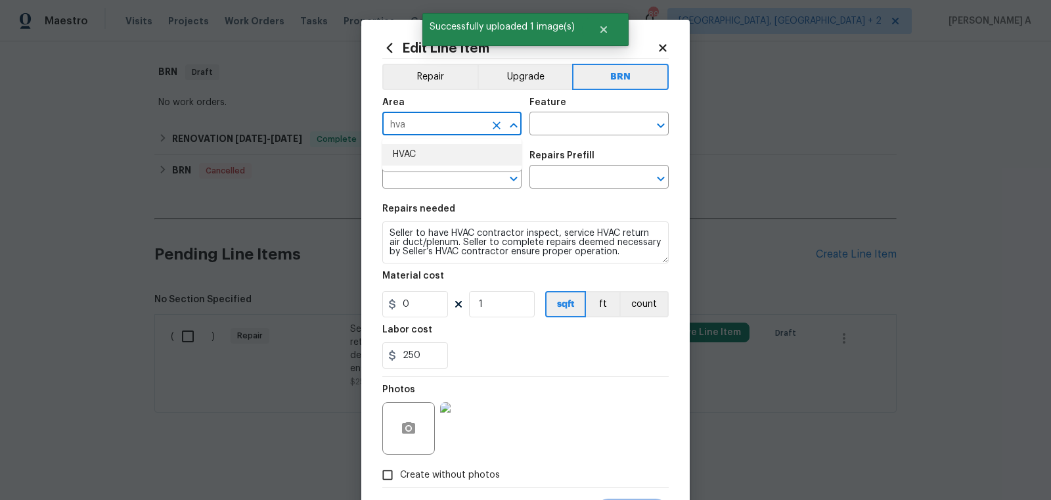
click at [438, 153] on li "HVAC" at bounding box center [451, 155] width 139 height 22
type input "HVAC"
click at [512, 139] on span "Area HVAC ​" at bounding box center [451, 116] width 139 height 53
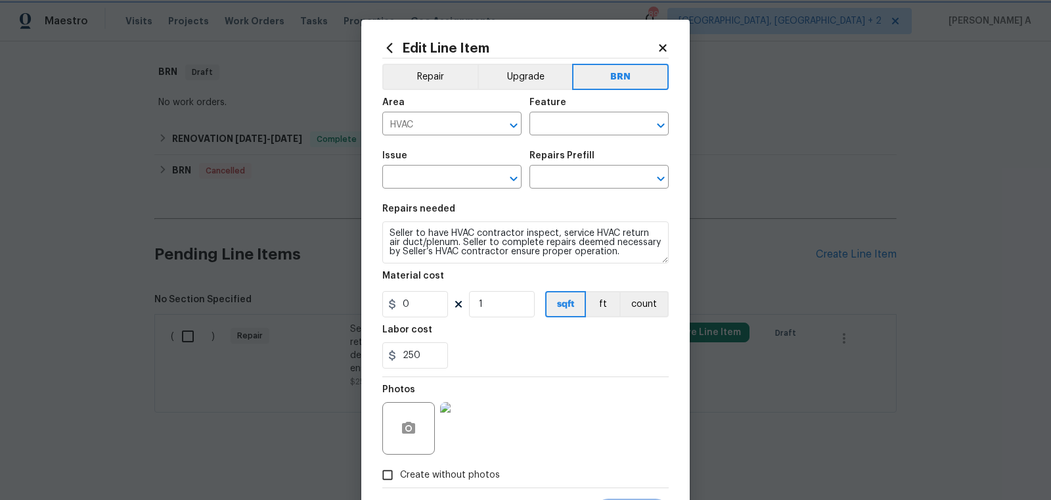
click at [548, 137] on div "Area HVAC ​ Feature ​" at bounding box center [525, 116] width 286 height 53
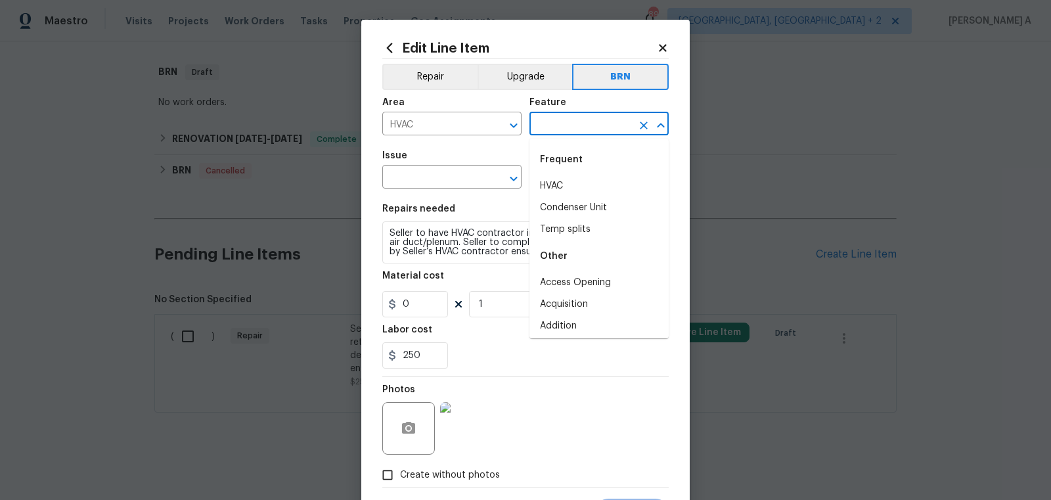
click at [553, 131] on input "text" at bounding box center [581, 125] width 102 height 20
click at [556, 176] on li "HVAC" at bounding box center [599, 186] width 139 height 22
type input "HVAC"
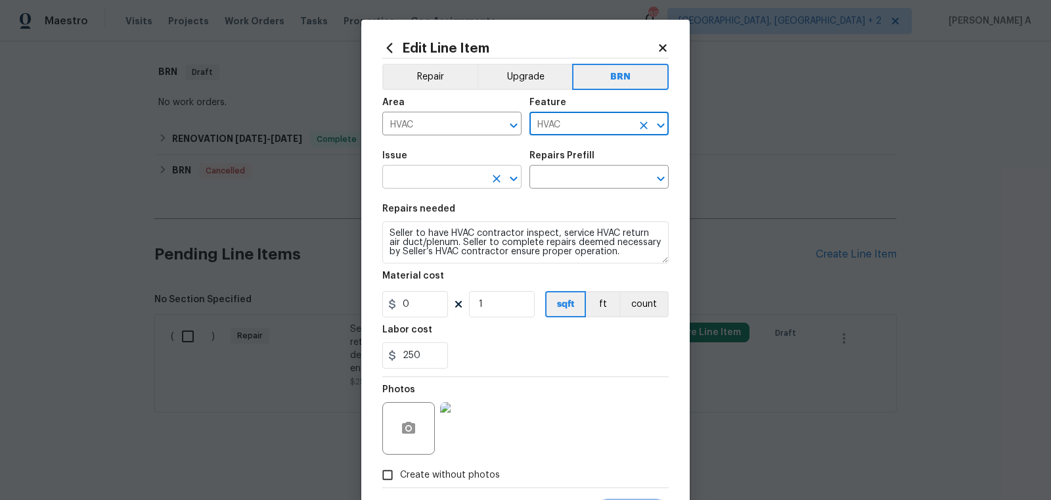
click at [446, 179] on input "text" at bounding box center [433, 178] width 102 height 20
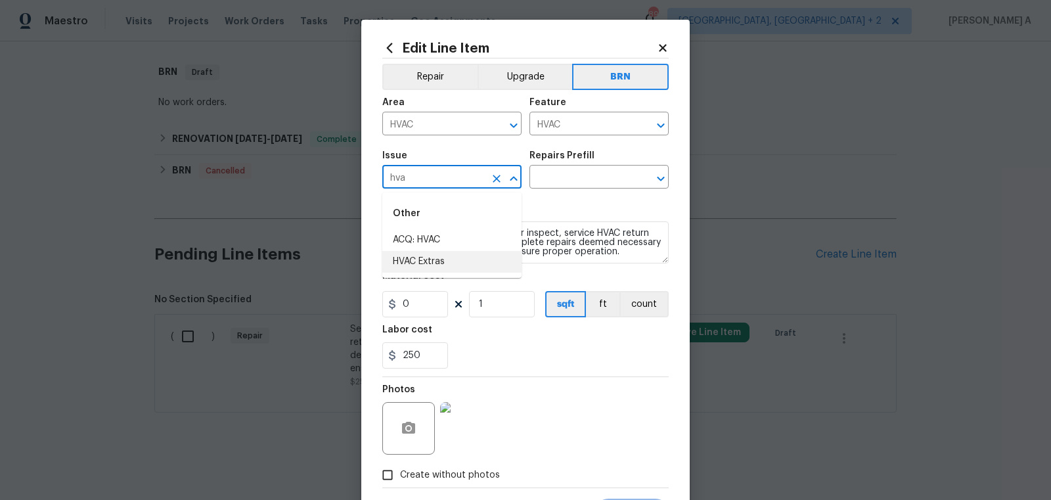
click at [446, 251] on li "HVAC Extras" at bounding box center [451, 262] width 139 height 22
type input "HVAC Extras"
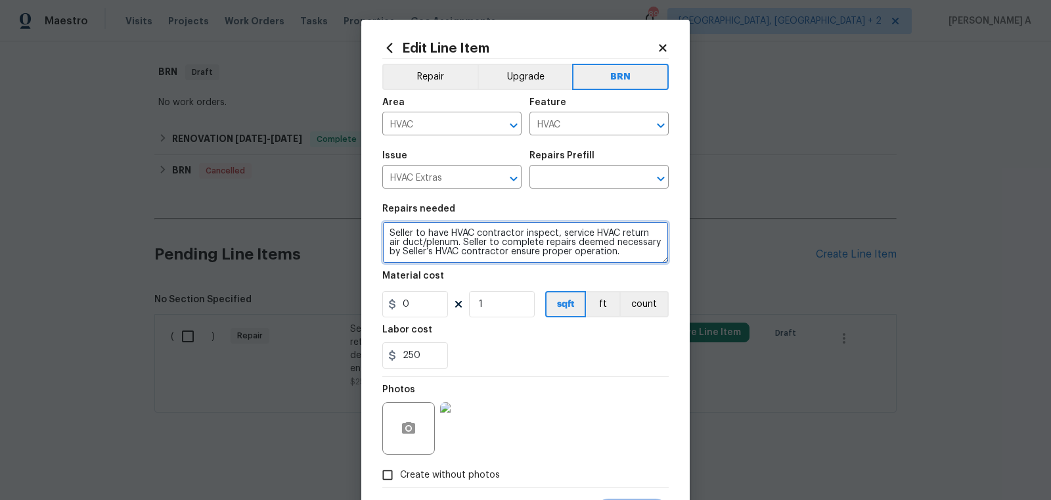
click at [446, 250] on textarea "Seller to have HVAC contractor inspect, service HVAC return air duct/plenum. Se…" at bounding box center [525, 242] width 286 height 42
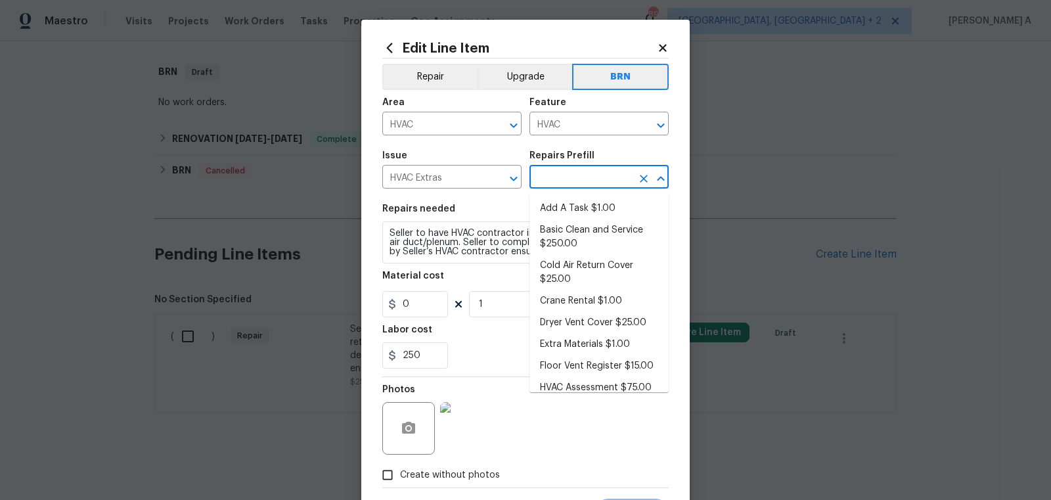
click at [594, 181] on input "text" at bounding box center [581, 178] width 102 height 20
click at [586, 217] on li "Add A Task $1.00" at bounding box center [599, 209] width 139 height 22
type input "Add A Task $1.00"
type textarea "HPM to detail"
type input "1"
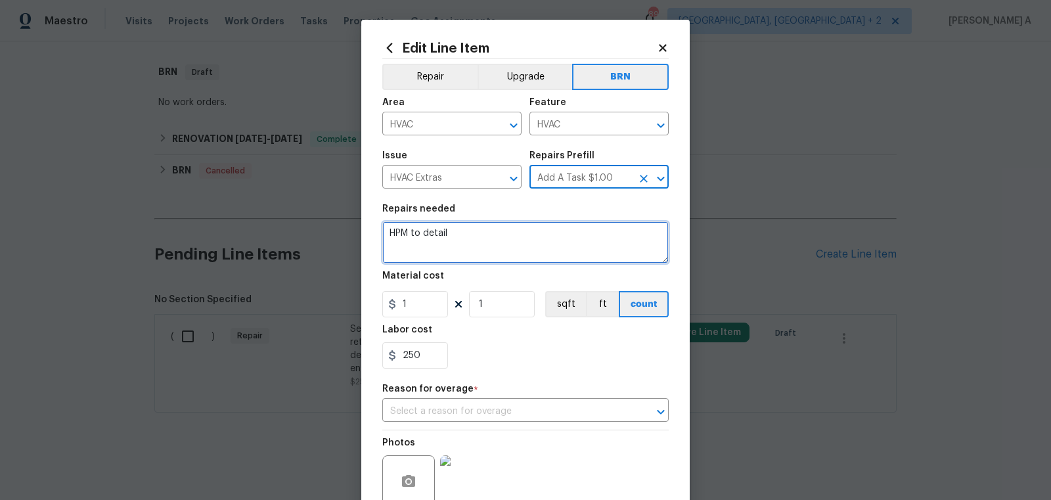
click at [534, 244] on textarea "HPM to detail" at bounding box center [525, 242] width 286 height 42
paste textarea "Seller to have HVAC contractor inspect, service HVAC return air duct/plenum. Se…"
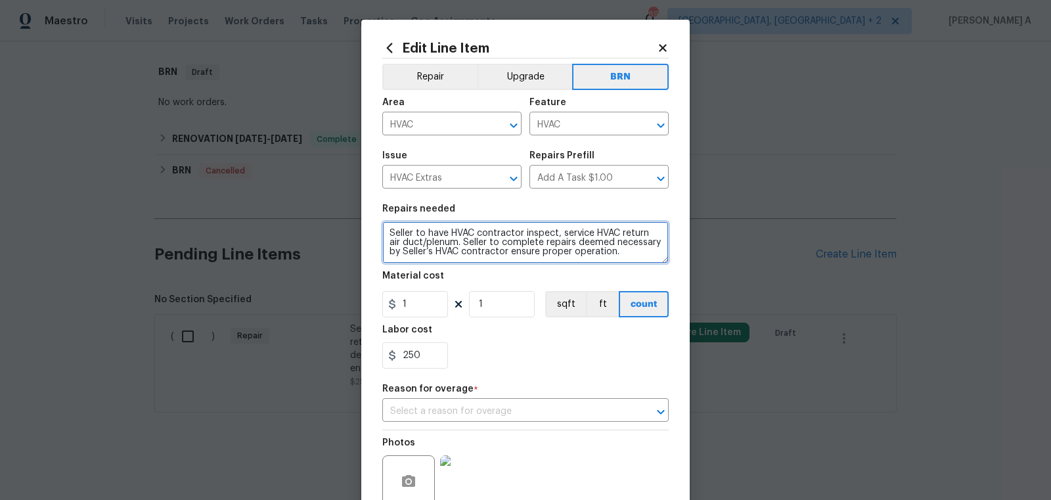
type textarea "Seller to have HVAC contractor inspect, service HVAC return air duct/plenum. Se…"
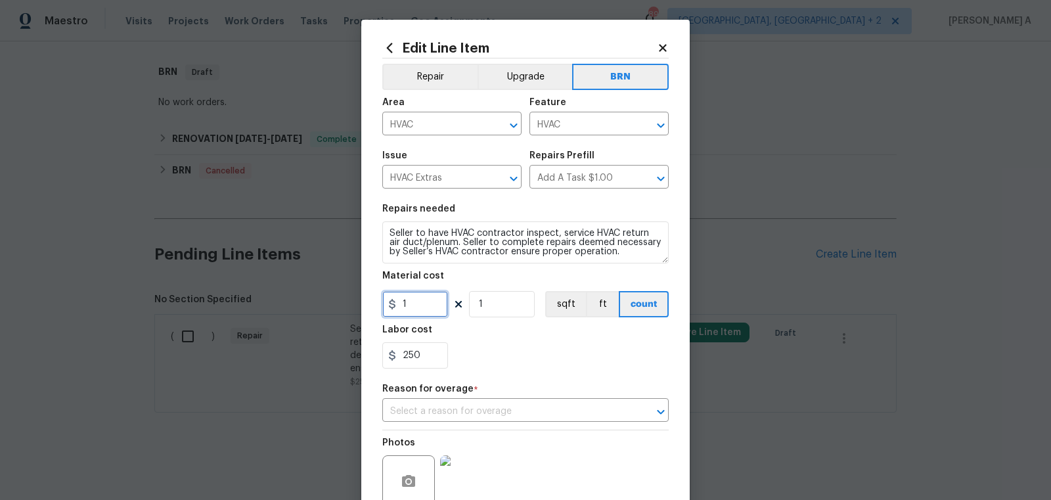
drag, startPoint x: 415, startPoint y: 306, endPoint x: 296, endPoint y: 306, distance: 118.3
click at [296, 306] on div "Edit Line Item Repair Upgrade BRN Area HVAC ​ Feature HVAC ​ Issue HVAC Extras …" at bounding box center [525, 250] width 1051 height 500
type input "0"
click at [478, 375] on section "Repairs needed Seller to have HVAC contractor inspect, service HVAC return air …" at bounding box center [525, 286] width 286 height 180
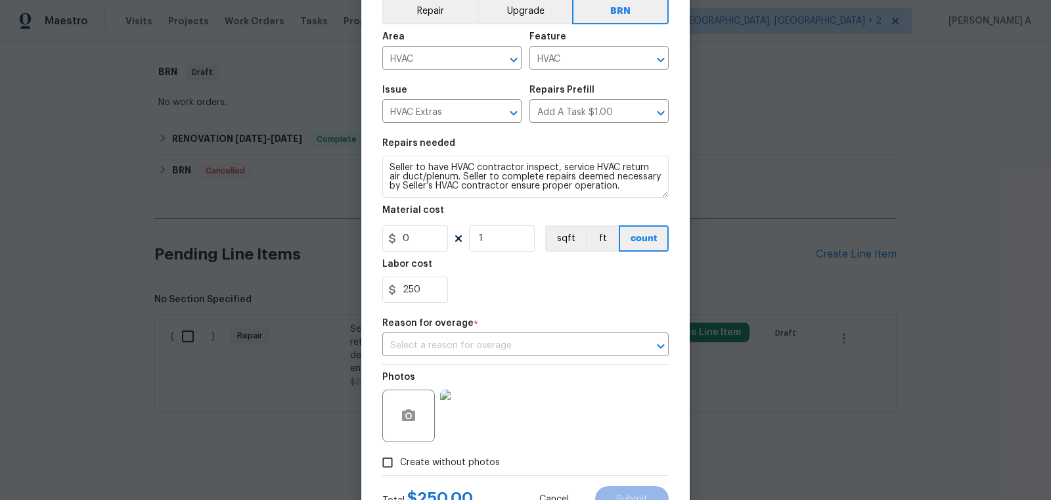
scroll to position [119, 0]
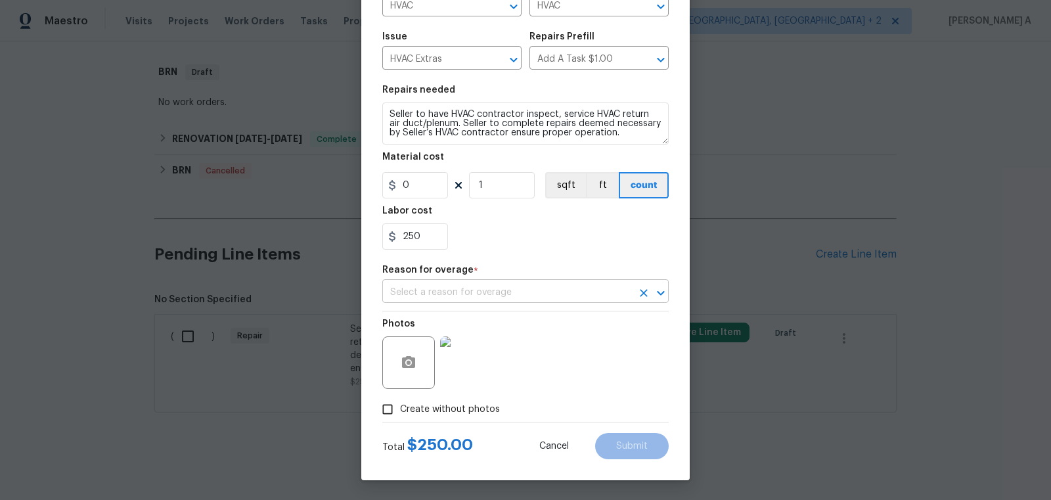
click at [491, 290] on input "text" at bounding box center [507, 292] width 250 height 20
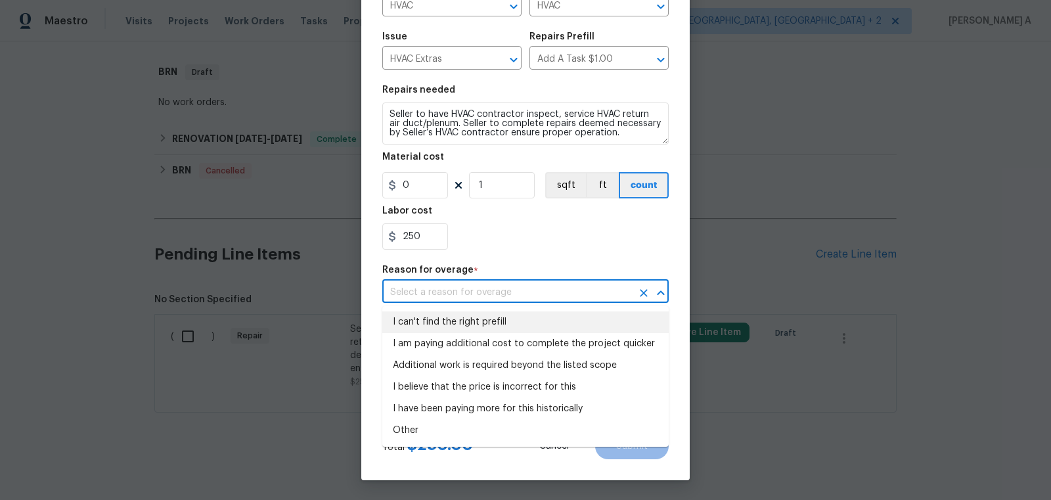
click at [492, 316] on li "I can't find the right prefill" at bounding box center [525, 322] width 286 height 22
type input "I can't find the right prefill"
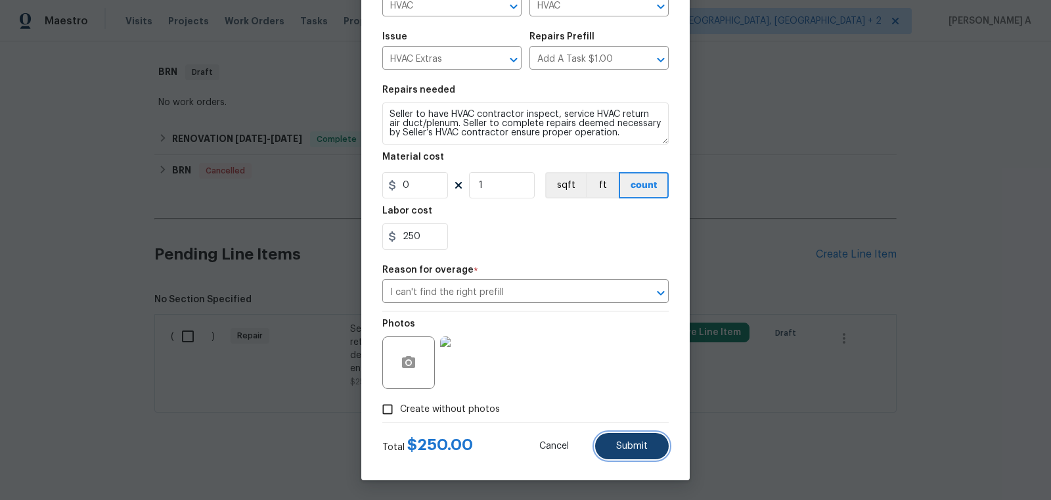
click at [623, 454] on button "Submit" at bounding box center [632, 446] width 74 height 26
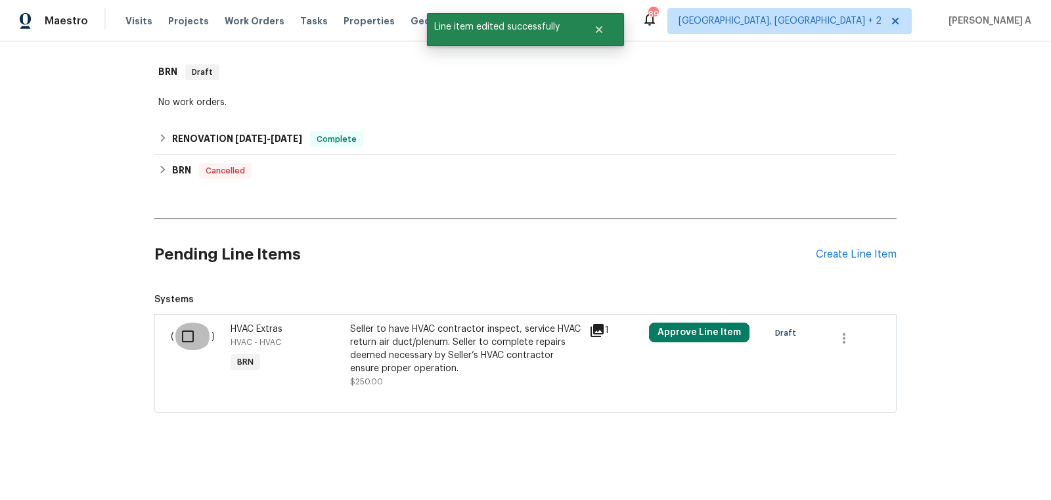
click at [196, 334] on input "checkbox" at bounding box center [192, 337] width 37 height 28
checkbox input "true"
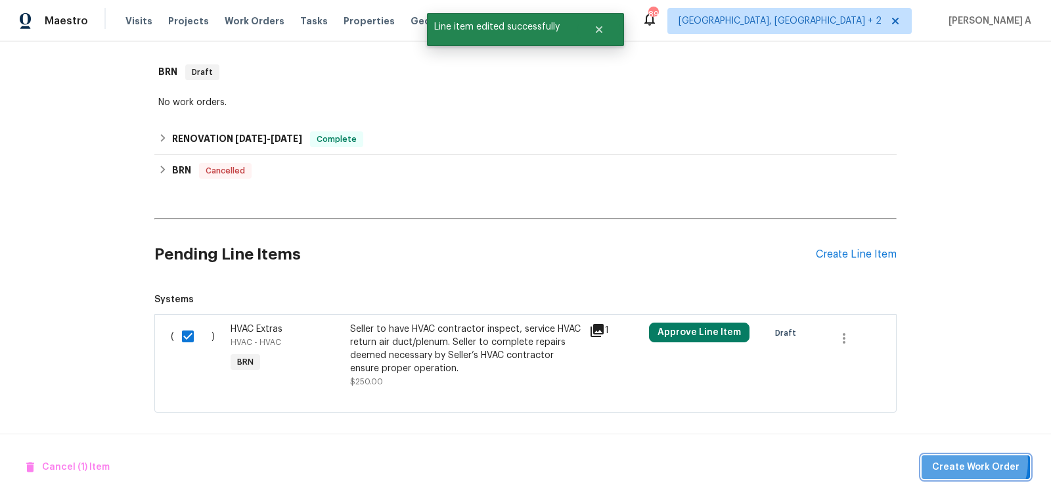
click at [966, 462] on span "Create Work Order" at bounding box center [975, 467] width 87 height 16
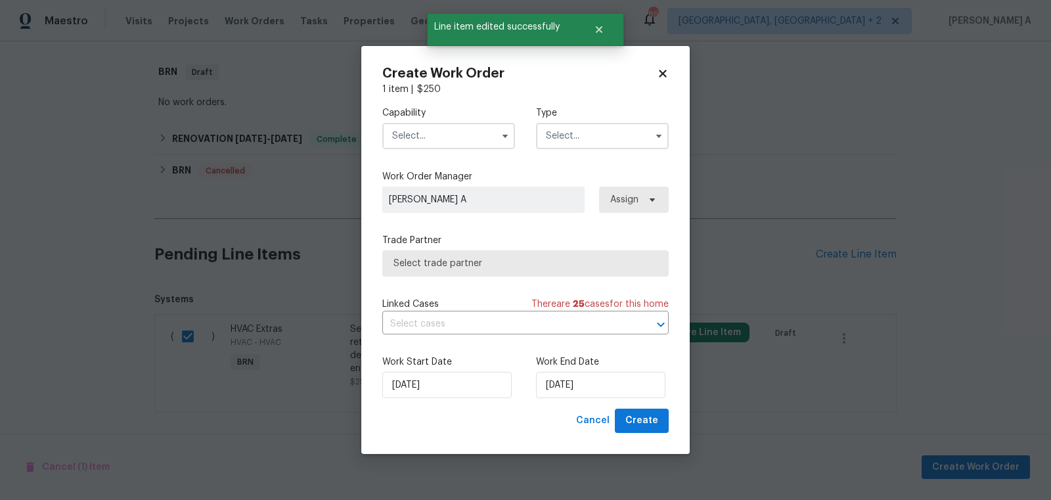
click at [434, 139] on input "text" at bounding box center [448, 136] width 133 height 26
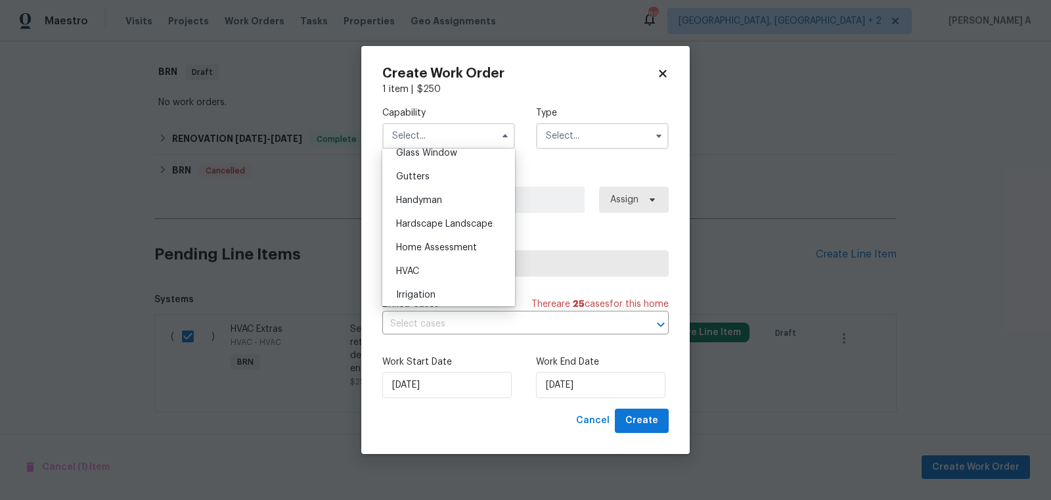
scroll to position [710, 0]
click at [430, 254] on div "HVAC" at bounding box center [449, 248] width 126 height 24
type input "HVAC"
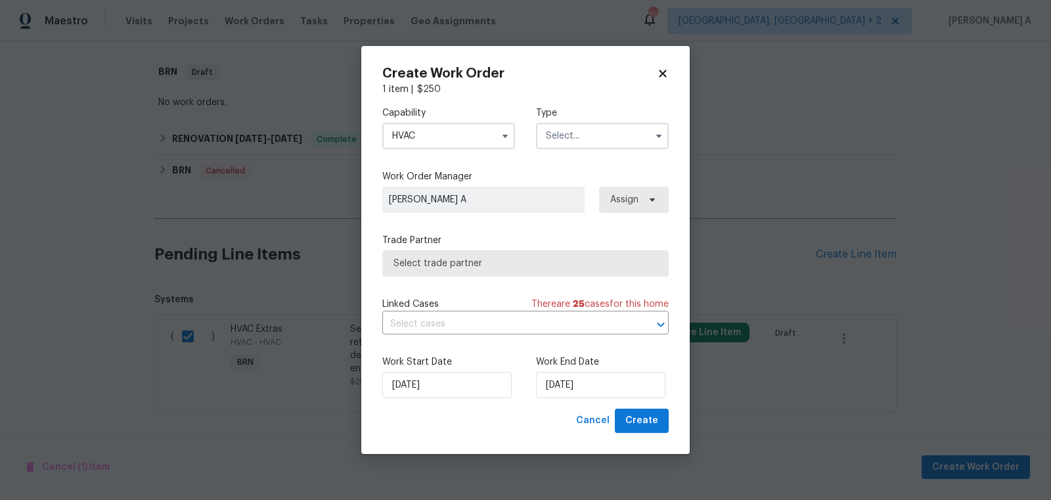
click at [605, 130] on input "text" at bounding box center [602, 136] width 133 height 26
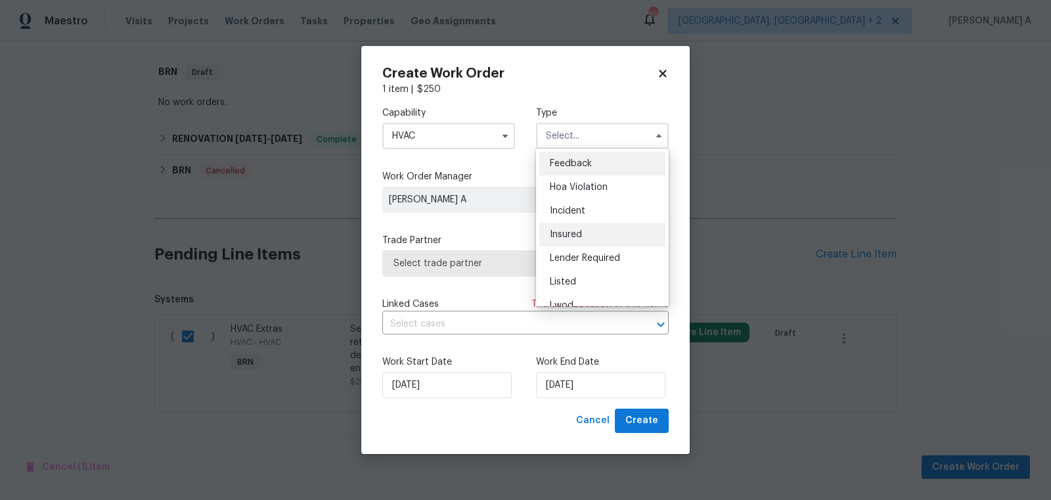
scroll to position [156, 0]
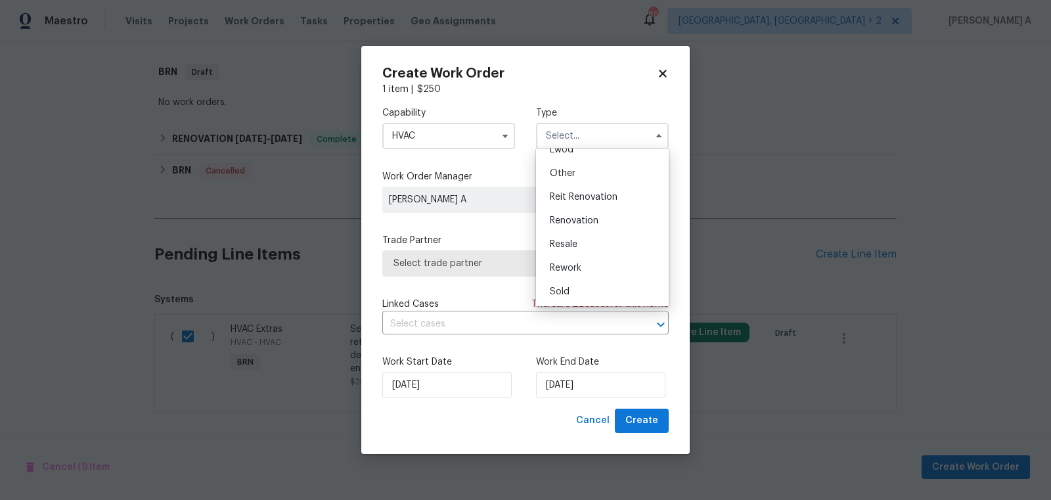
click at [602, 245] on div "Resale" at bounding box center [602, 245] width 126 height 24
type input "Resale"
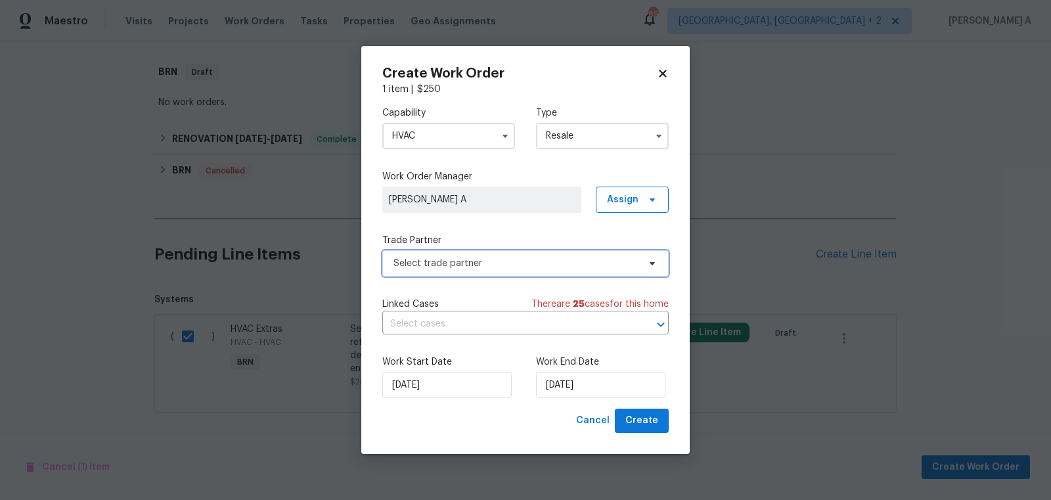
click at [541, 257] on span "Select trade partner" at bounding box center [516, 263] width 245 height 13
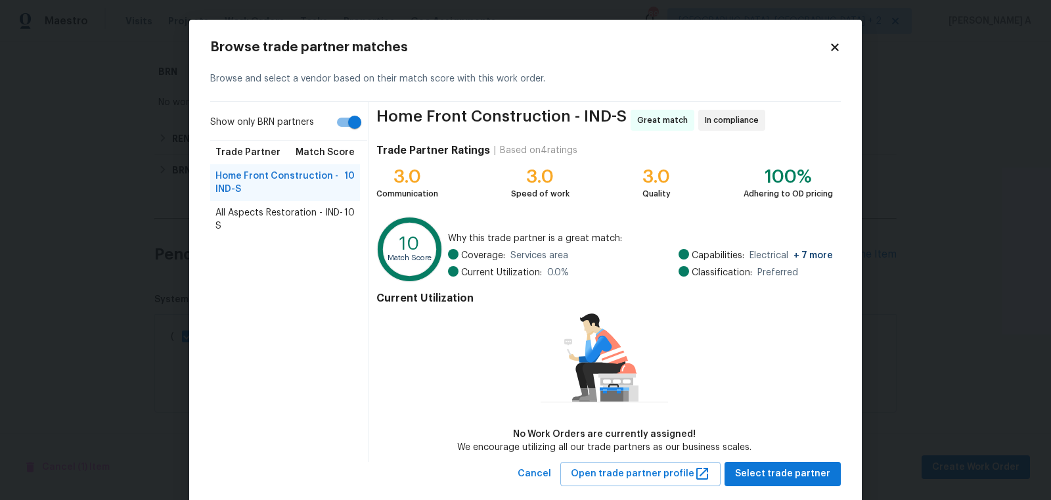
click at [306, 208] on span "All Aspects Restoration - IND-S" at bounding box center [279, 219] width 129 height 26
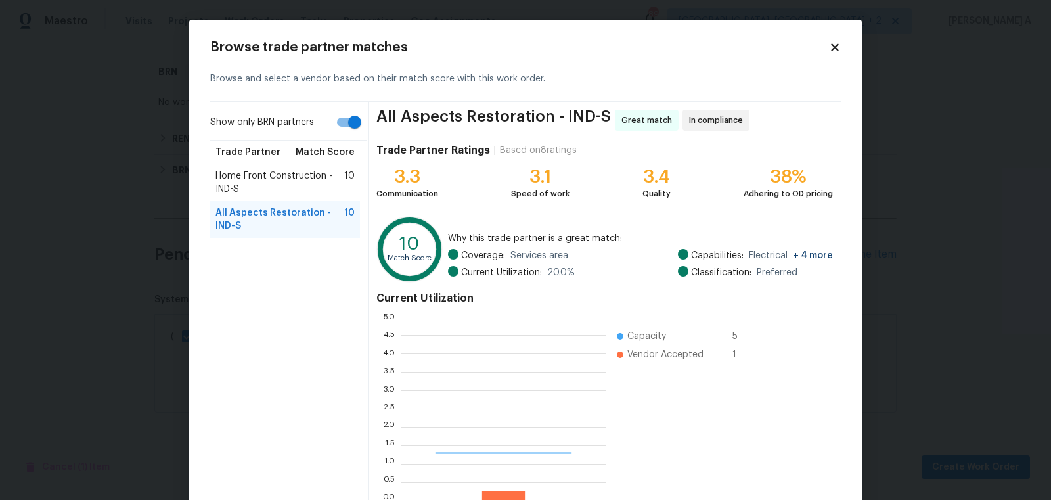
scroll to position [184, 204]
click at [292, 173] on span "Home Front Construction - IND-S" at bounding box center [279, 182] width 129 height 26
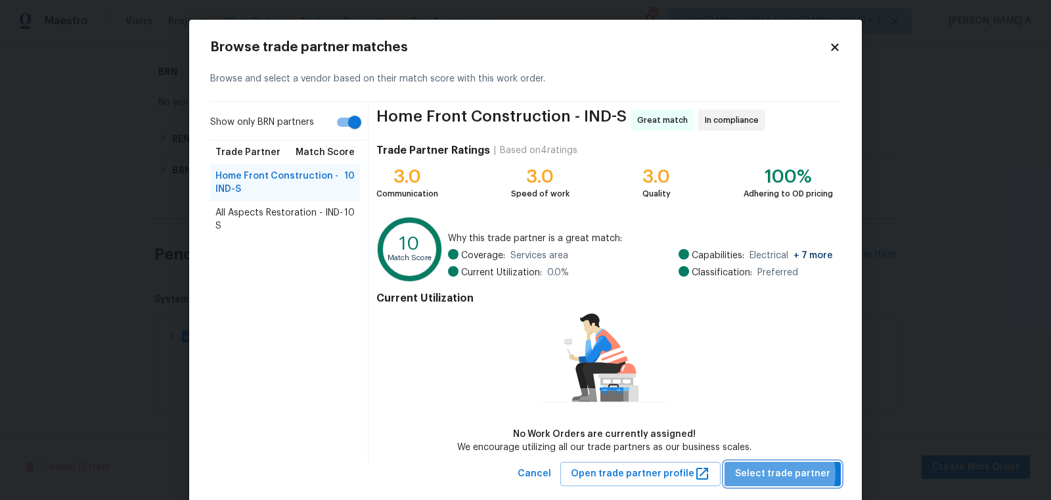
click at [786, 473] on span "Select trade partner" at bounding box center [782, 474] width 95 height 16
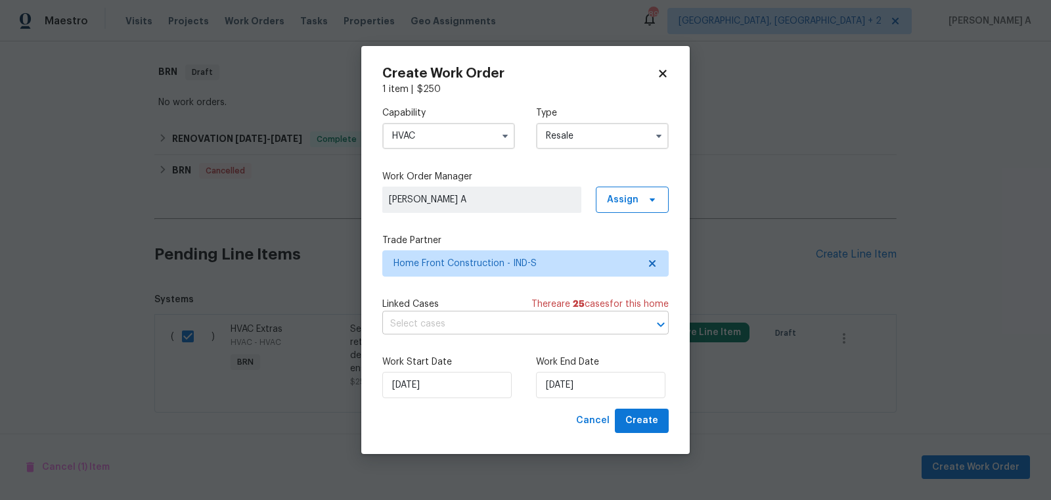
click at [468, 323] on input "text" at bounding box center [507, 324] width 250 height 20
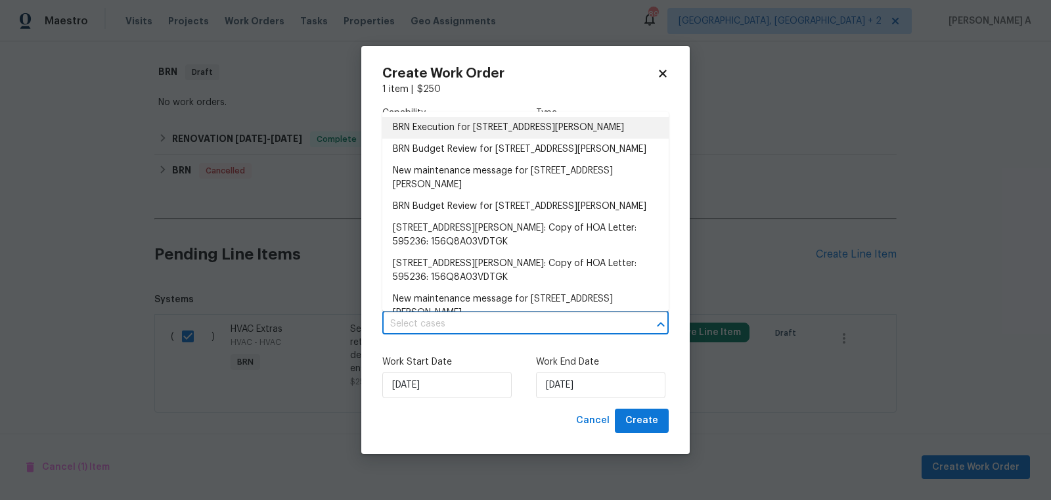
click at [464, 129] on li "BRN Execution for 17877 Haralson Row, Westfield, IN 46074" at bounding box center [525, 128] width 286 height 22
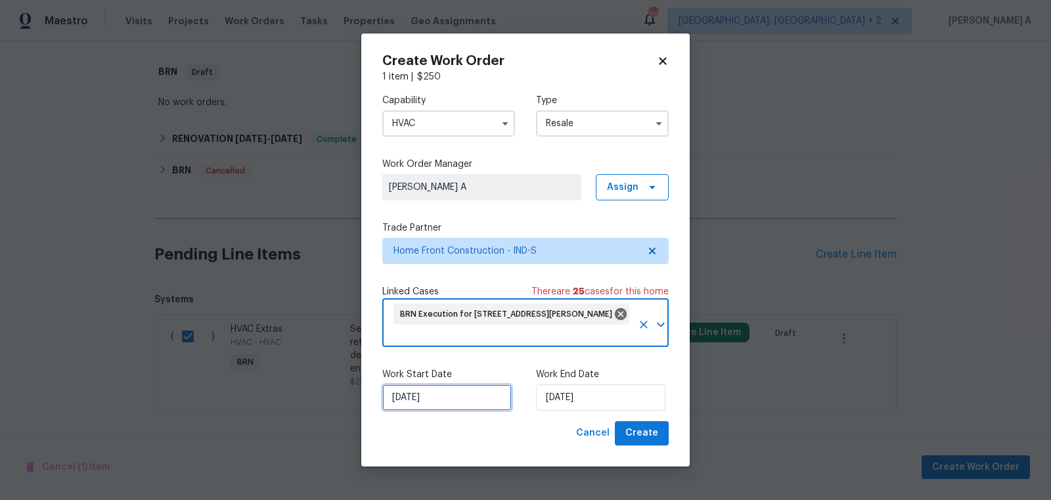
click at [433, 392] on input "10/2/2025" at bounding box center [446, 397] width 129 height 26
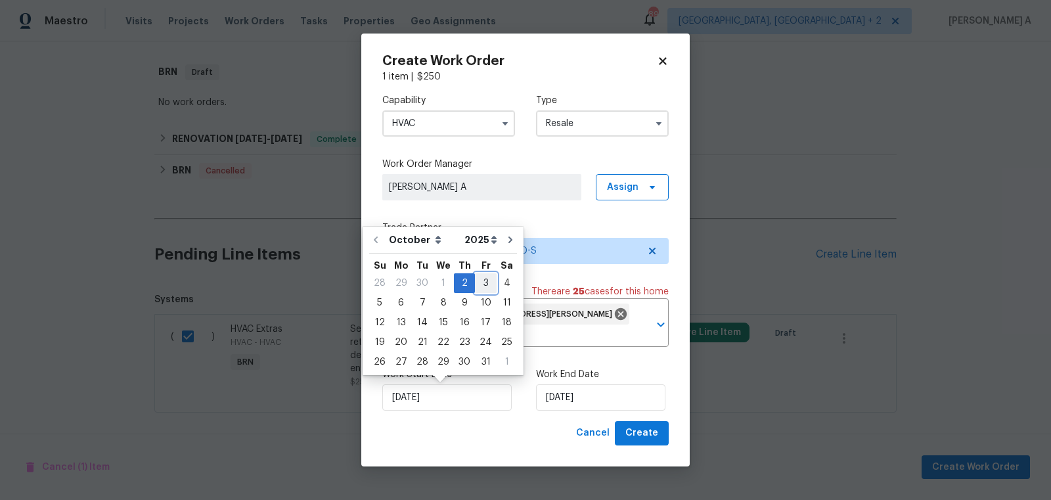
click at [486, 283] on div "3" at bounding box center [486, 283] width 22 height 18
type input "10/3/2025"
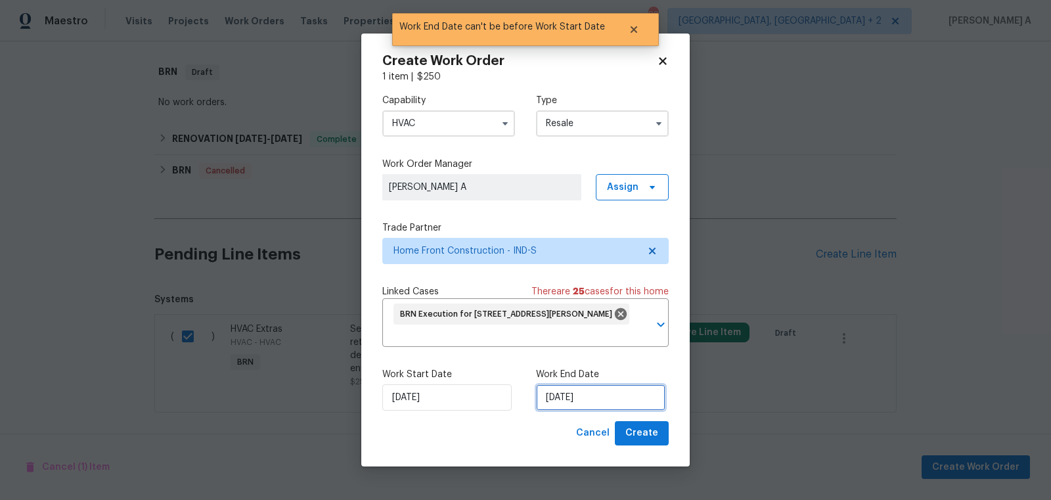
click at [570, 387] on input "10/3/2025" at bounding box center [600, 397] width 129 height 26
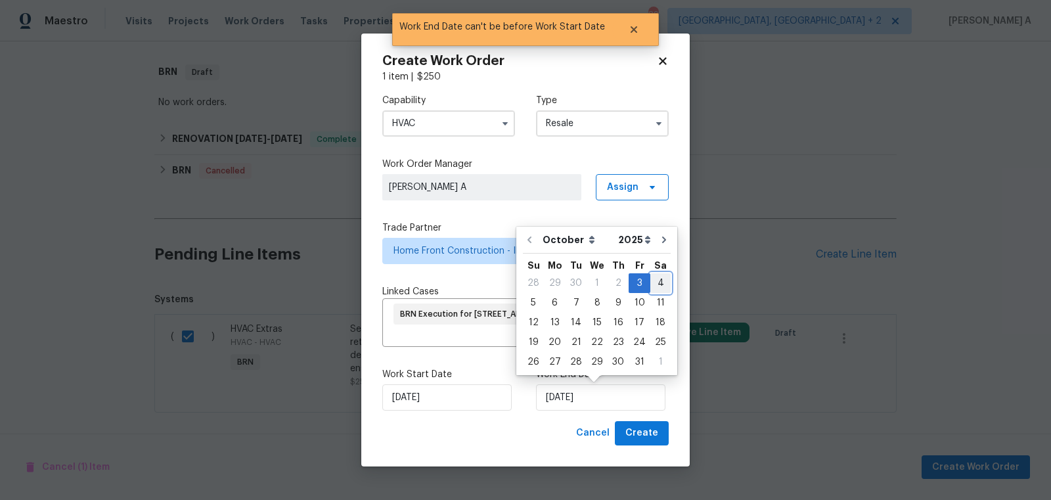
click at [652, 286] on div "4" at bounding box center [660, 283] width 20 height 18
type input "10/4/2025"
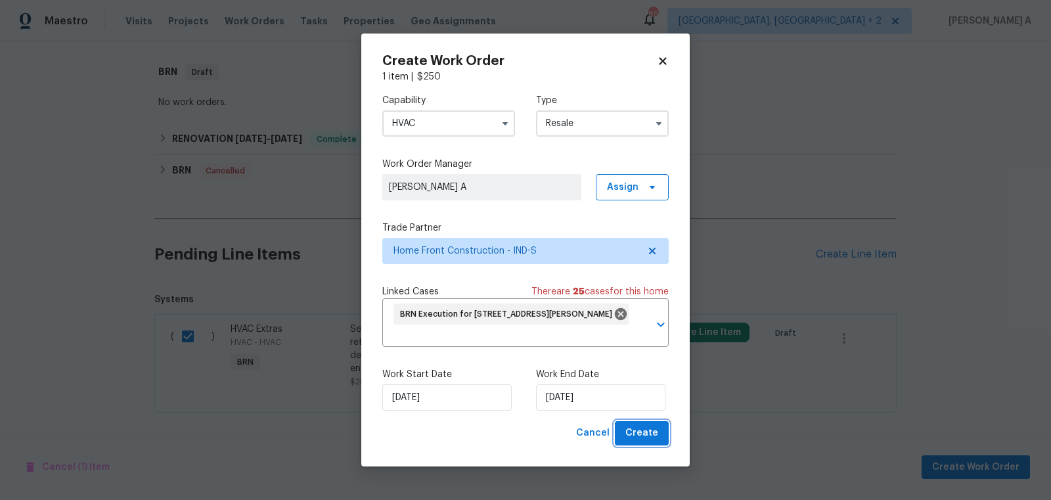
click at [657, 438] on span "Create" at bounding box center [641, 433] width 33 height 16
checkbox input "false"
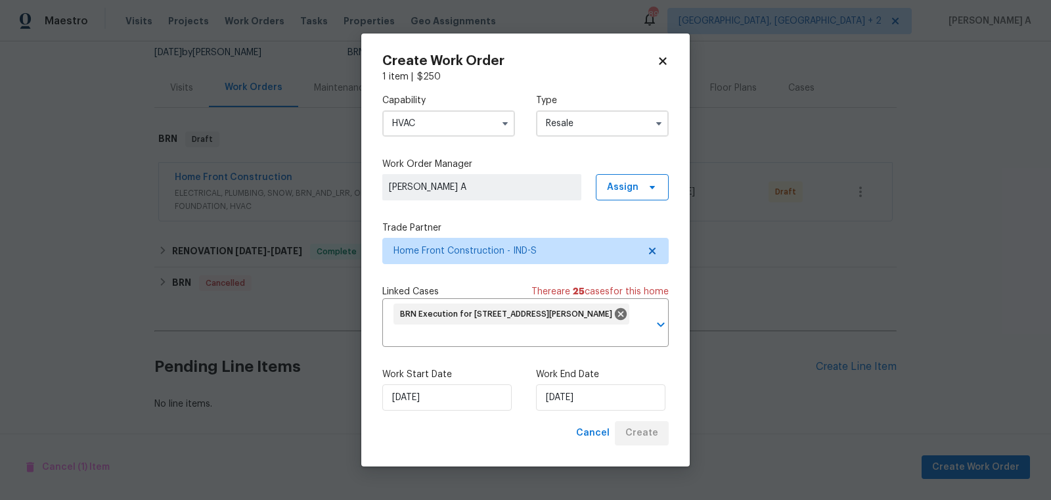
scroll to position [129, 0]
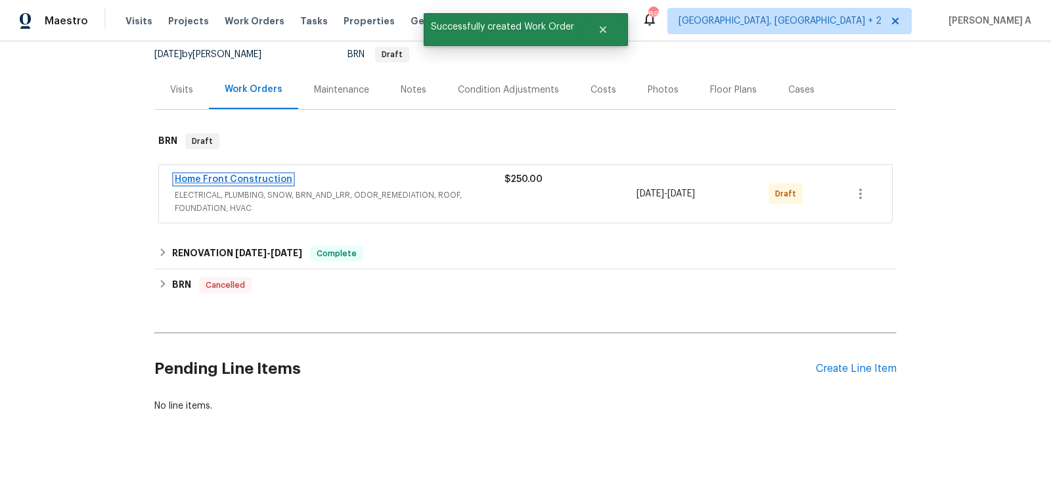
click at [235, 179] on link "Home Front Construction" at bounding box center [234, 179] width 118 height 9
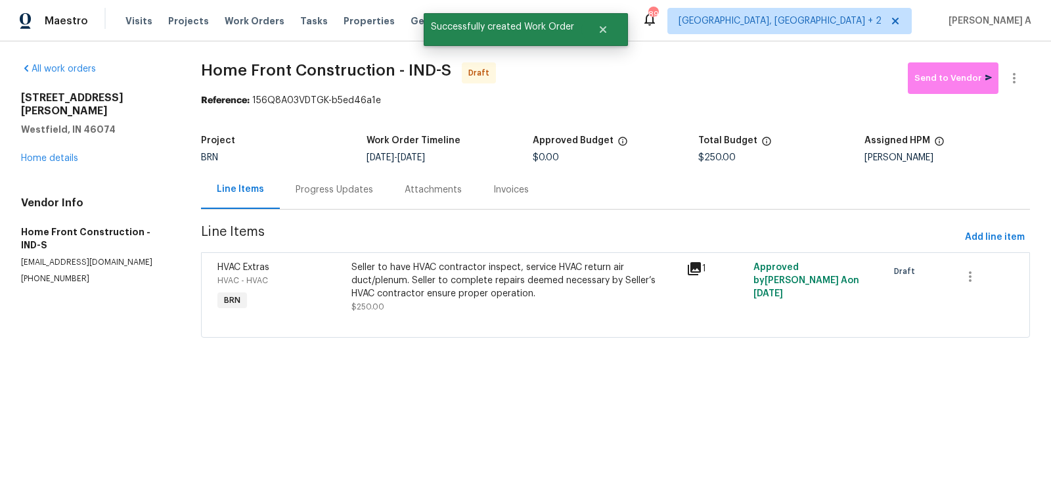
click at [296, 201] on div "Progress Updates" at bounding box center [334, 189] width 109 height 39
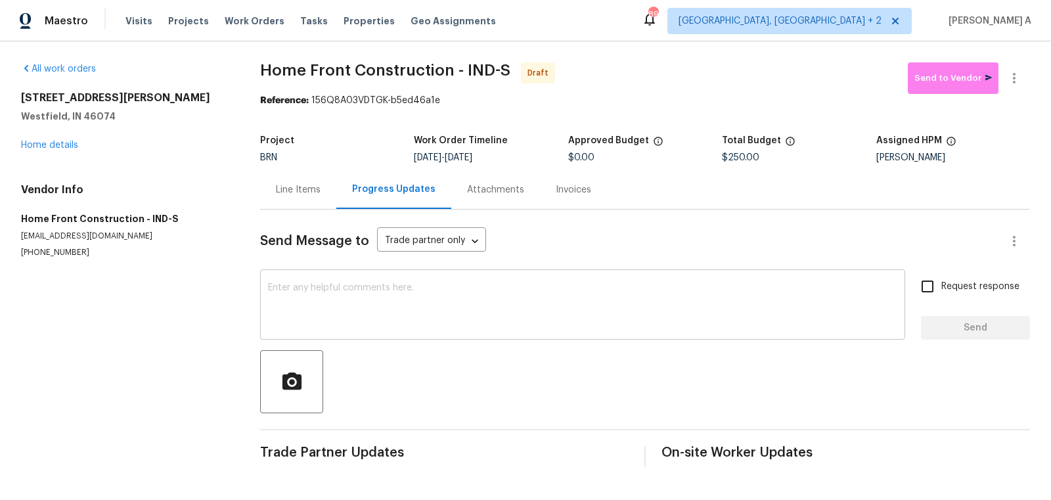
click at [284, 299] on textarea at bounding box center [582, 306] width 629 height 46
paste textarea "Hi, I'm Akshay from Opendoor. Just wanted to check if you received the workorde…"
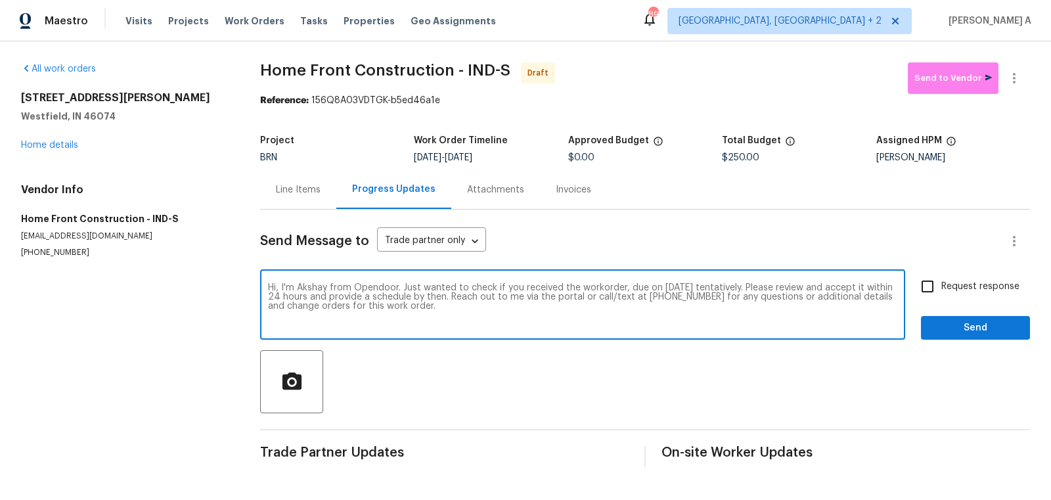
type textarea "Hi, I'm Akshay from Opendoor. Just wanted to check if you received the workorde…"
click at [931, 285] on input "Request response" at bounding box center [928, 287] width 28 height 28
checkbox input "true"
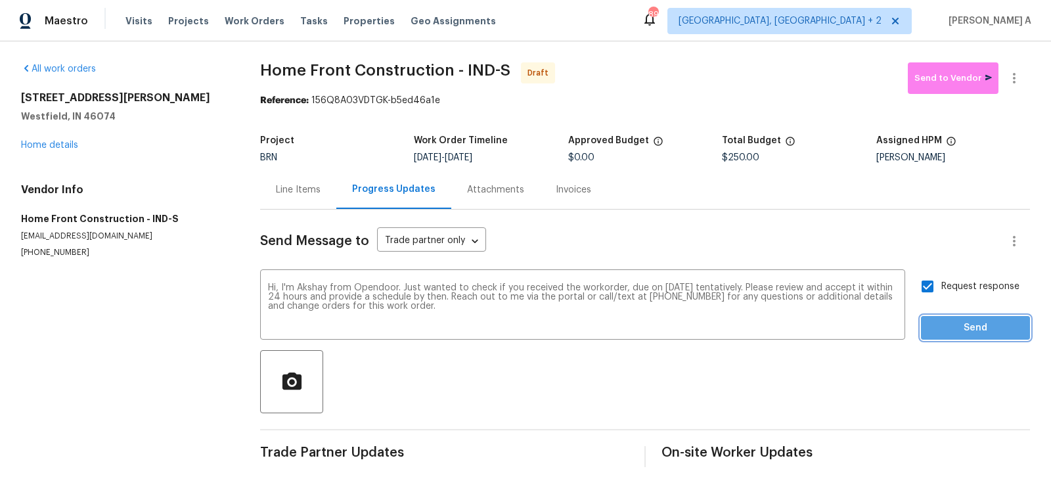
click at [972, 321] on span "Send" at bounding box center [976, 328] width 88 height 16
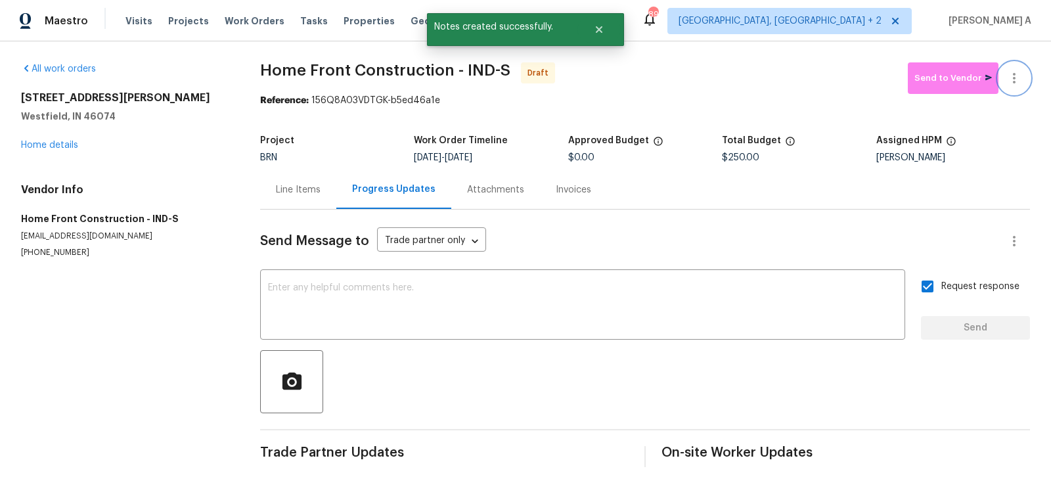
click at [1021, 76] on icon "button" at bounding box center [1014, 78] width 16 height 16
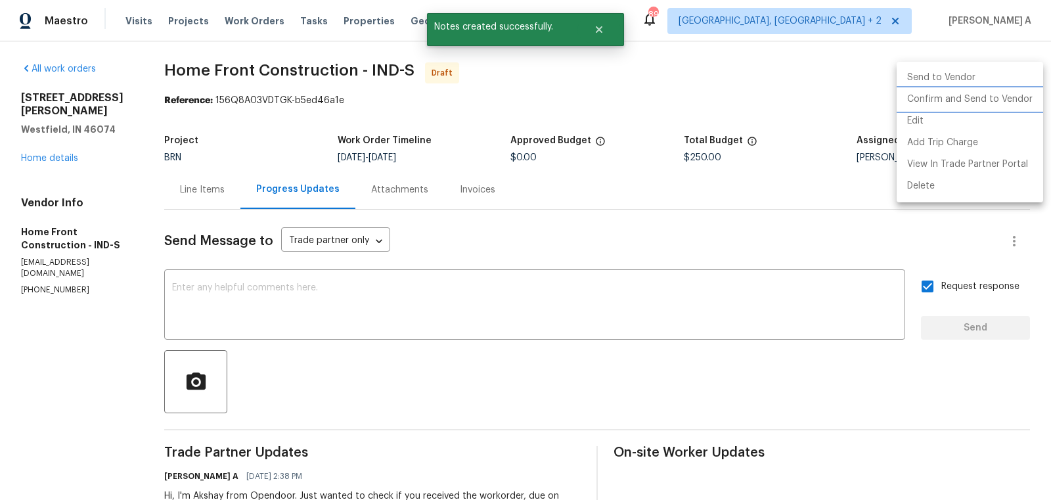
click at [1025, 94] on li "Confirm and Send to Vendor" at bounding box center [970, 100] width 147 height 22
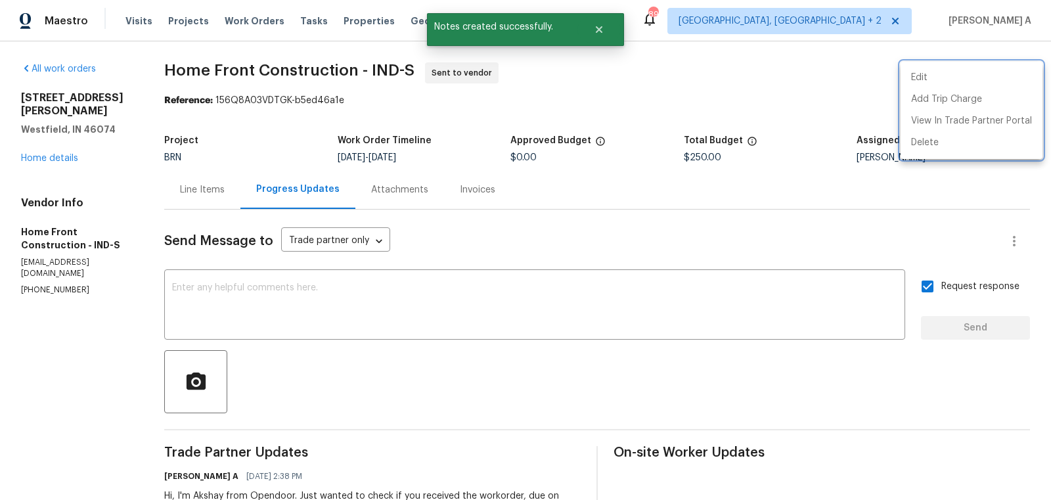
click at [616, 178] on div at bounding box center [525, 250] width 1051 height 500
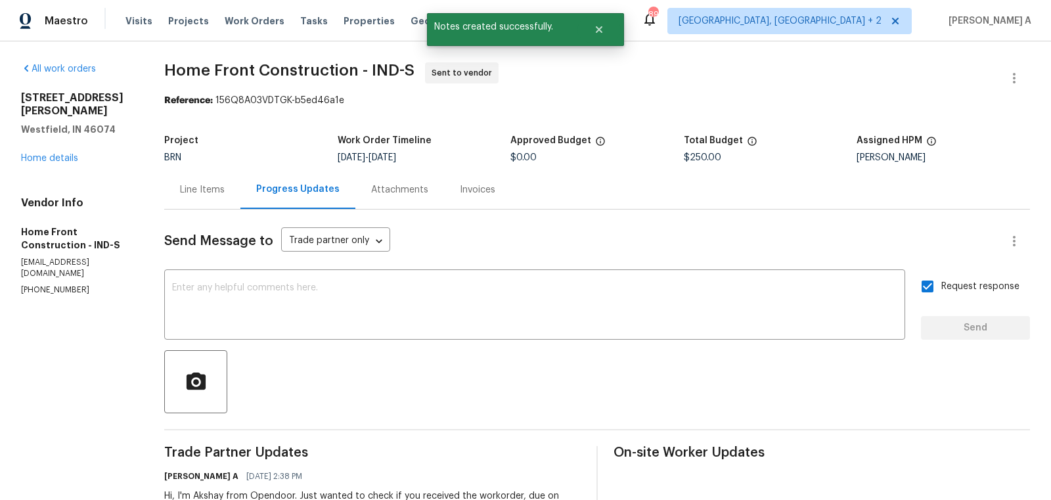
click at [237, 199] on div "Line Items" at bounding box center [202, 189] width 76 height 39
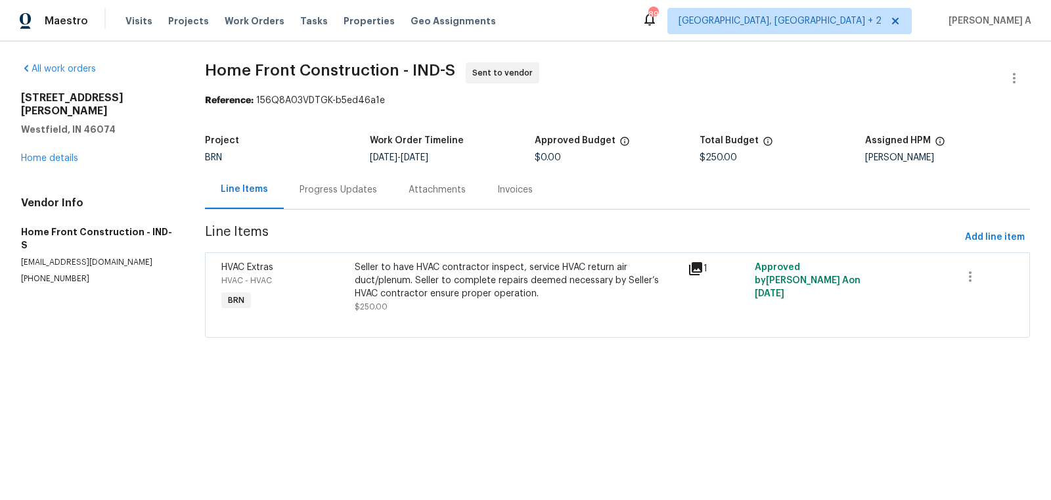
click at [357, 190] on div "Progress Updates" at bounding box center [339, 189] width 78 height 13
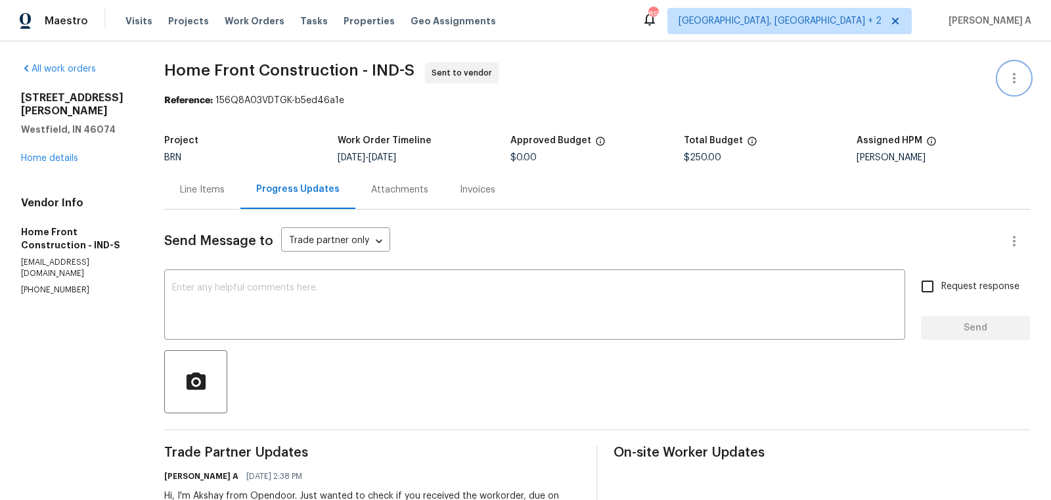
click at [1025, 70] on button "button" at bounding box center [1015, 78] width 32 height 32
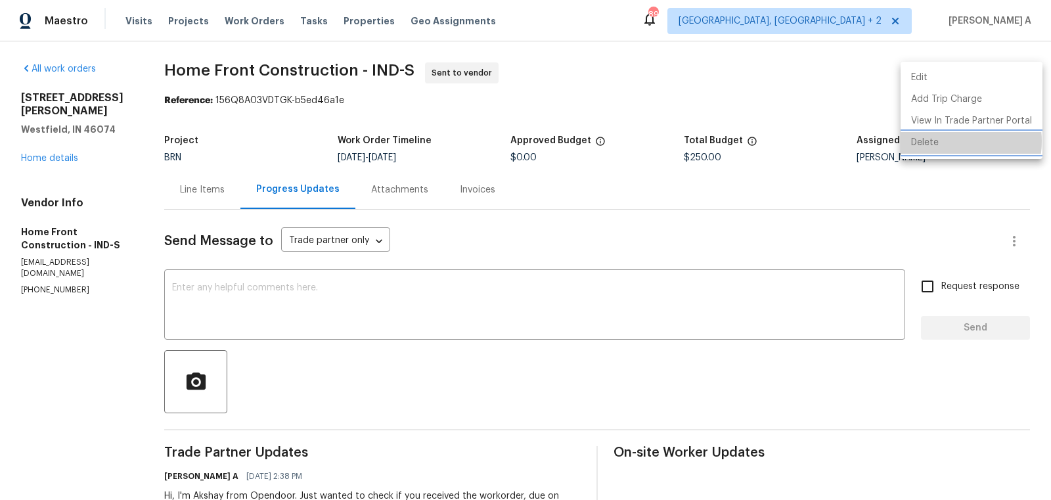
click at [949, 141] on li "Delete" at bounding box center [972, 143] width 142 height 22
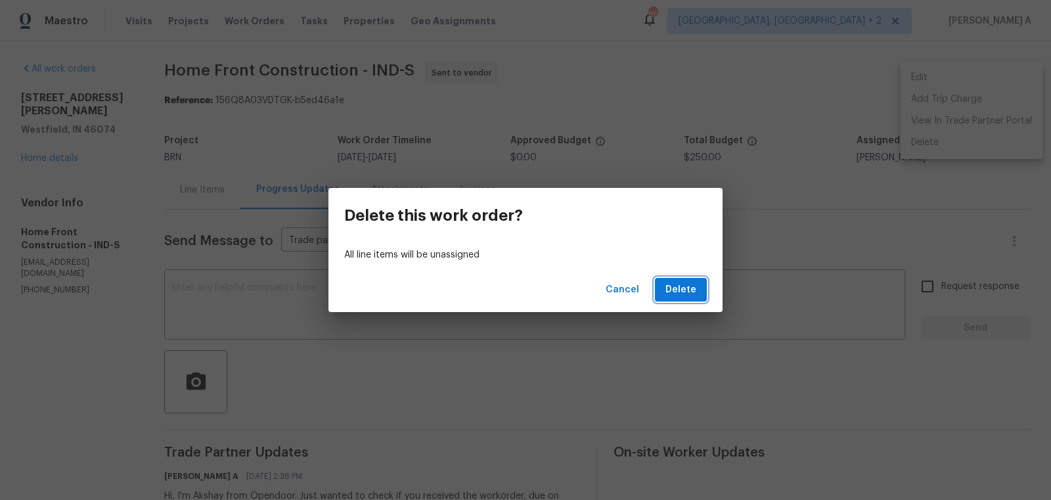
click at [690, 287] on span "Delete" at bounding box center [681, 290] width 31 height 16
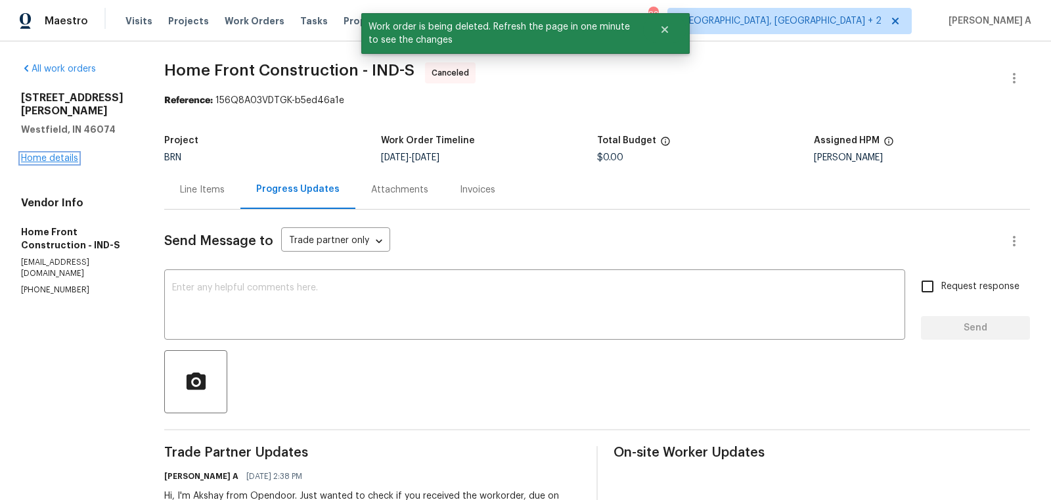
click at [66, 154] on link "Home details" at bounding box center [49, 158] width 57 height 9
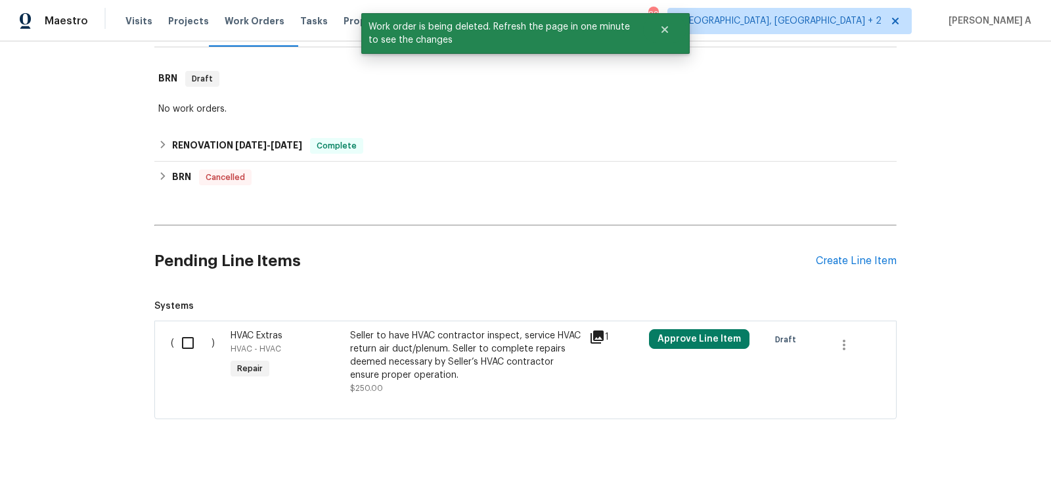
scroll to position [198, 0]
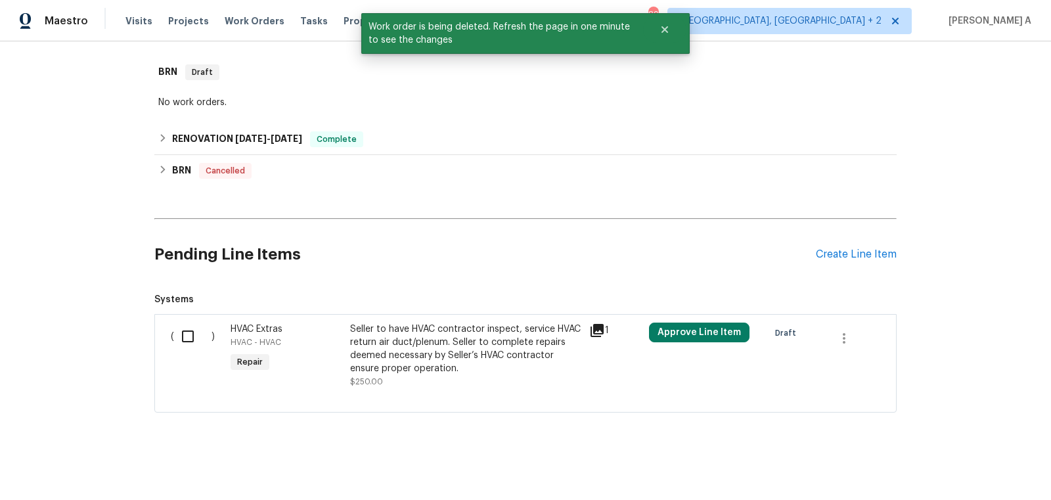
click at [193, 330] on input "checkbox" at bounding box center [192, 337] width 37 height 28
checkbox input "true"
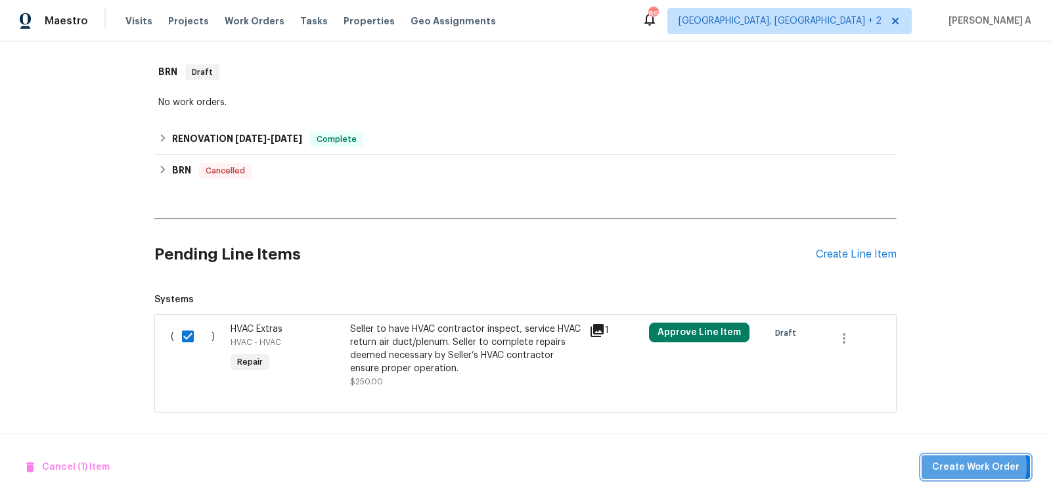
click at [976, 467] on span "Create Work Order" at bounding box center [975, 467] width 87 height 16
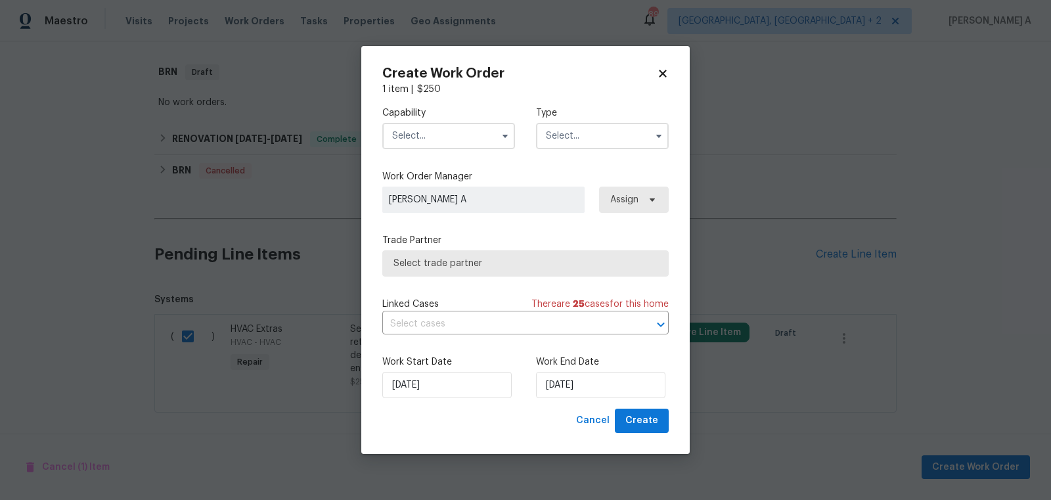
click at [440, 139] on input "text" at bounding box center [448, 136] width 133 height 26
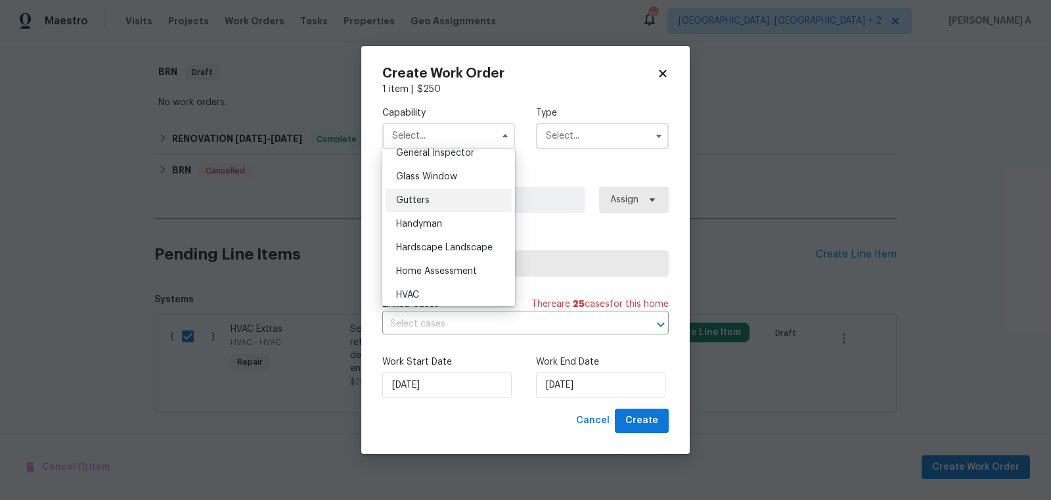
scroll to position [687, 0]
click at [440, 265] on div "HVAC" at bounding box center [449, 271] width 126 height 24
type input "HVAC"
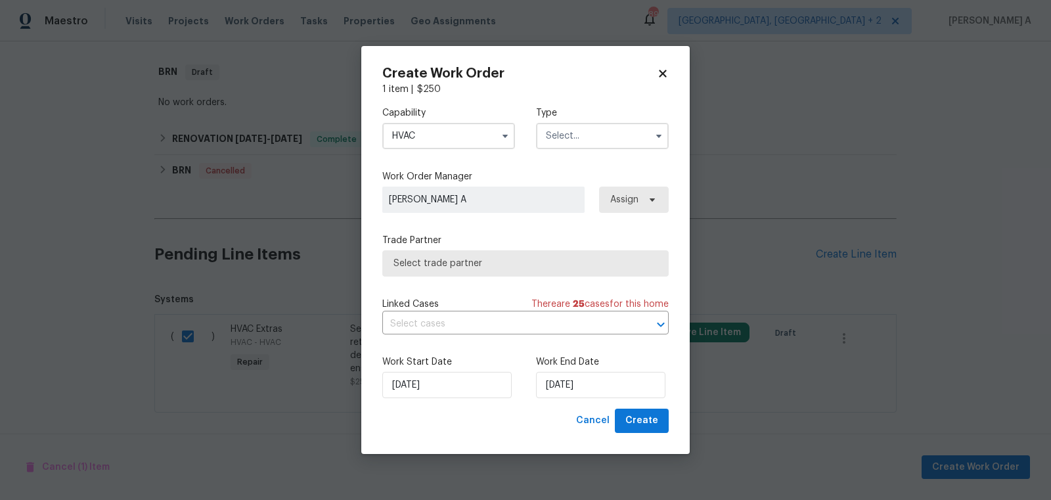
click at [584, 137] on input "text" at bounding box center [602, 136] width 133 height 26
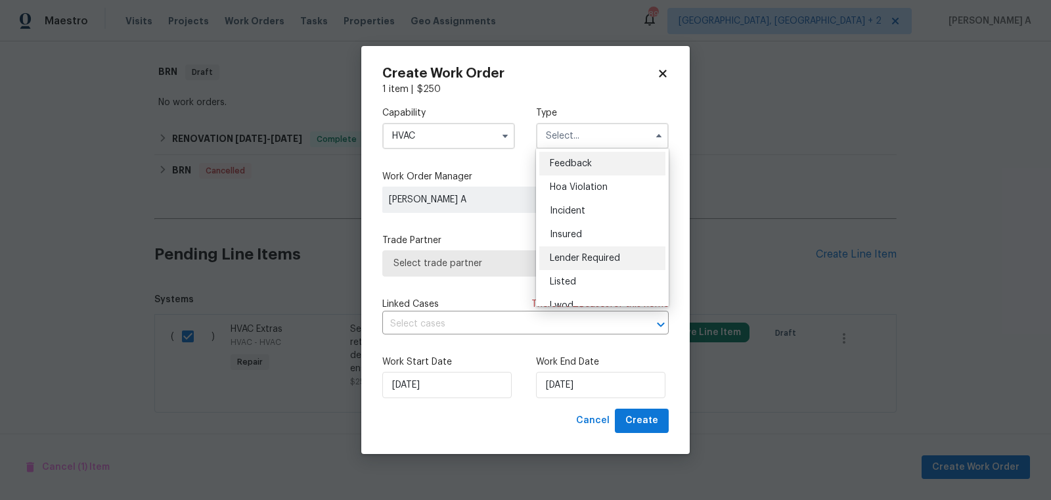
scroll to position [156, 0]
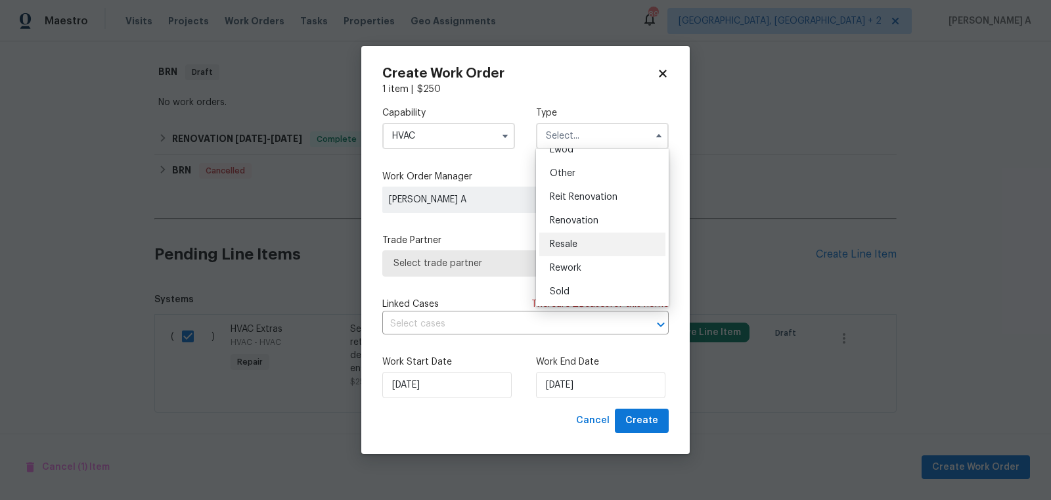
click at [584, 248] on div "Resale" at bounding box center [602, 245] width 126 height 24
type input "Resale"
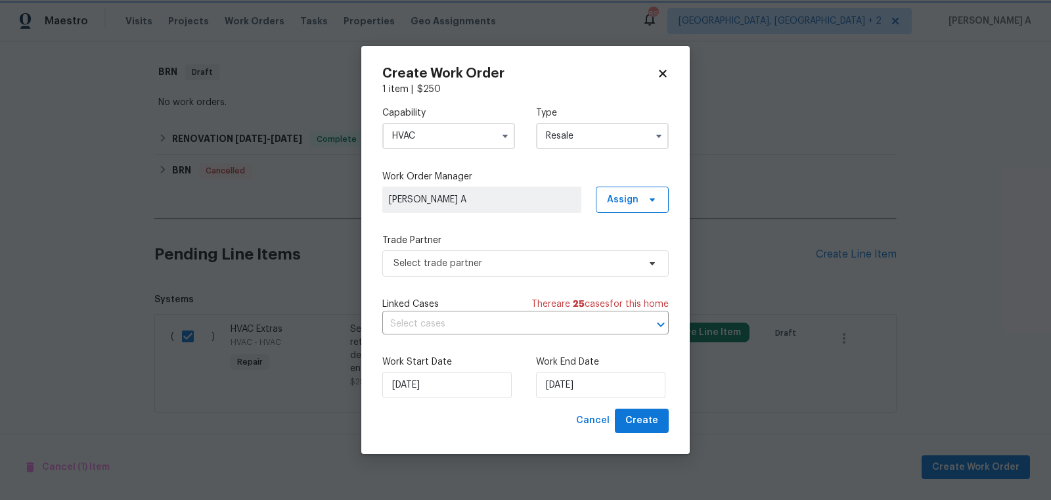
scroll to position [0, 0]
click at [518, 262] on span "Select trade partner" at bounding box center [516, 263] width 245 height 13
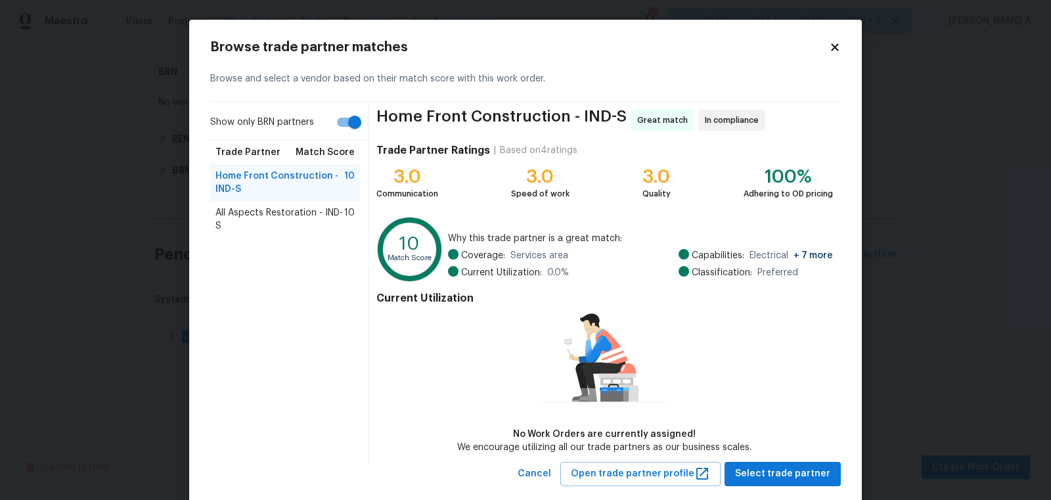
scroll to position [25, 0]
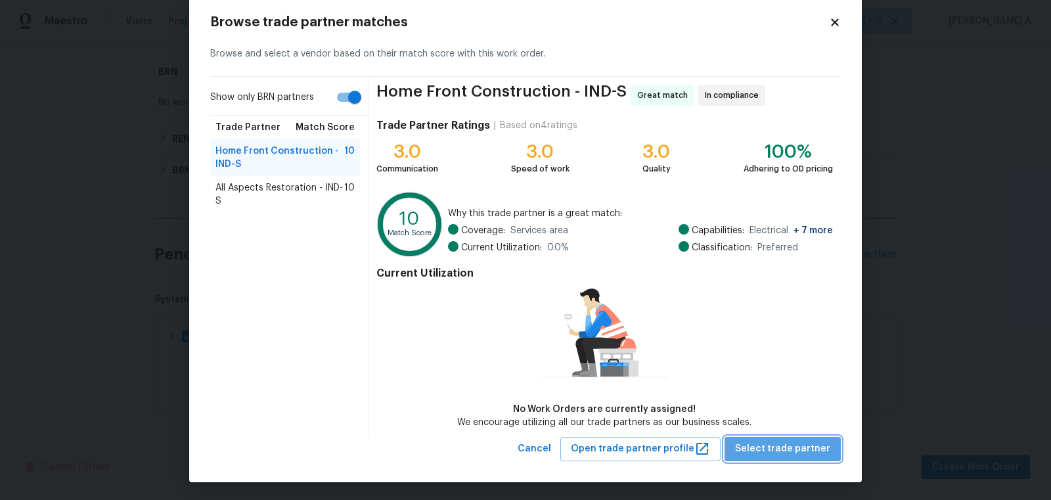
click at [794, 453] on span "Select trade partner" at bounding box center [782, 449] width 95 height 16
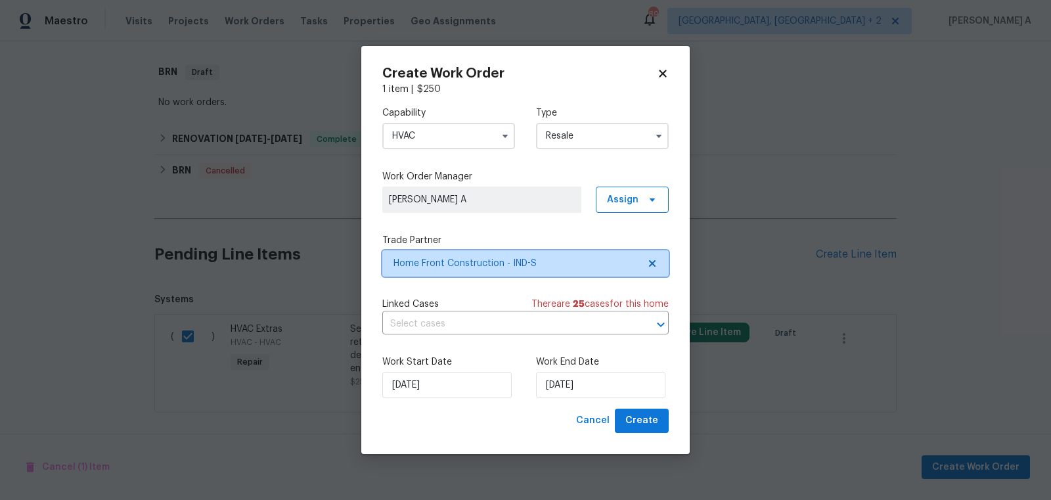
scroll to position [0, 0]
click at [488, 319] on input "text" at bounding box center [507, 324] width 250 height 20
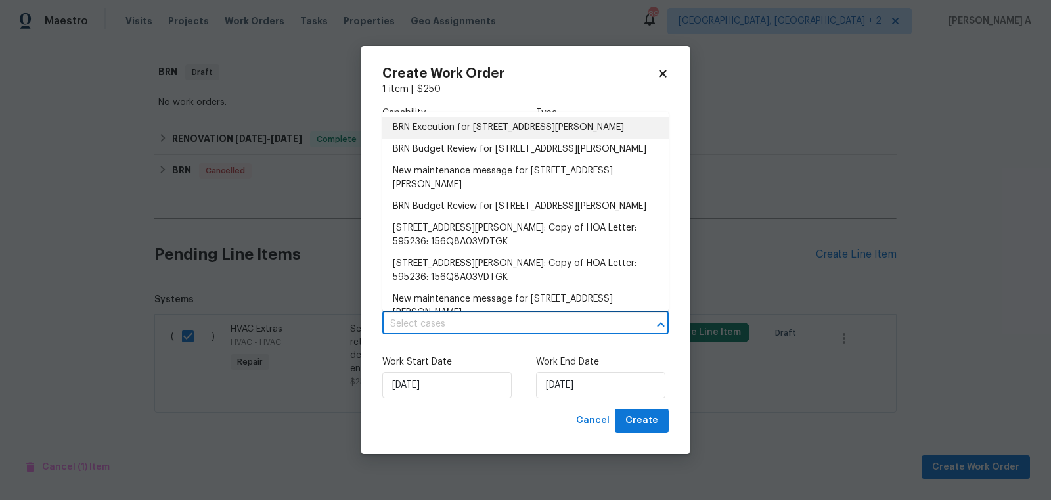
click at [461, 129] on li "BRN Execution for 17877 Haralson Row, Westfield, IN 46074" at bounding box center [525, 128] width 286 height 22
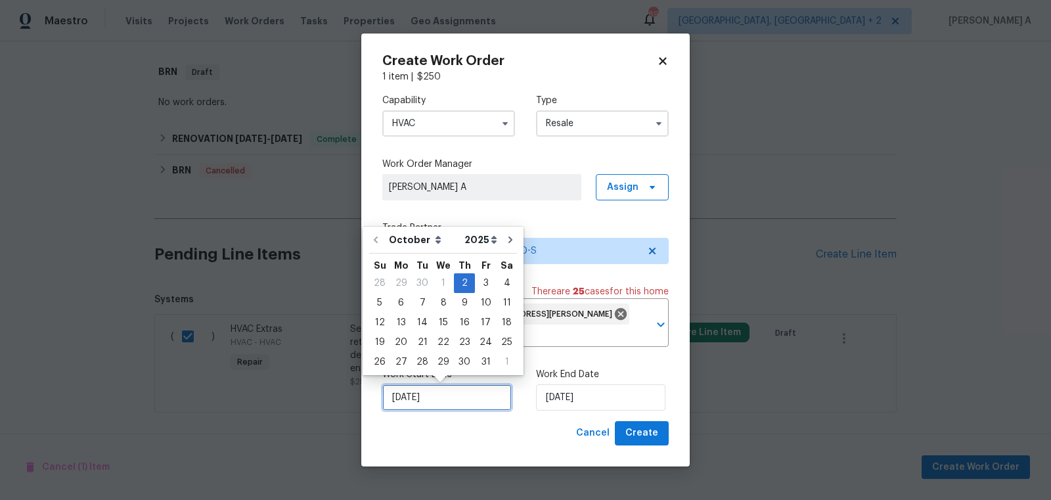
click at [451, 396] on input "10/2/2025" at bounding box center [446, 397] width 129 height 26
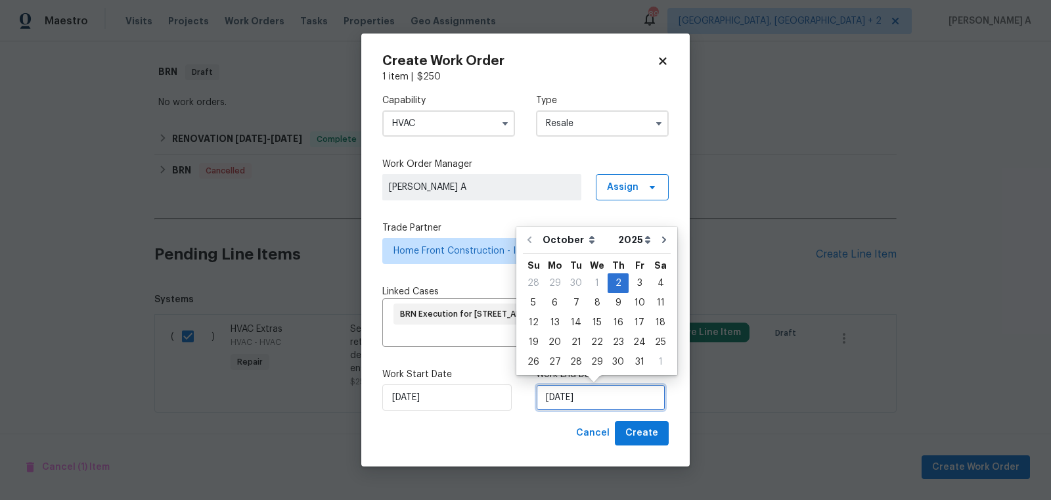
click at [579, 404] on input "10/2/2025" at bounding box center [600, 397] width 129 height 26
click at [632, 279] on div "3" at bounding box center [640, 283] width 22 height 18
type input "10/3/2025"
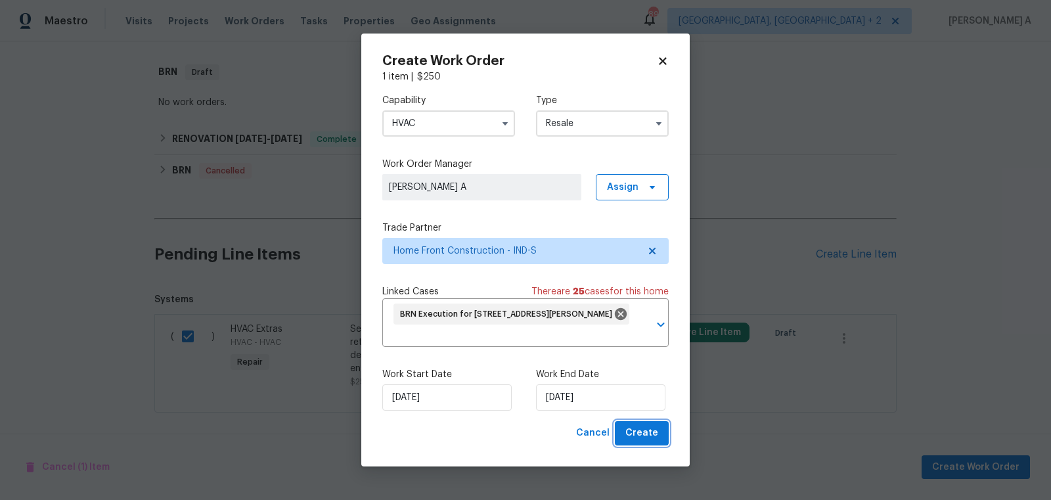
click at [648, 430] on span "Create" at bounding box center [641, 433] width 33 height 16
checkbox input "false"
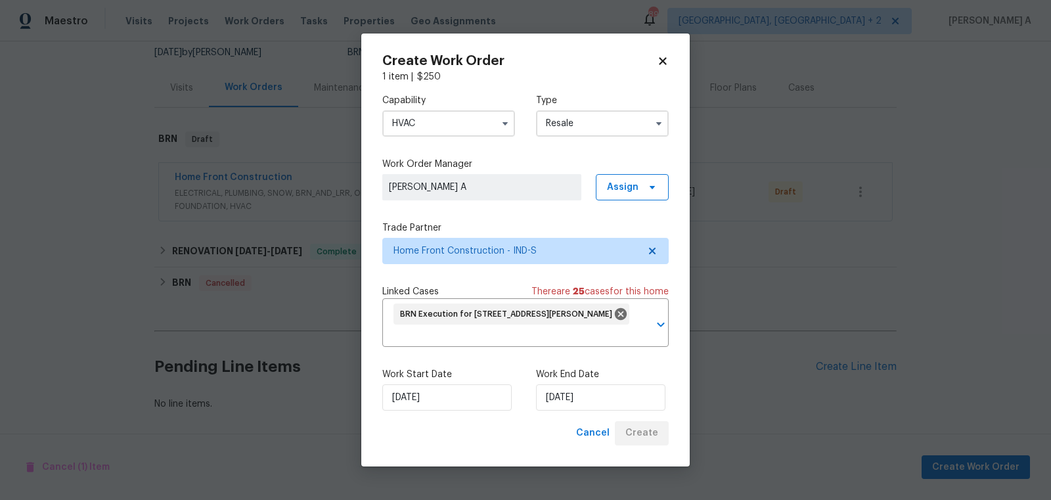
scroll to position [129, 0]
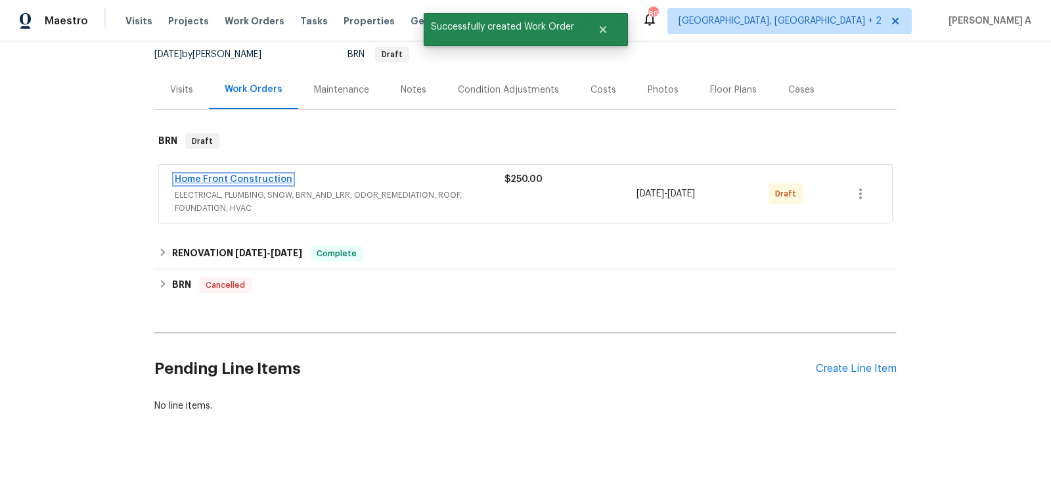
click at [229, 175] on link "Home Front Construction" at bounding box center [234, 179] width 118 height 9
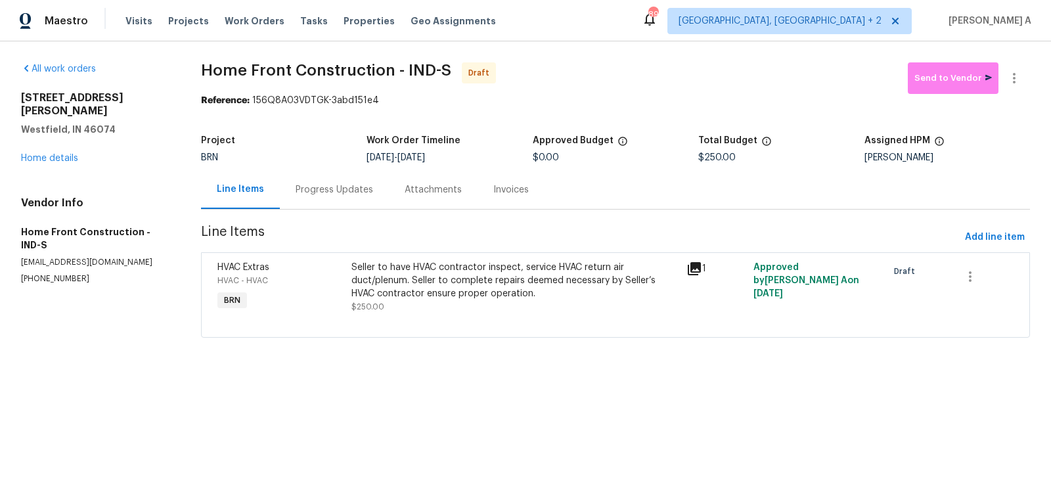
click at [353, 194] on div "Progress Updates" at bounding box center [335, 189] width 78 height 13
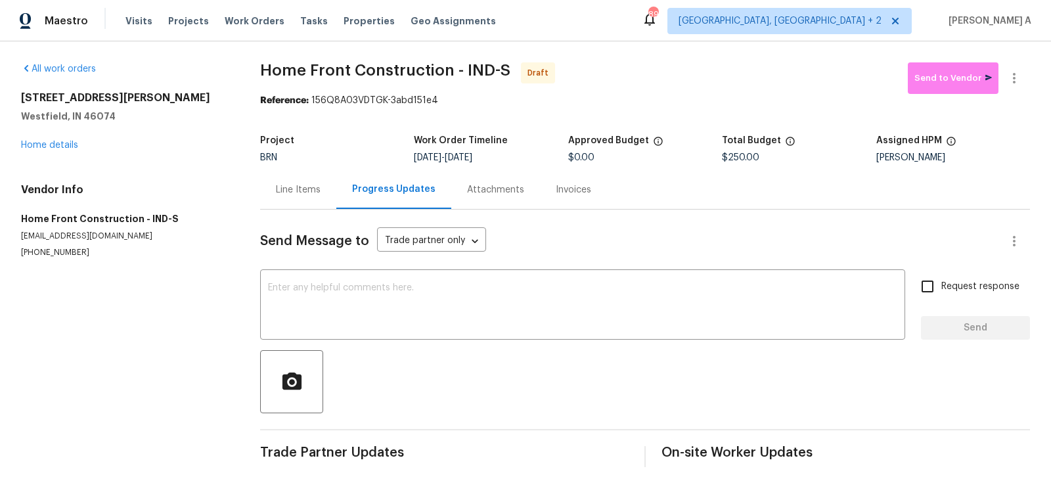
click at [286, 170] on div "Line Items" at bounding box center [298, 189] width 76 height 39
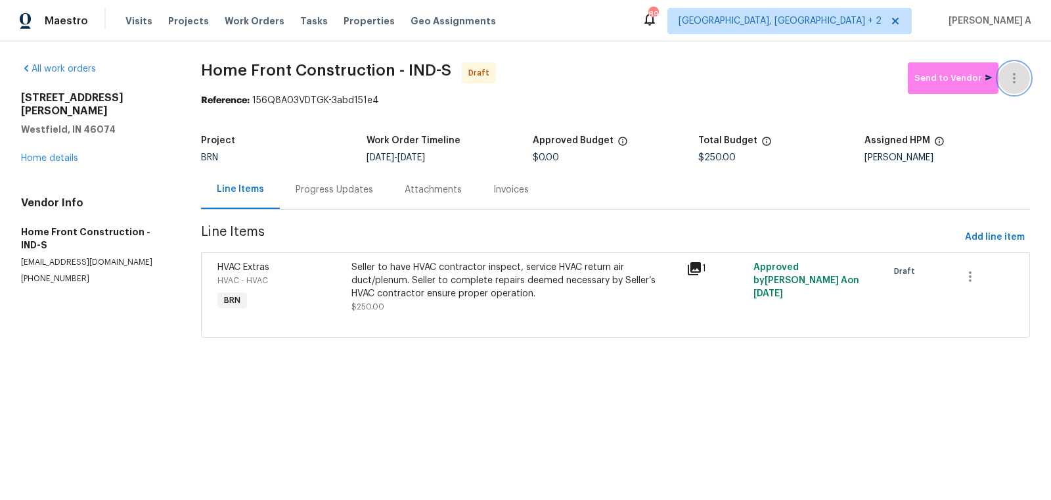
click at [1022, 78] on button "button" at bounding box center [1015, 78] width 32 height 32
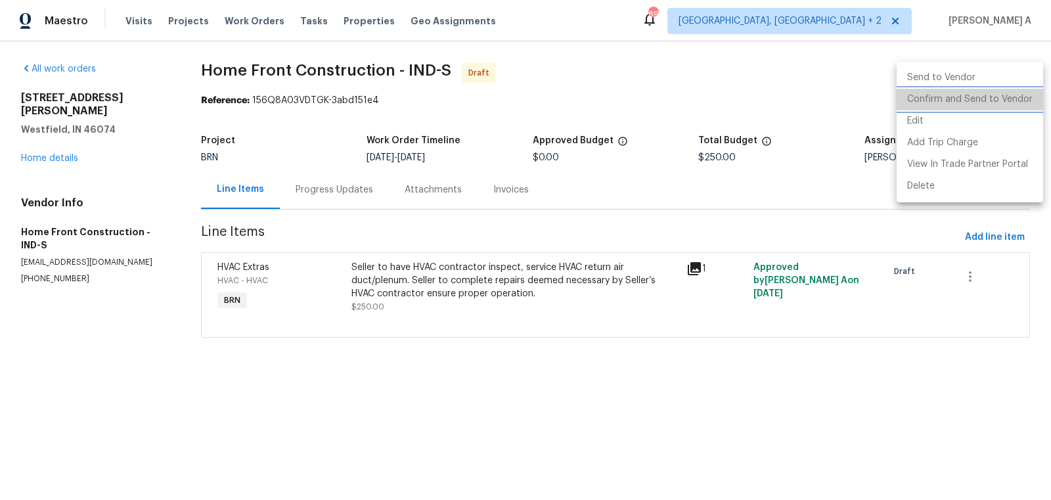
click at [1028, 95] on li "Confirm and Send to Vendor" at bounding box center [970, 100] width 147 height 22
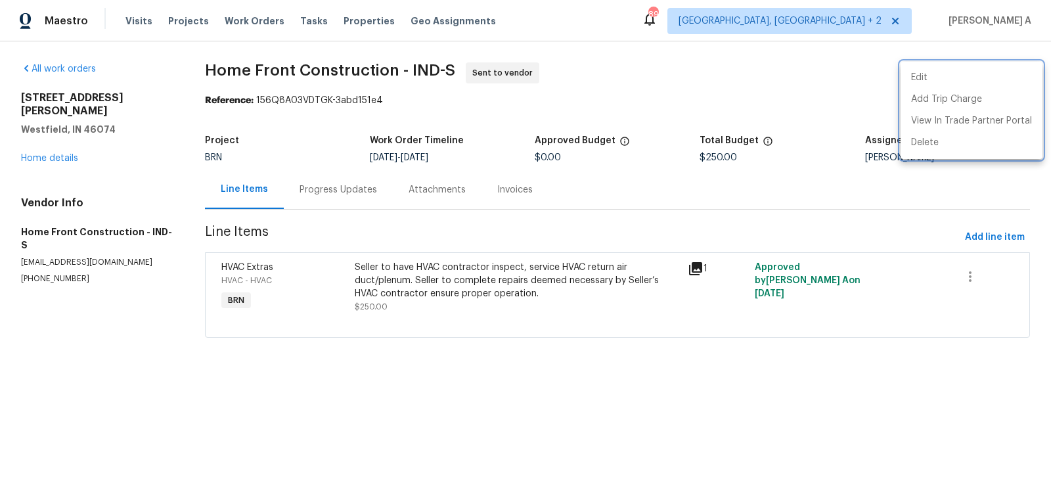
click at [357, 167] on div at bounding box center [525, 250] width 1051 height 500
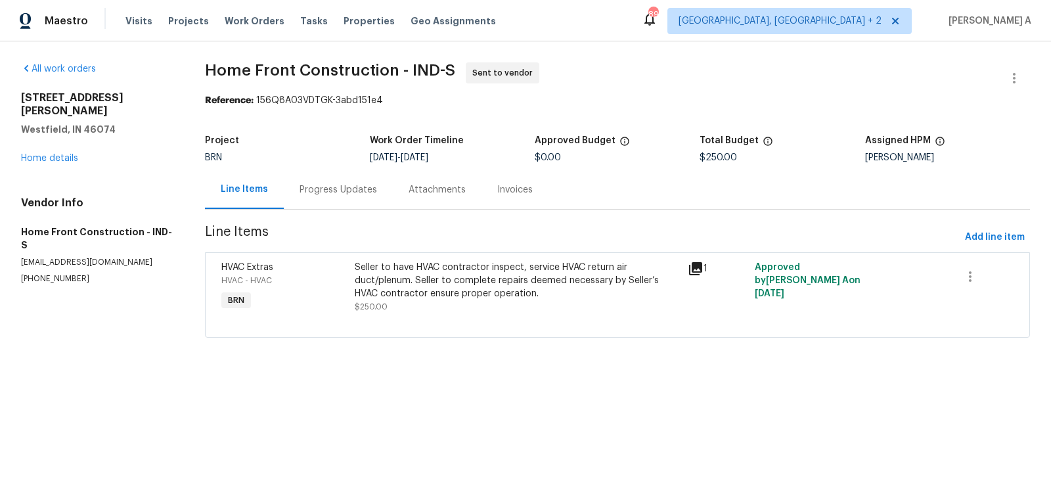
click at [347, 183] on div "Progress Updates" at bounding box center [338, 189] width 109 height 39
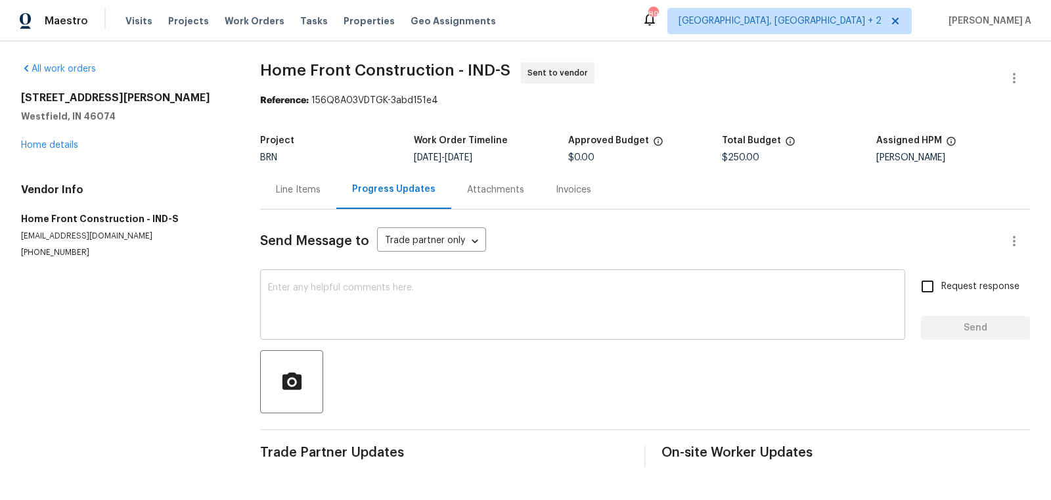
click at [369, 293] on textarea at bounding box center [582, 306] width 629 height 46
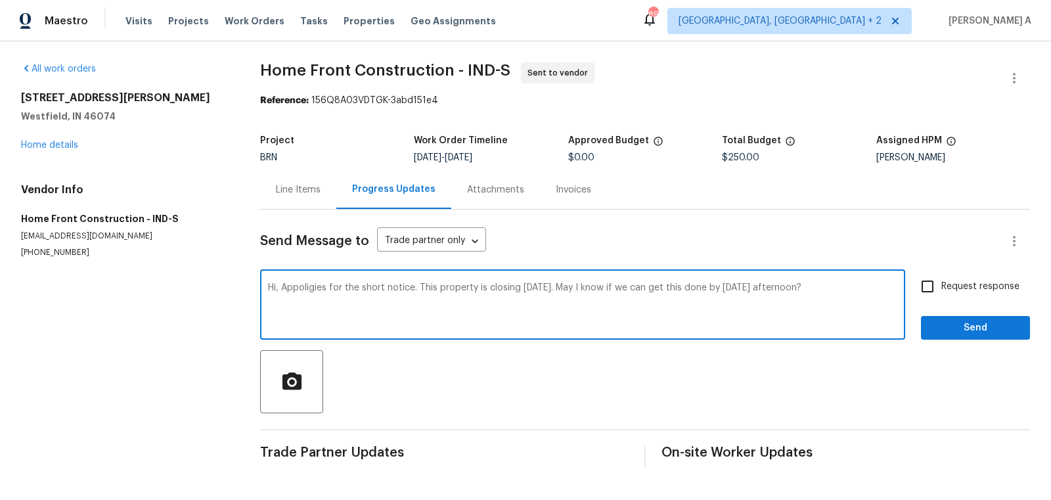
click at [369, 293] on textarea "Hi, Appoligies for the short notice. This property is closing tomorrow. May I k…" at bounding box center [582, 306] width 629 height 46
click at [0, 0] on icon "Paraphrase text" at bounding box center [0, 0] width 0 height 0
click at [0, 0] on icon "Text is too long. Try paraphrasing shorter sections." at bounding box center [0, 0] width 0 height 0
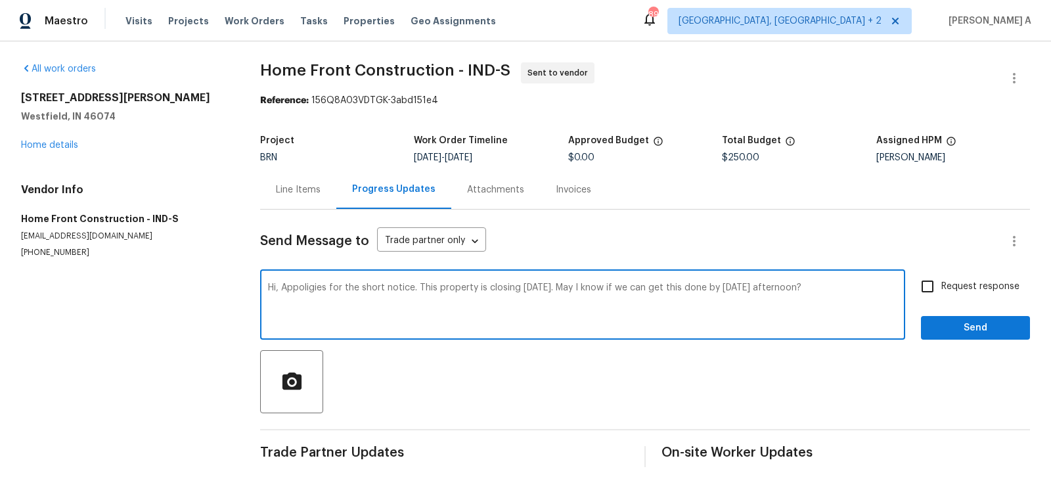
scroll to position [21, 0]
click at [0, 0] on icon "Text is too long. Try paraphrasing shorter sections." at bounding box center [0, 0] width 0 height 0
click at [0, 0] on span "this" at bounding box center [0, 0] width 0 height 0
type textarea "Hi, Appoligies for the short notice. This property is closing tomorrow. Would i…"
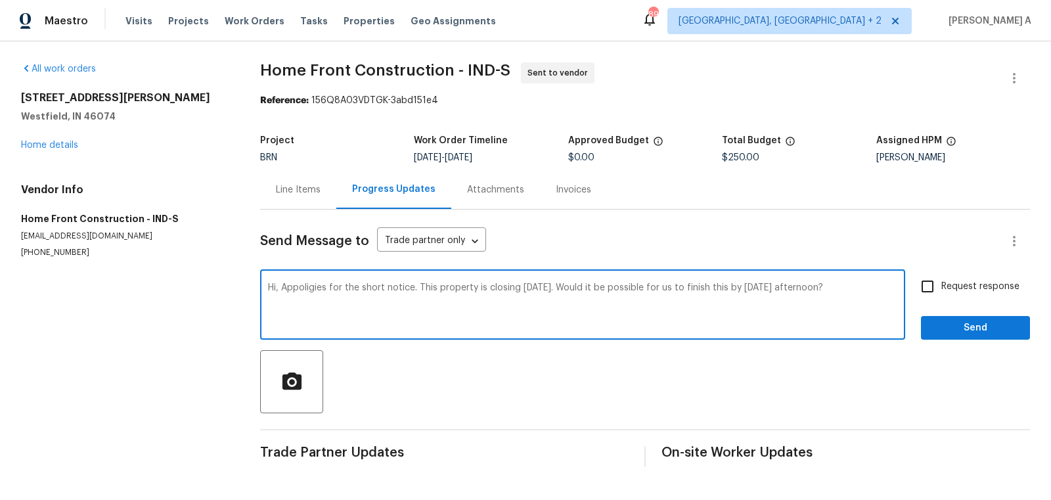
click at [941, 292] on input "Request response" at bounding box center [928, 287] width 28 height 28
checkbox input "true"
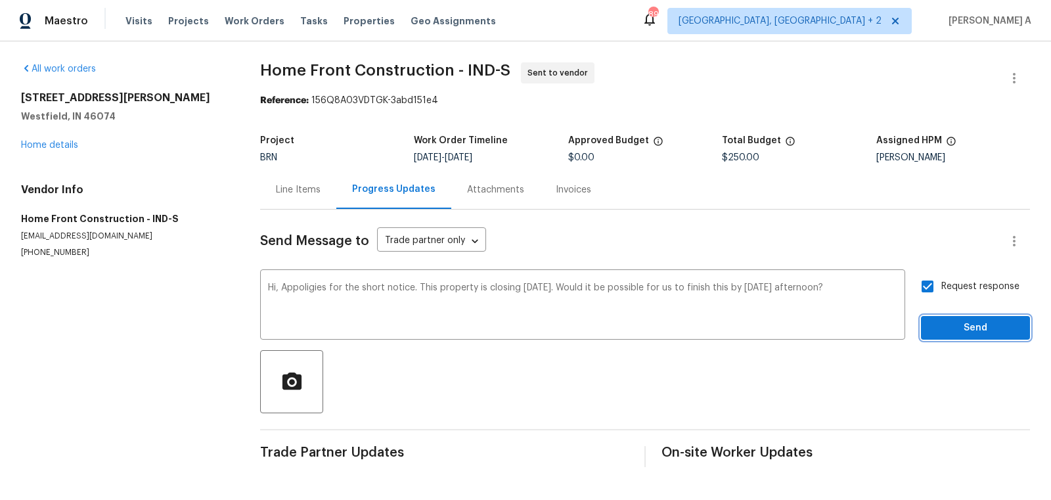
click at [970, 320] on span "Send" at bounding box center [976, 328] width 88 height 16
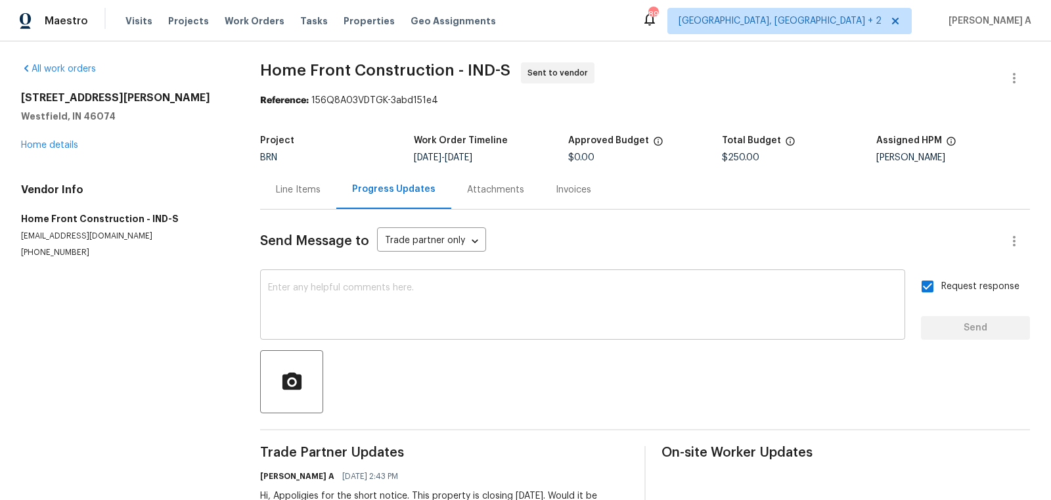
scroll to position [53, 0]
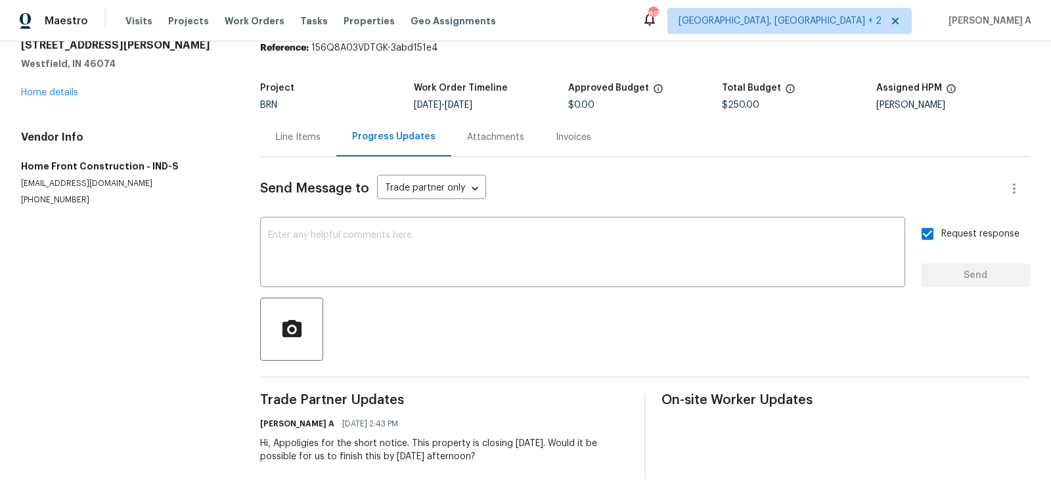
click at [436, 443] on div "Hi, Appoligies for the short notice. This property is closing tomorrow. Would i…" at bounding box center [444, 450] width 369 height 26
copy div "This property is closing tomorrow. Would it be possible for us to finish this b…"
drag, startPoint x: 412, startPoint y: 443, endPoint x: 521, endPoint y: 463, distance: 110.7
click at [521, 463] on div "Hi, Appoligies for the short notice. This property is closing tomorrow. Would i…" at bounding box center [444, 450] width 369 height 26
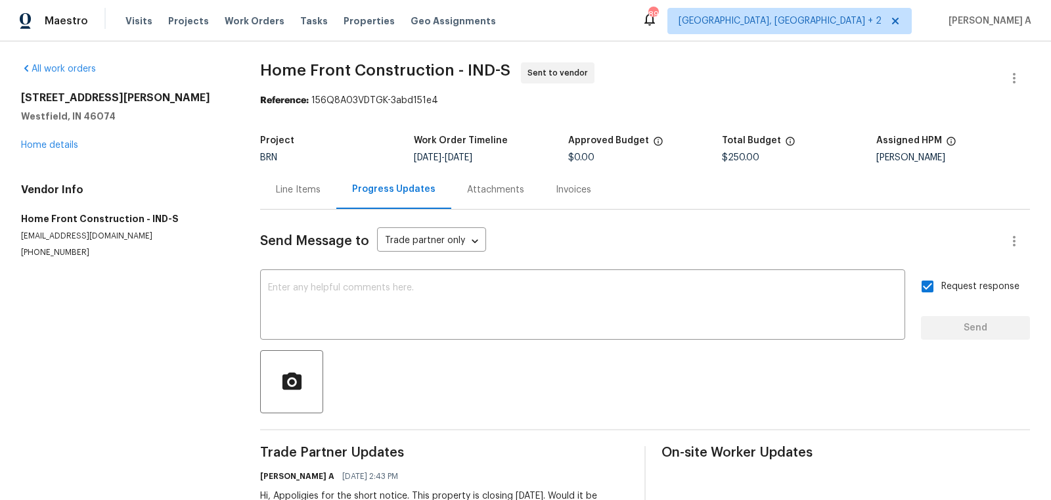
click at [291, 193] on div "Line Items" at bounding box center [298, 189] width 45 height 13
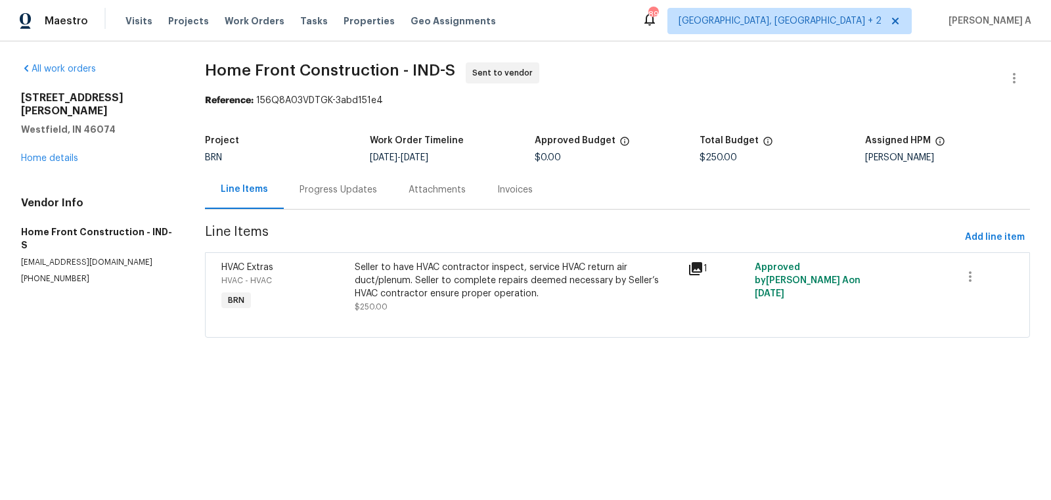
click at [327, 187] on div "Progress Updates" at bounding box center [339, 189] width 78 height 13
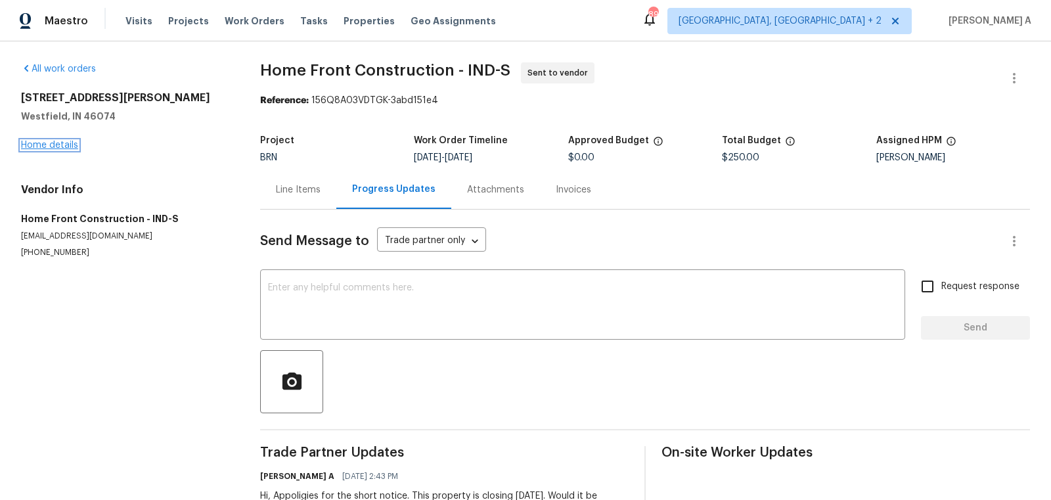
click at [61, 146] on link "Home details" at bounding box center [49, 145] width 57 height 9
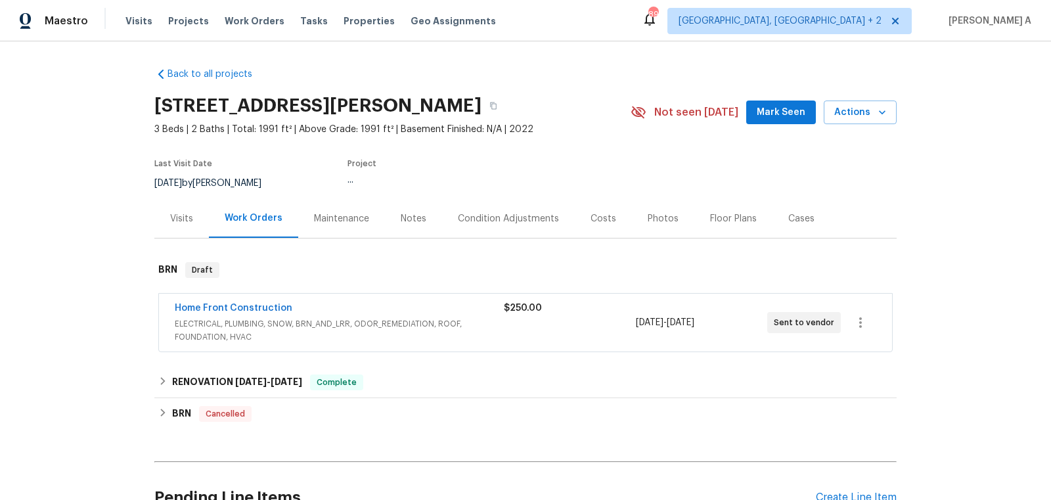
scroll to position [129, 0]
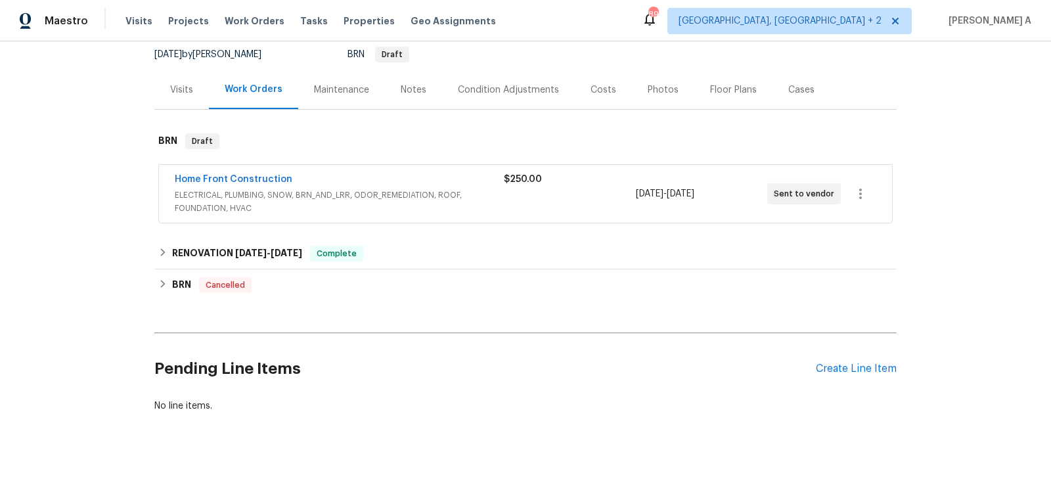
click at [232, 185] on div "Home Front Construction" at bounding box center [339, 181] width 329 height 16
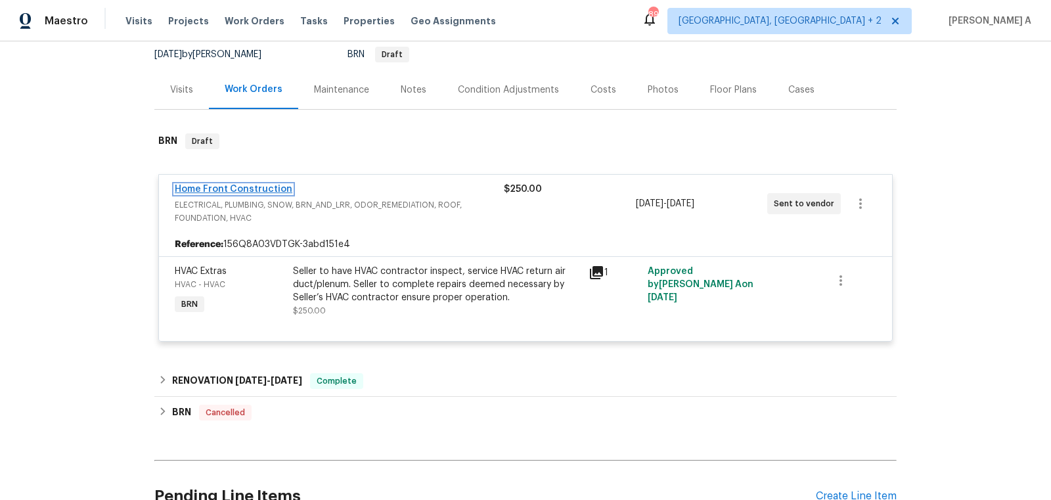
click at [232, 187] on link "Home Front Construction" at bounding box center [234, 189] width 118 height 9
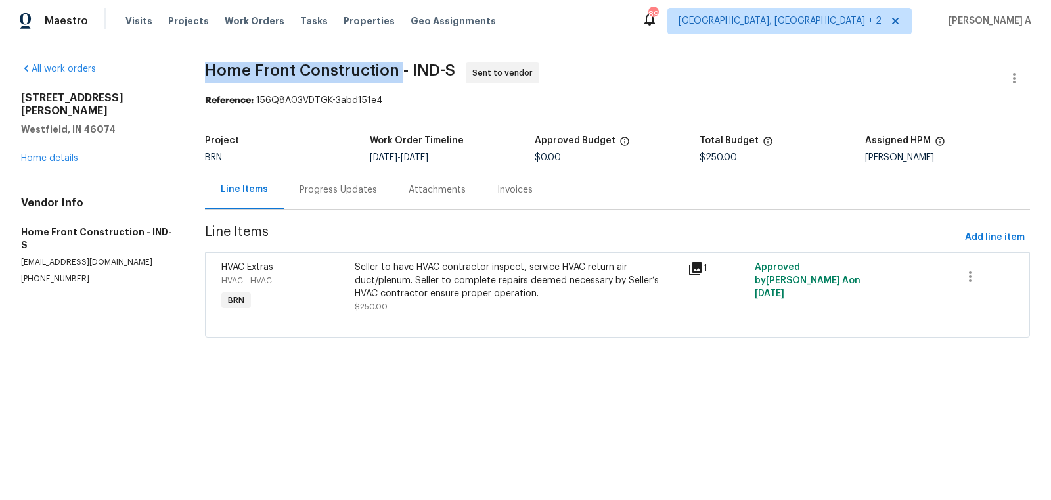
copy span "Home Front Construction"
drag, startPoint x: 200, startPoint y: 68, endPoint x: 401, endPoint y: 66, distance: 201.0
click at [401, 66] on div "All work orders 17877 Haralson Row Westfield, IN 46074 Home details Vendor Info…" at bounding box center [525, 207] width 1051 height 333
click at [340, 189] on div "Progress Updates" at bounding box center [339, 189] width 78 height 13
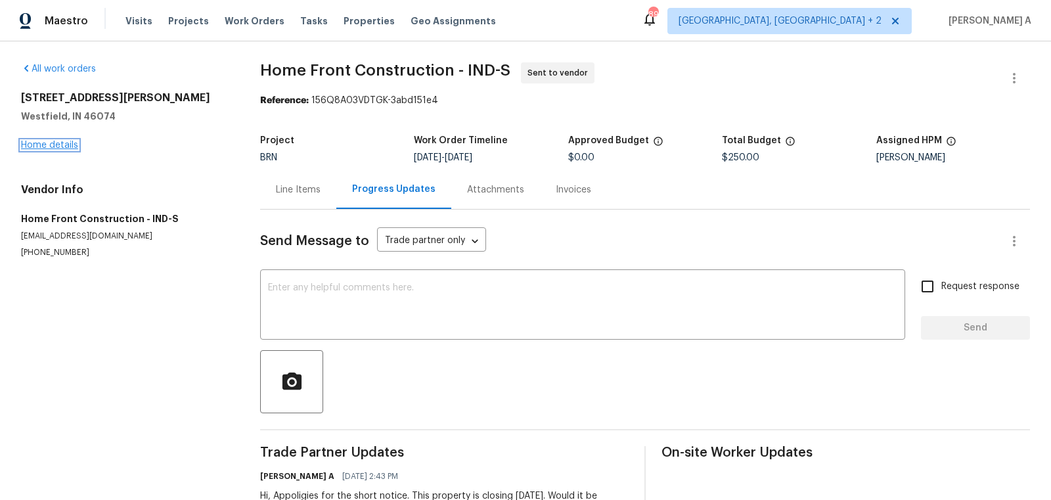
click at [38, 147] on link "Home details" at bounding box center [49, 145] width 57 height 9
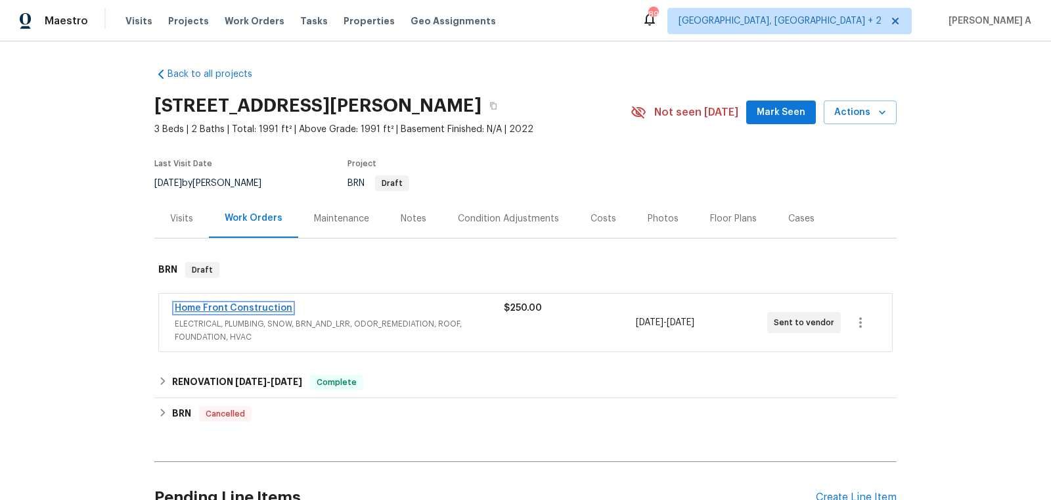
click at [240, 305] on link "Home Front Construction" at bounding box center [234, 308] width 118 height 9
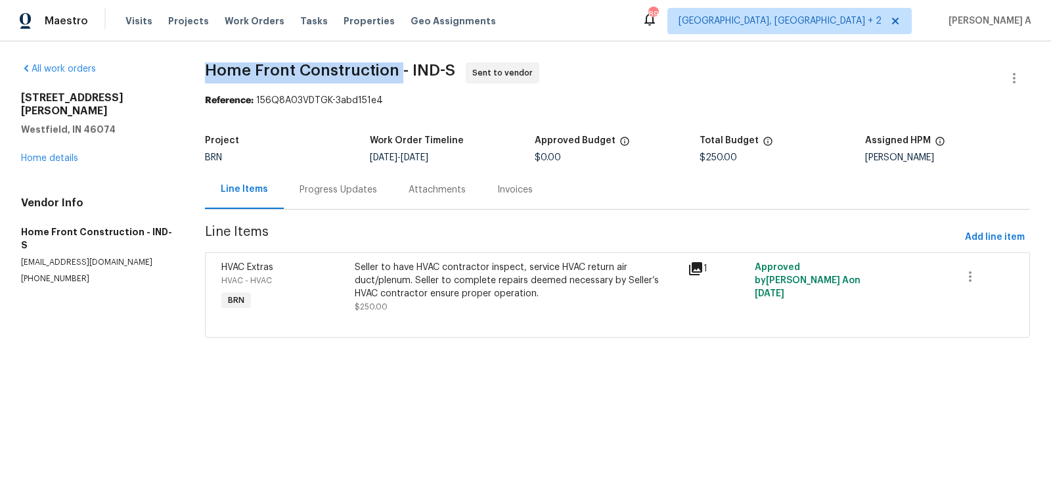
drag, startPoint x: 203, startPoint y: 73, endPoint x: 399, endPoint y: 73, distance: 196.4
click at [399, 73] on div "All work orders 17877 Haralson Row Westfield, IN 46074 Home details Vendor Info…" at bounding box center [525, 207] width 1051 height 333
copy span "Home Front Construction"
click at [327, 179] on div "Progress Updates" at bounding box center [338, 189] width 109 height 39
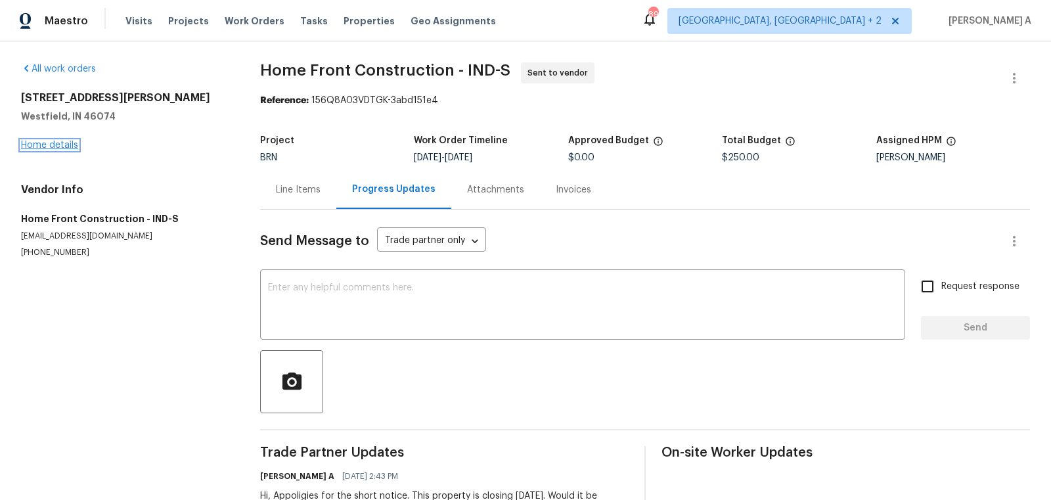
click at [51, 141] on link "Home details" at bounding box center [49, 145] width 57 height 9
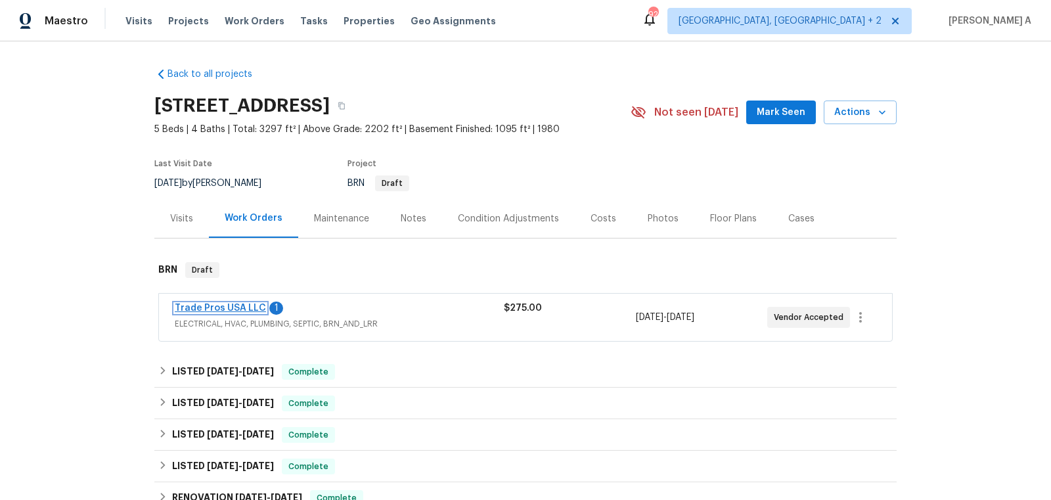
click at [242, 309] on link "Trade Pros USA LLC" at bounding box center [220, 308] width 91 height 9
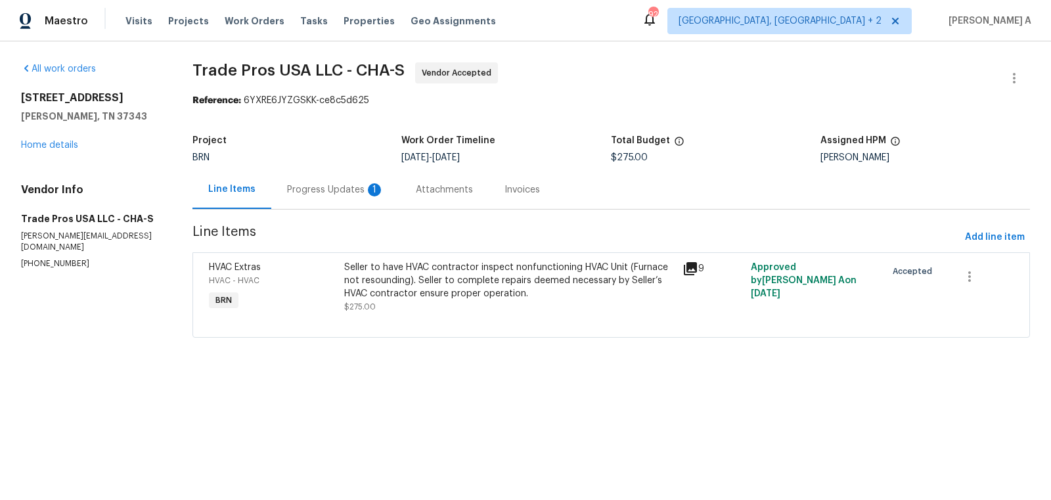
click at [400, 197] on div "Attachments" at bounding box center [444, 189] width 89 height 39
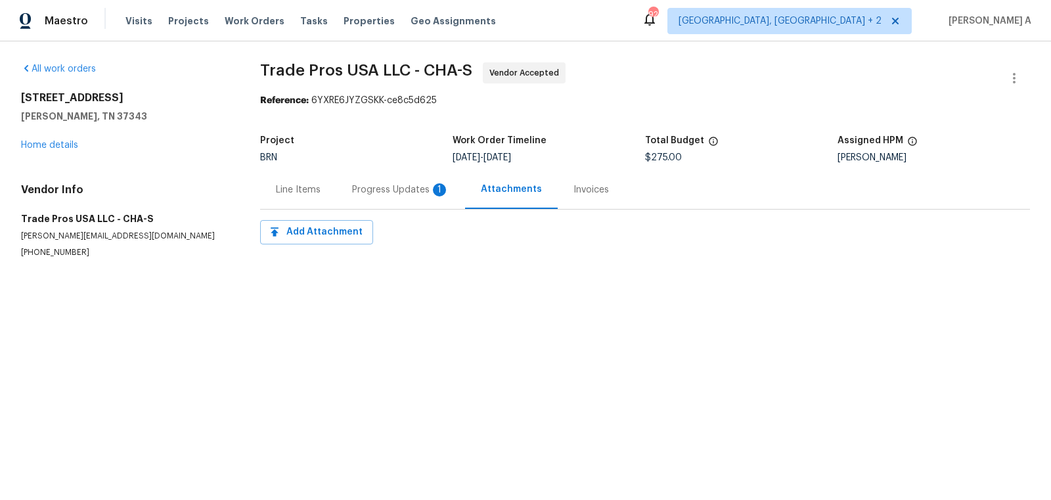
click at [385, 194] on div "Progress Updates 1" at bounding box center [400, 189] width 97 height 13
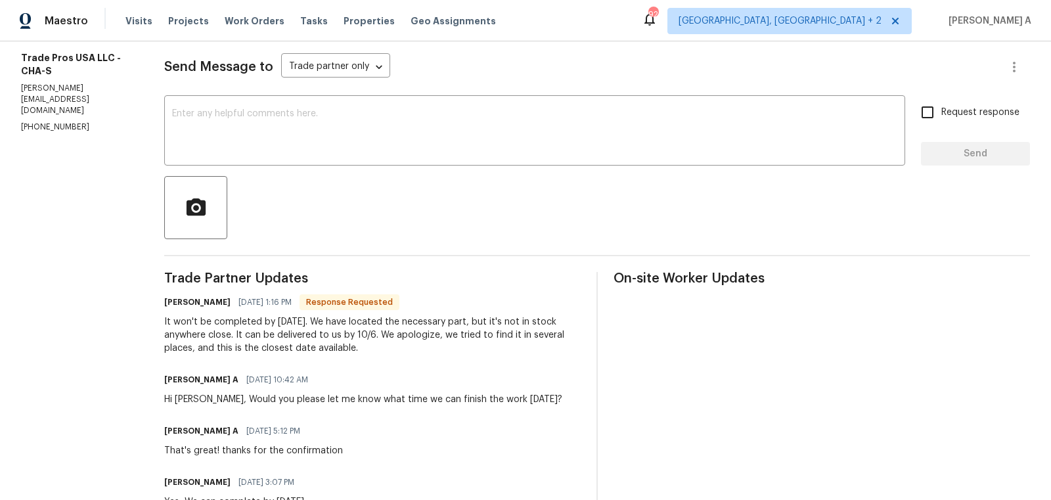
scroll to position [22, 0]
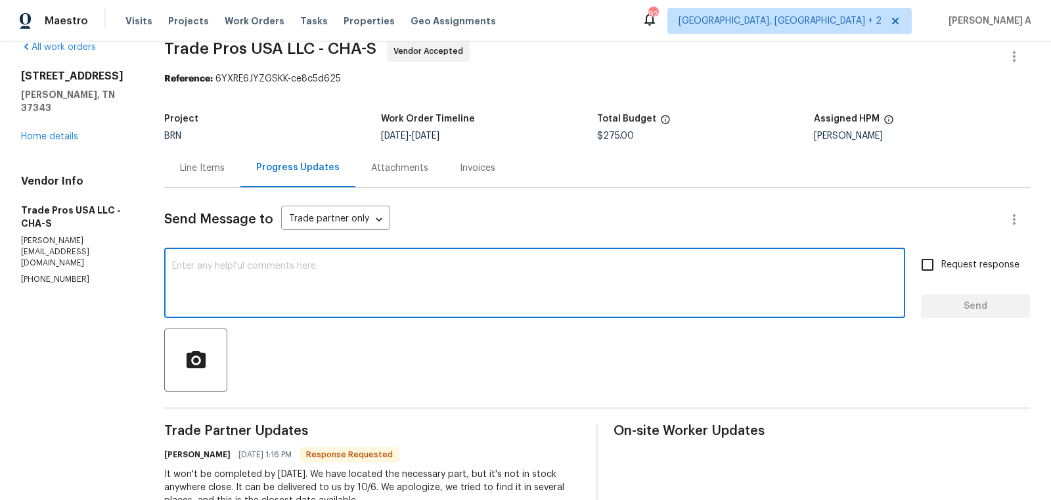
click at [326, 276] on textarea at bounding box center [534, 284] width 725 height 46
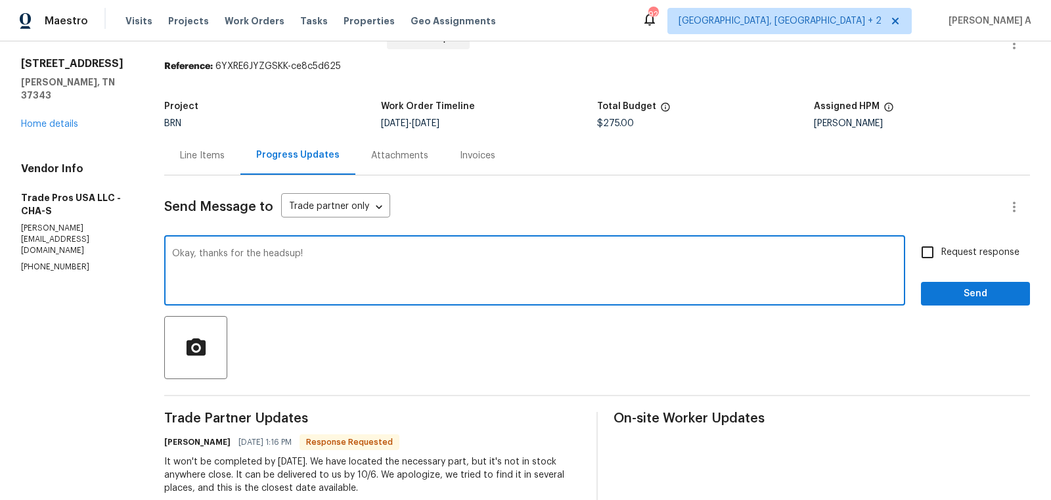
click at [0, 0] on span "Replace with" at bounding box center [0, 0] width 0 height 0
type textarea "Okay, thanks for the heads-up!"
click at [933, 258] on input "Request response" at bounding box center [928, 252] width 28 height 28
checkbox input "true"
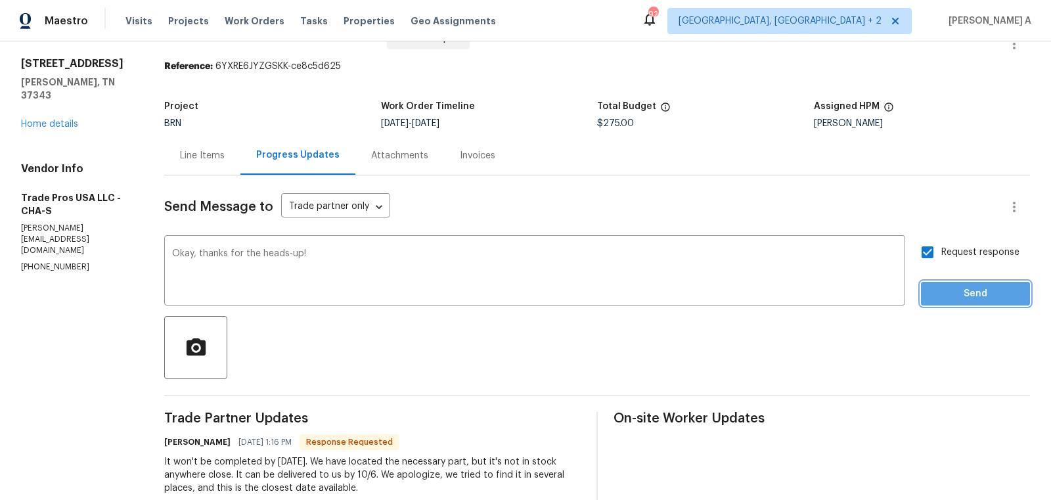
click at [988, 292] on span "Send" at bounding box center [976, 294] width 88 height 16
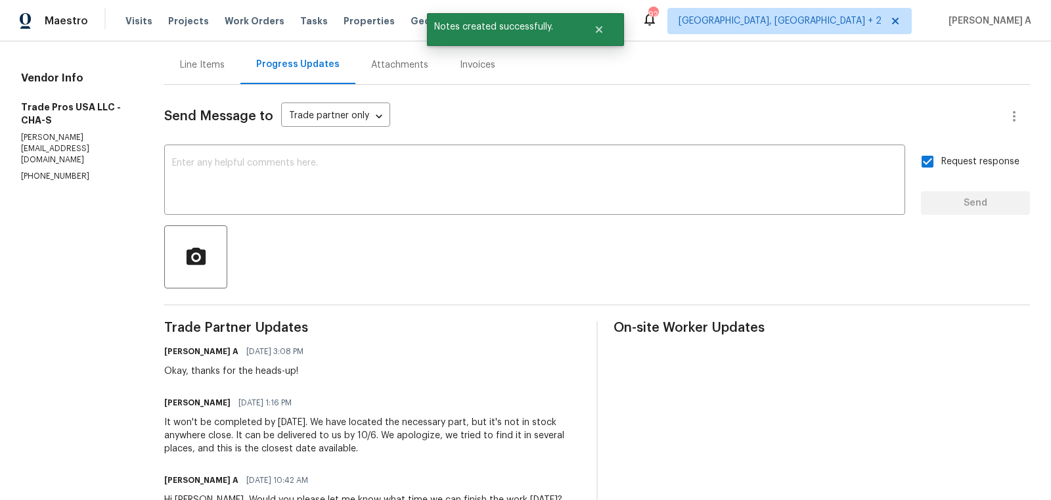
scroll to position [0, 0]
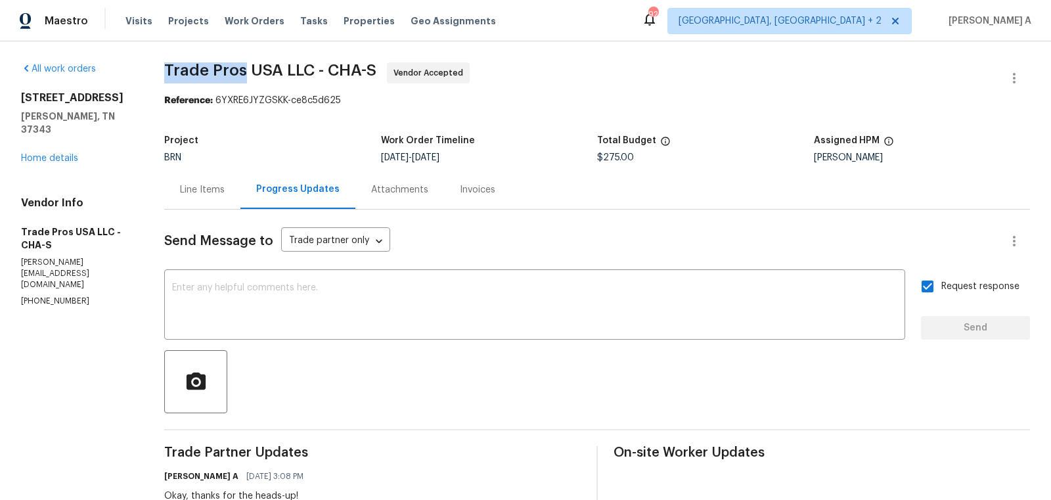
drag, startPoint x: 164, startPoint y: 66, endPoint x: 245, endPoint y: 68, distance: 81.5
copy span "Trade Pros"
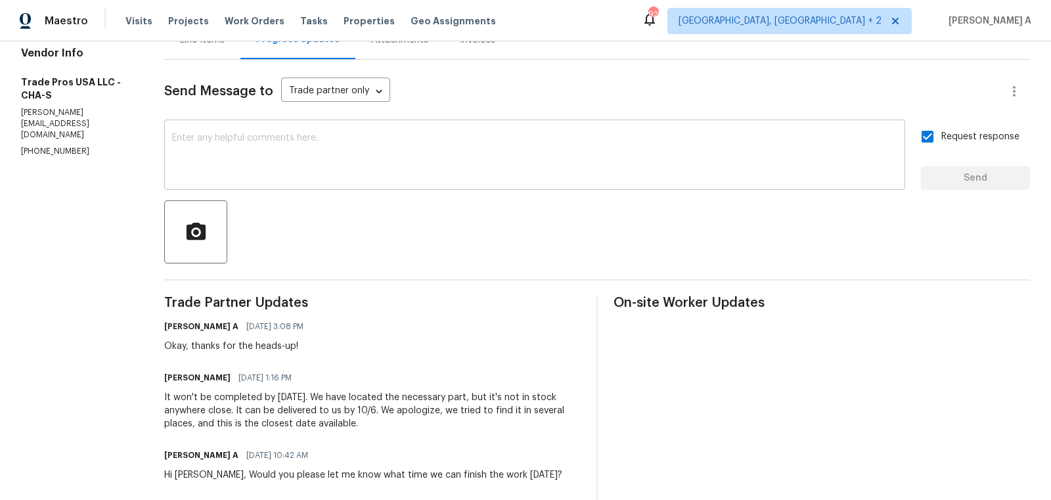
scroll to position [171, 0]
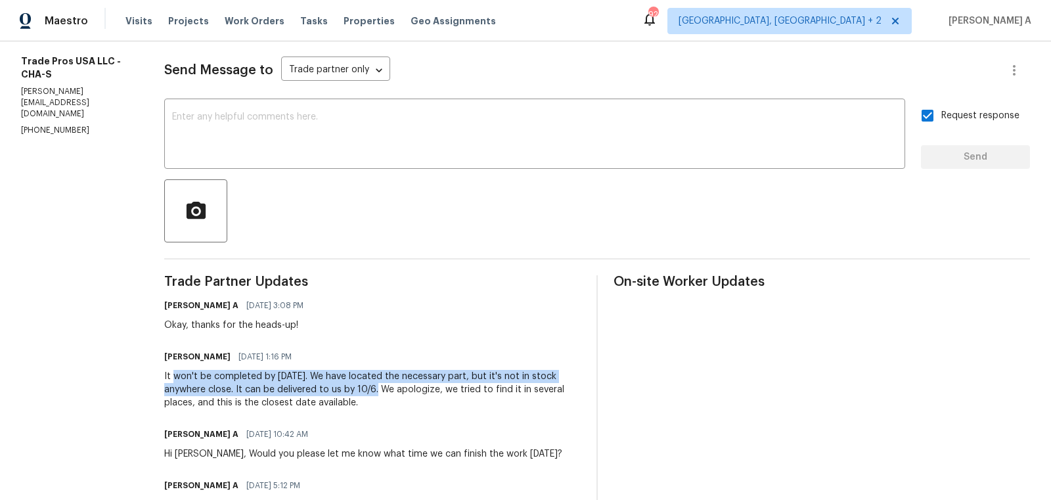
copy div "won't be completed by [DATE]. We have located the necessary part, but it's not …"
drag, startPoint x: 175, startPoint y: 378, endPoint x: 382, endPoint y: 395, distance: 207.6
click at [382, 395] on div "It won't be completed by [DATE]. We have located the necessary part, but it's n…" at bounding box center [372, 389] width 417 height 39
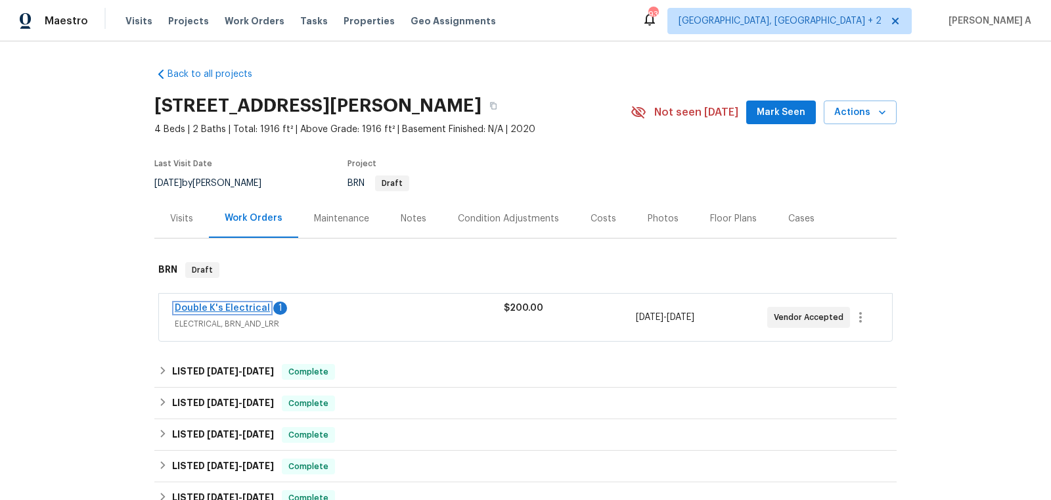
click at [240, 307] on link "Double K's Electrical" at bounding box center [222, 308] width 95 height 9
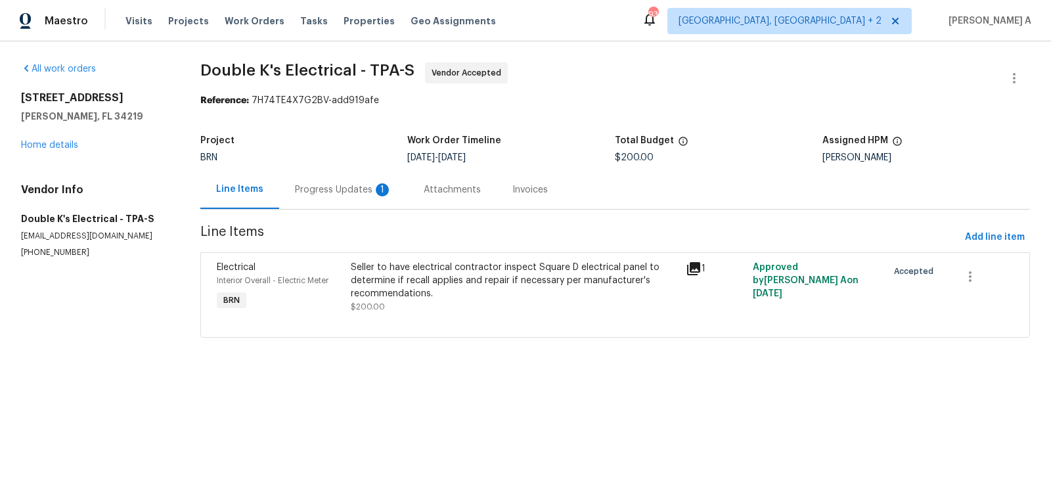
click at [338, 178] on div "Progress Updates 1" at bounding box center [343, 189] width 129 height 39
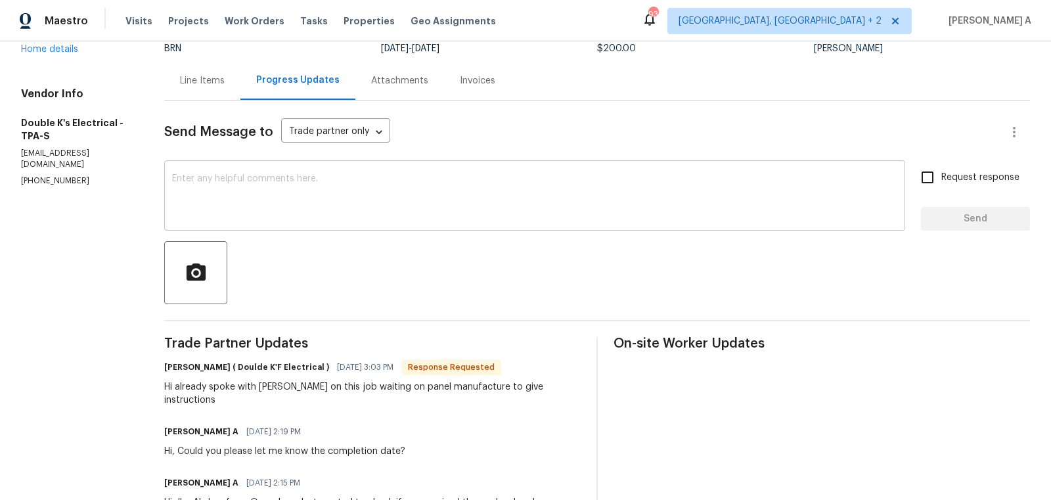
scroll to position [110, 0]
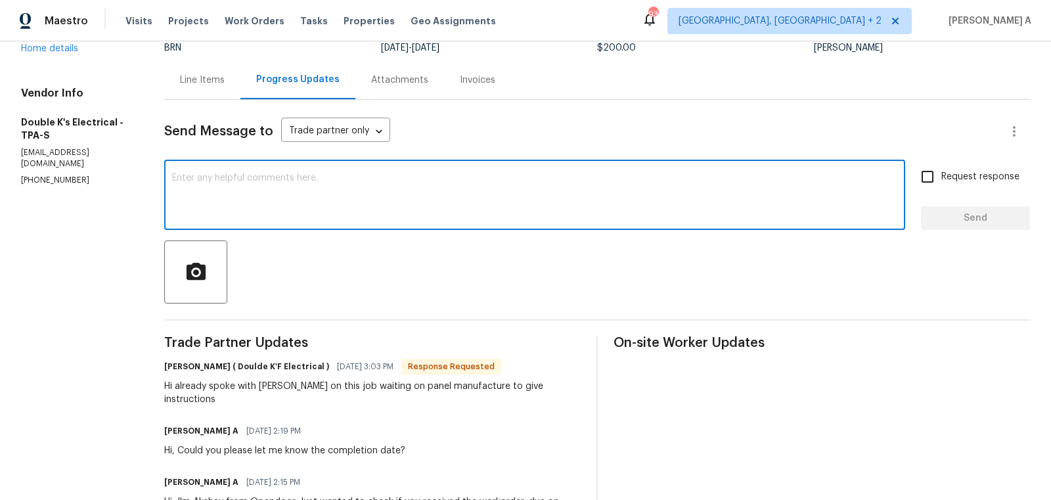
click at [397, 215] on textarea at bounding box center [534, 196] width 725 height 46
type textarea "Okay, thank you!"
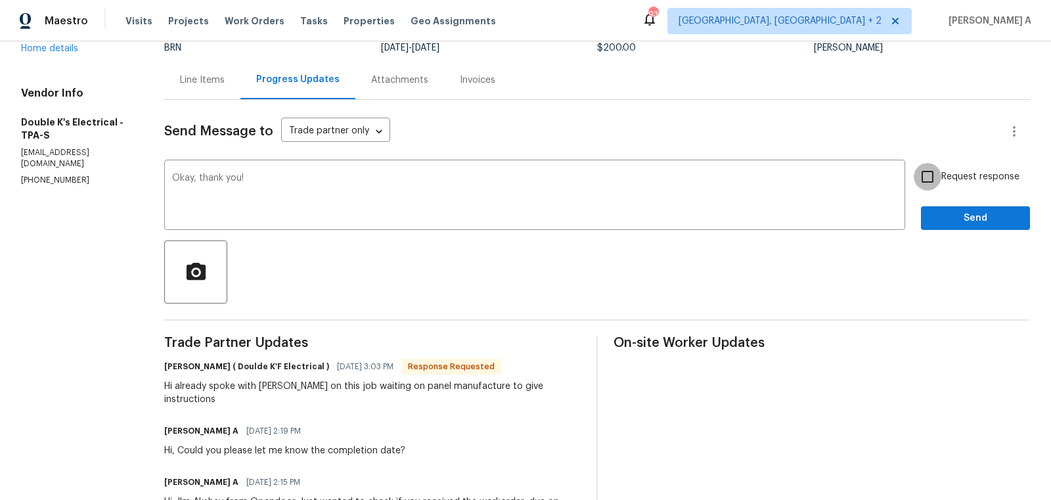
click at [936, 184] on input "Request response" at bounding box center [928, 177] width 28 height 28
checkbox input "true"
click at [957, 220] on span "Send" at bounding box center [976, 218] width 88 height 16
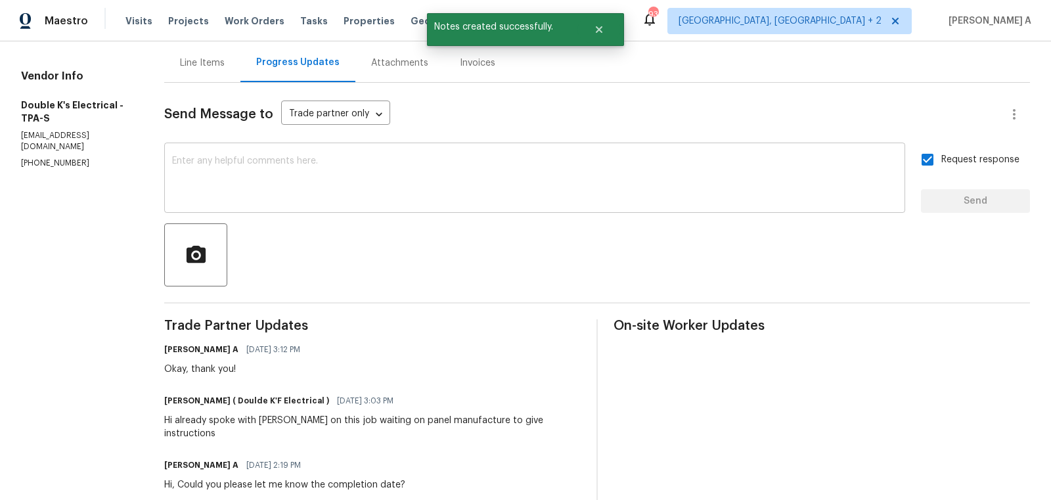
scroll to position [200, 0]
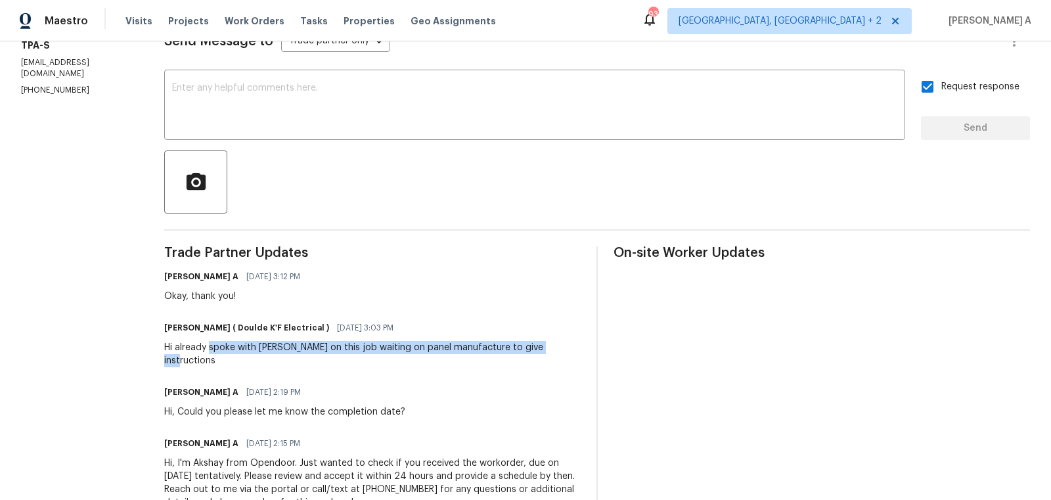
copy div "spoke with [PERSON_NAME] on this job waiting on panel manufacture to give instr…"
drag, startPoint x: 212, startPoint y: 346, endPoint x: 559, endPoint y: 346, distance: 346.9
click at [559, 346] on div "[PERSON_NAME] ( Doulde K'F Electrical ) [DATE] 3:03 PM Hi already spoke with [P…" at bounding box center [372, 343] width 417 height 49
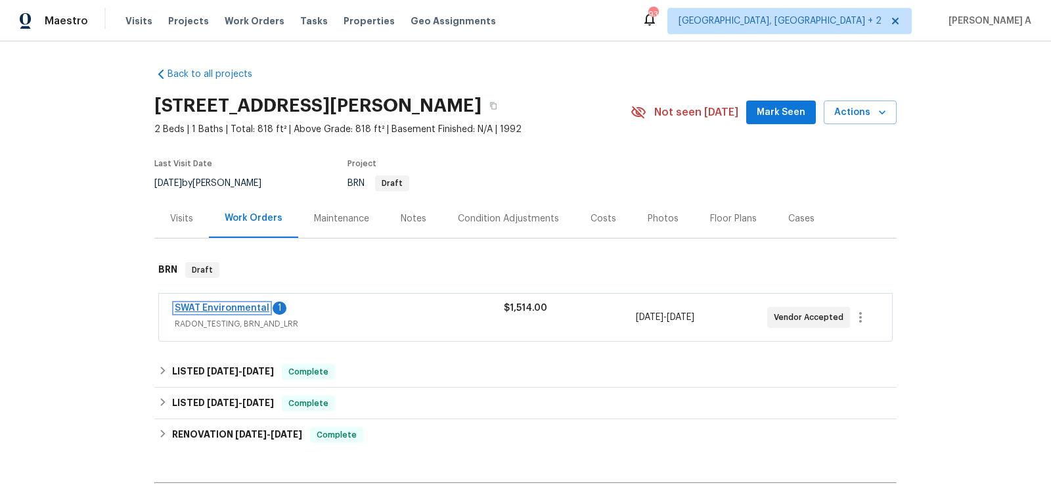
click at [232, 304] on link "SWAT Environmental" at bounding box center [222, 308] width 95 height 9
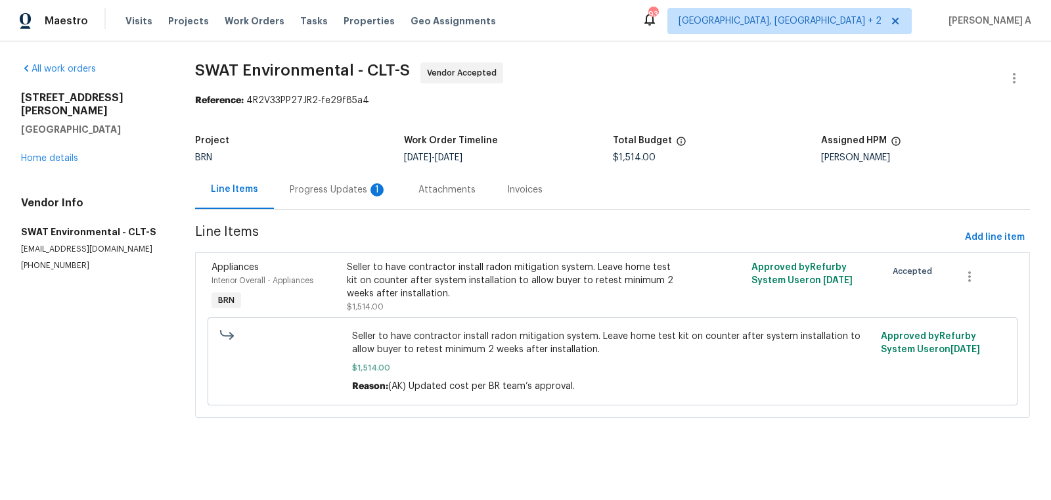
click at [323, 196] on div "Progress Updates 1" at bounding box center [338, 189] width 97 height 13
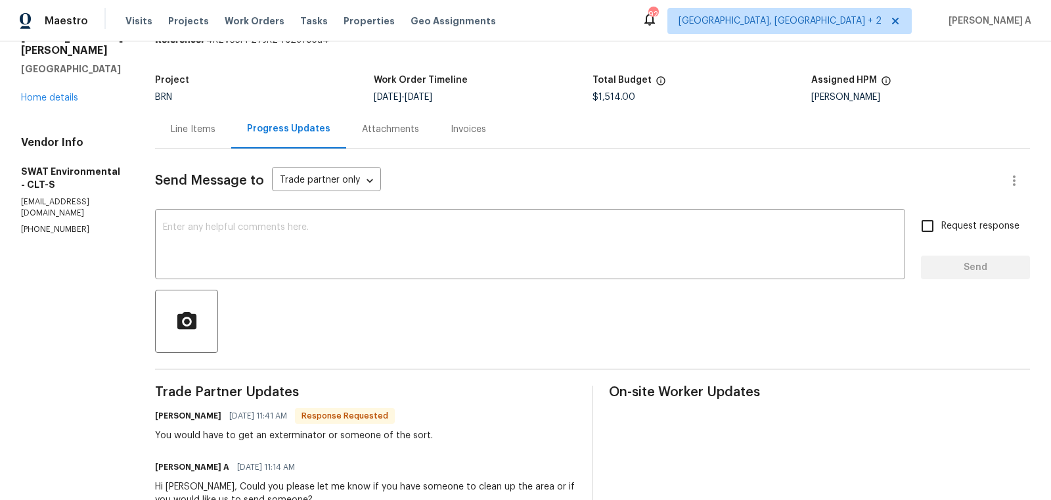
scroll to position [62, 0]
click at [417, 261] on textarea at bounding box center [530, 244] width 734 height 46
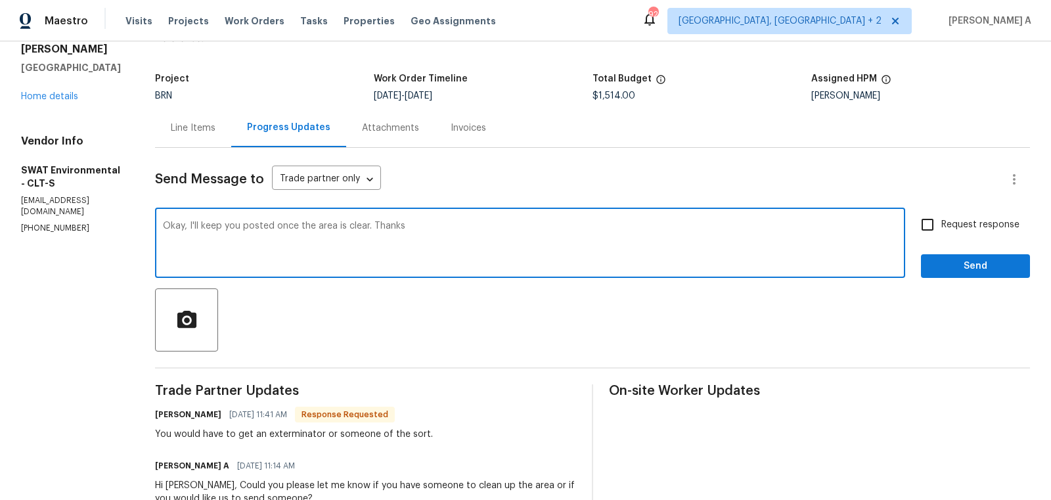
click at [417, 261] on textarea "Okay, I'll keep you posted once the area is clear. Thanks" at bounding box center [530, 244] width 734 height 46
click at [0, 0] on icon "Paraphrase text" at bounding box center [0, 0] width 0 height 0
click at [0, 0] on span "soon" at bounding box center [0, 0] width 0 height 0
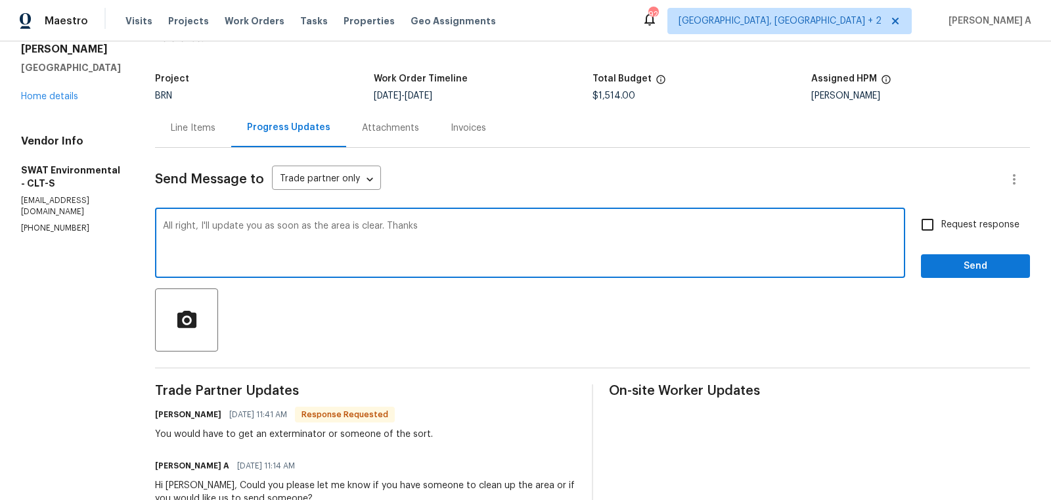
click at [0, 0] on span "you" at bounding box center [0, 0] width 0 height 0
type textarea "All right, I'll update you as soon as the area is clear. Thank you"
click at [934, 227] on input "Request response" at bounding box center [928, 225] width 28 height 28
checkbox input "true"
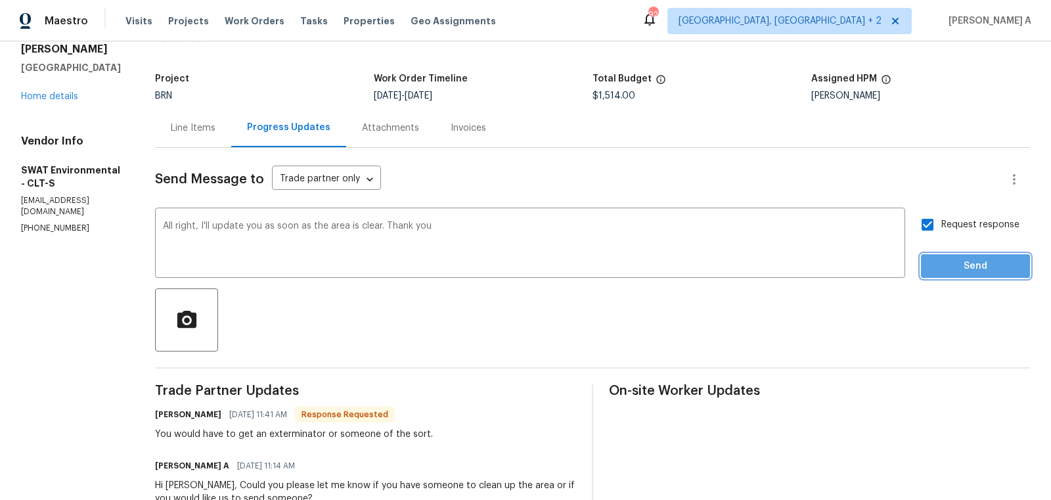
click at [971, 267] on span "Send" at bounding box center [976, 266] width 88 height 16
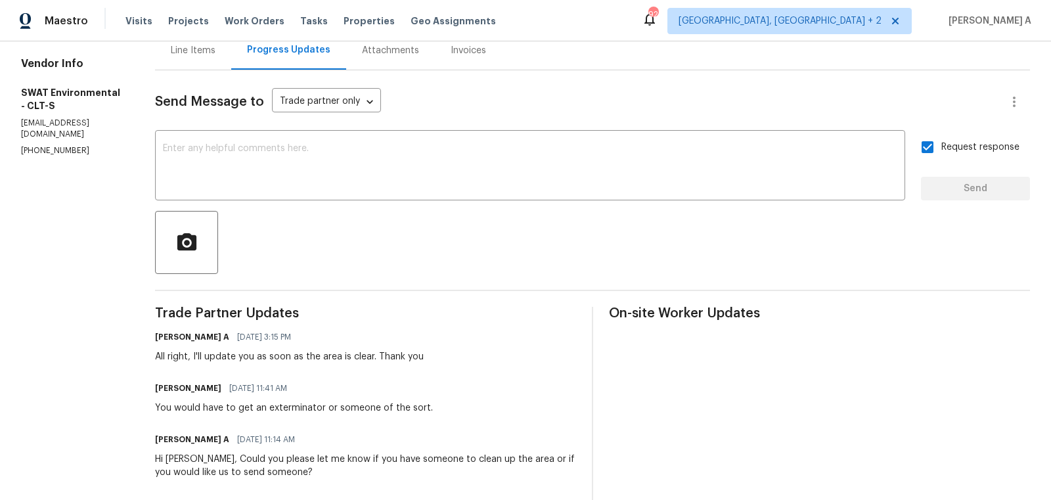
scroll to position [68, 0]
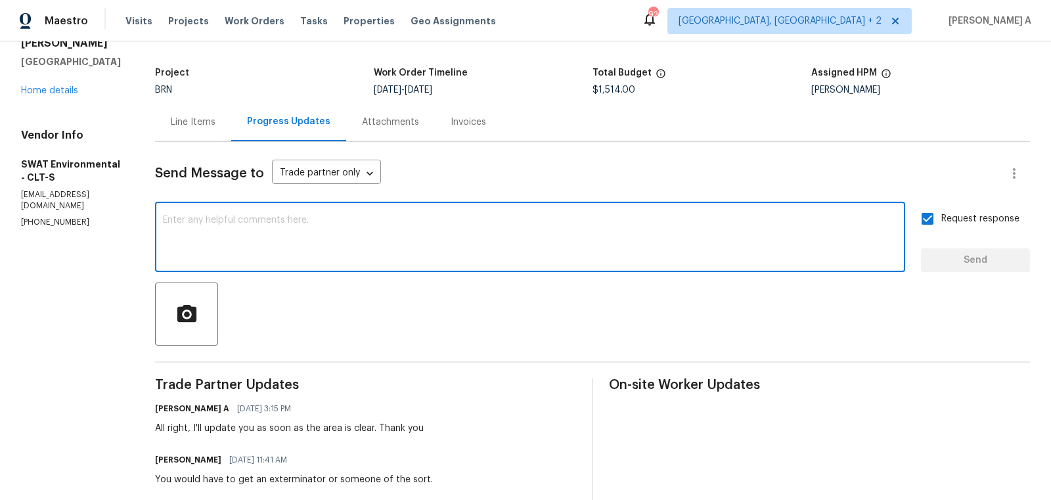
click at [213, 245] on textarea at bounding box center [530, 238] width 734 height 46
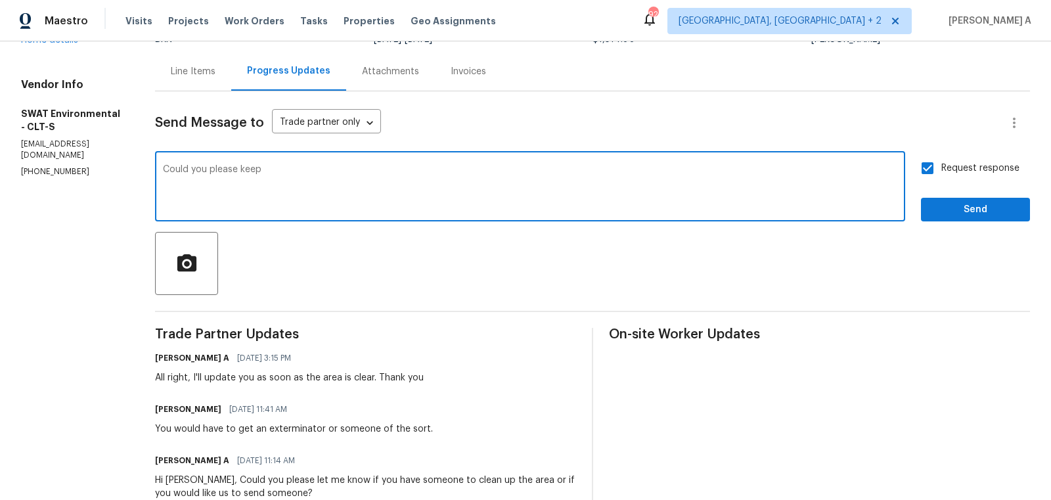
click at [256, 172] on textarea "Could you please keep" at bounding box center [530, 188] width 734 height 46
click at [295, 172] on textarea "Could you please fix with the earlier schedule you provided for us?" at bounding box center [530, 188] width 734 height 46
click at [0, 0] on span "Change the pronoun" at bounding box center [0, 0] width 0 height 0
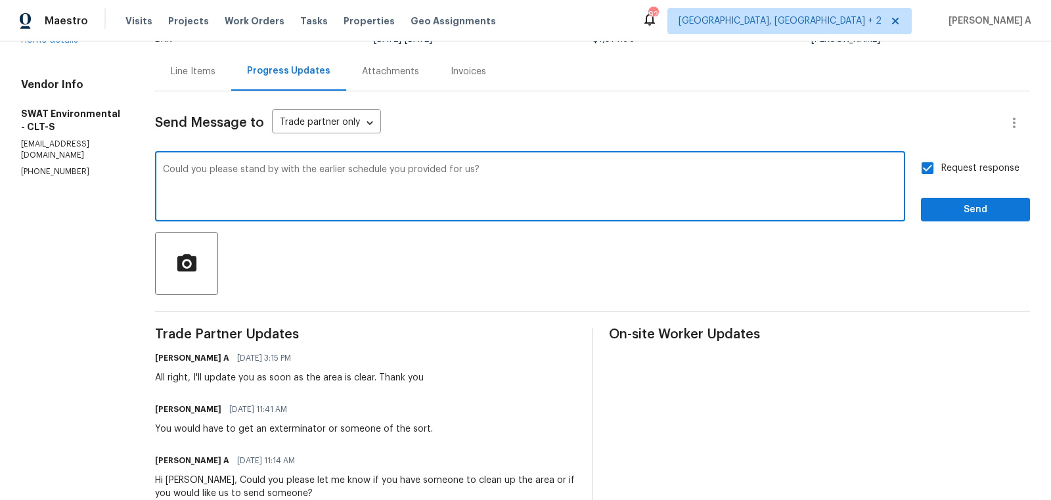
click at [334, 172] on textarea "Could you please stand by with the earlier schedule you provided for us?" at bounding box center [530, 188] width 734 height 46
click at [384, 181] on textarea "Could you please stand by with the earlier schedule you provided for us?" at bounding box center [530, 188] width 734 height 46
click at [384, 173] on textarea "Could you please stand by with the earlier schedule you provided for us?" at bounding box center [530, 188] width 734 height 46
type textarea "Could you please stand by with the earlier schedule (10/07) you provided for us?"
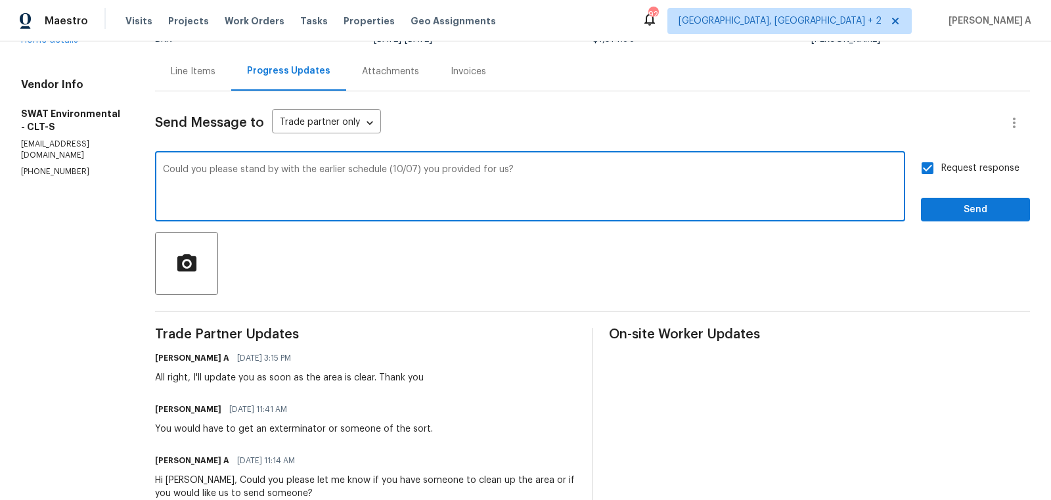
click at [407, 175] on textarea "Could you please stand by with the earlier schedule (10/07) you provided for us?" at bounding box center [530, 188] width 734 height 46
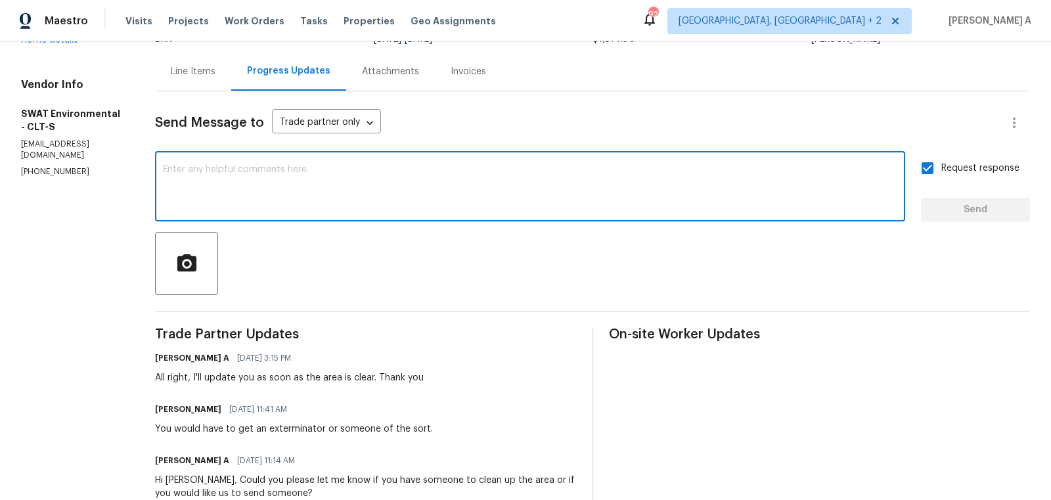
paste textarea "Could you please stand by with the earlier schedule (10/07) you provided for us?"
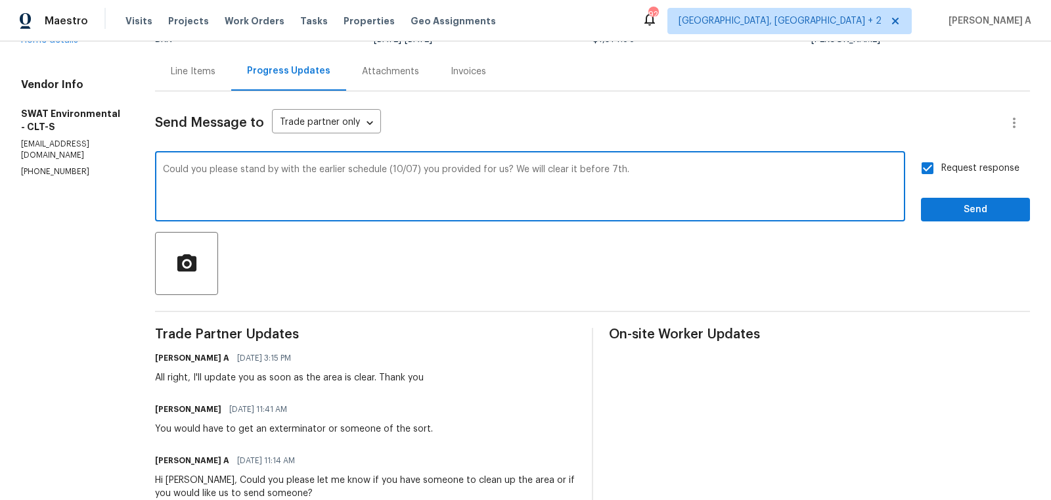
click at [545, 177] on textarea "Could you please stand by with the earlier schedule (10/07) you provided for us…" at bounding box center [530, 188] width 734 height 46
click at [0, 0] on icon "Paraphrase text" at bounding box center [0, 0] width 0 height 0
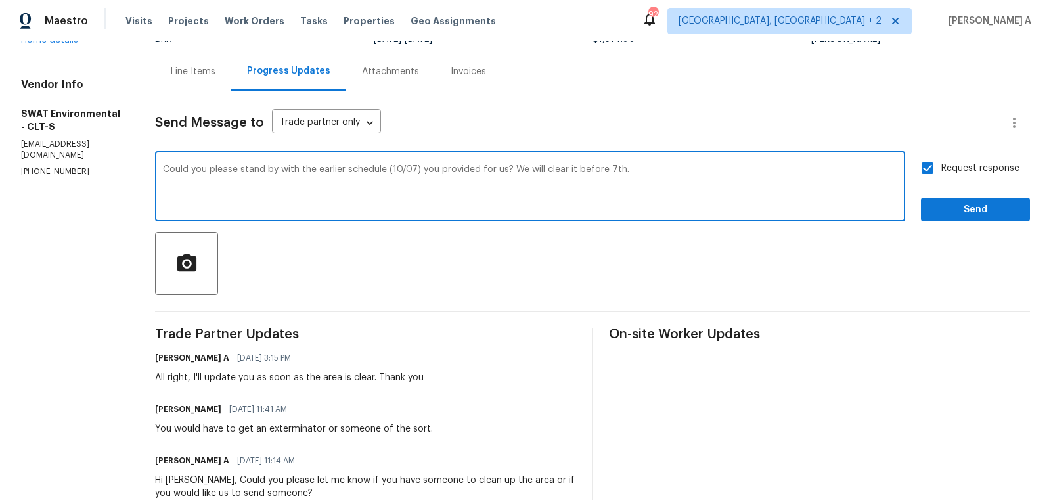
click at [0, 0] on span "previous" at bounding box center [0, 0] width 0 height 0
click at [0, 0] on icon "Custom" at bounding box center [0, 0] width 0 height 0
click at [367, 211] on div "Would you kindly stick to the previous schedule you gave us on 10/07? We will c…" at bounding box center [530, 187] width 750 height 67
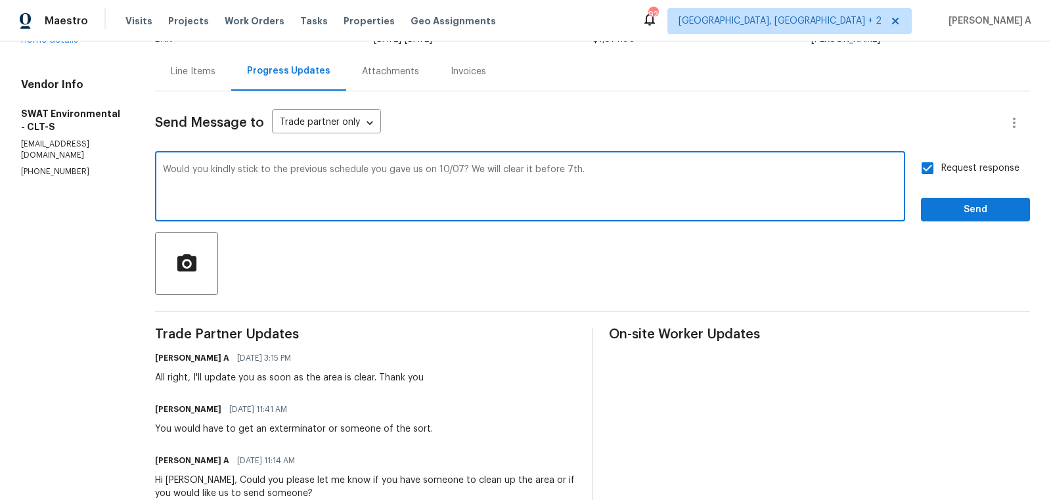
click at [440, 183] on textarea "Would you kindly stick to the previous schedule you gave us on 10/07? We will c…" at bounding box center [530, 188] width 734 height 46
click at [430, 169] on textarea "Would you kindly stick to the previous schedule you gave us on 10/07? We will c…" at bounding box center [530, 188] width 734 height 46
click at [430, 169] on textarea "Would you kindly stick to the previous schedule you gave us for 10/07? We will …" at bounding box center [530, 188] width 734 height 46
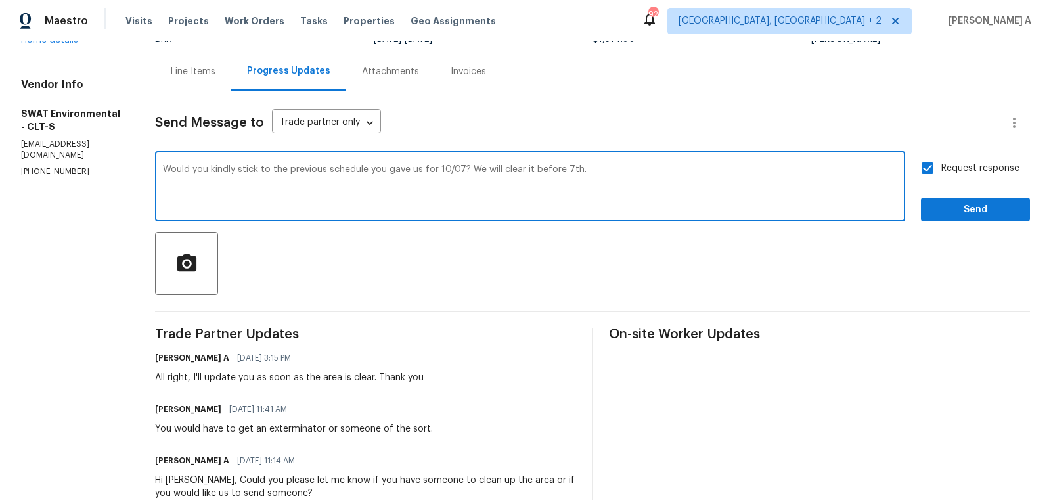
click at [430, 169] on textarea "Would you kindly stick to the previous schedule you gave us for 10/07? We will …" at bounding box center [530, 188] width 734 height 46
click at [0, 0] on icon "Paraphrase text" at bounding box center [0, 0] width 0 height 0
click at [0, 0] on icon "Fluency" at bounding box center [0, 0] width 0 height 0
click at [556, 199] on textarea "Would you kindly stick to the previous schedule you gave us for 10/07? We will …" at bounding box center [530, 188] width 734 height 46
click at [0, 0] on span "Correct the article" at bounding box center [0, 0] width 0 height 0
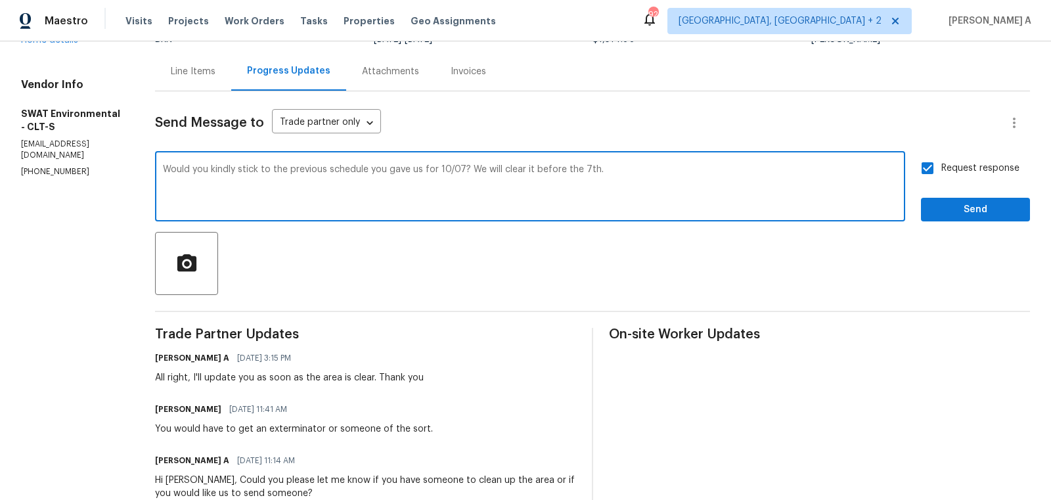
type textarea "Would you kindly stick to the previous schedule you gave us for 10/07? We will …"
click at [958, 205] on span "Send" at bounding box center [976, 210] width 88 height 16
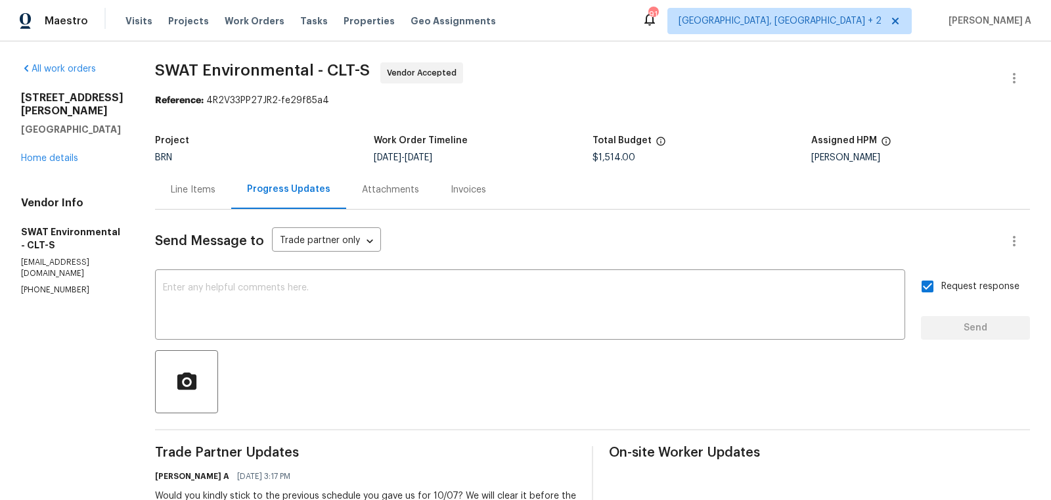
click at [187, 177] on div "Line Items" at bounding box center [193, 189] width 76 height 39
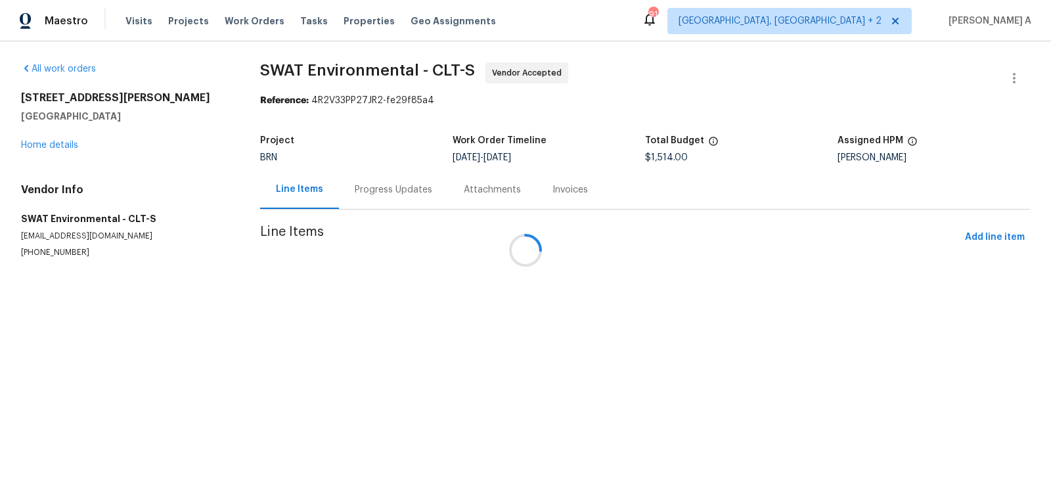
click at [336, 190] on div at bounding box center [525, 250] width 1051 height 500
click at [356, 194] on div at bounding box center [525, 250] width 1051 height 500
click at [374, 190] on div at bounding box center [525, 250] width 1051 height 500
click at [355, 194] on div "Progress Updates" at bounding box center [394, 189] width 78 height 13
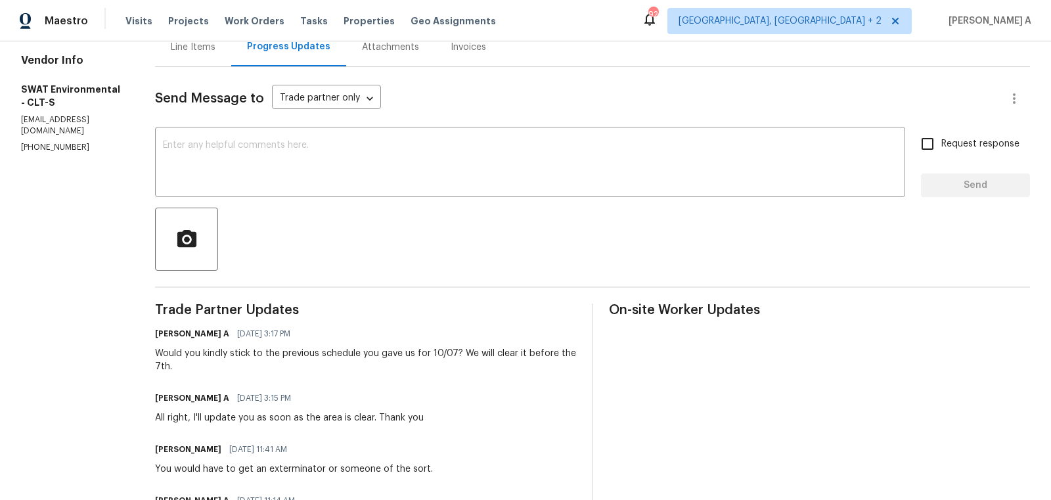
scroll to position [176, 0]
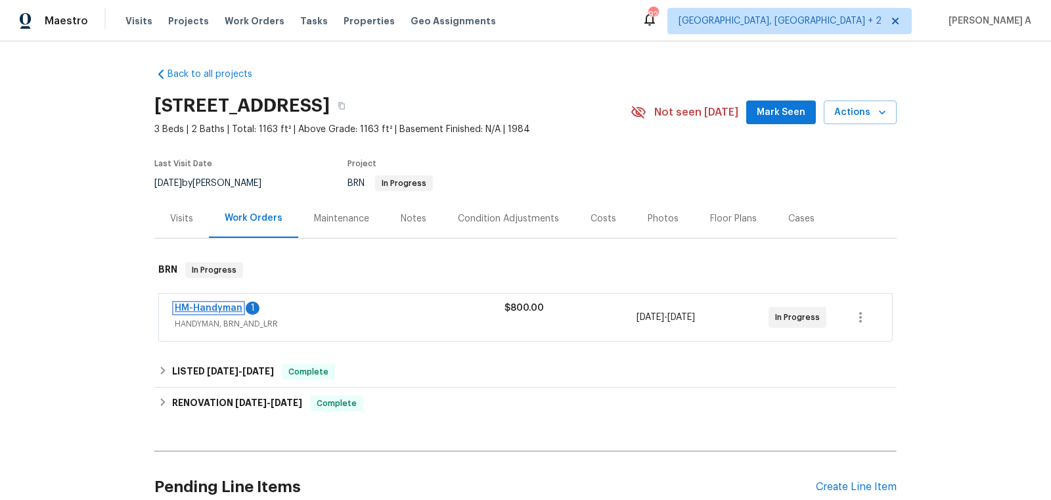
click at [233, 304] on link "HM-Handyman" at bounding box center [209, 308] width 68 height 9
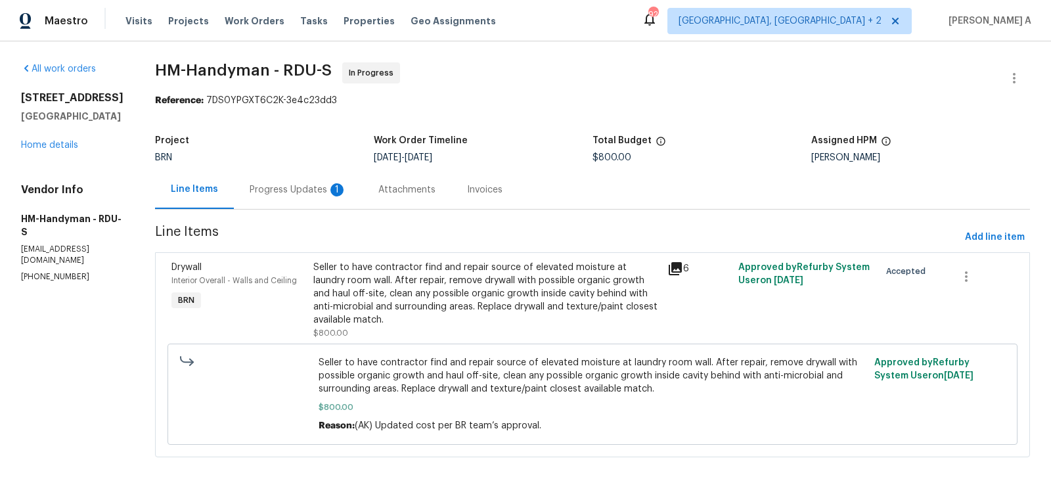
click at [284, 173] on div "Progress Updates 1" at bounding box center [298, 189] width 129 height 39
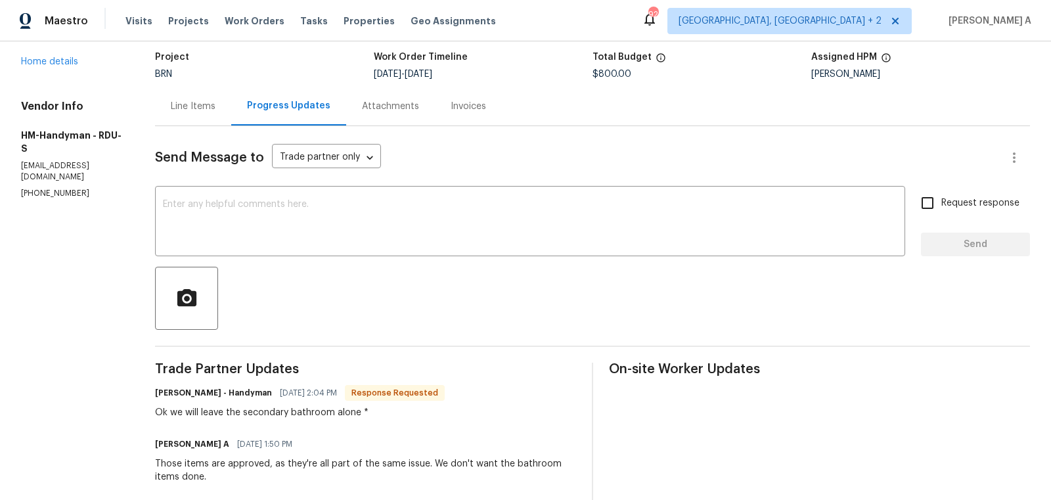
scroll to position [76, 0]
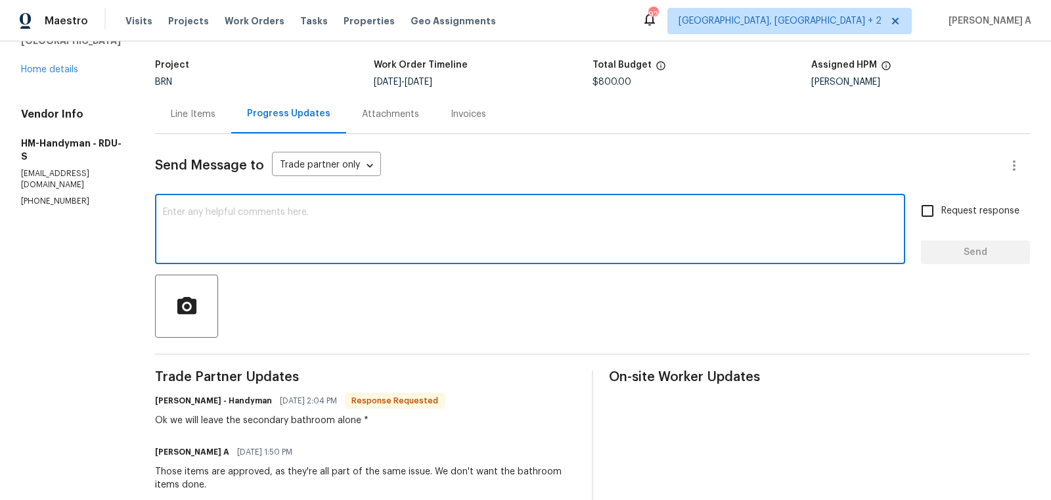
click at [351, 227] on textarea at bounding box center [530, 231] width 734 height 46
type textarea "Y"
type textarea "P"
type textarea "Yes, May I know if we can complete the work by [DATE] or [DATE]?"
click at [932, 208] on input "Request response" at bounding box center [928, 211] width 28 height 28
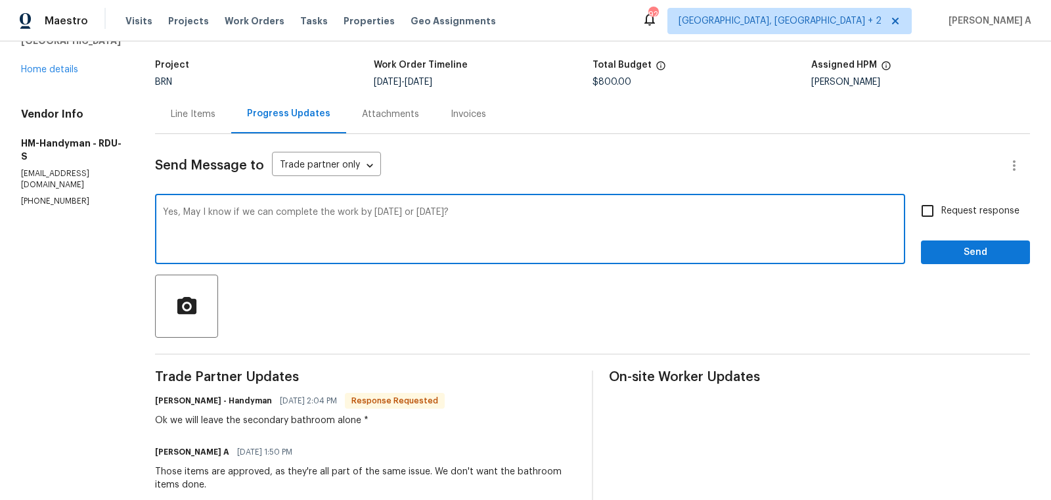
checkbox input "true"
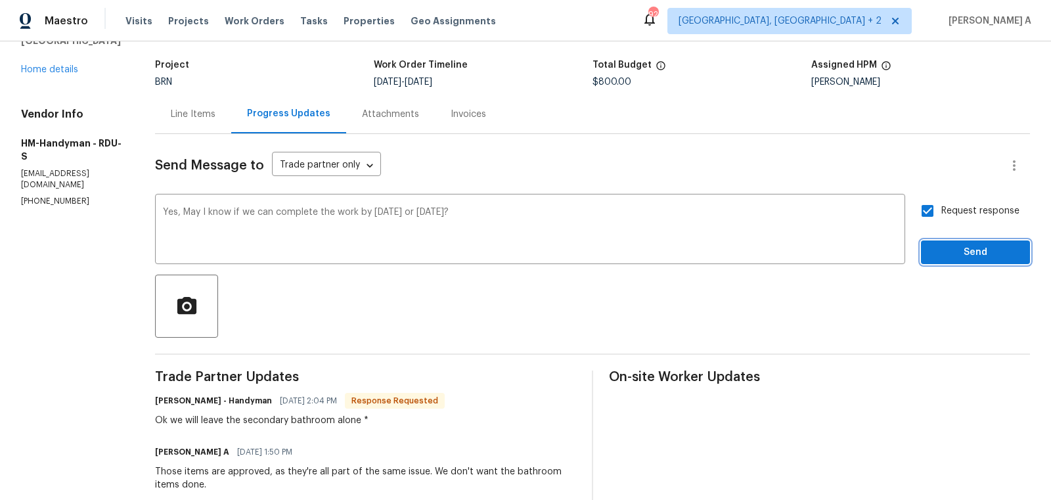
click at [958, 258] on span "Send" at bounding box center [976, 252] width 88 height 16
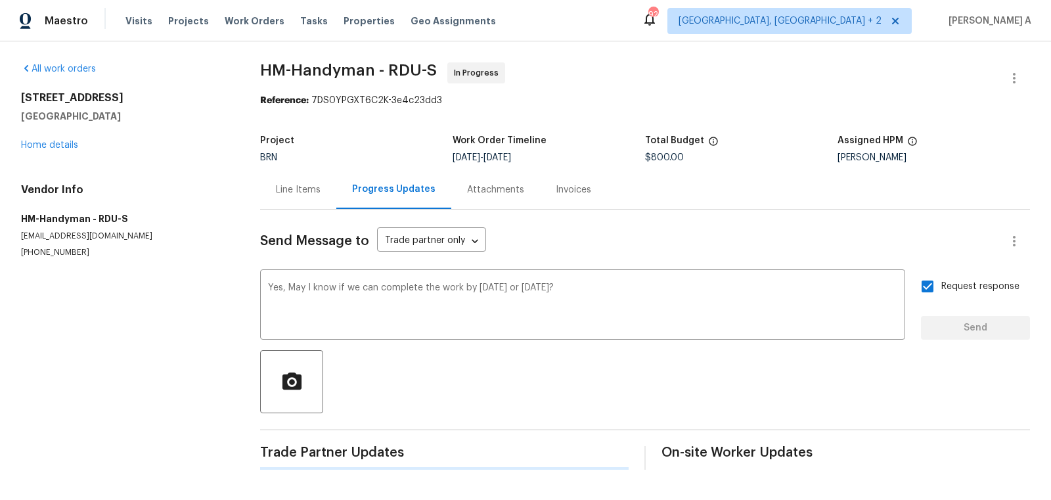
scroll to position [0, 0]
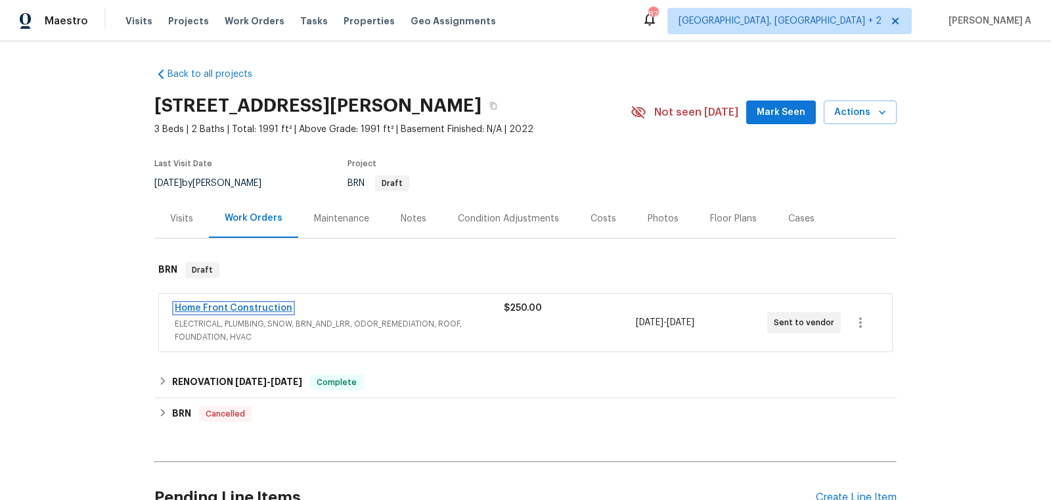
click at [237, 307] on link "Home Front Construction" at bounding box center [234, 308] width 118 height 9
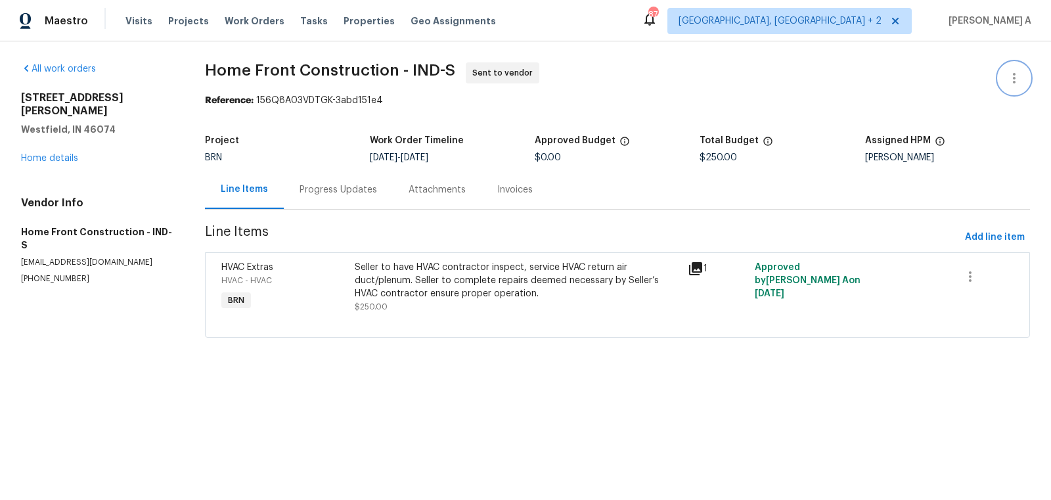
click at [1023, 70] on button "button" at bounding box center [1015, 78] width 32 height 32
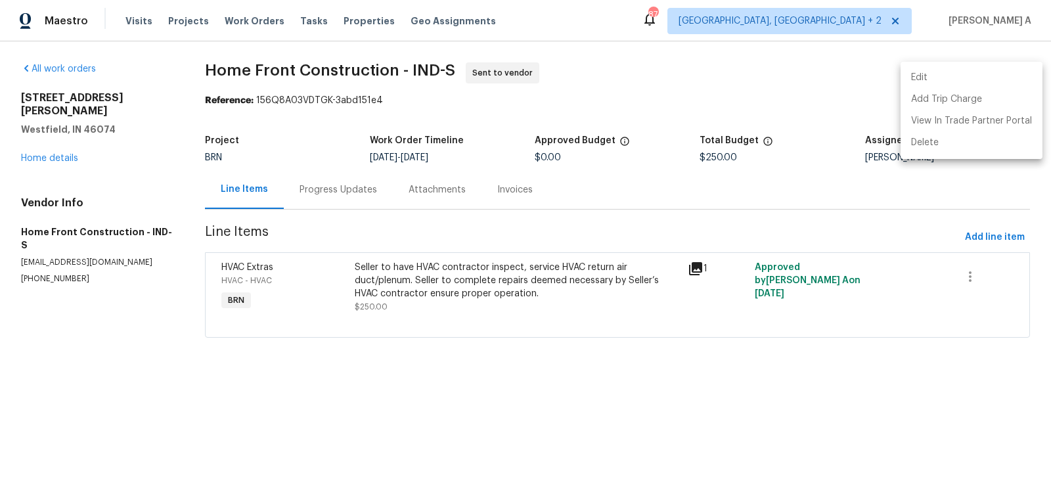
click at [962, 71] on li "Edit" at bounding box center [972, 78] width 142 height 22
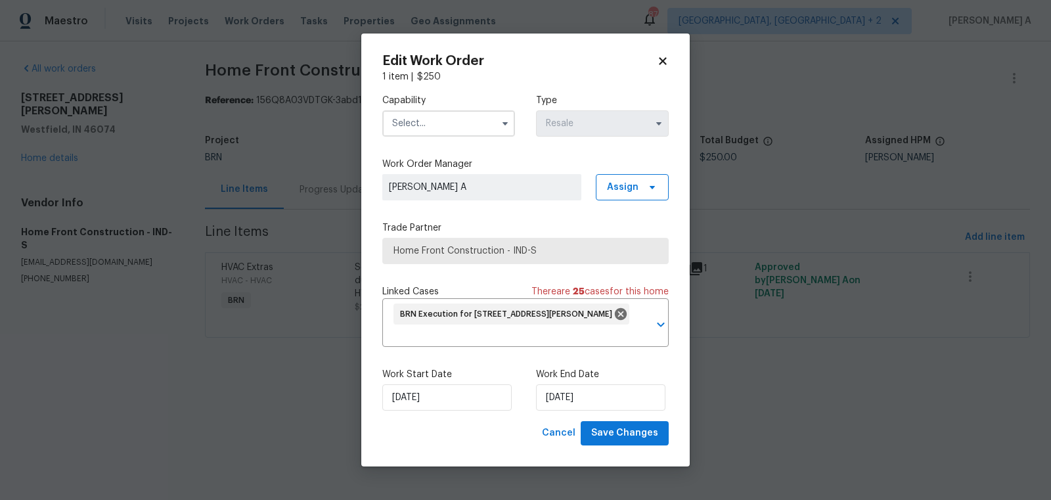
click at [474, 118] on input "text" at bounding box center [448, 123] width 133 height 26
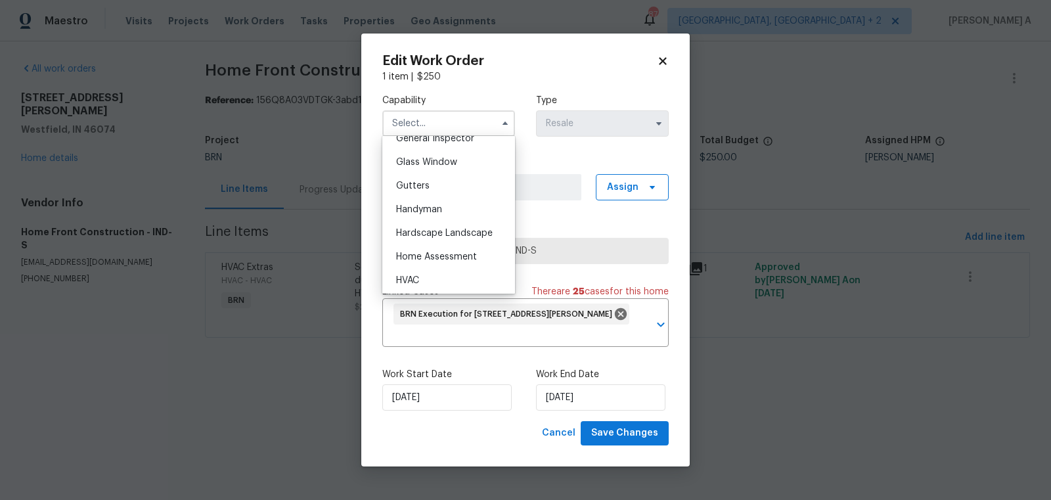
scroll to position [679, 0]
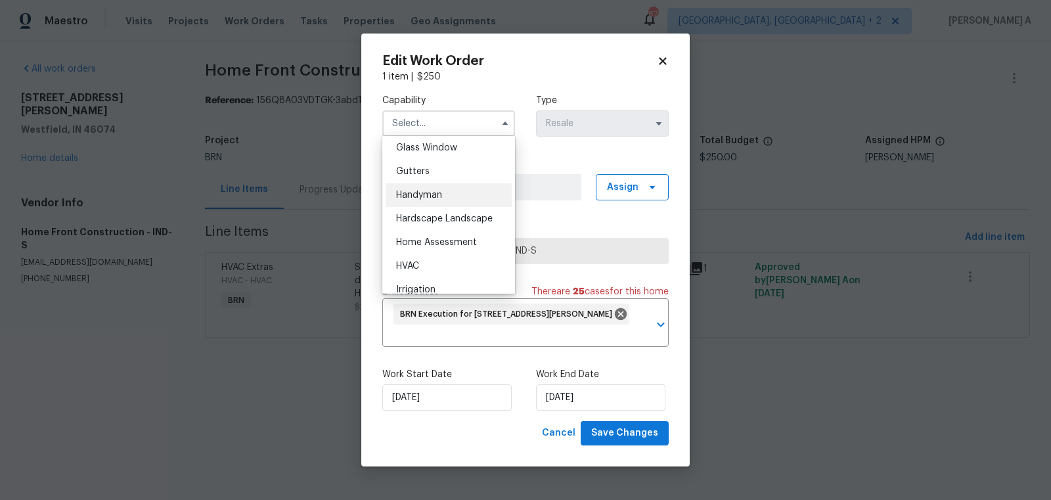
click at [447, 192] on div "Handyman" at bounding box center [449, 195] width 126 height 24
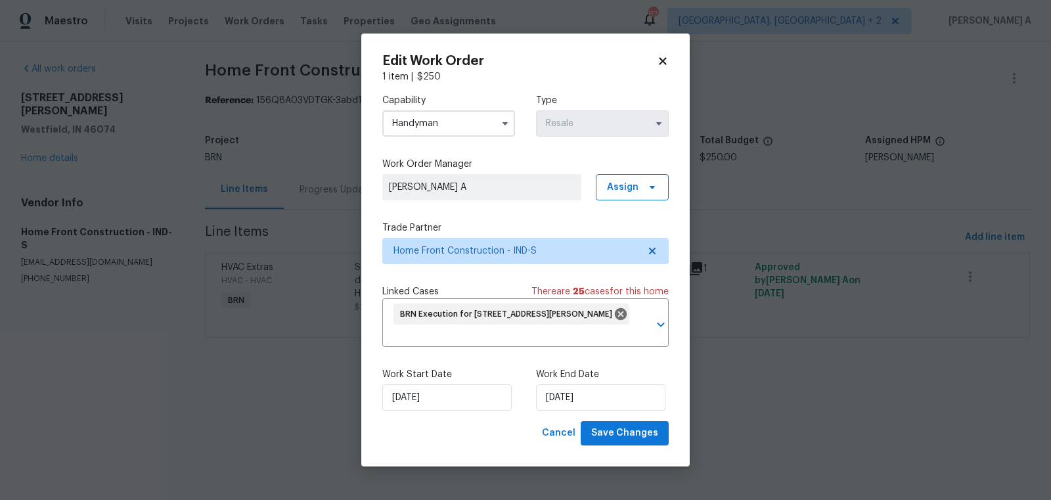
click at [497, 127] on span at bounding box center [505, 124] width 20 height 20
click at [463, 120] on input "Handyman" at bounding box center [448, 123] width 133 height 26
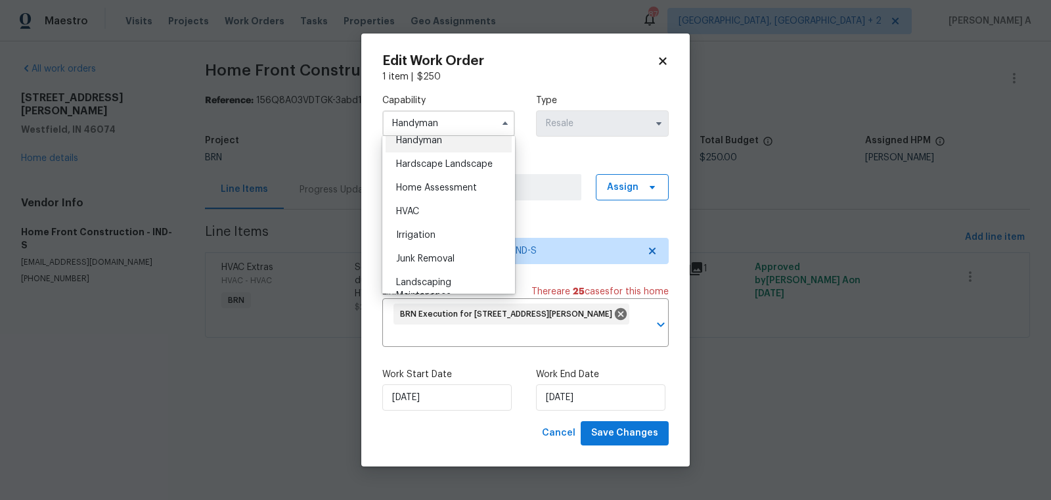
scroll to position [737, 0]
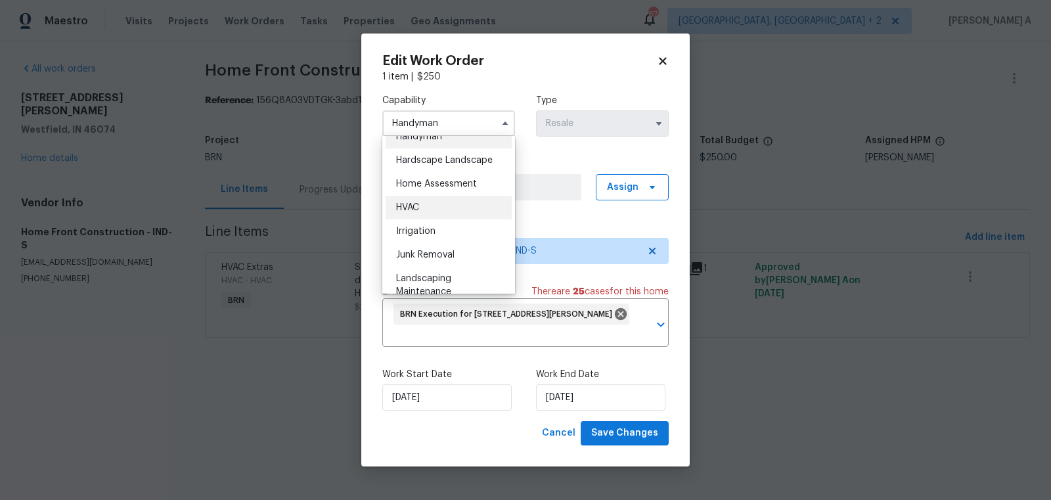
click at [448, 207] on div "HVAC" at bounding box center [449, 208] width 126 height 24
type input "HVAC"
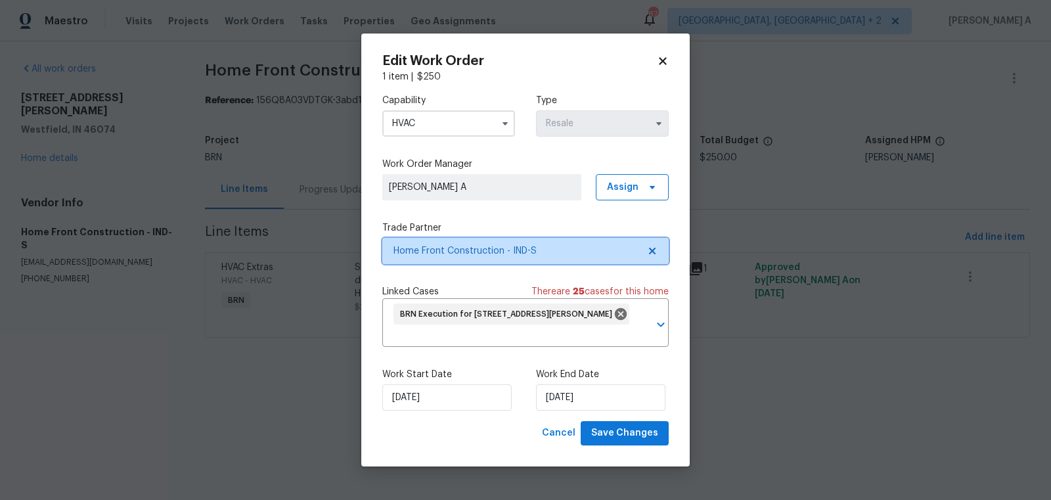
click at [654, 252] on icon at bounding box center [652, 251] width 7 height 7
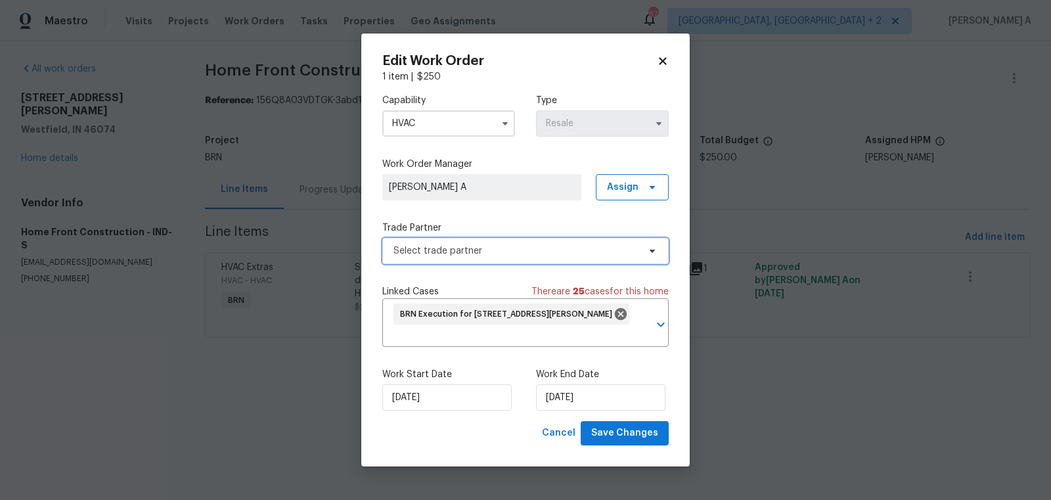
click at [599, 258] on span "Select trade partner" at bounding box center [525, 251] width 286 height 26
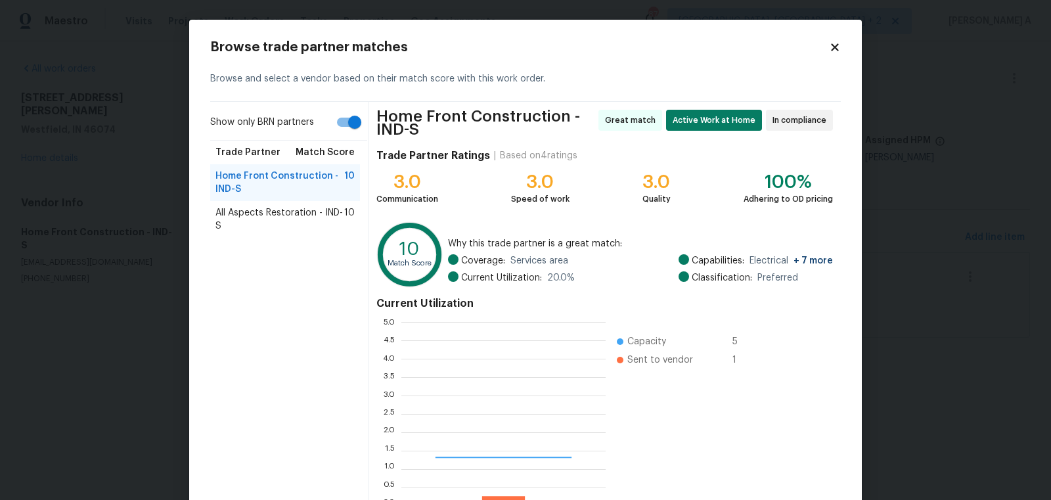
scroll to position [184, 204]
click at [338, 137] on label "Show only BRN partners" at bounding box center [288, 125] width 157 height 31
click at [338, 135] on input "Show only BRN partners" at bounding box center [354, 122] width 75 height 25
checkbox input "false"
click at [273, 254] on span "Easy Air LLC - IND-S" at bounding box center [256, 249] width 83 height 13
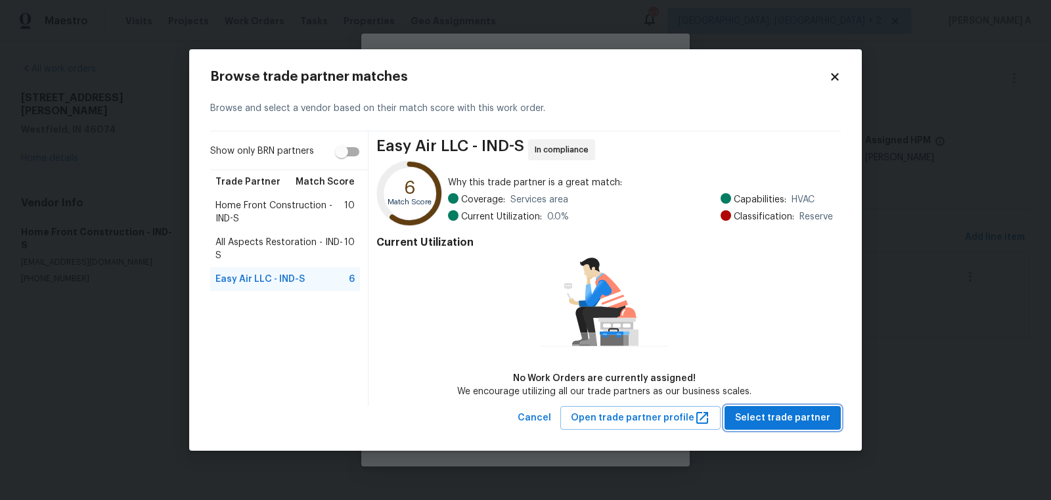
click at [789, 411] on span "Select trade partner" at bounding box center [782, 418] width 95 height 16
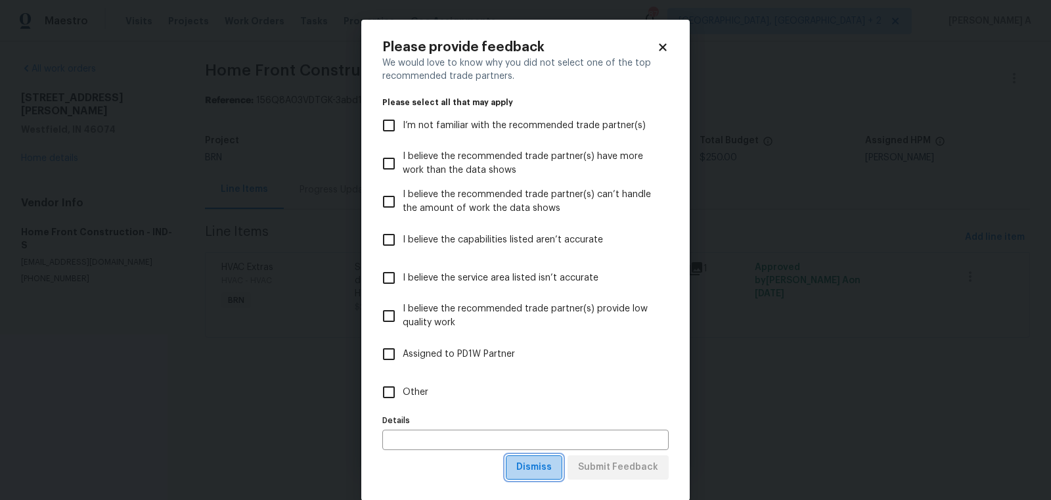
click at [535, 472] on span "Dismiss" at bounding box center [533, 467] width 35 height 16
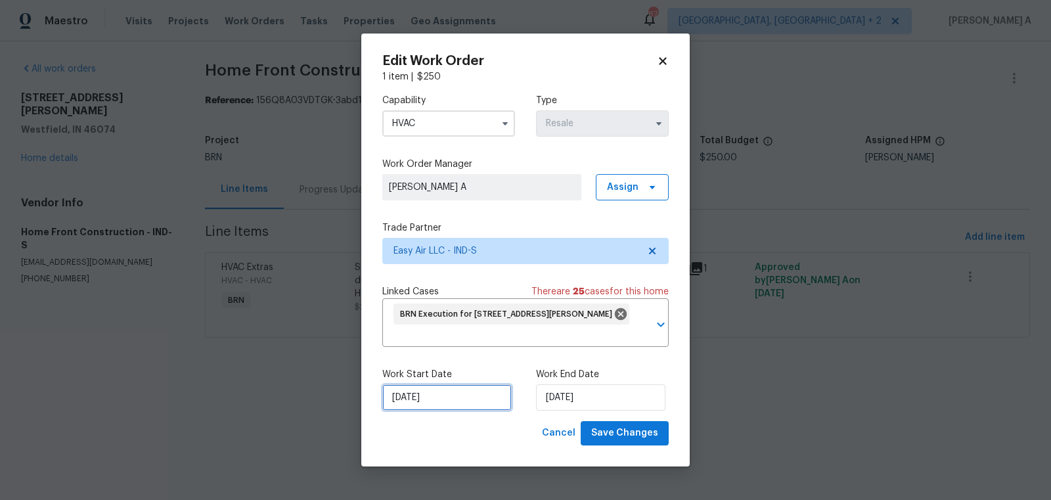
click at [453, 393] on input "[DATE]" at bounding box center [446, 397] width 129 height 26
click at [464, 432] on div "Cancel Save Changes" at bounding box center [525, 433] width 286 height 24
click at [627, 436] on span "Save Changes" at bounding box center [624, 433] width 67 height 16
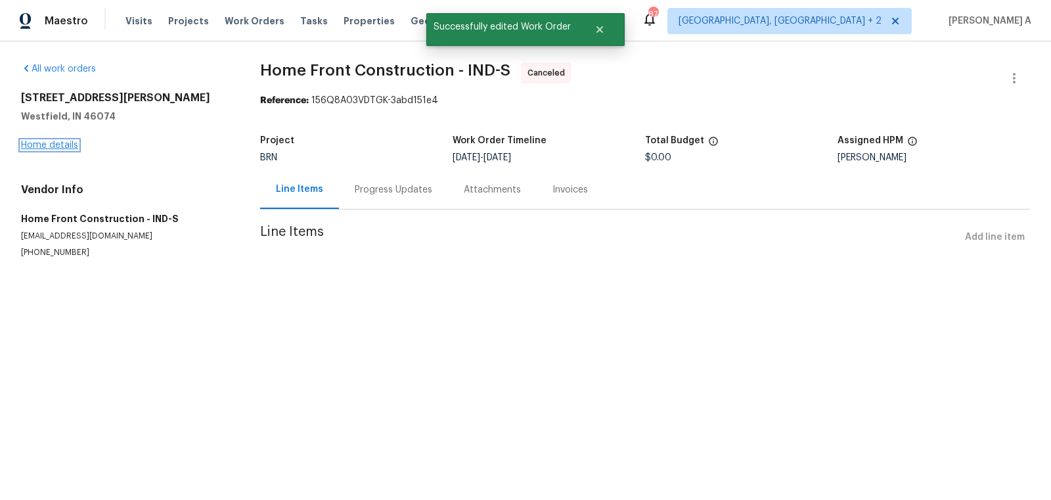
click at [64, 143] on link "Home details" at bounding box center [49, 145] width 57 height 9
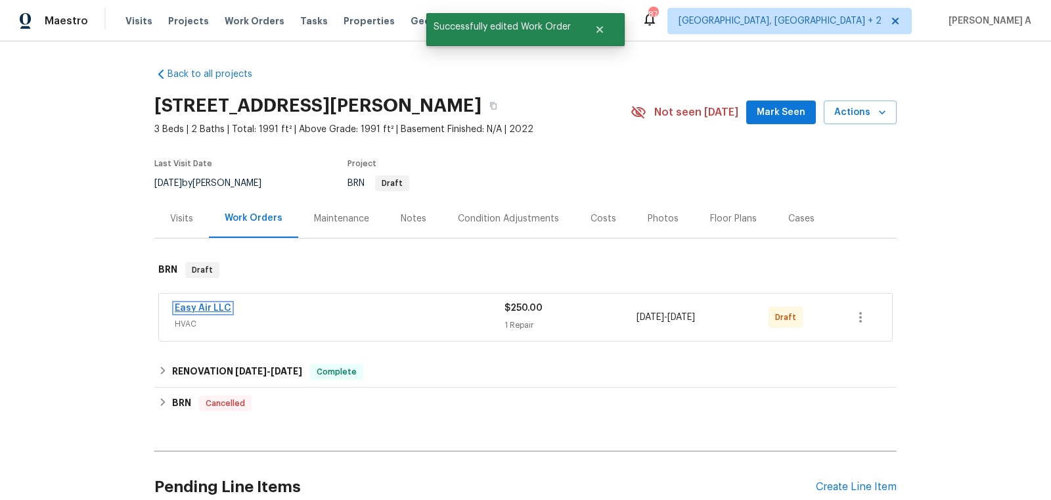
click at [204, 308] on link "Easy Air LLC" at bounding box center [203, 308] width 56 height 9
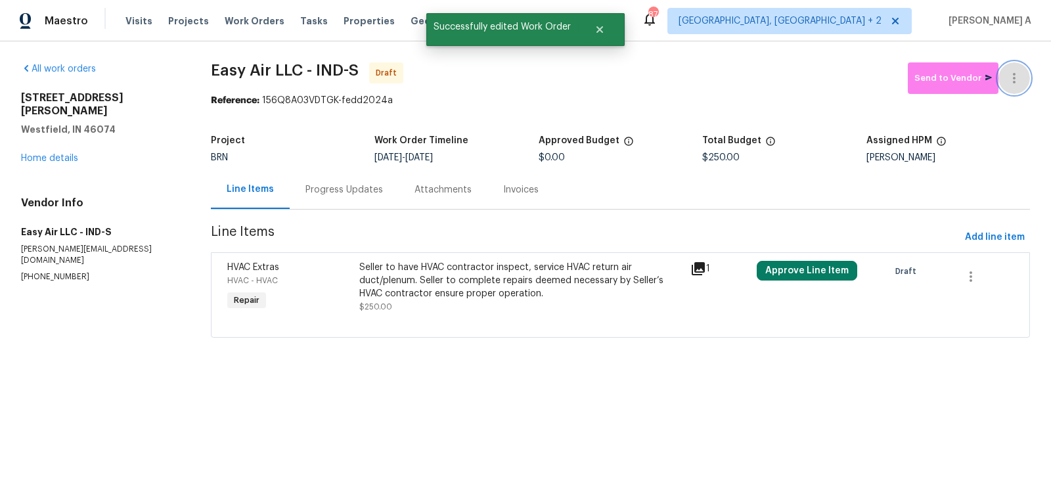
click at [1024, 74] on button "button" at bounding box center [1015, 78] width 32 height 32
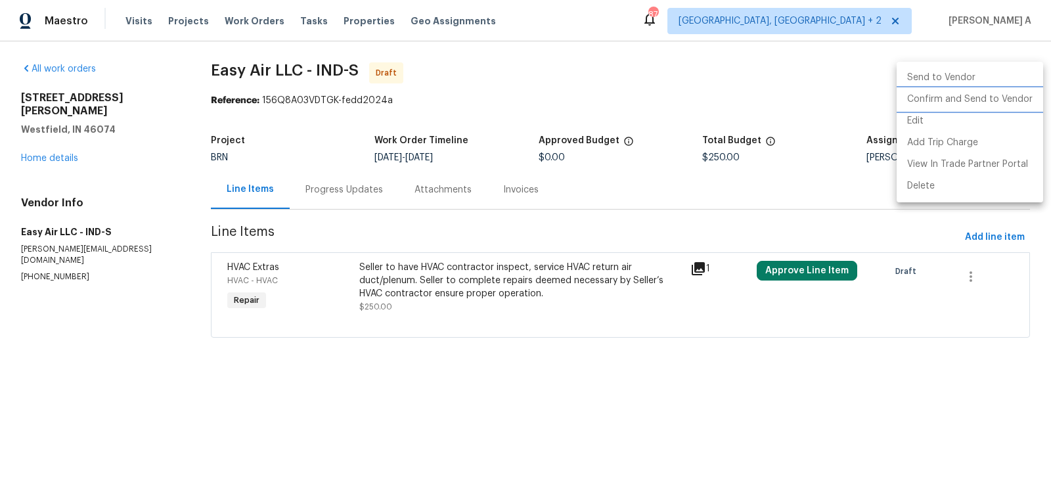
click at [1029, 96] on li "Confirm and Send to Vendor" at bounding box center [970, 100] width 147 height 22
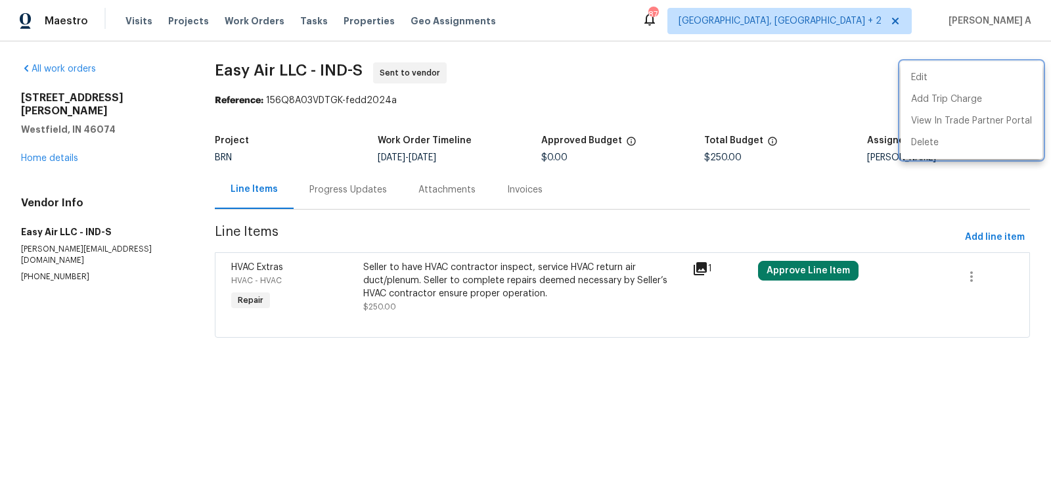
click at [357, 177] on div at bounding box center [525, 250] width 1051 height 500
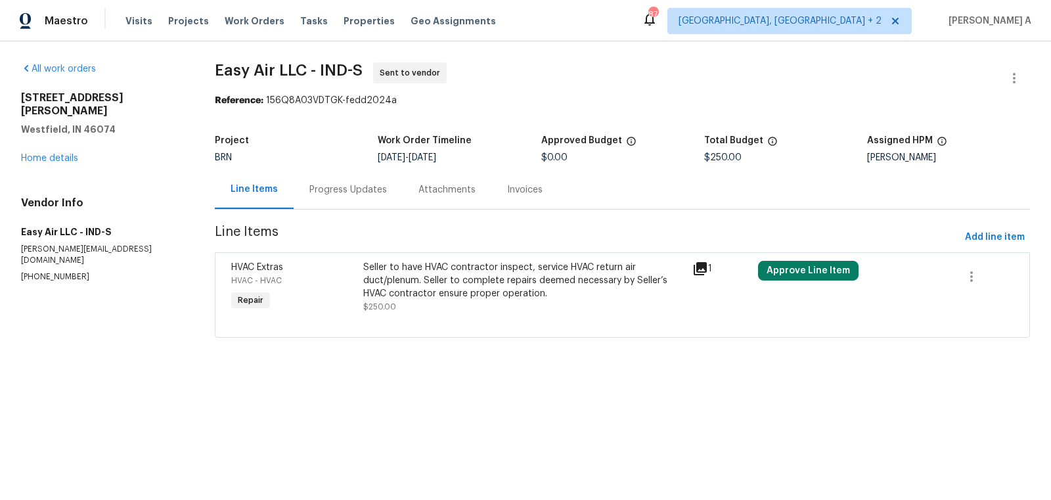
click at [441, 298] on div "Seller to have HVAC contractor inspect, service HVAC return air duct/plenum. Se…" at bounding box center [523, 280] width 321 height 39
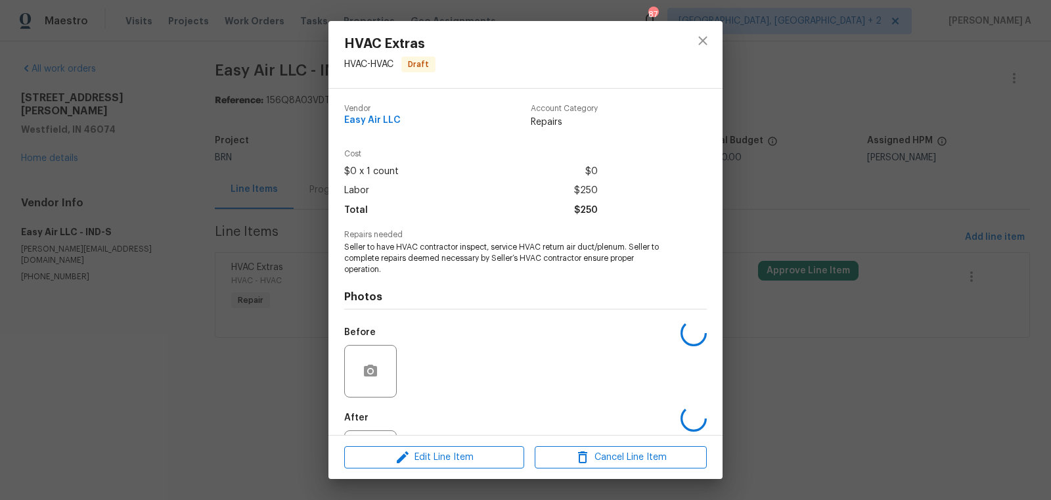
scroll to position [61, 0]
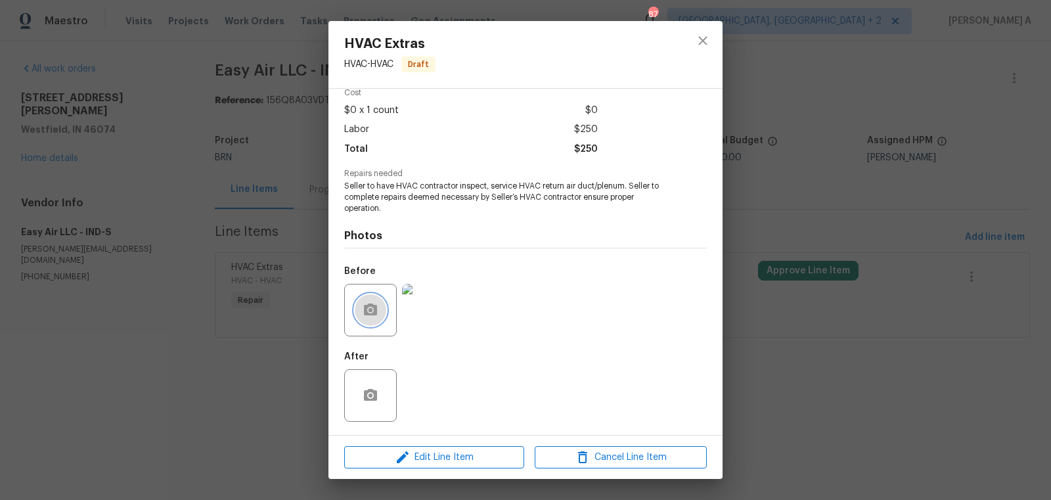
click at [367, 304] on icon "button" at bounding box center [371, 310] width 16 height 16
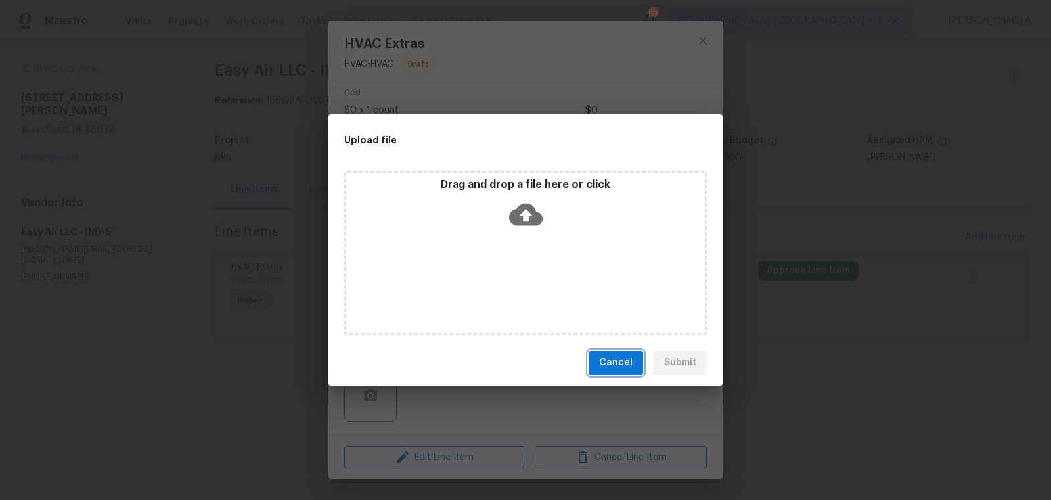
click at [627, 369] on span "Cancel" at bounding box center [616, 363] width 34 height 16
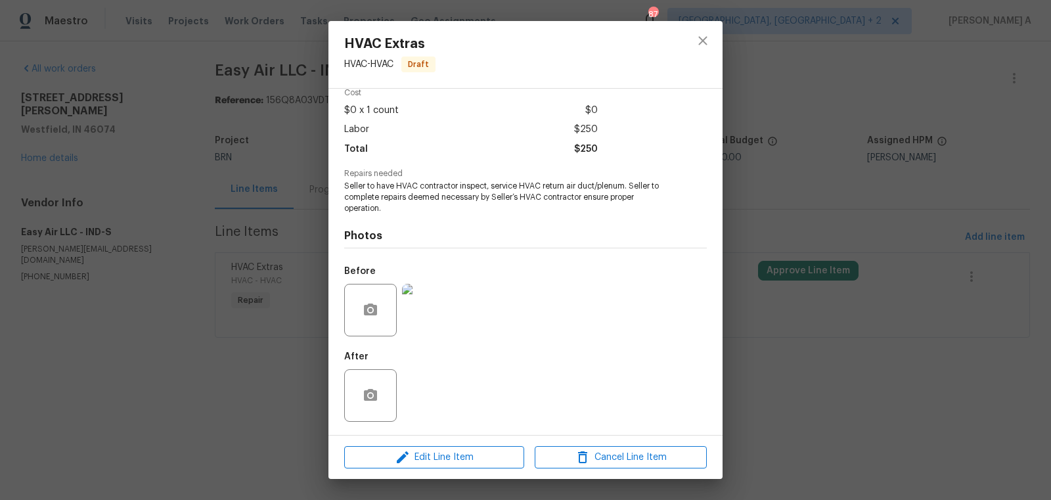
click at [417, 306] on img at bounding box center [428, 310] width 53 height 53
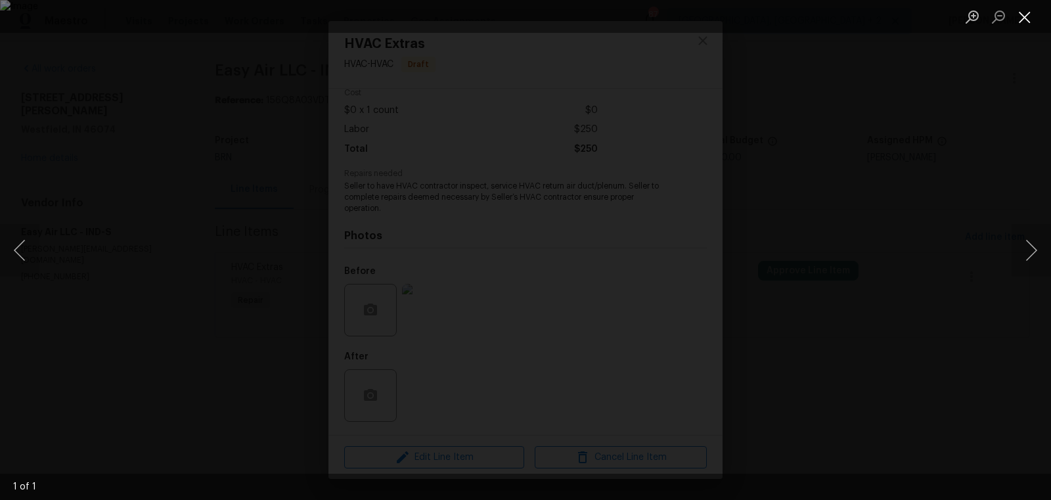
click at [1018, 21] on button "Close lightbox" at bounding box center [1025, 16] width 26 height 23
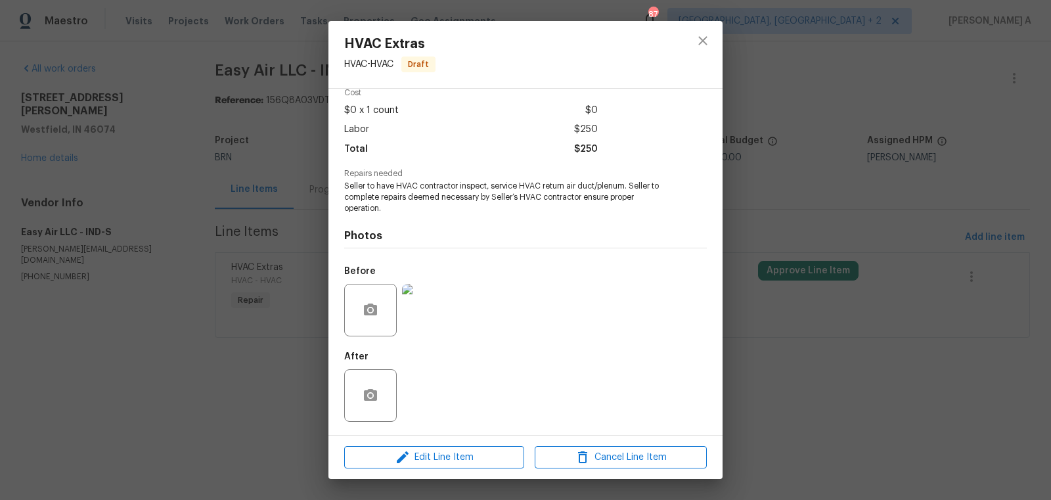
click at [423, 317] on img at bounding box center [428, 310] width 53 height 53
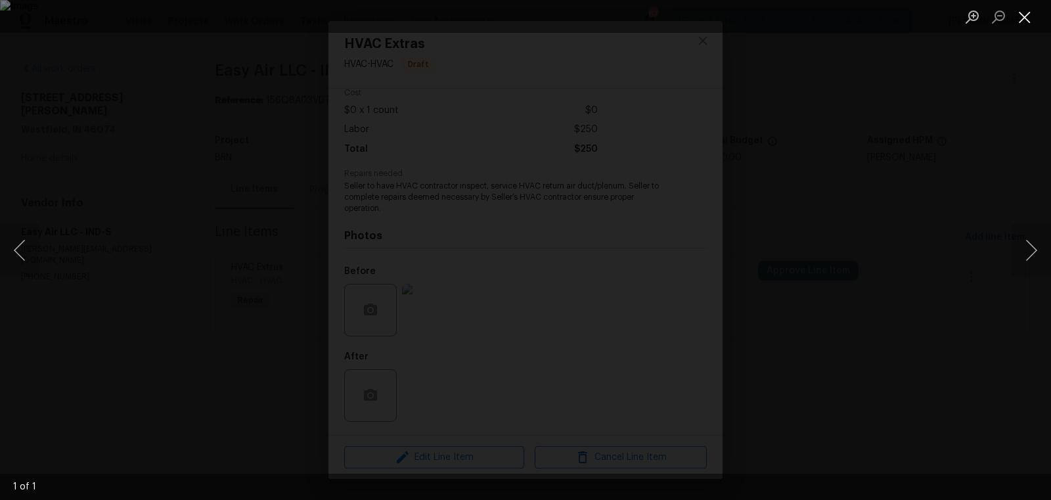
click at [1015, 12] on button "Close lightbox" at bounding box center [1025, 16] width 26 height 23
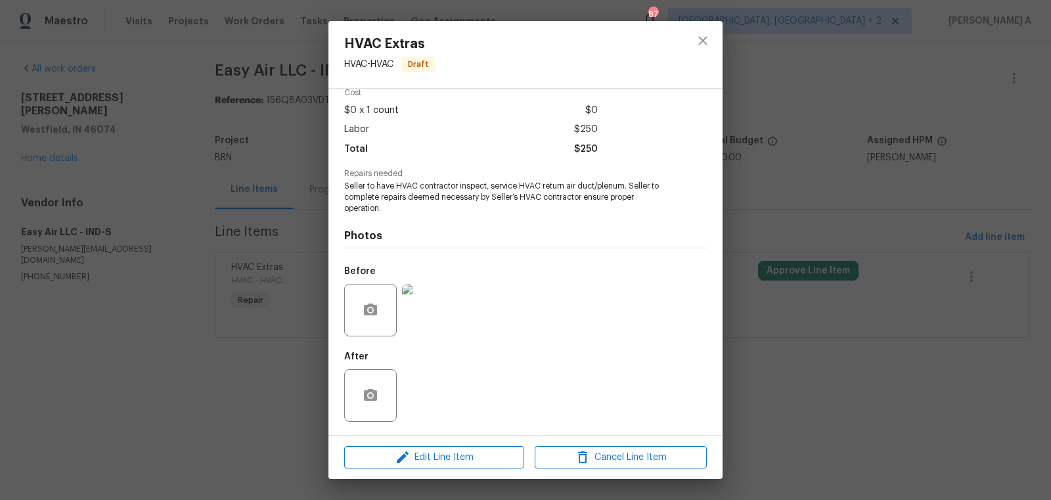
click at [250, 72] on div "HVAC Extras HVAC - HVAC Draft Vendor Easy Air LLC Account Category Repairs Cost…" at bounding box center [525, 250] width 1051 height 500
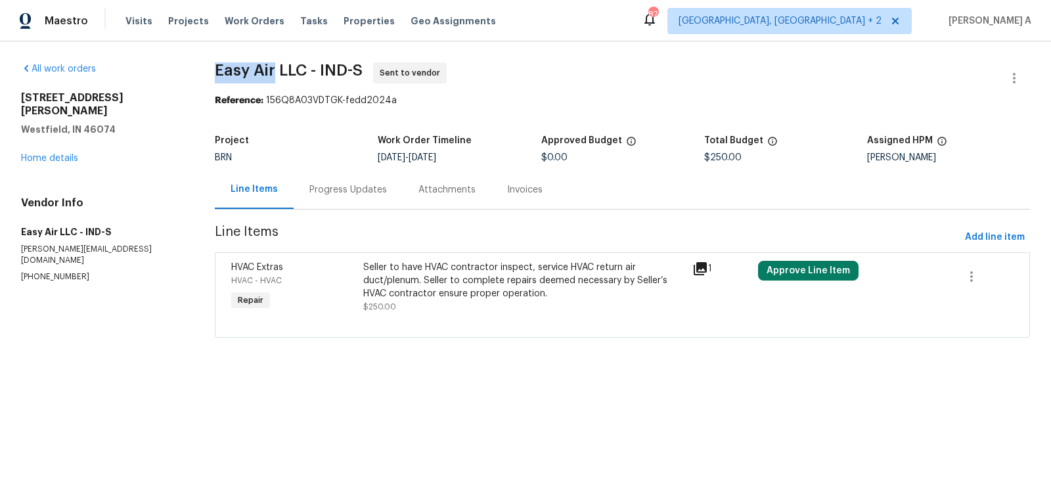
copy span "Easy Air"
drag, startPoint x: 208, startPoint y: 72, endPoint x: 275, endPoint y: 72, distance: 66.4
click at [275, 72] on div "All work orders 17877 Haralson Row Westfield, IN 46074 Home details Vendor Info…" at bounding box center [525, 207] width 1051 height 333
click at [337, 270] on div "HVAC Extras" at bounding box center [293, 267] width 124 height 13
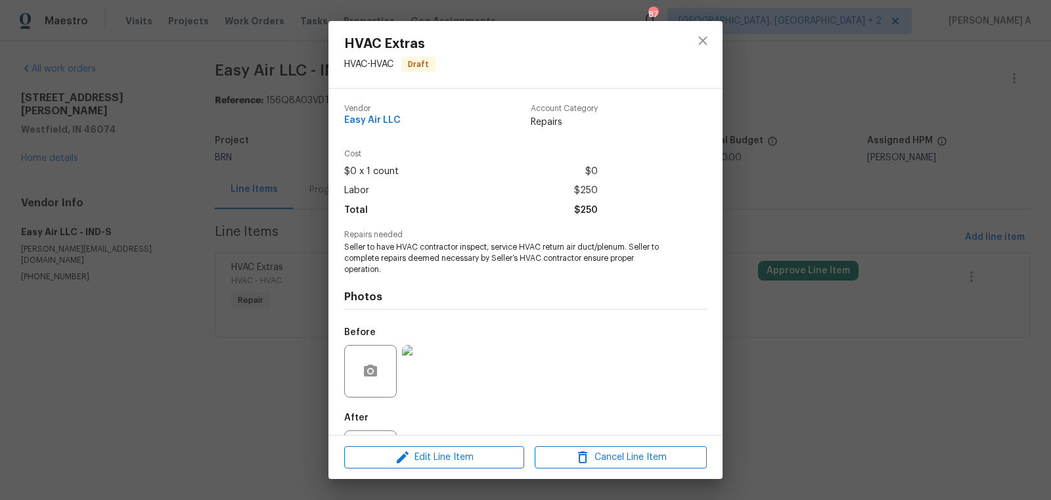
click at [430, 344] on div at bounding box center [428, 371] width 58 height 68
click at [427, 365] on img at bounding box center [428, 371] width 53 height 53
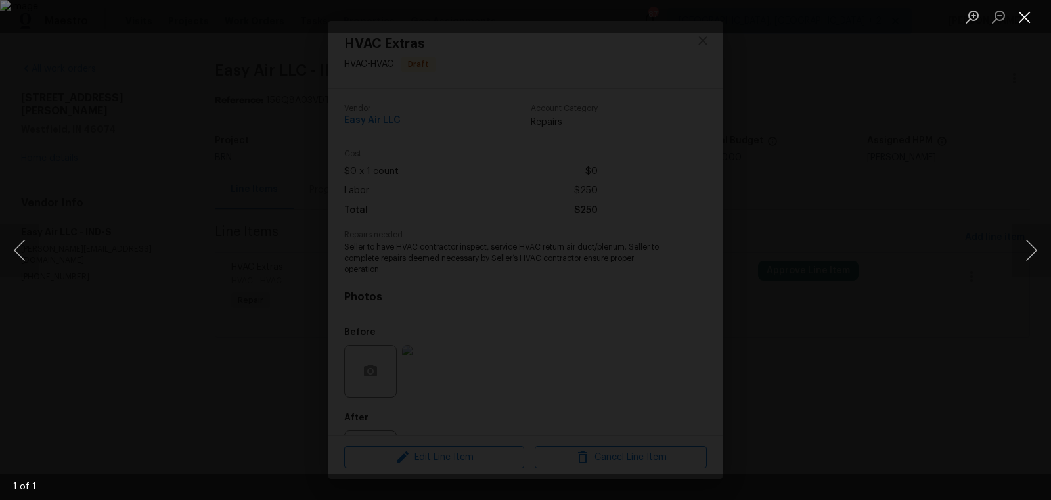
click at [1020, 26] on button "Close lightbox" at bounding box center [1025, 16] width 26 height 23
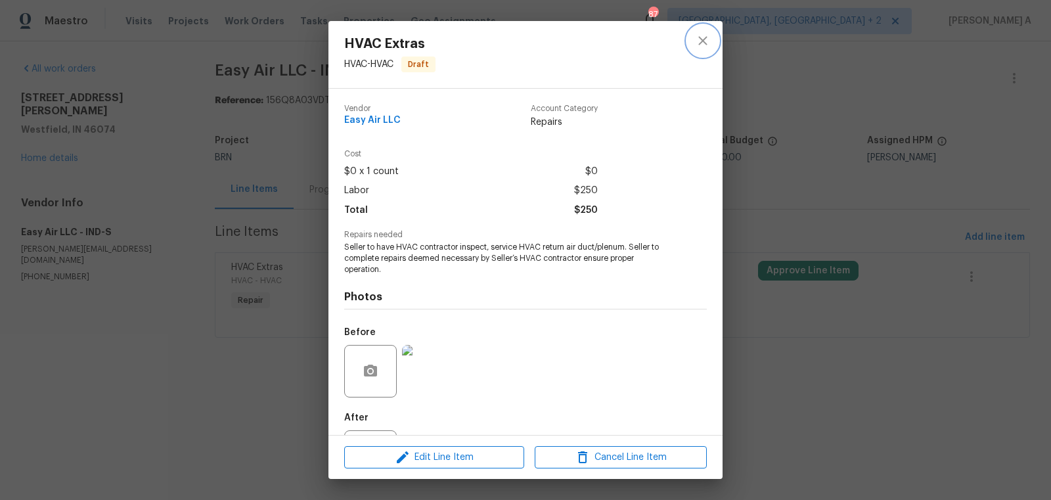
click at [700, 47] on icon "close" at bounding box center [703, 41] width 16 height 16
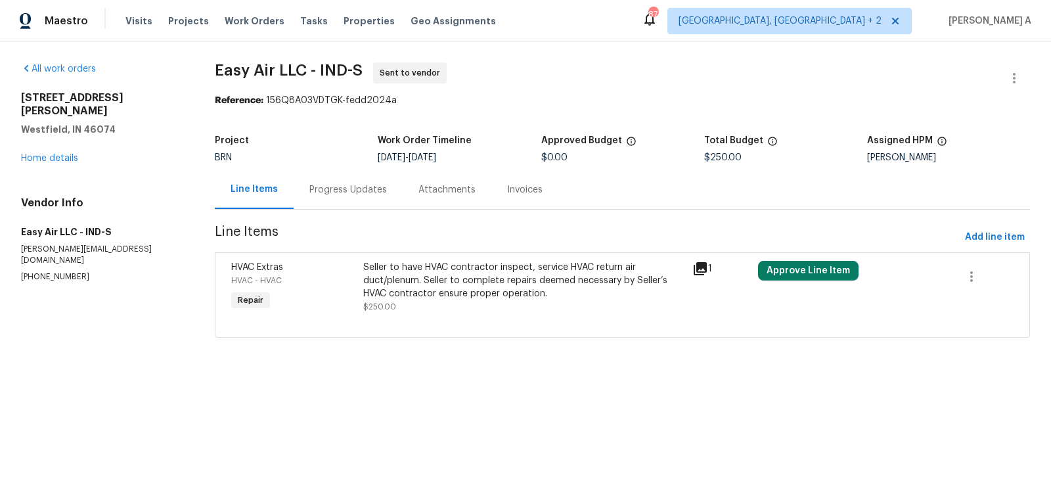
click at [351, 192] on div "Progress Updates" at bounding box center [348, 189] width 78 height 13
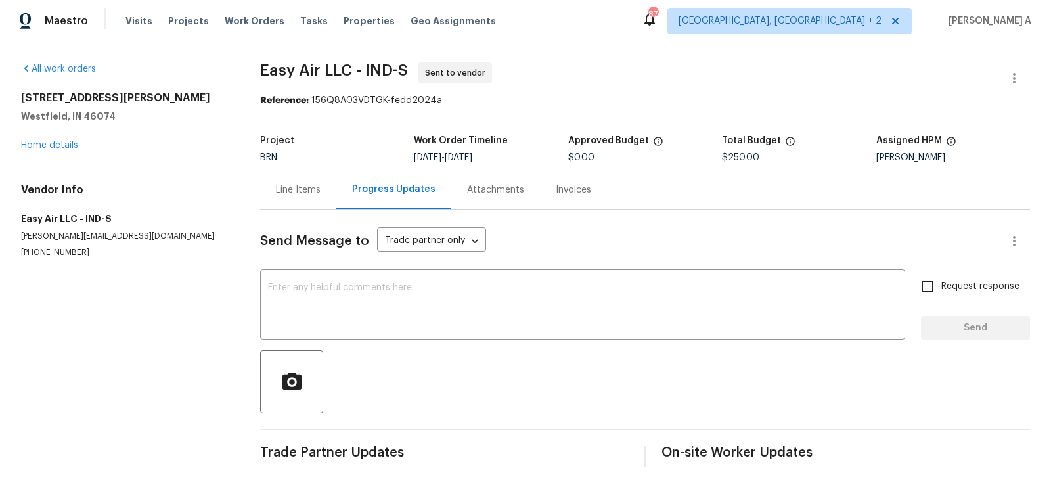
click at [290, 197] on div "Line Items" at bounding box center [298, 189] width 76 height 39
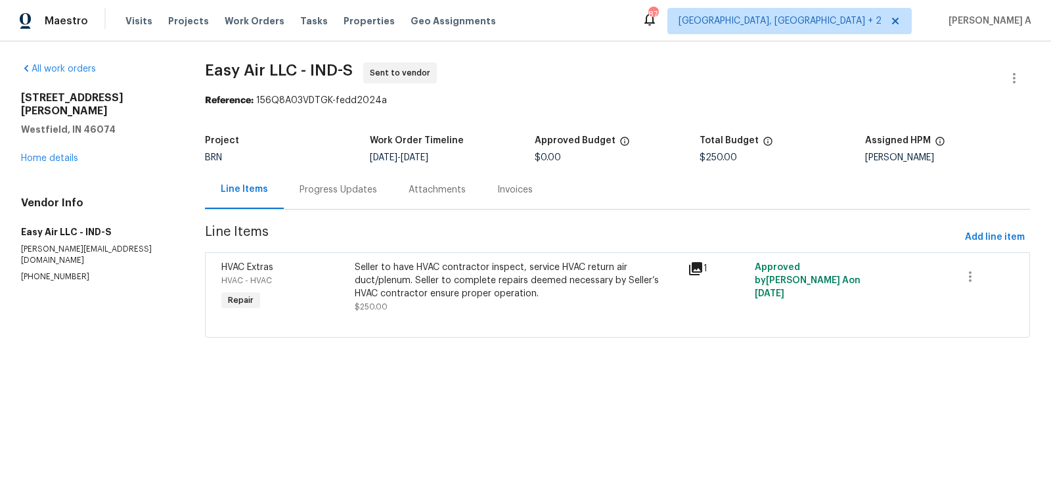
click at [319, 189] on div "Progress Updates" at bounding box center [339, 189] width 78 height 13
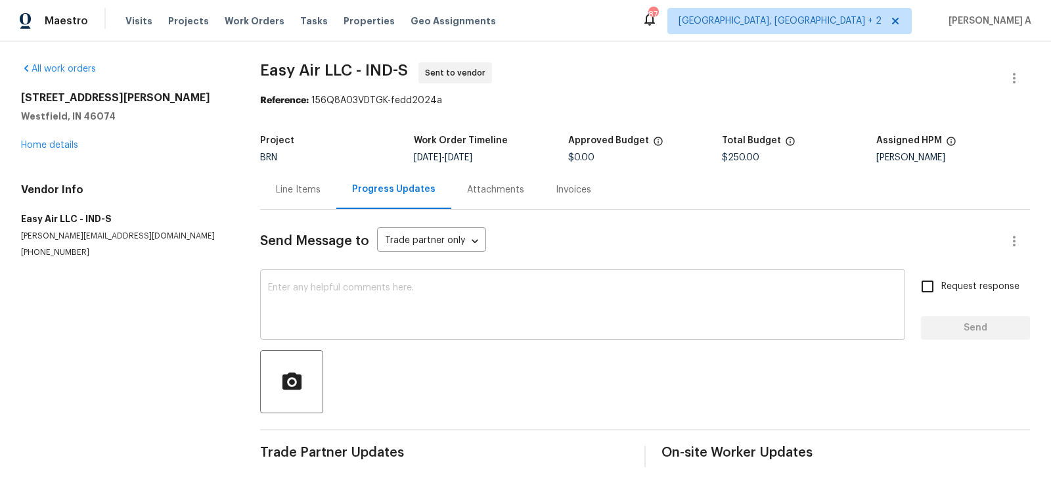
click at [442, 333] on div "x ​" at bounding box center [582, 306] width 645 height 67
click at [455, 332] on div "x ​" at bounding box center [582, 306] width 645 height 67
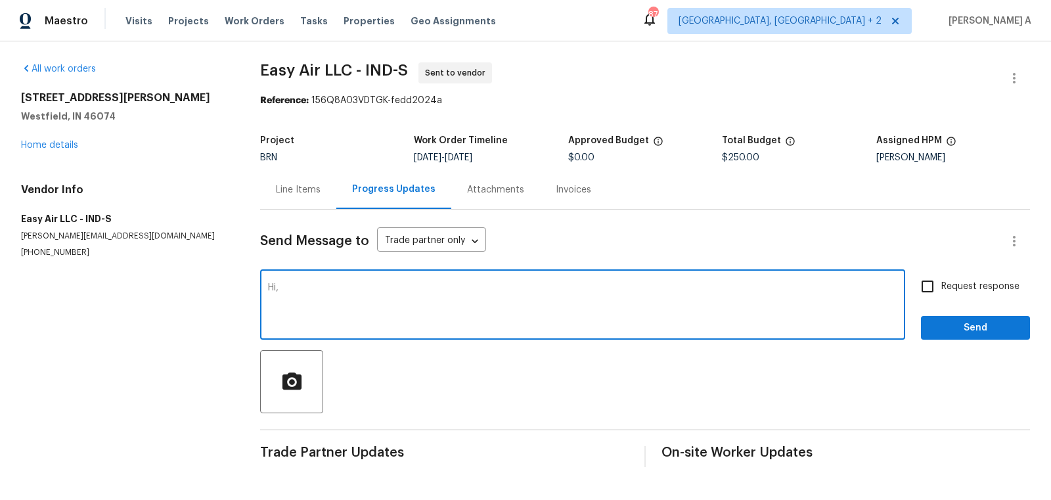
paste textarea "Please note that we require temperature split pictures along with after photos."
click at [281, 288] on textarea "Hi, Please note that we require temperature split pictures along with after pho…" at bounding box center [582, 306] width 629 height 46
click at [0, 0] on qb-div "Correct the spelling error Apologies" at bounding box center [0, 0] width 0 height 0
click at [592, 289] on textarea "Hi, Here is the work order for HVAC service. Apologies for the short notice. Pl…" at bounding box center [582, 306] width 629 height 46
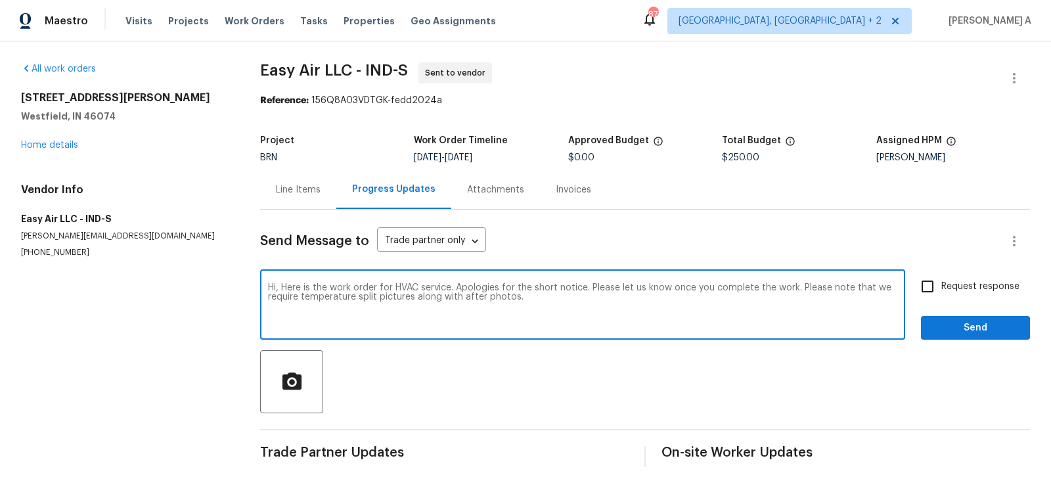
click at [531, 304] on textarea "Hi, Here is the work order for HVAC service. Apologies for the short notice. Pl…" at bounding box center [582, 306] width 629 height 46
type textarea "Hi, Here is the work order for HVAC service. Apologies for the short notice. Pl…"
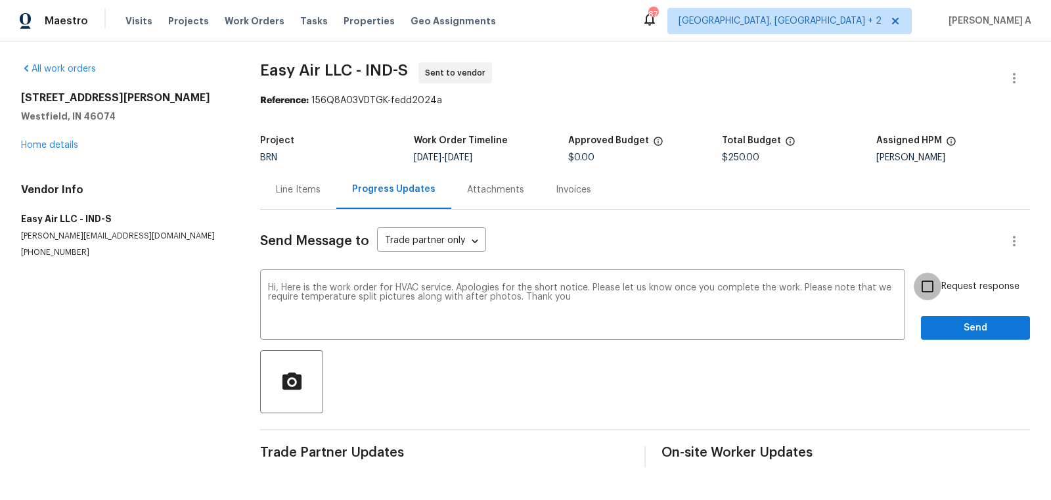
click at [917, 289] on input "Request response" at bounding box center [928, 287] width 28 height 28
checkbox input "true"
click at [957, 324] on span "Send" at bounding box center [976, 328] width 88 height 16
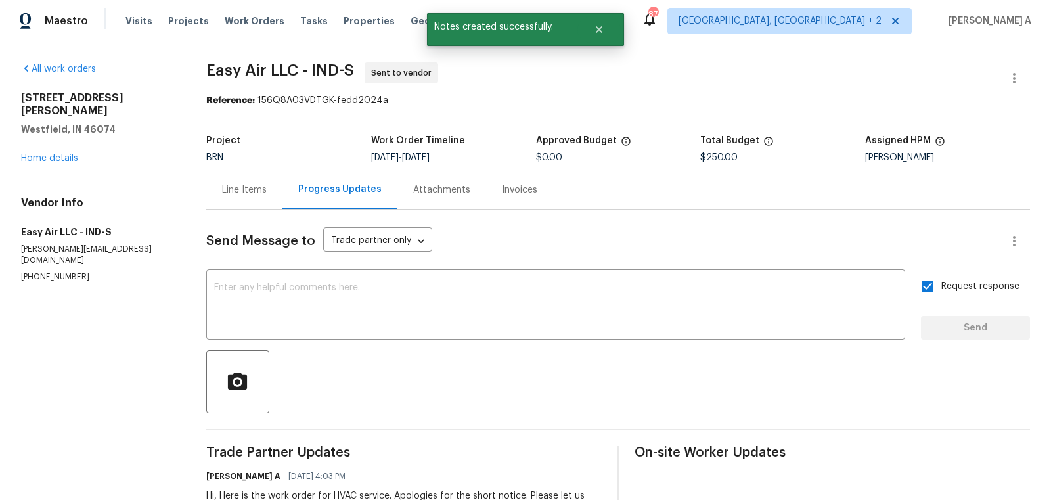
click at [241, 177] on div "Line Items" at bounding box center [244, 189] width 76 height 39
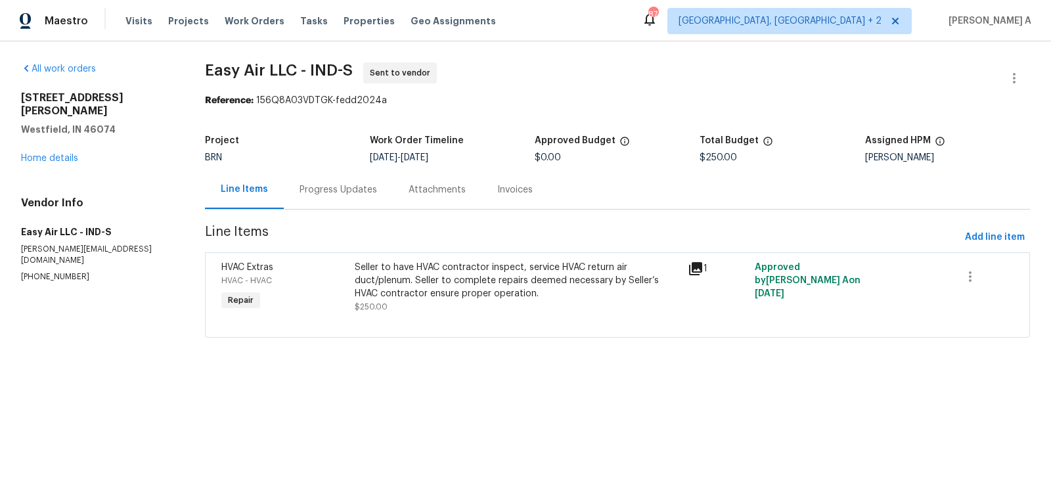
click at [346, 196] on div "Progress Updates" at bounding box center [338, 189] width 109 height 39
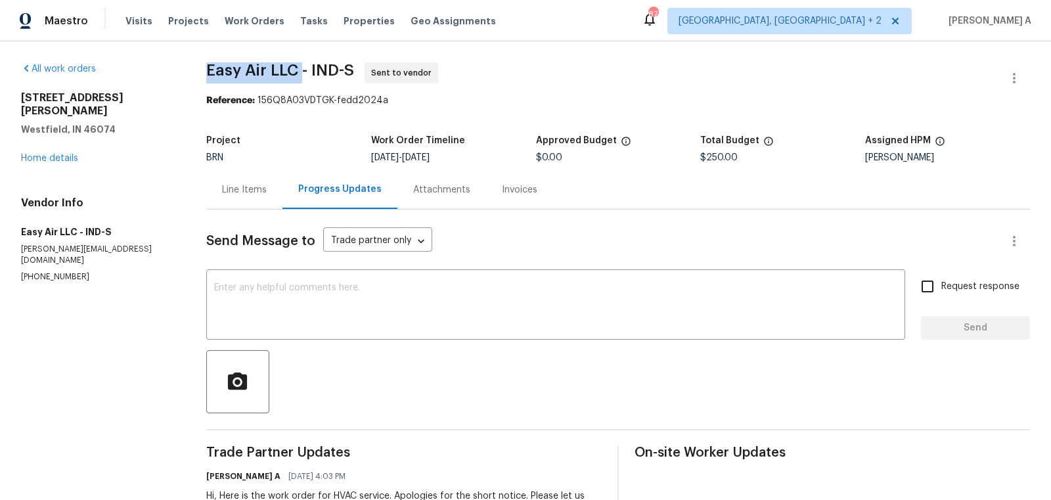
drag, startPoint x: 202, startPoint y: 62, endPoint x: 304, endPoint y: 67, distance: 101.9
click at [304, 67] on div "All work orders [STREET_ADDRESS][PERSON_NAME] Home details Vendor Info Easy Air…" at bounding box center [525, 303] width 1051 height 524
copy span "Easy Air LLC"
